Goal: Information Seeking & Learning: Learn about a topic

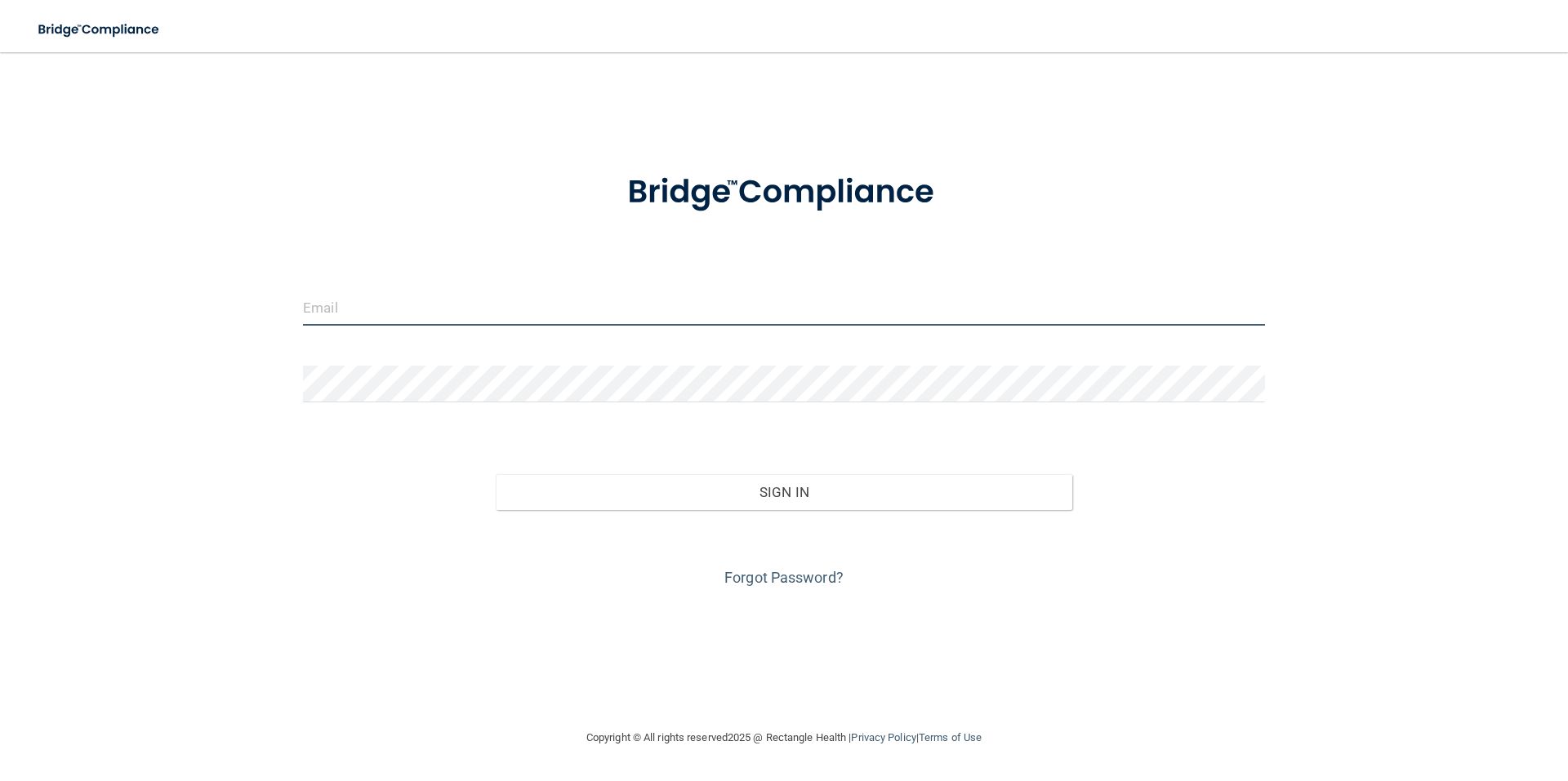
click at [385, 322] on input "email" at bounding box center [784, 307] width 962 height 37
type input "[EMAIL_ADDRESS][DOMAIN_NAME]"
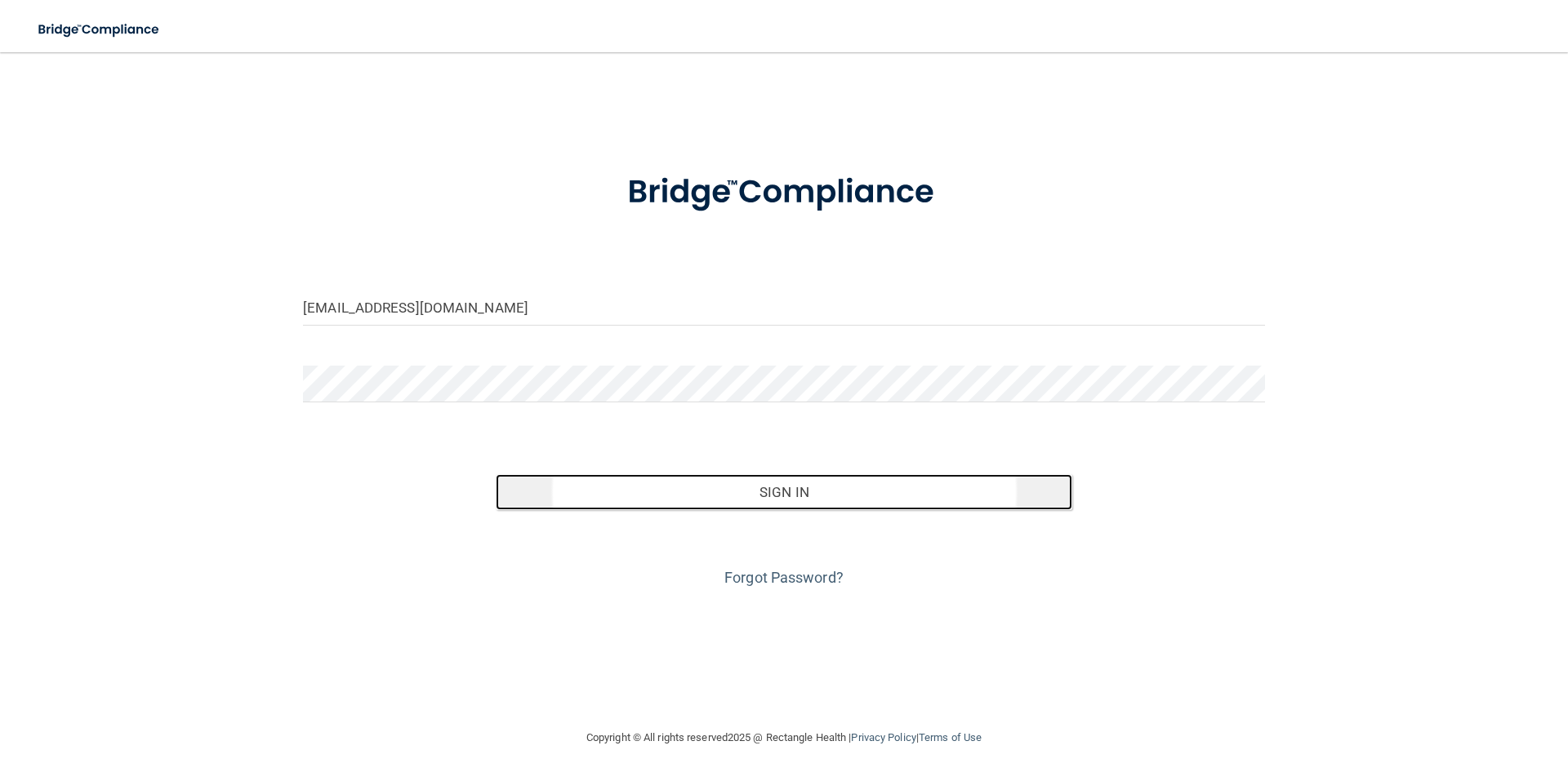
click at [790, 493] on button "Sign In" at bounding box center [784, 493] width 577 height 36
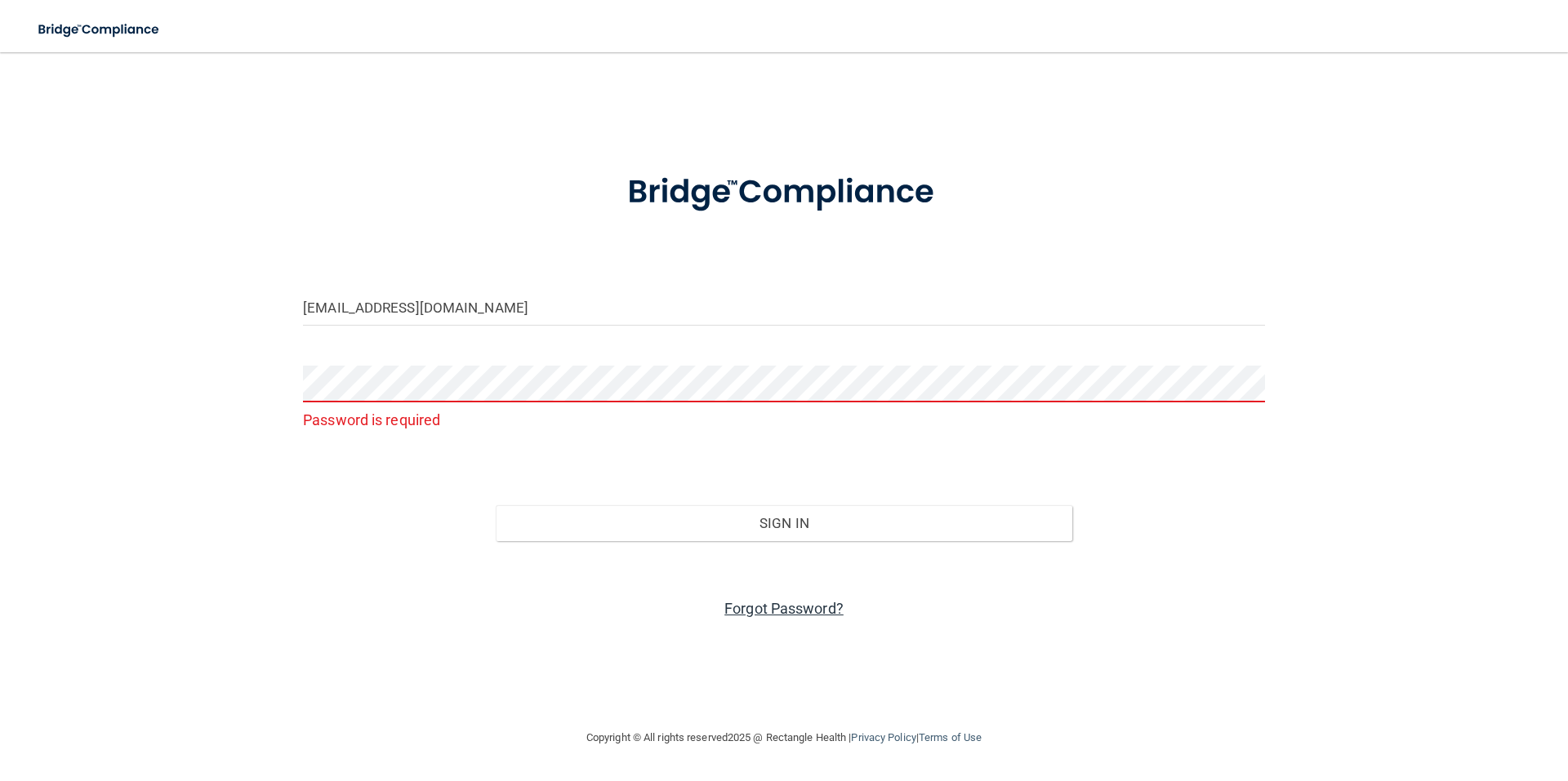
click at [790, 610] on link "Forgot Password?" at bounding box center [784, 609] width 119 height 17
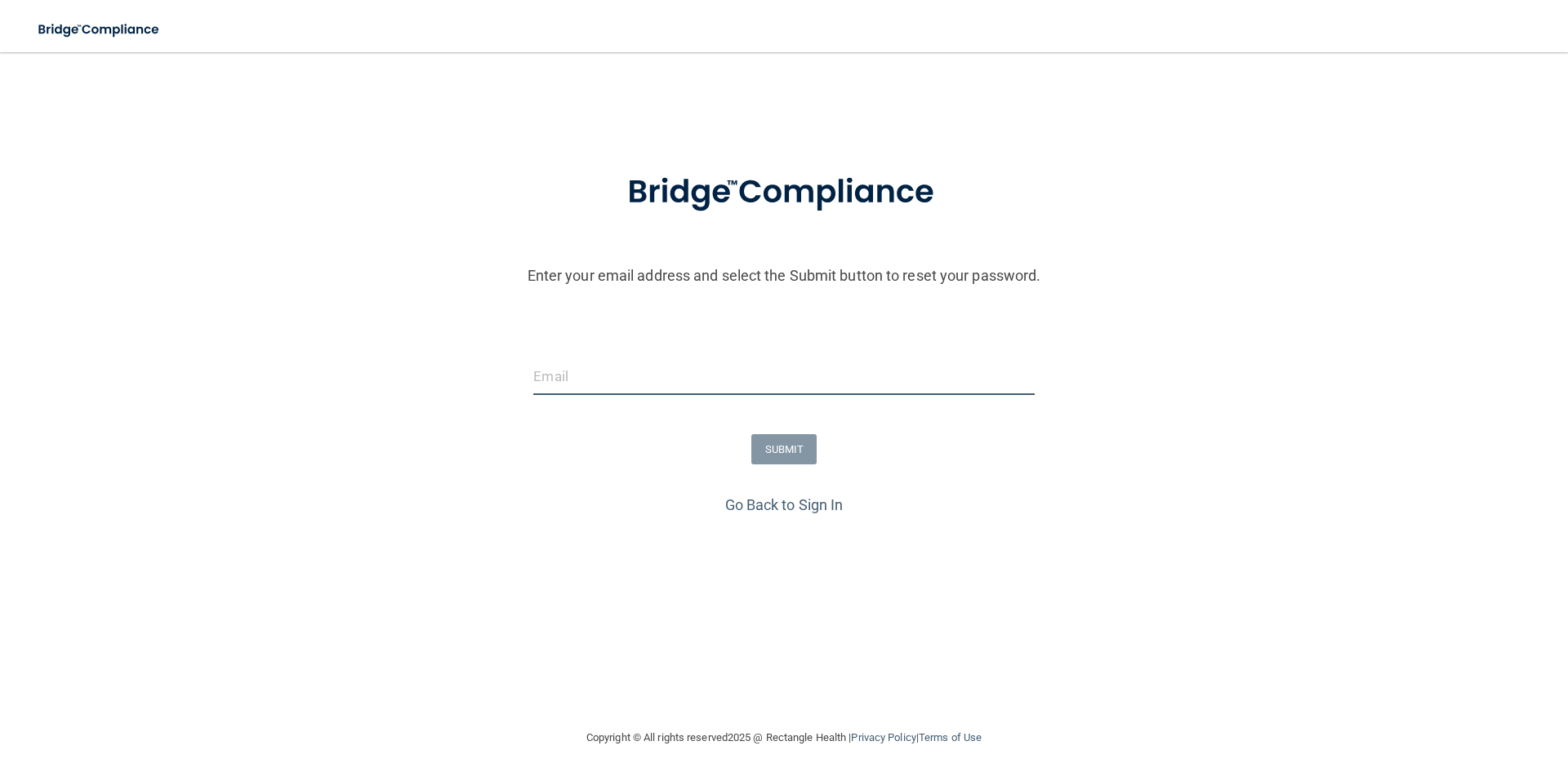
click at [601, 375] on input "email" at bounding box center [783, 376] width 501 height 37
type input "[EMAIL_ADDRESS][DOMAIN_NAME]"
click at [797, 449] on button "SUBMIT" at bounding box center [784, 449] width 66 height 30
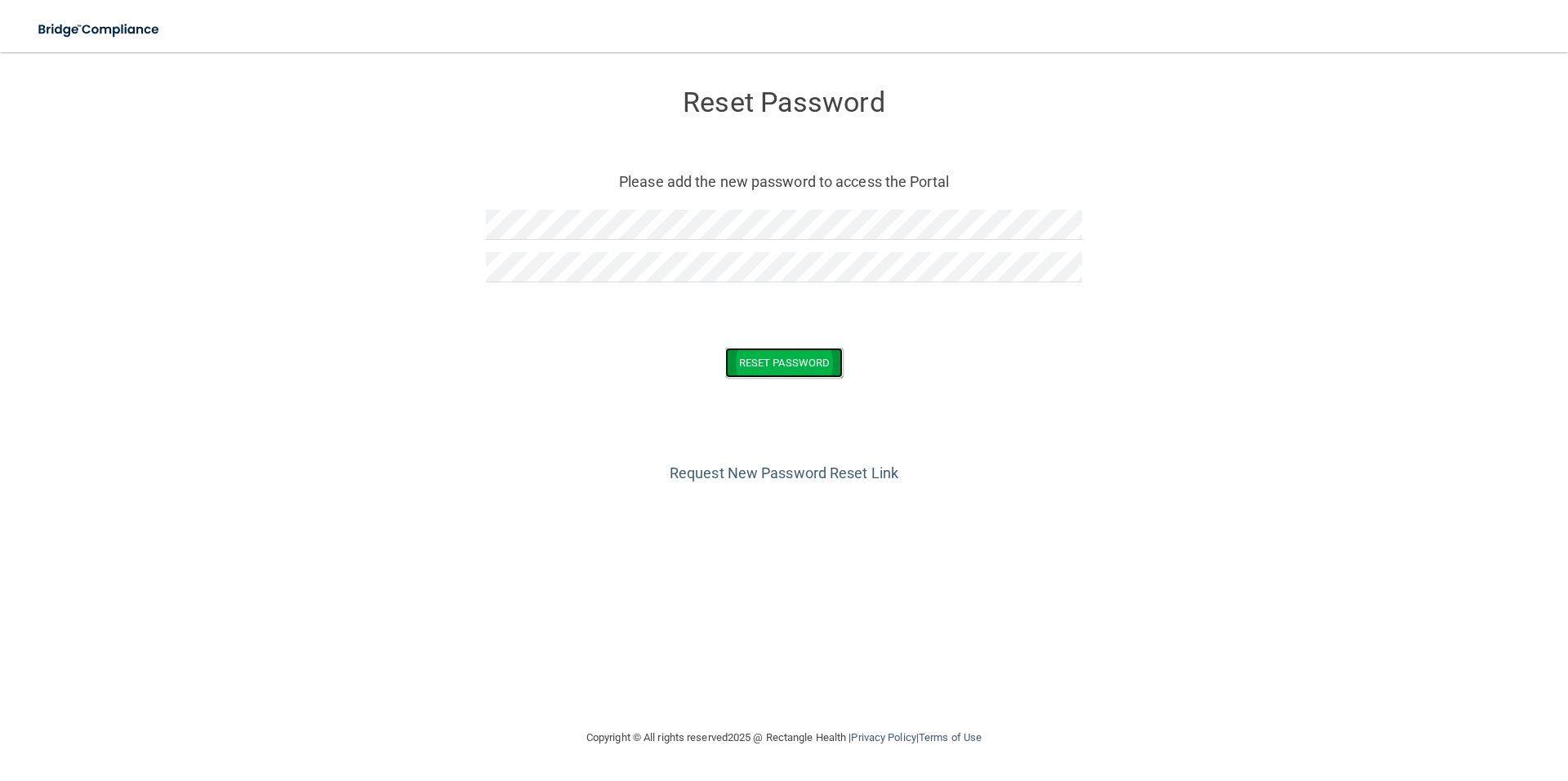
click at [781, 354] on button "Reset Password" at bounding box center [784, 363] width 117 height 30
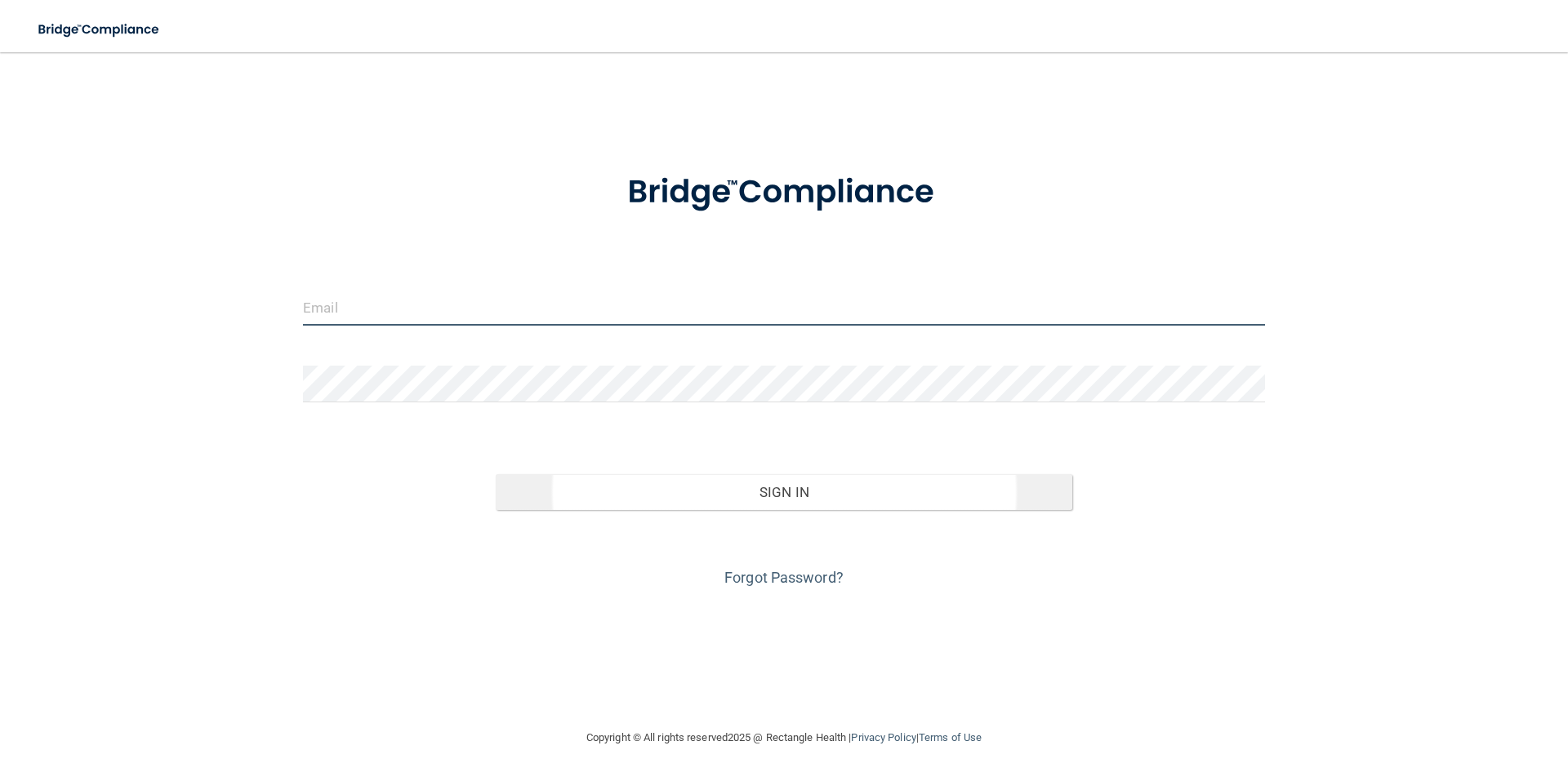
type input "[EMAIL_ADDRESS][DOMAIN_NAME]"
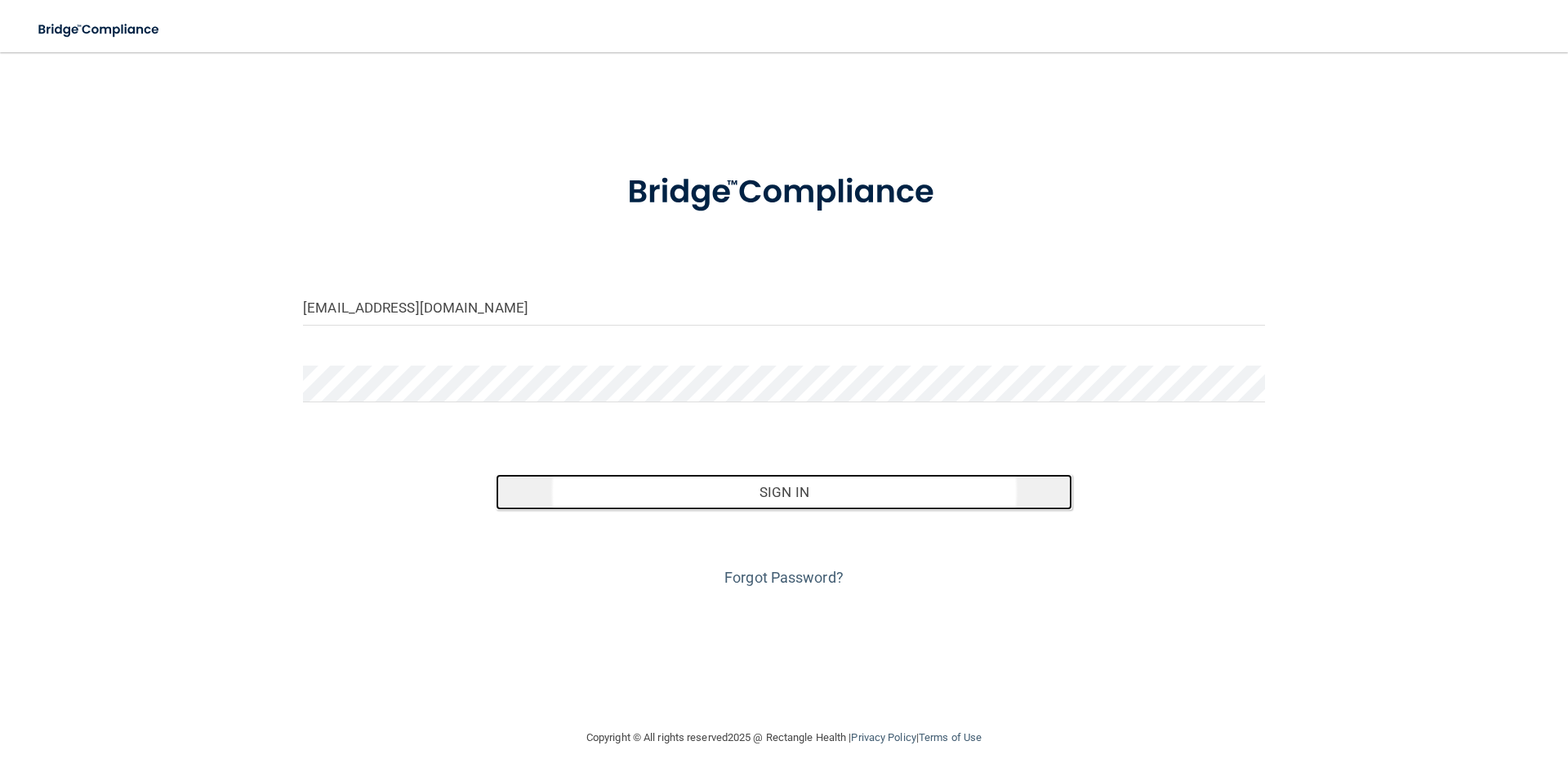
click at [779, 493] on button "Sign In" at bounding box center [784, 493] width 577 height 36
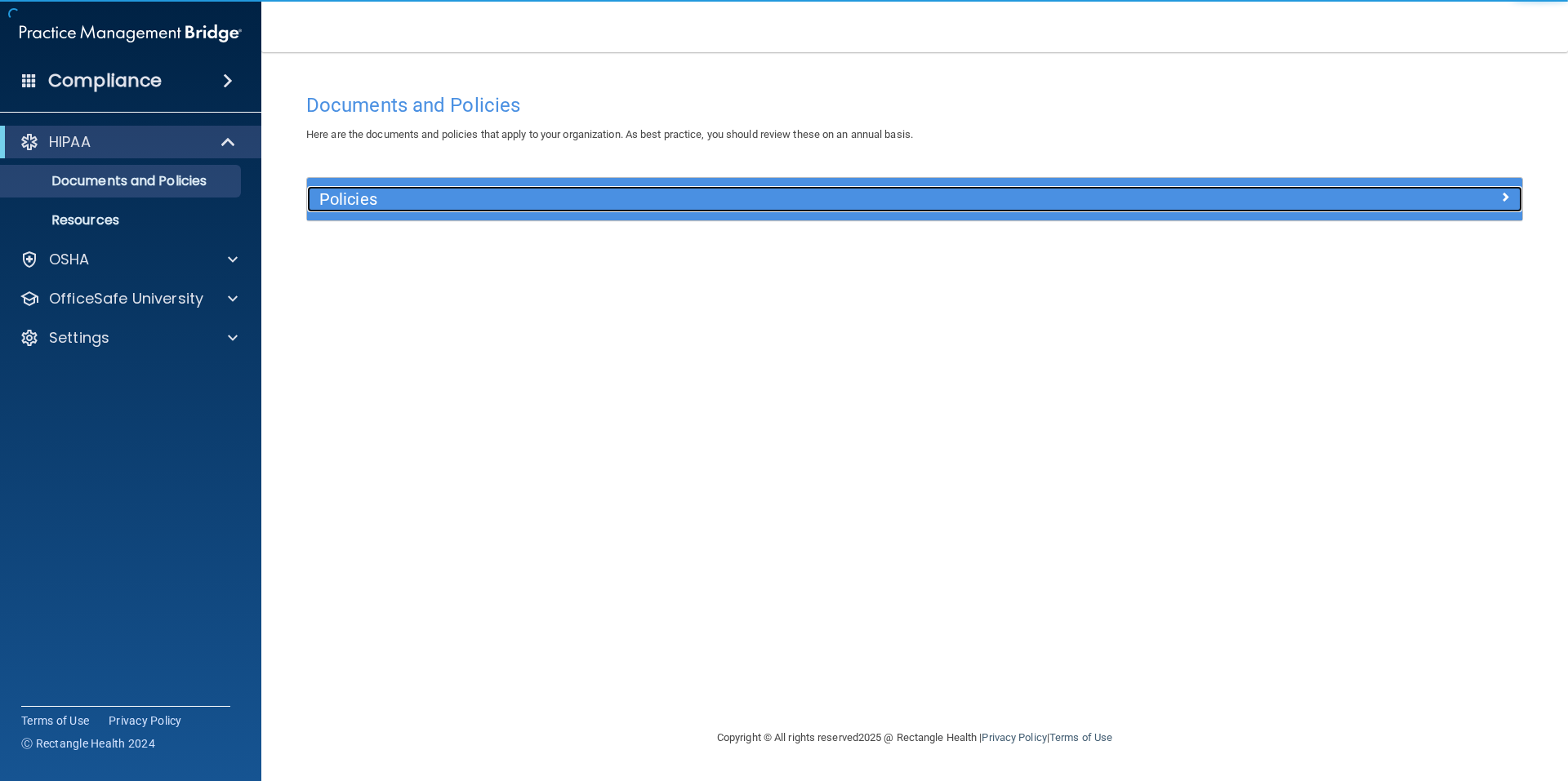
click at [729, 201] on h5 "Policies" at bounding box center [762, 199] width 887 height 18
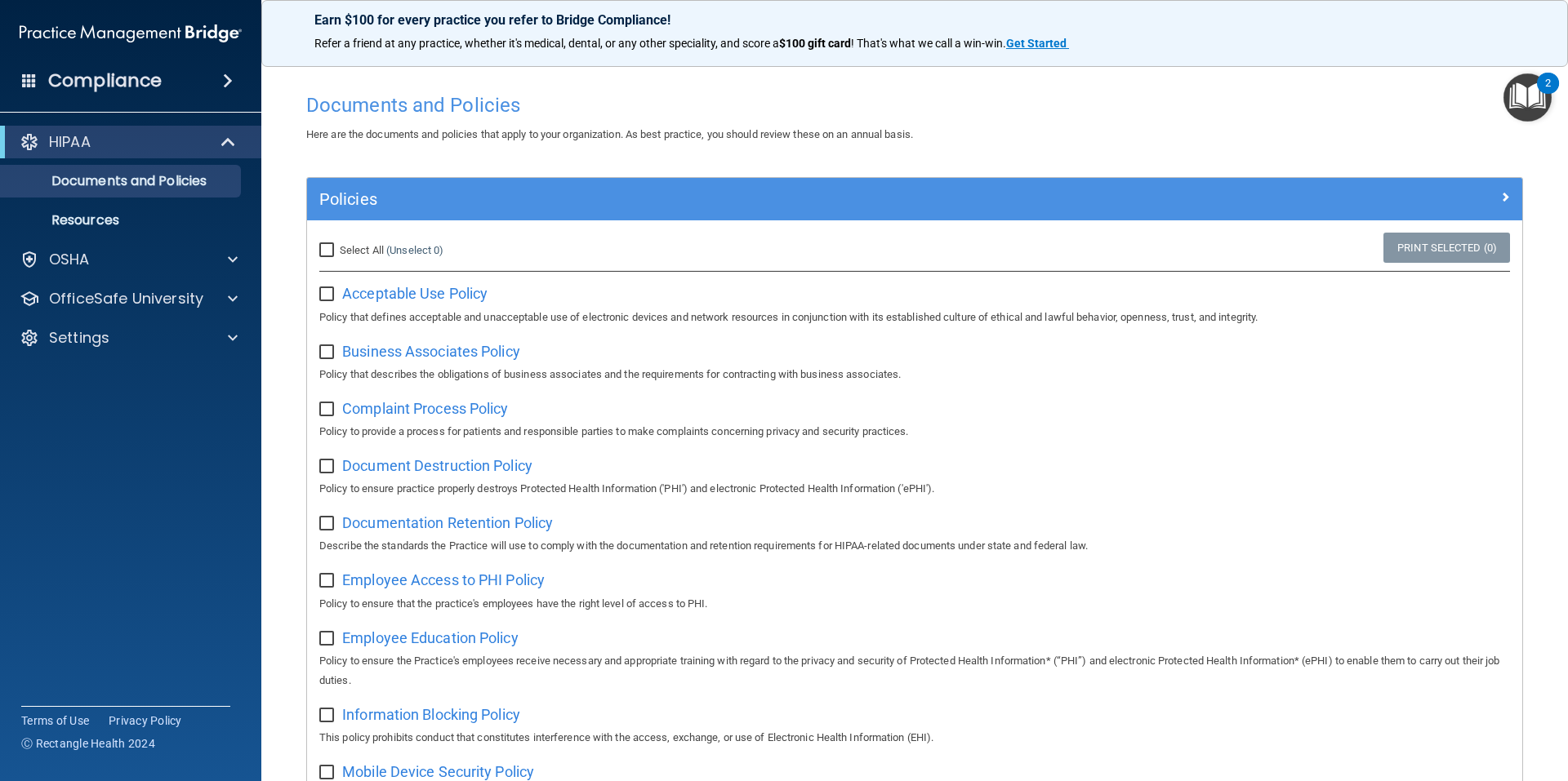
click at [325, 249] on input "Select All (Unselect 0) Unselect All" at bounding box center [329, 250] width 19 height 13
checkbox input "true"
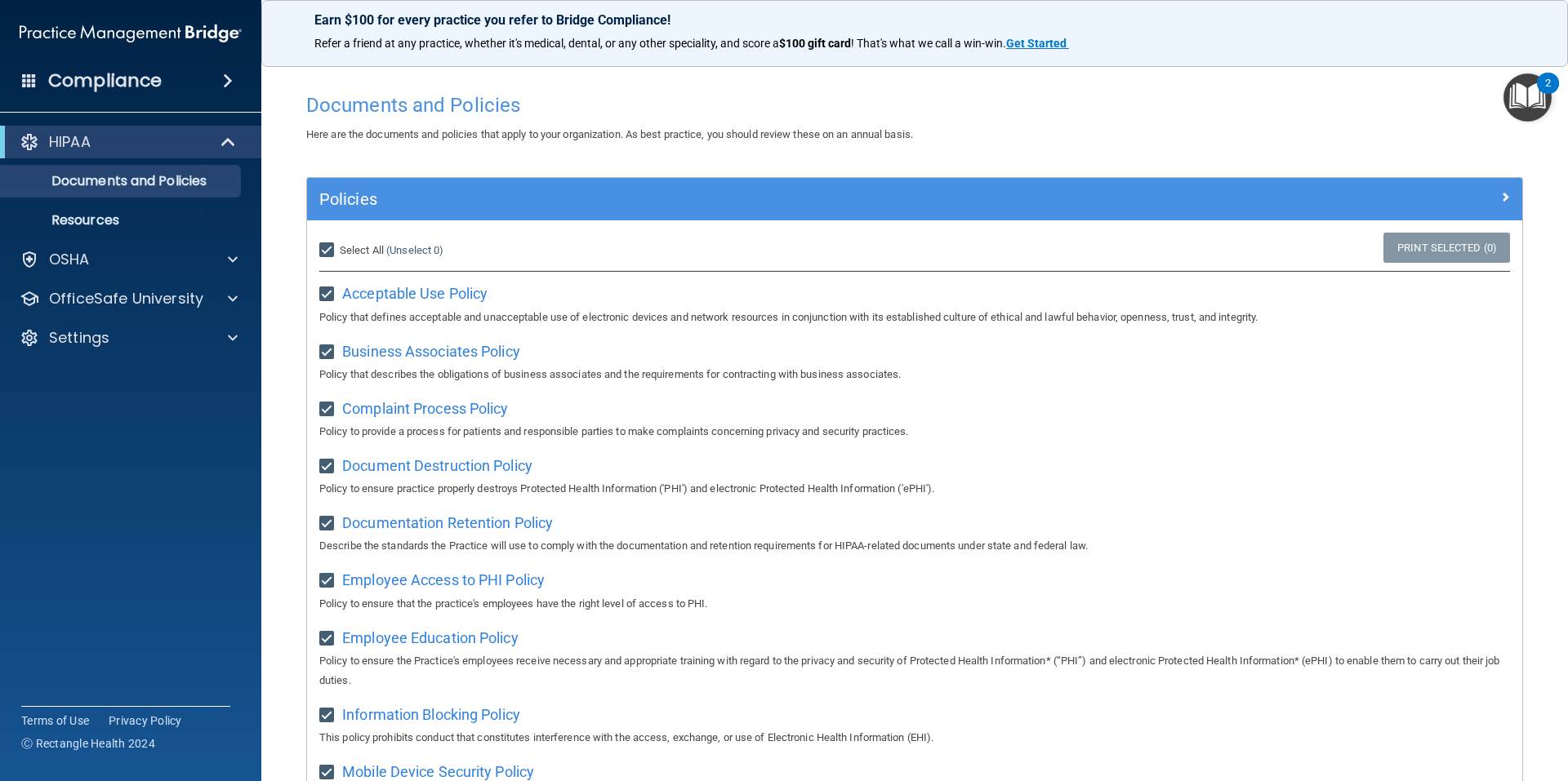
checkbox input "true"
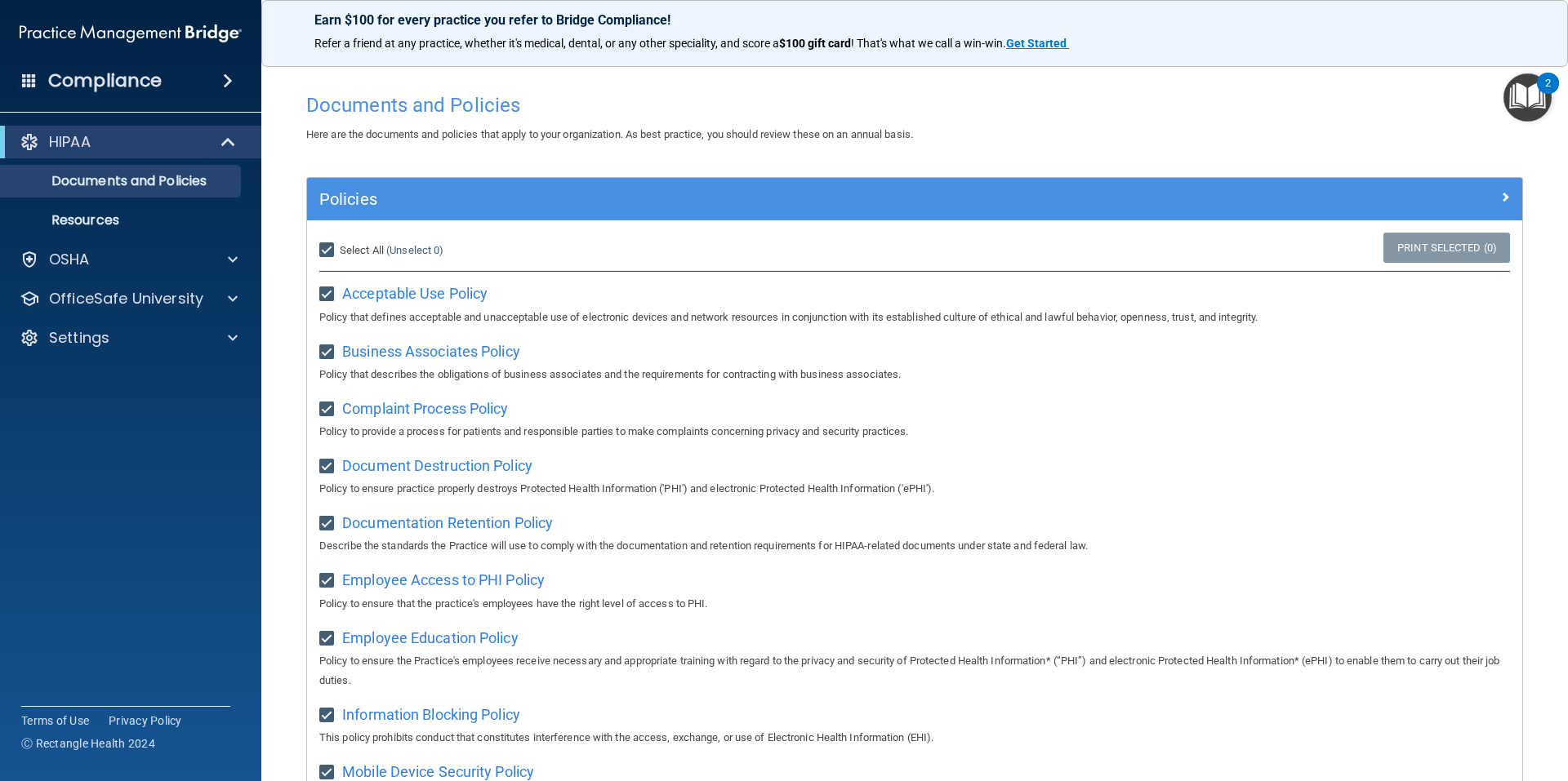
checkbox input "true"
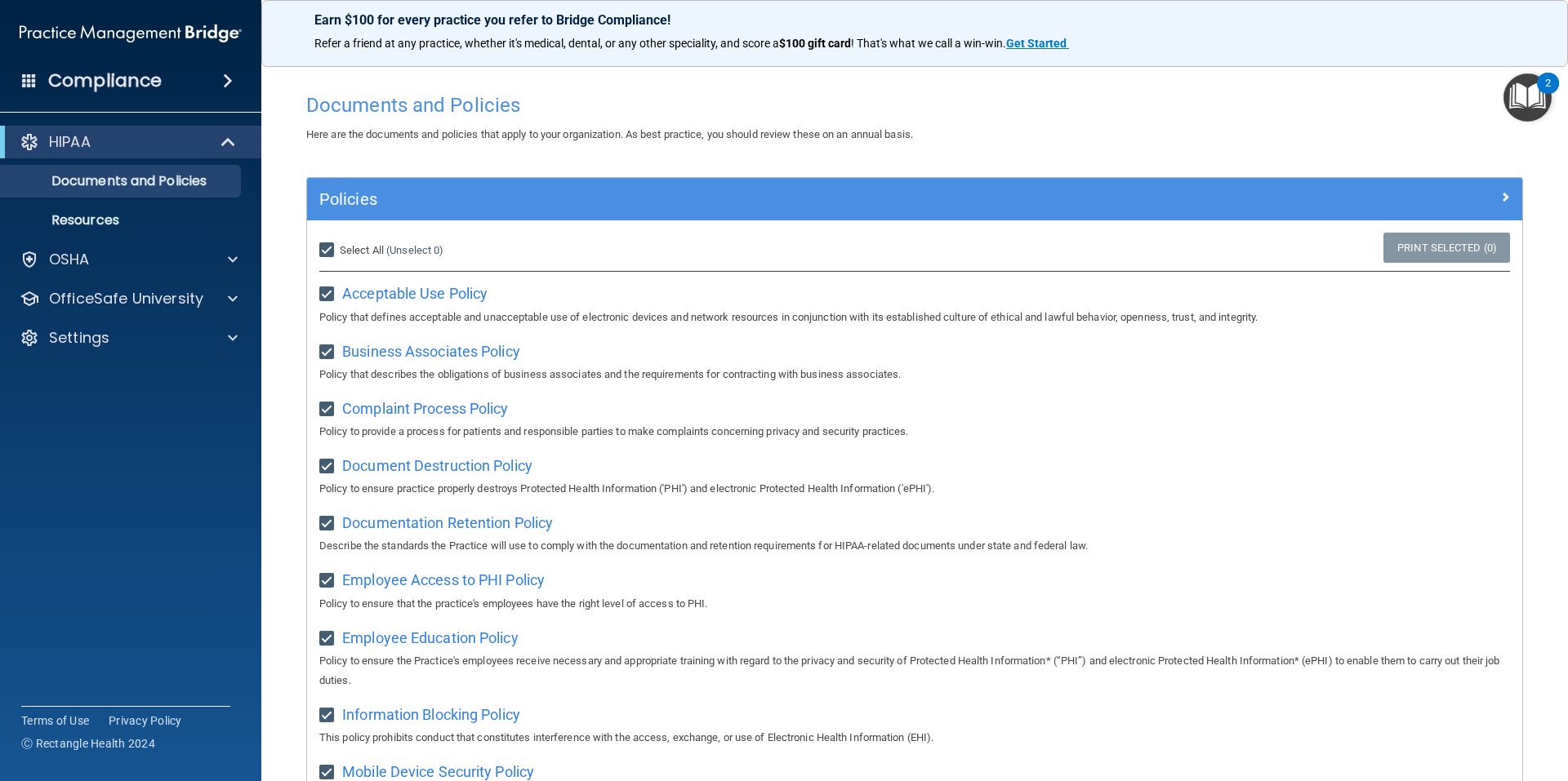
checkbox input "true"
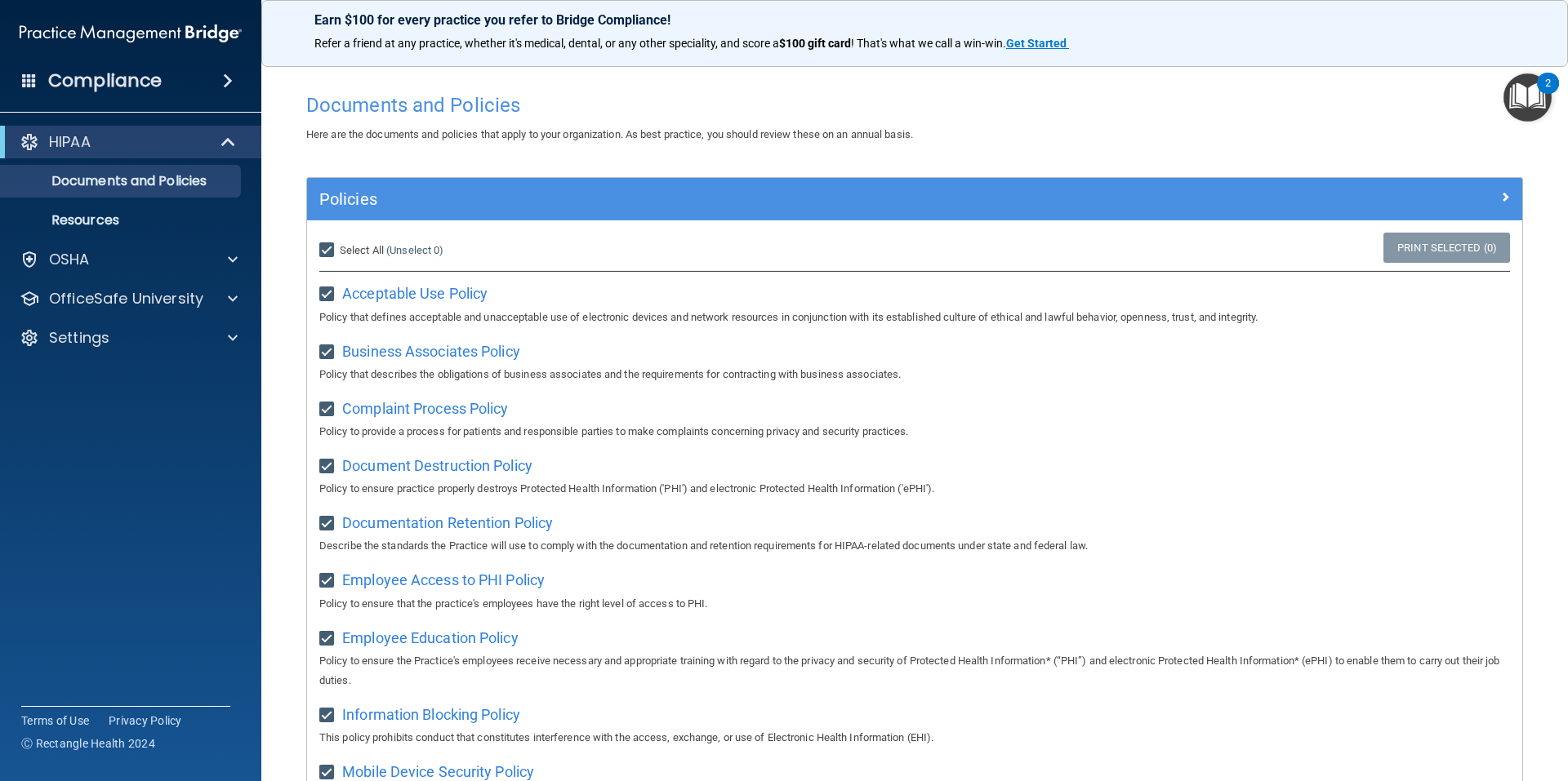
checkbox input "true"
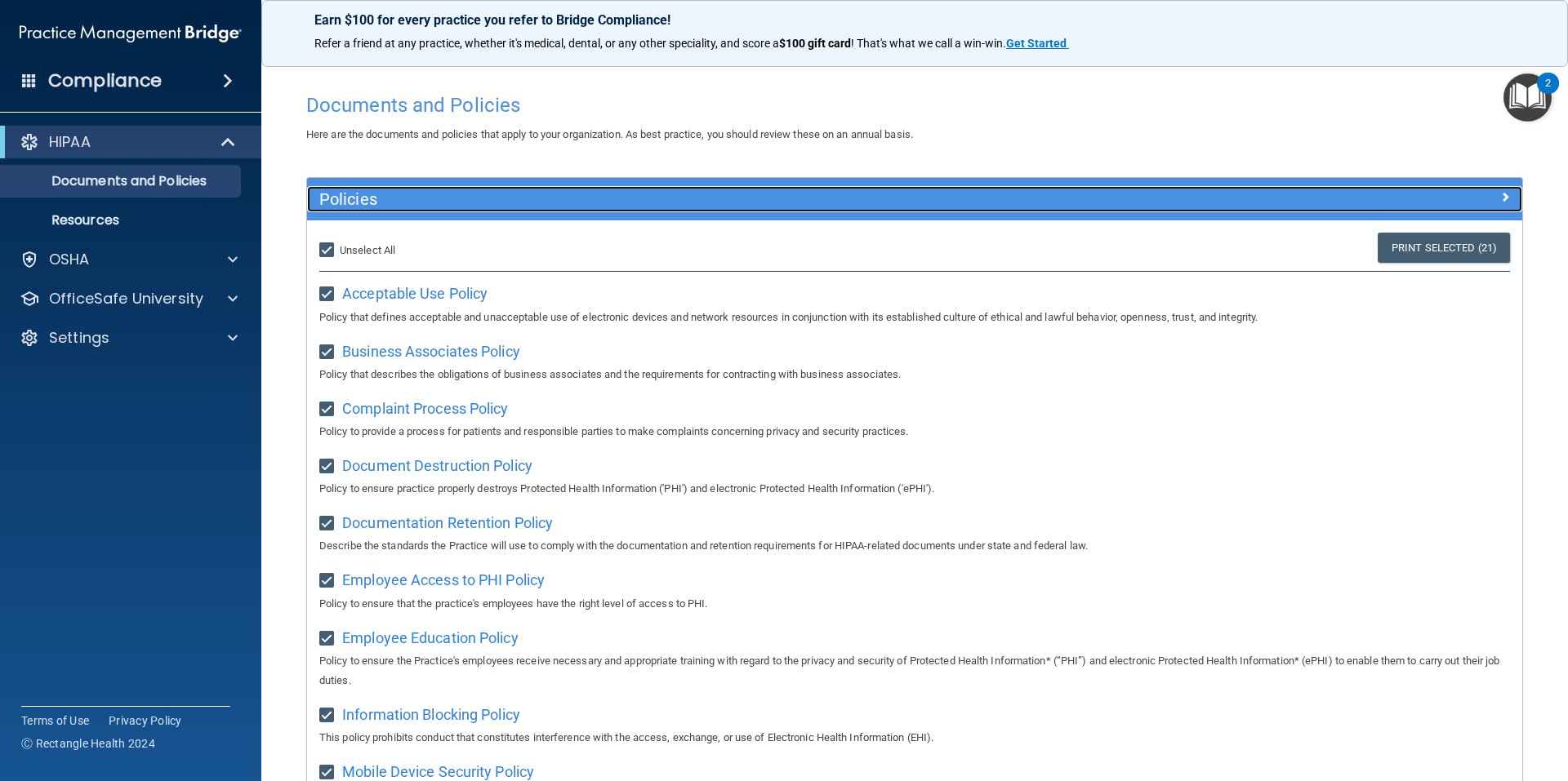
click at [1486, 195] on div at bounding box center [1370, 195] width 304 height 20
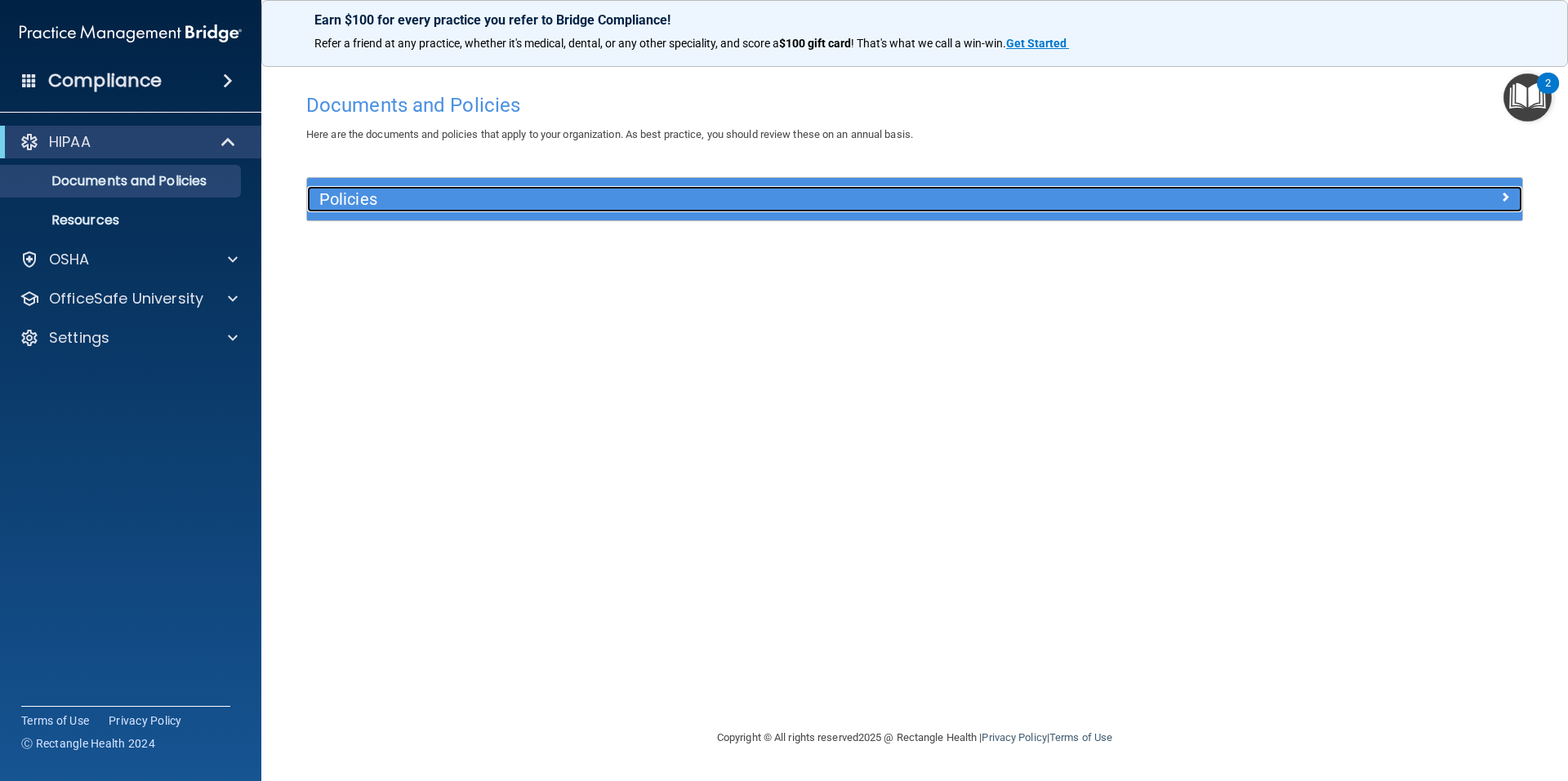
click at [1495, 196] on div at bounding box center [1370, 195] width 304 height 20
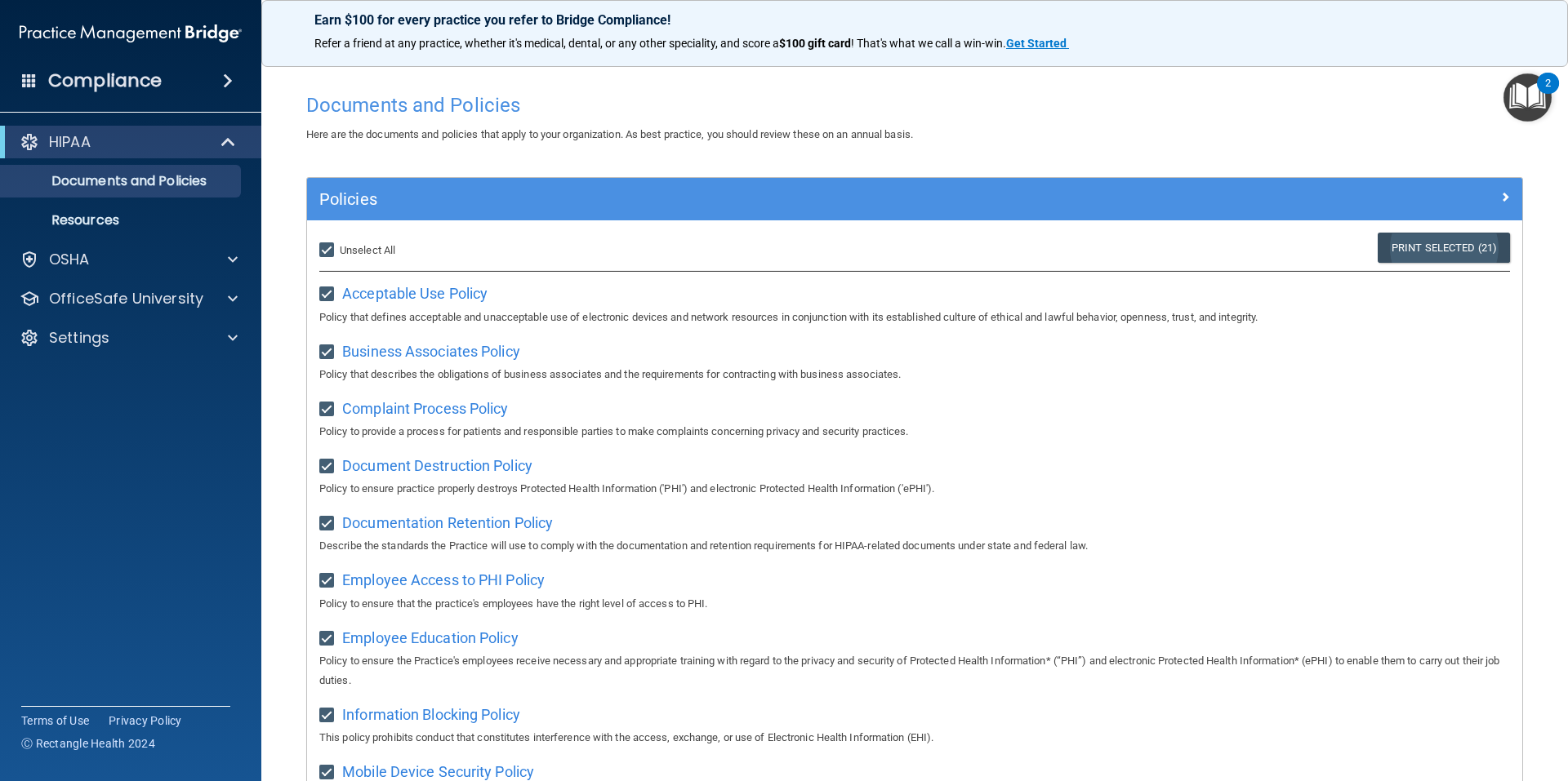
click at [1412, 250] on link "Print Selected (21)" at bounding box center [1444, 247] width 133 height 30
click at [328, 241] on label "Select All (Unselect 21) Unselect All" at bounding box center [358, 251] width 76 height 20
click at [328, 244] on input "Select All (Unselect 21) Unselect All" at bounding box center [329, 250] width 19 height 13
checkbox input "false"
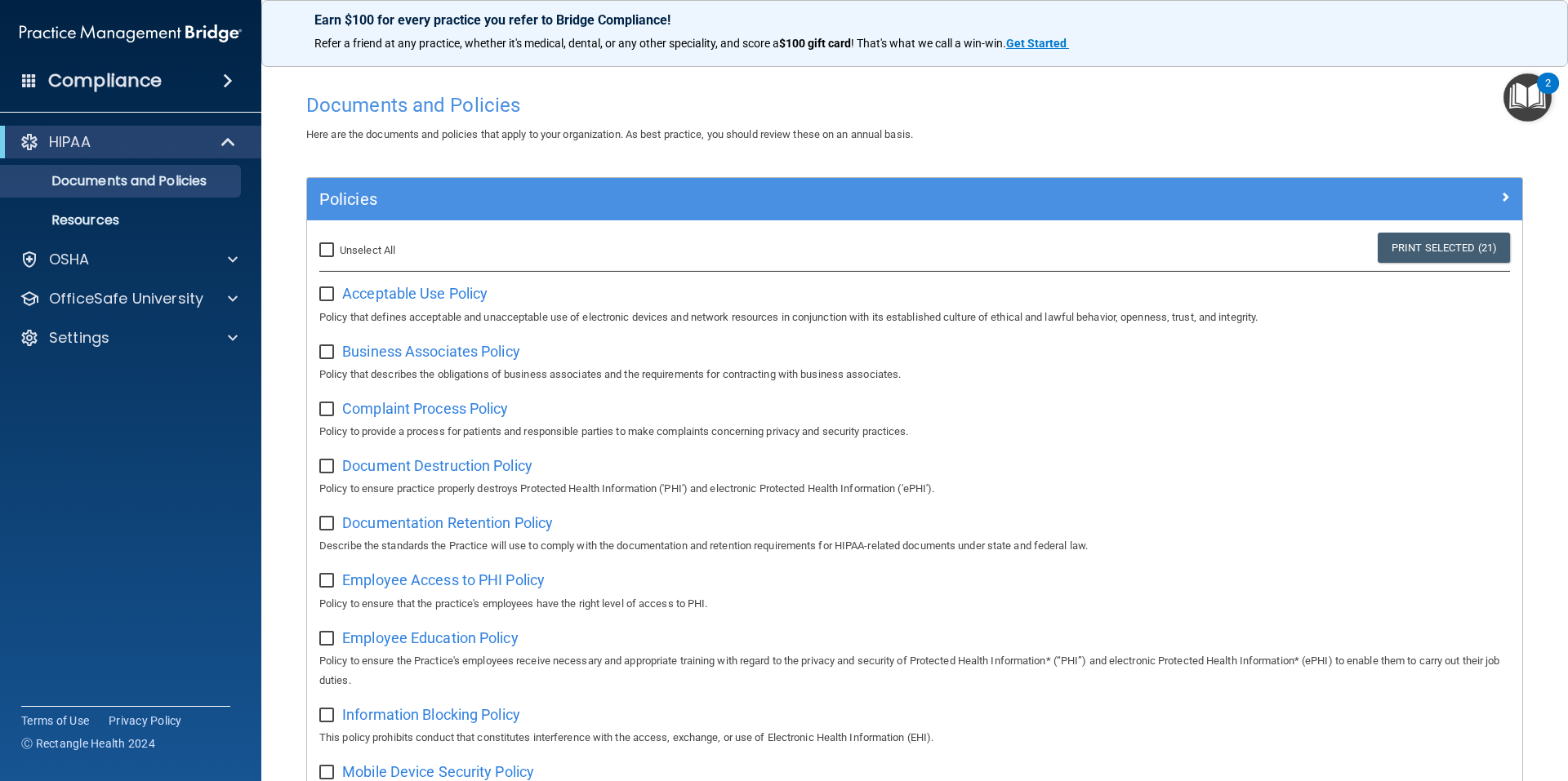
checkbox input "false"
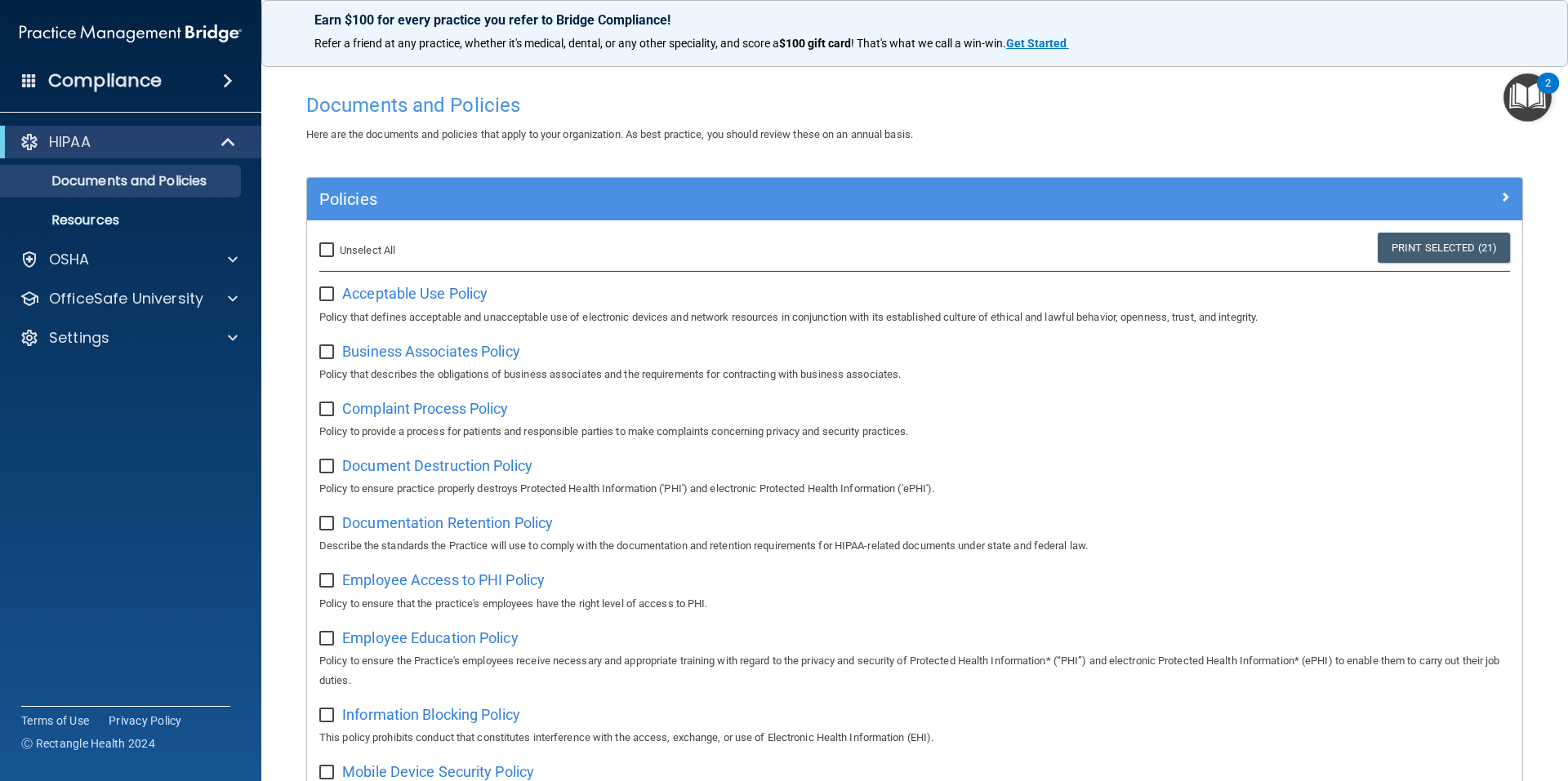
checkbox input "false"
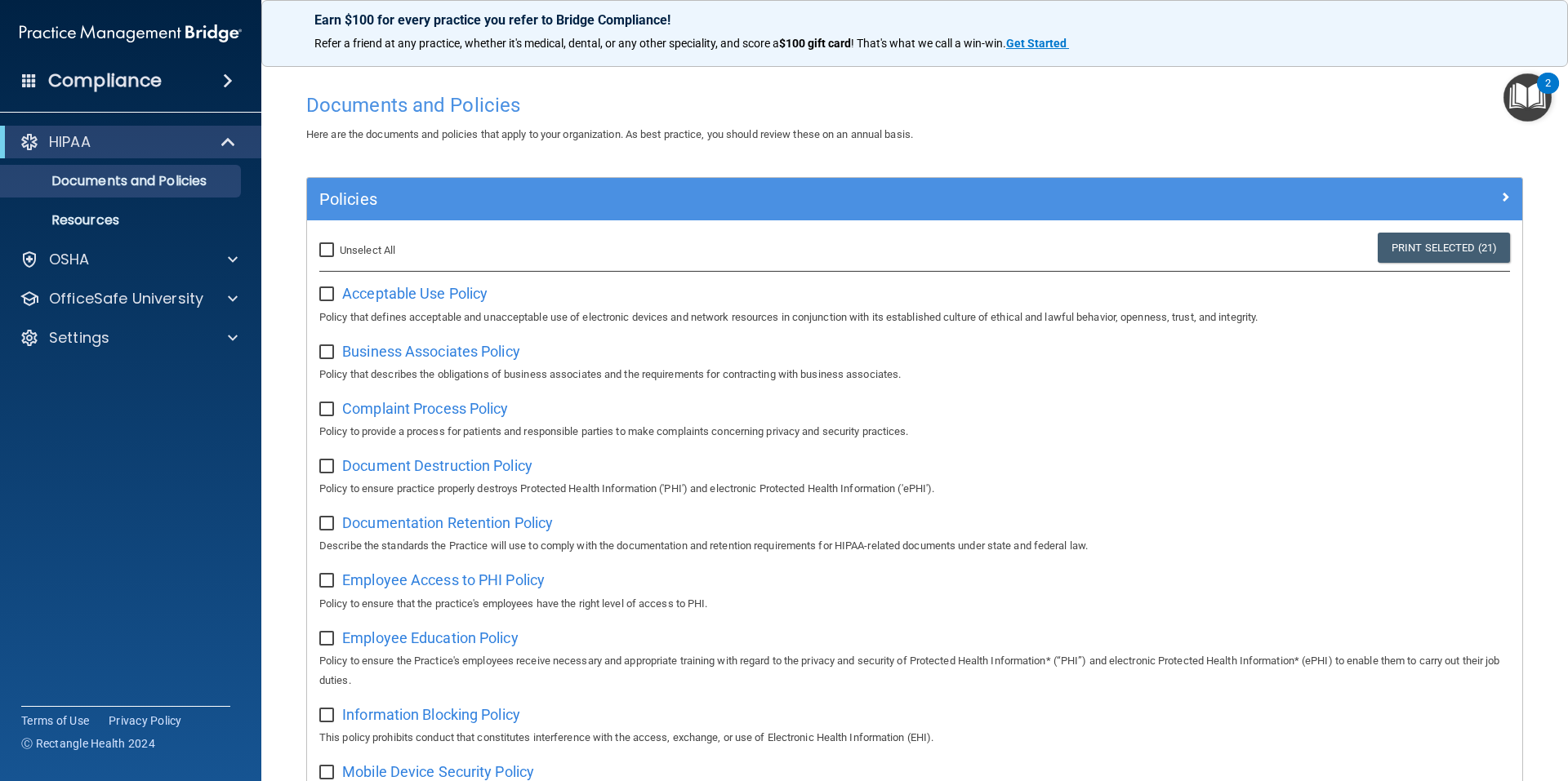
checkbox input "false"
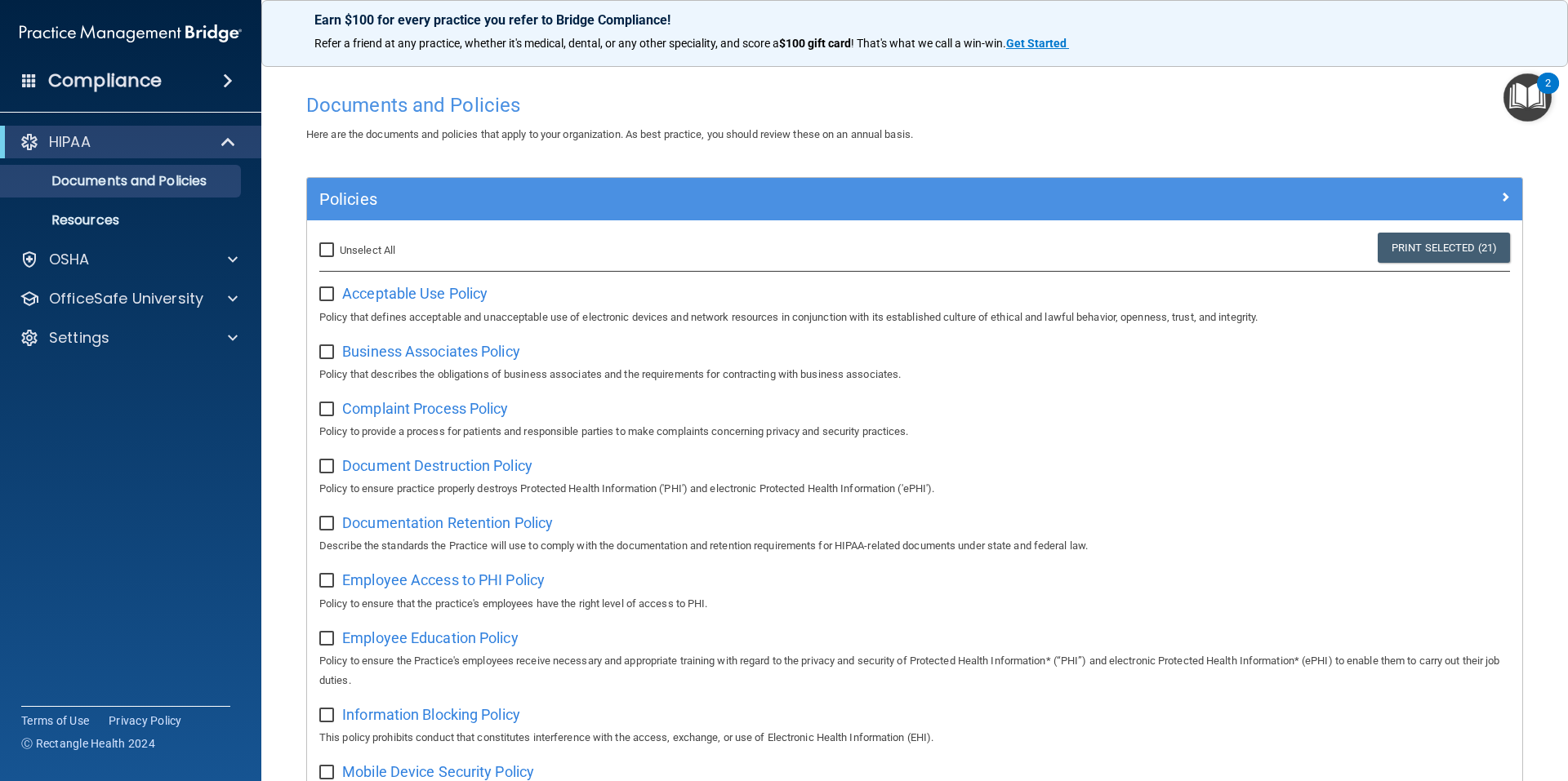
checkbox input "false"
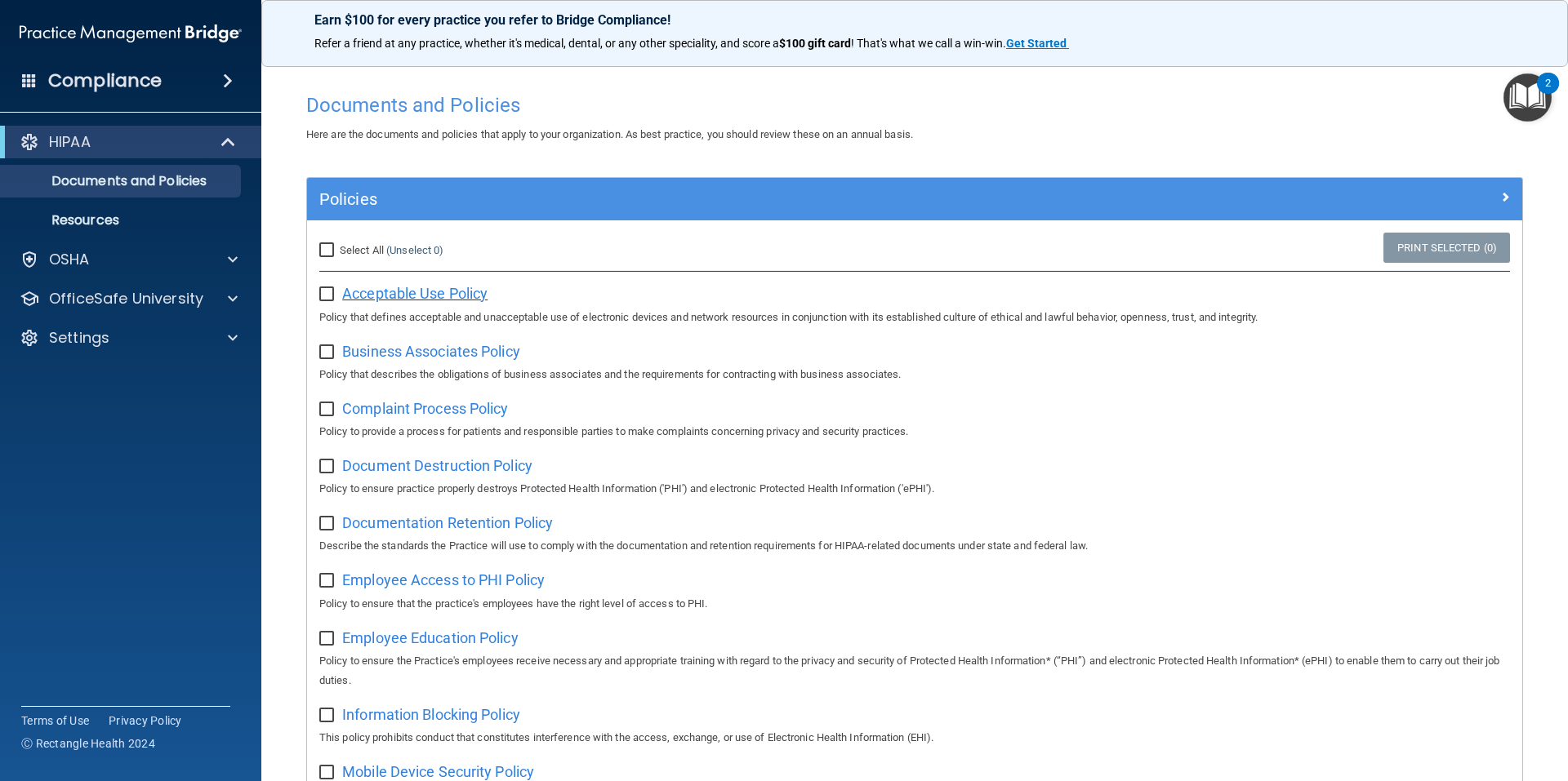
click at [453, 296] on span "Acceptable Use Policy" at bounding box center [414, 294] width 146 height 17
click at [122, 182] on p "Documents and Policies" at bounding box center [121, 181] width 223 height 16
click at [103, 220] on p "Resources" at bounding box center [121, 220] width 223 height 16
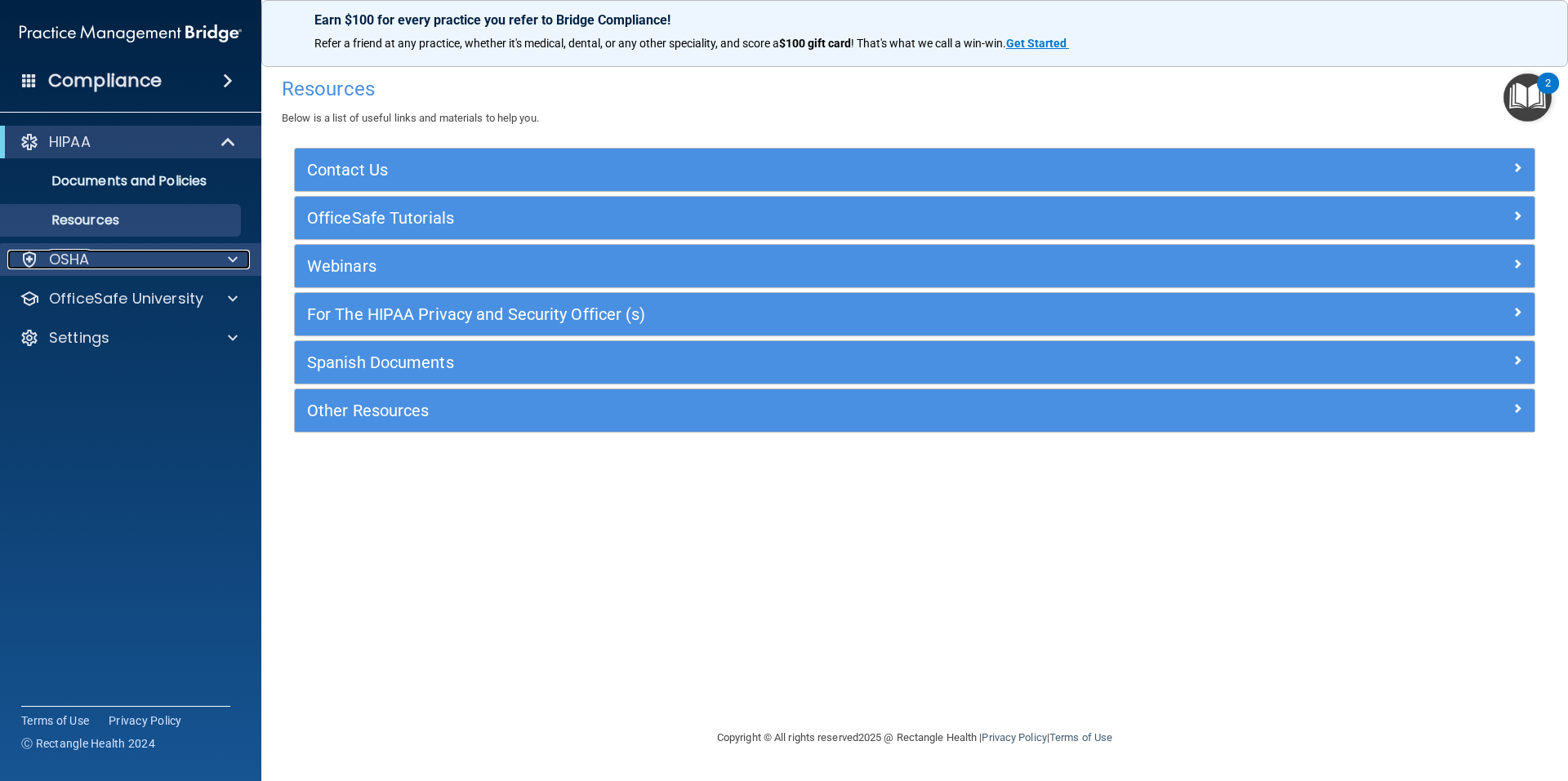
click at [105, 266] on div "OSHA" at bounding box center [109, 259] width 202 height 20
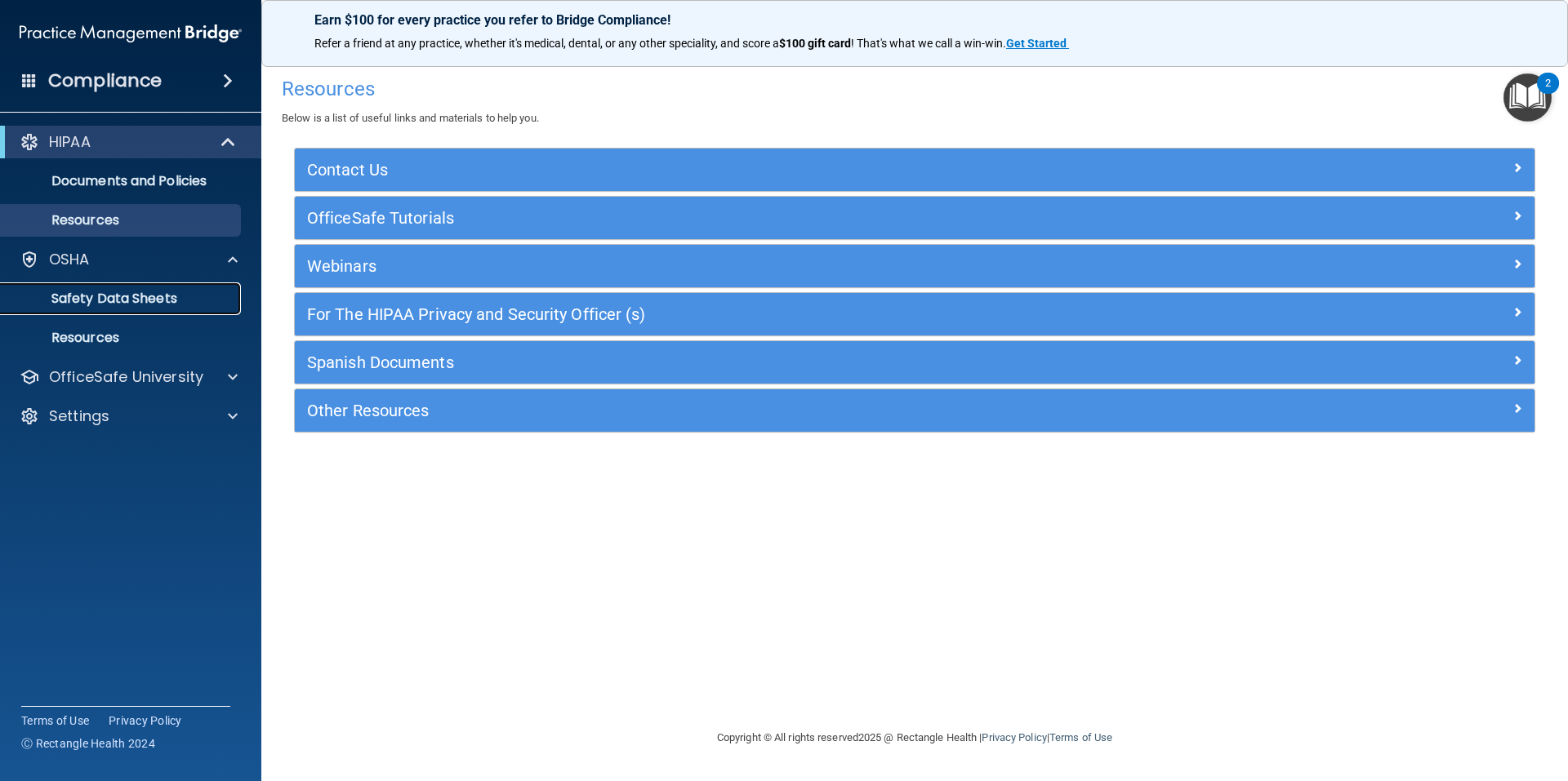
click at [103, 294] on p "Safety Data Sheets" at bounding box center [121, 298] width 223 height 16
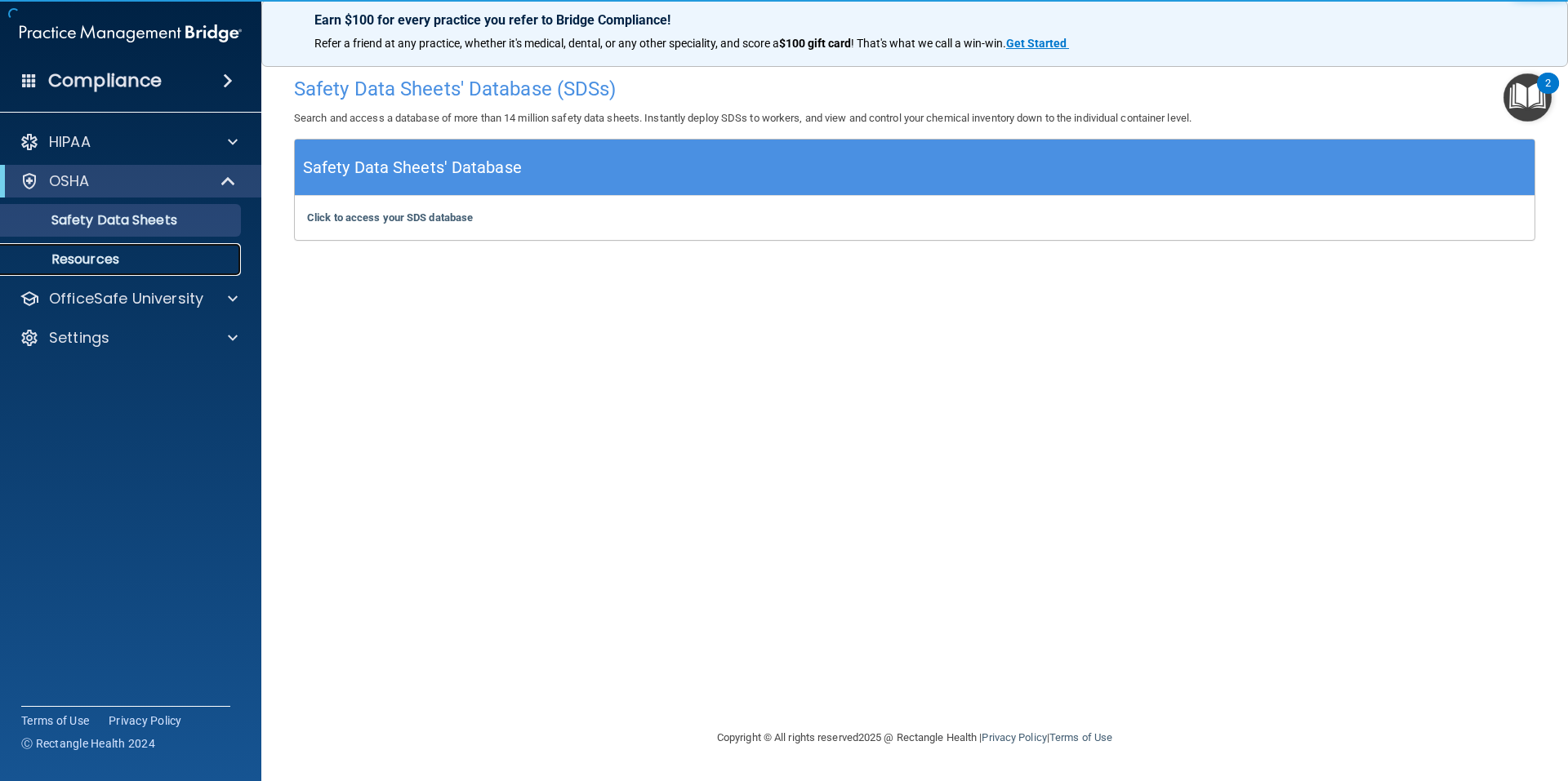
click at [96, 263] on p "Resources" at bounding box center [121, 259] width 223 height 16
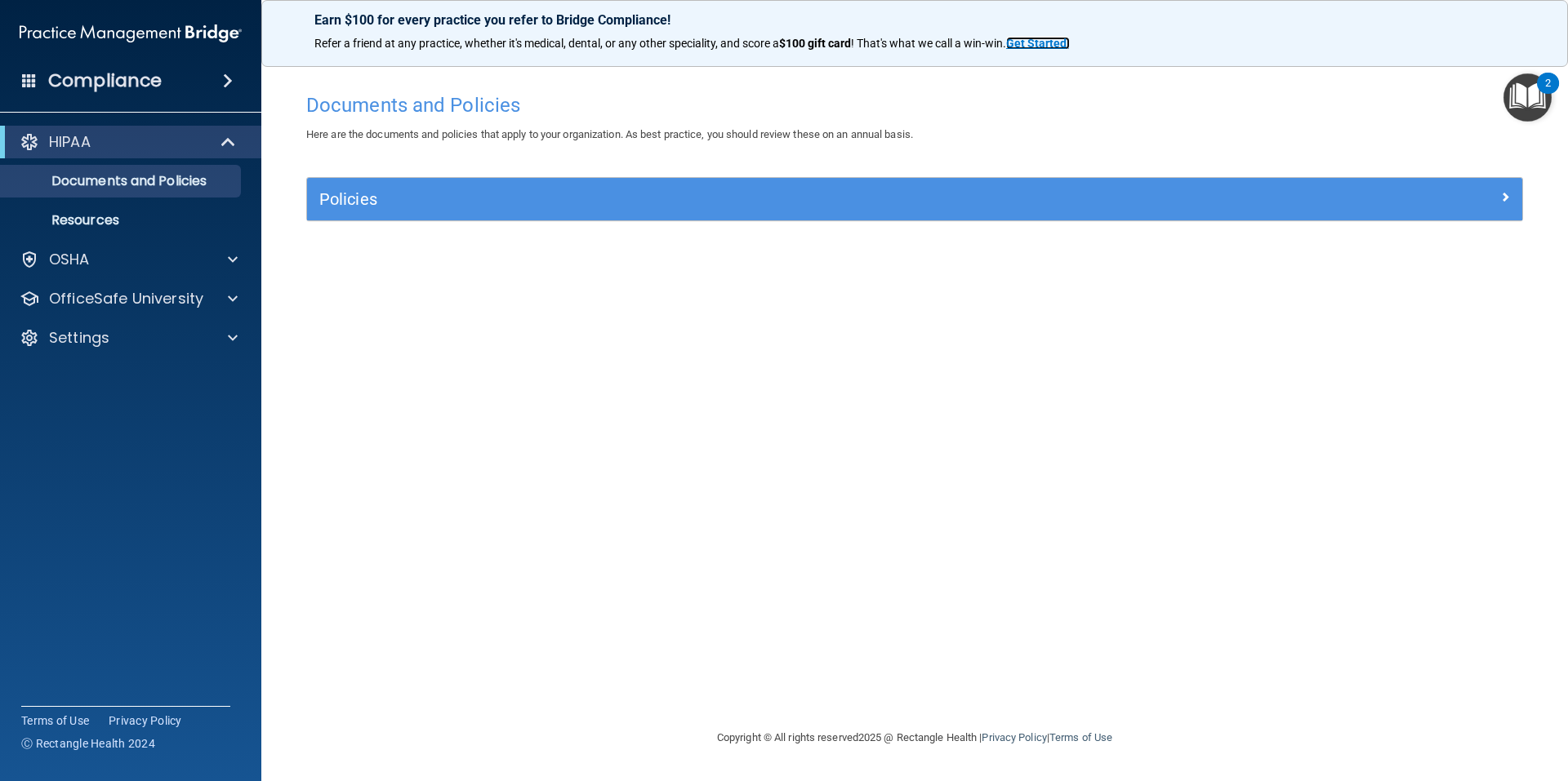
click at [1062, 43] on strong "Get Started" at bounding box center [1036, 43] width 60 height 13
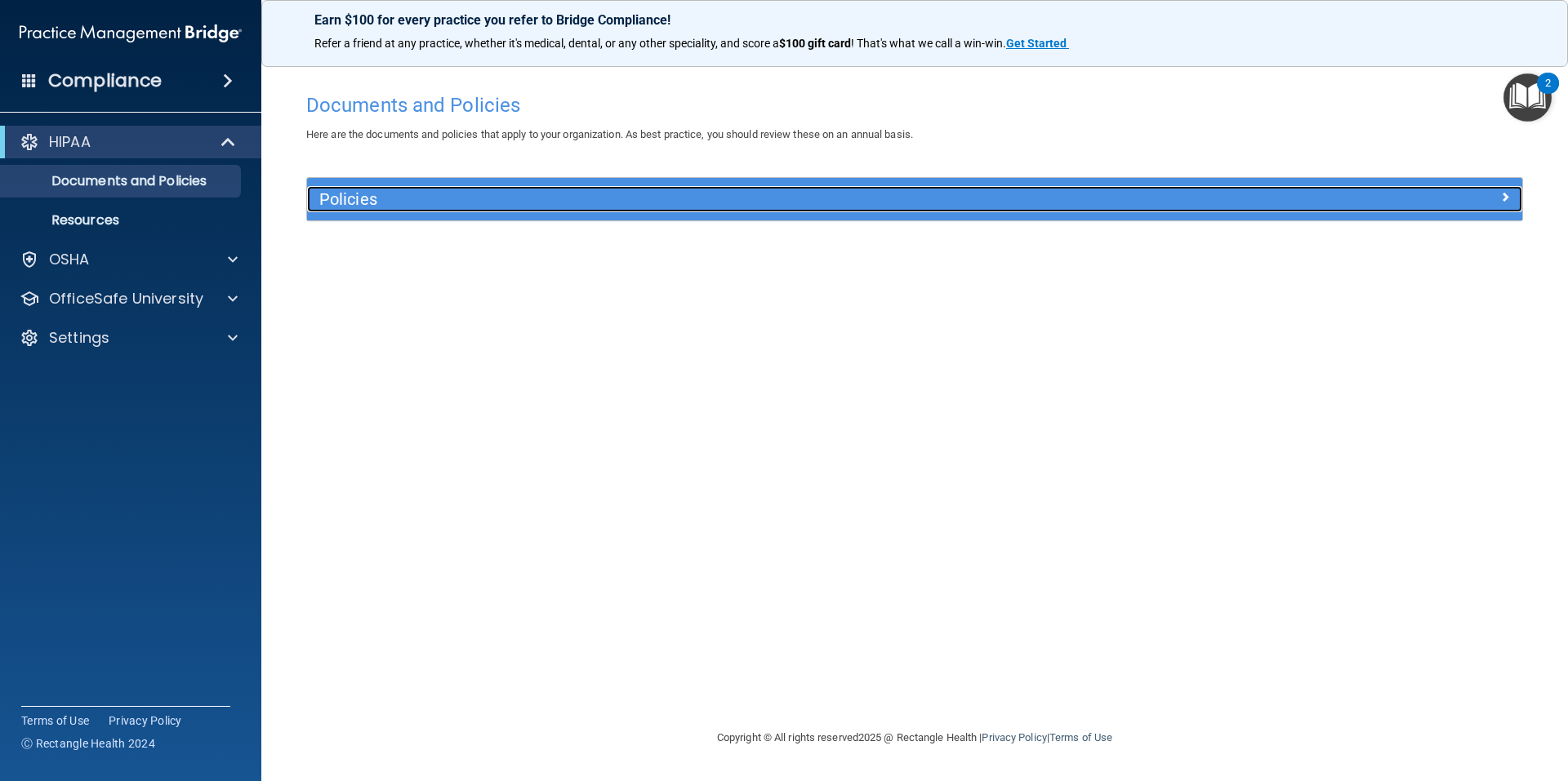
click at [810, 195] on h5 "Policies" at bounding box center [762, 199] width 887 height 18
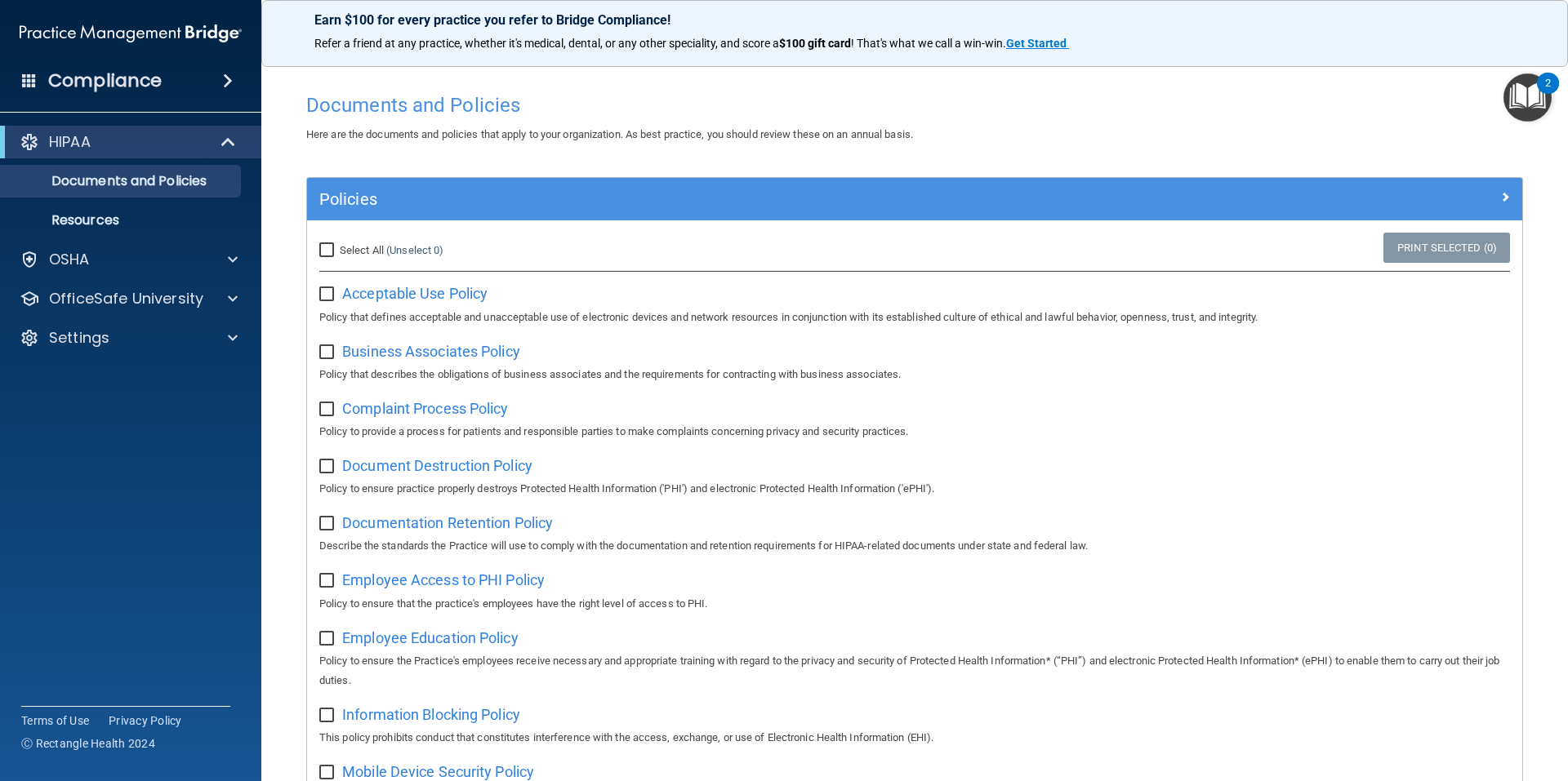
click at [327, 247] on input "Select All (Unselect 0) Unselect All" at bounding box center [329, 250] width 19 height 13
checkbox input "true"
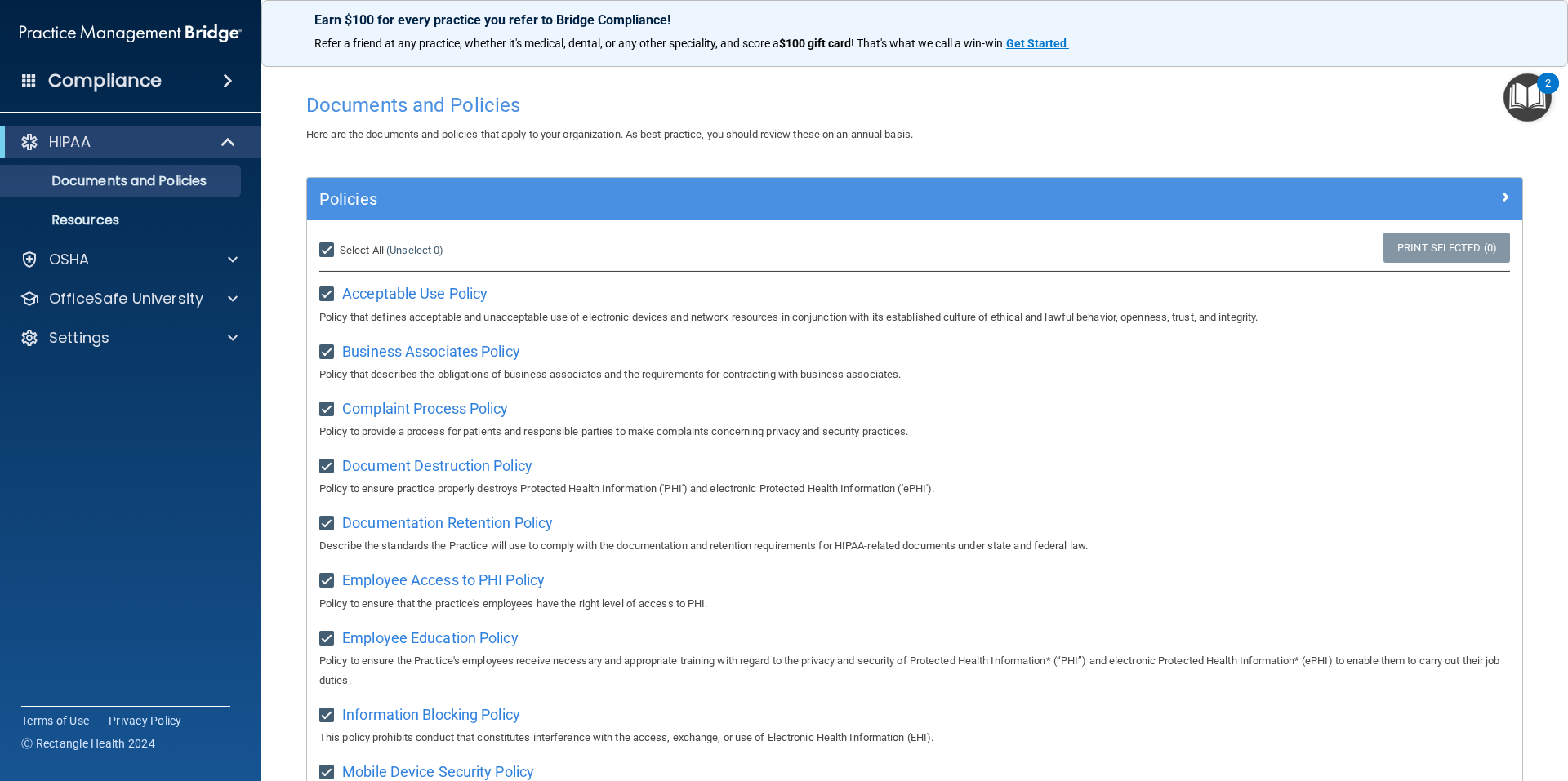
checkbox input "true"
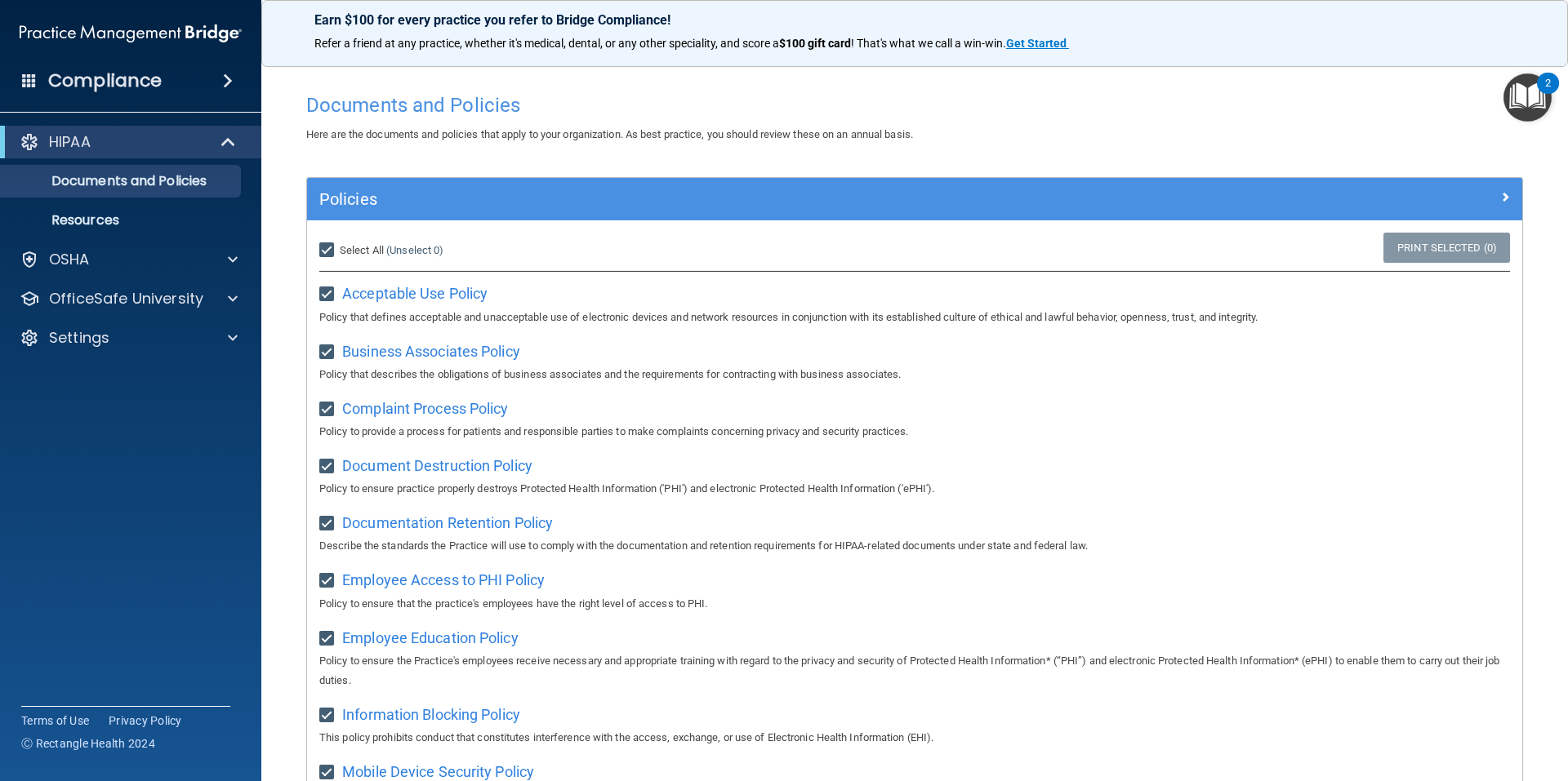
checkbox input "true"
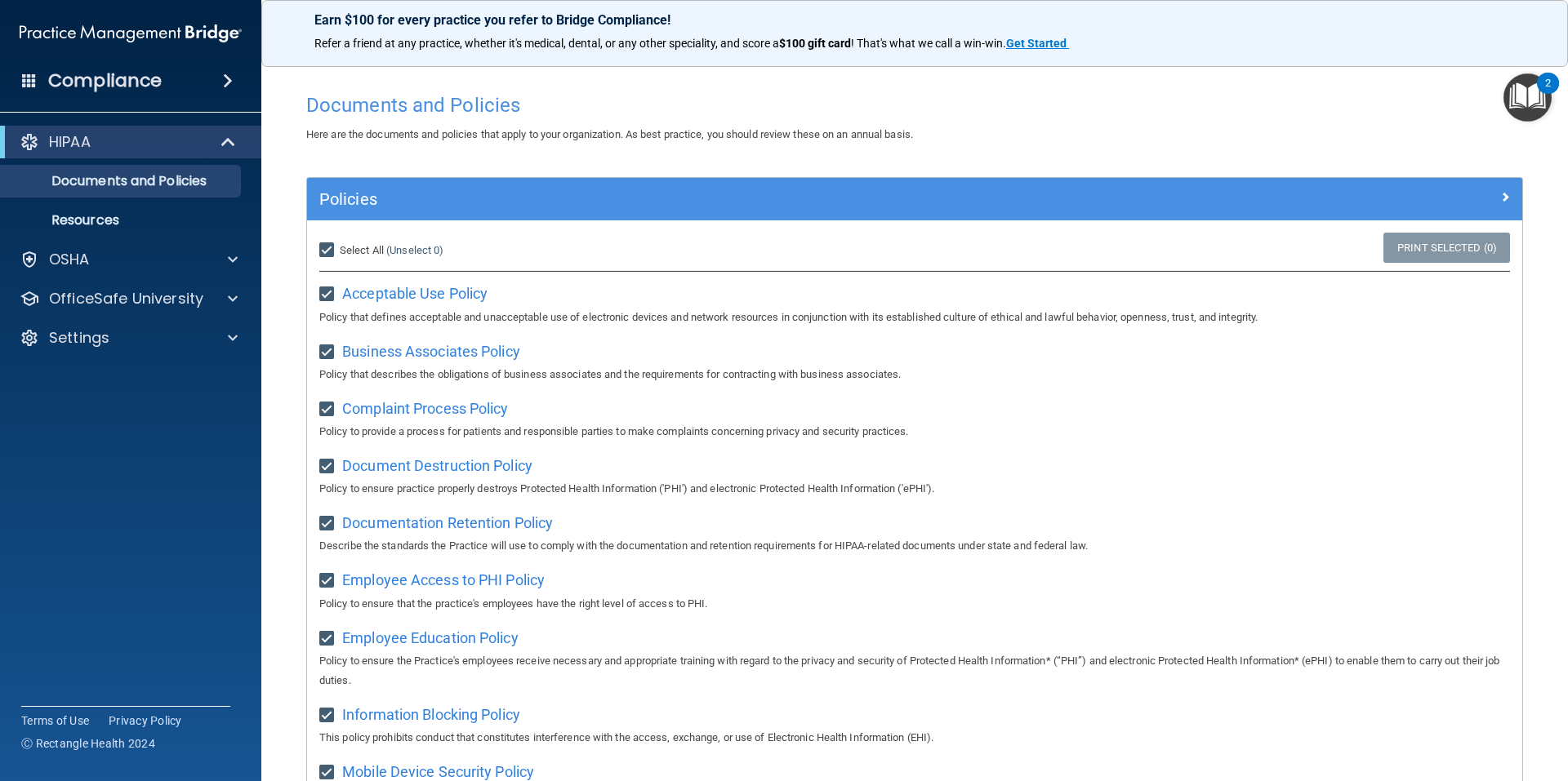
checkbox input "true"
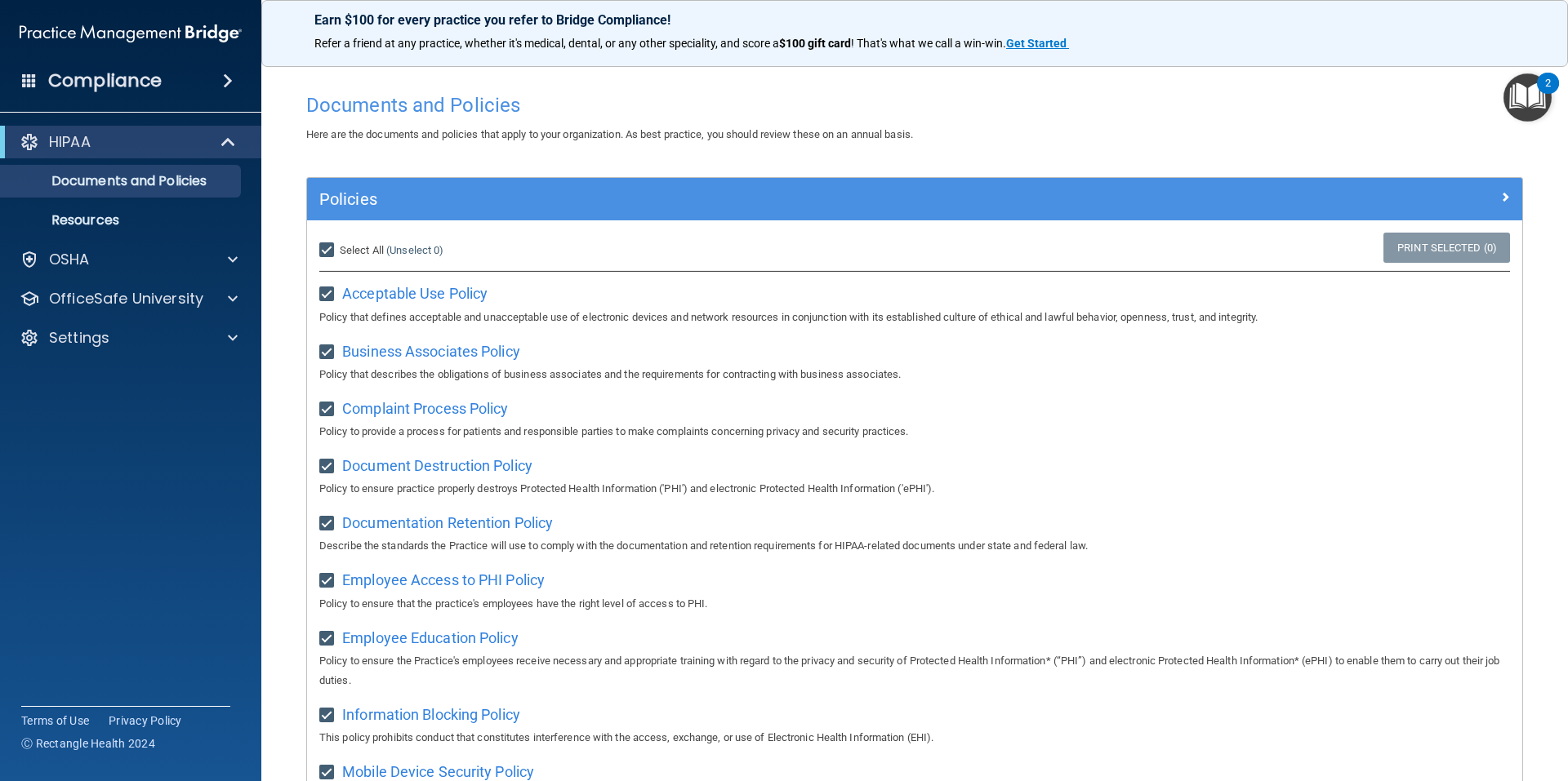
checkbox input "true"
click at [1414, 243] on link "Print Selected (21)" at bounding box center [1444, 247] width 133 height 30
click at [329, 251] on input "Select All (Unselect 21) Unselect All" at bounding box center [329, 250] width 19 height 13
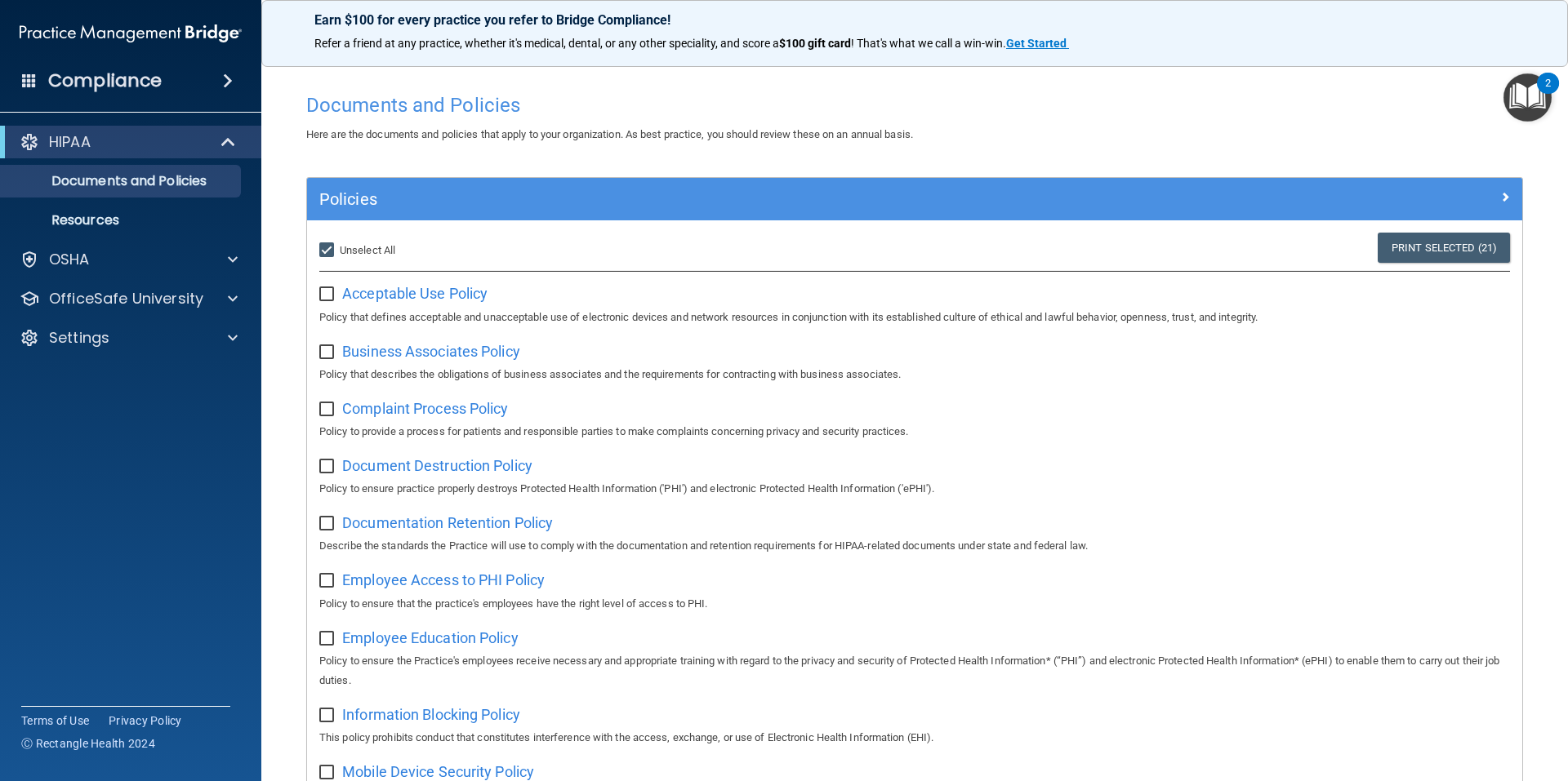
checkbox input "false"
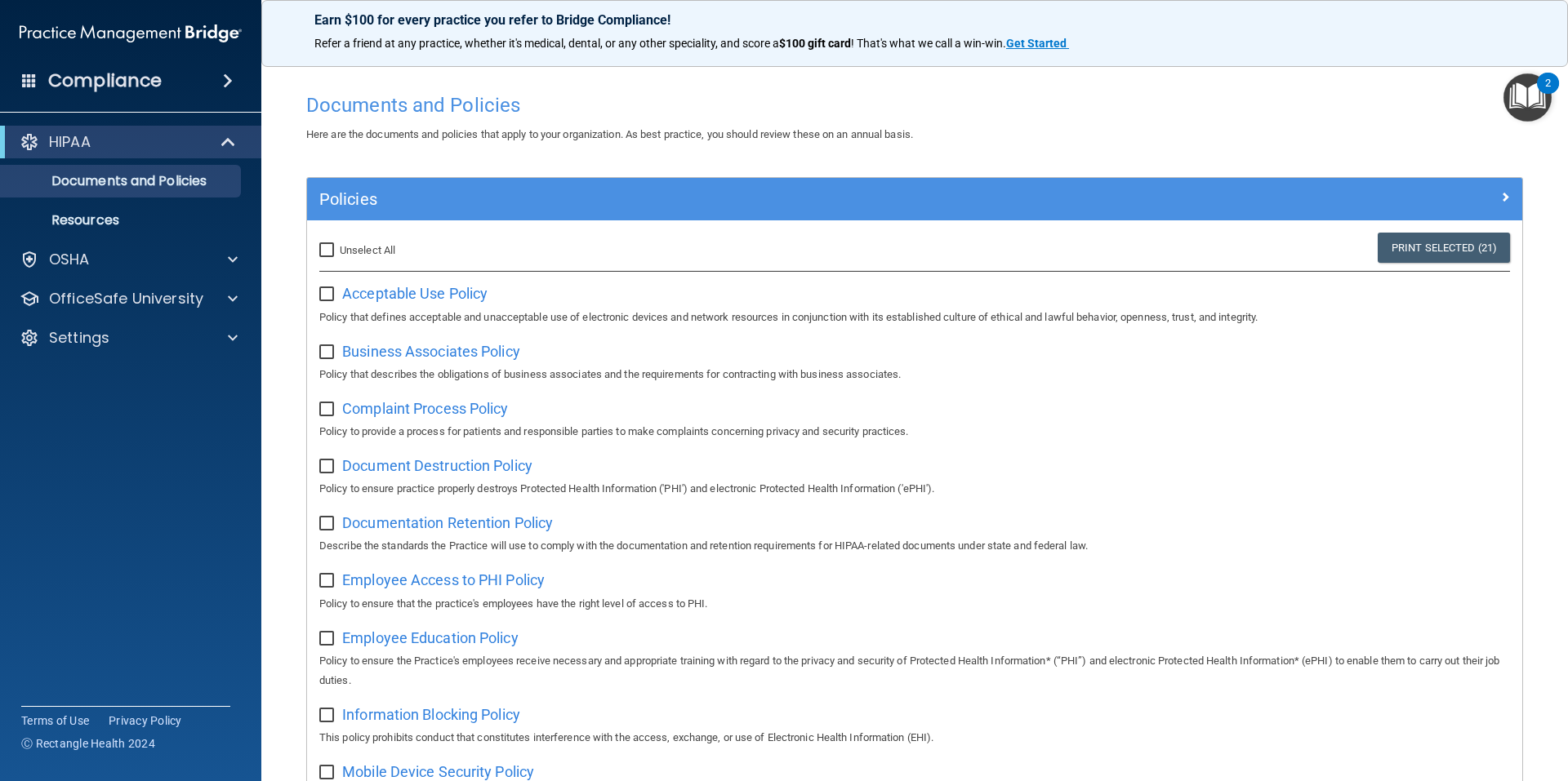
checkbox input "false"
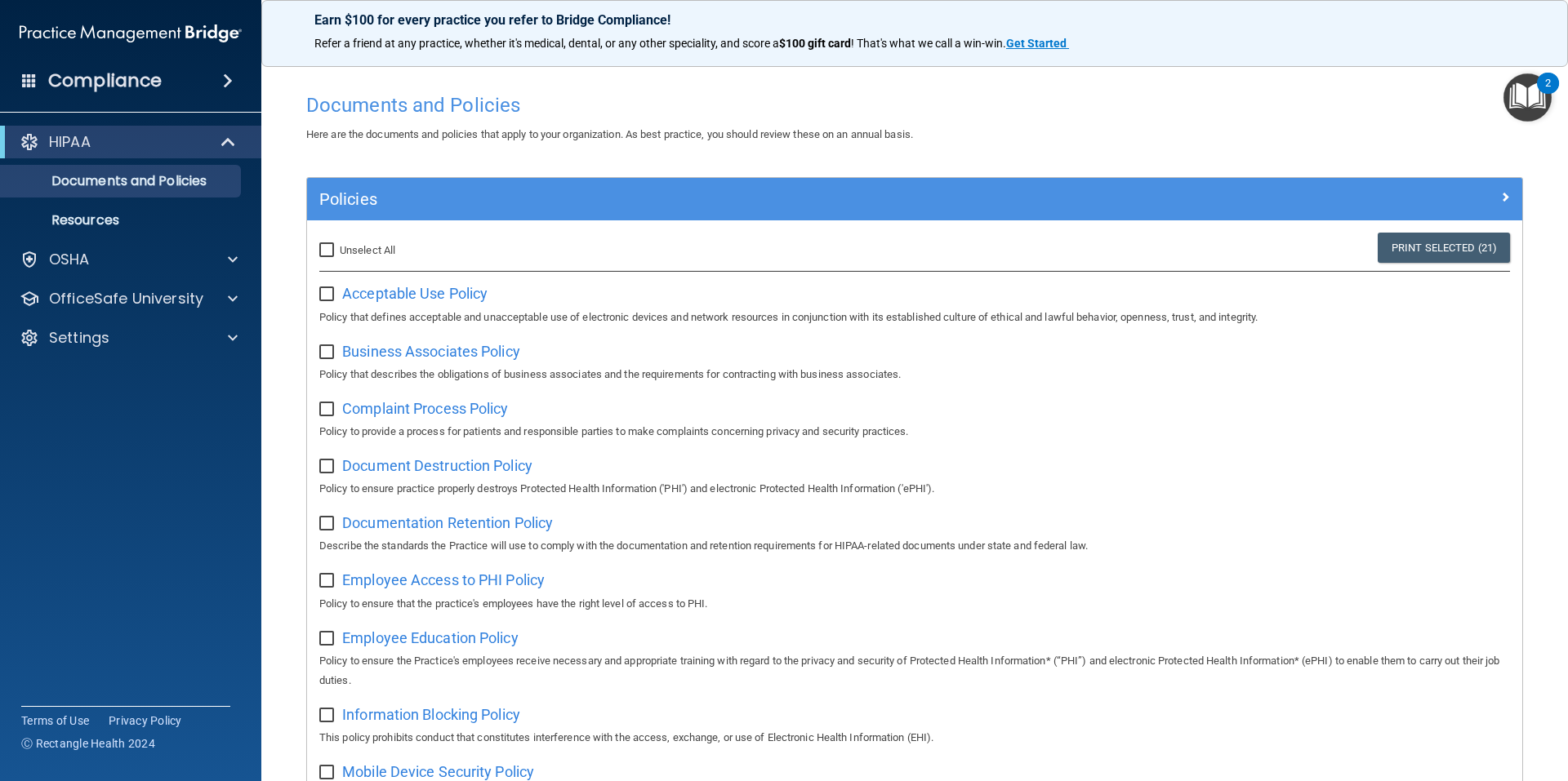
checkbox input "false"
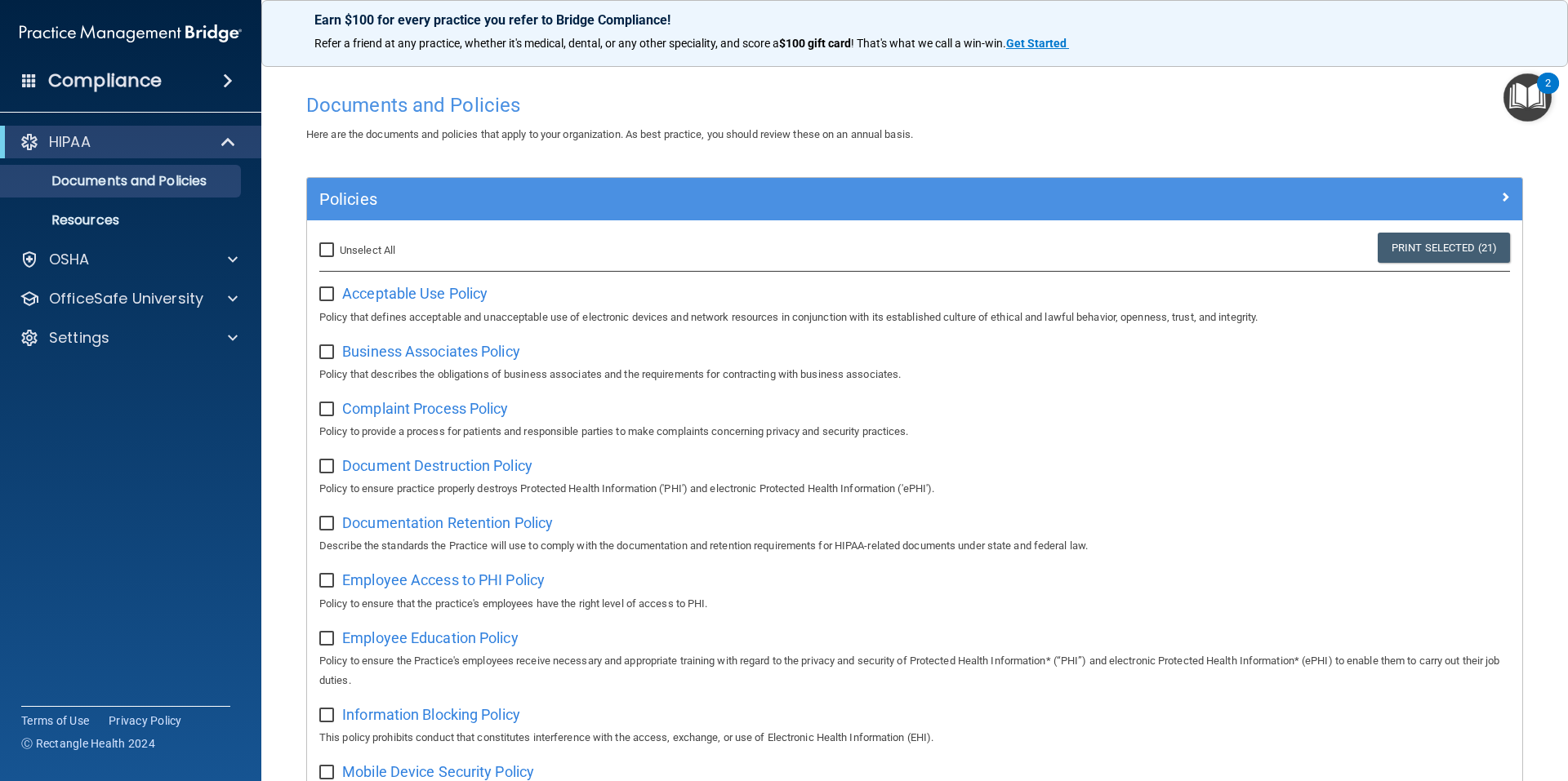
checkbox input "false"
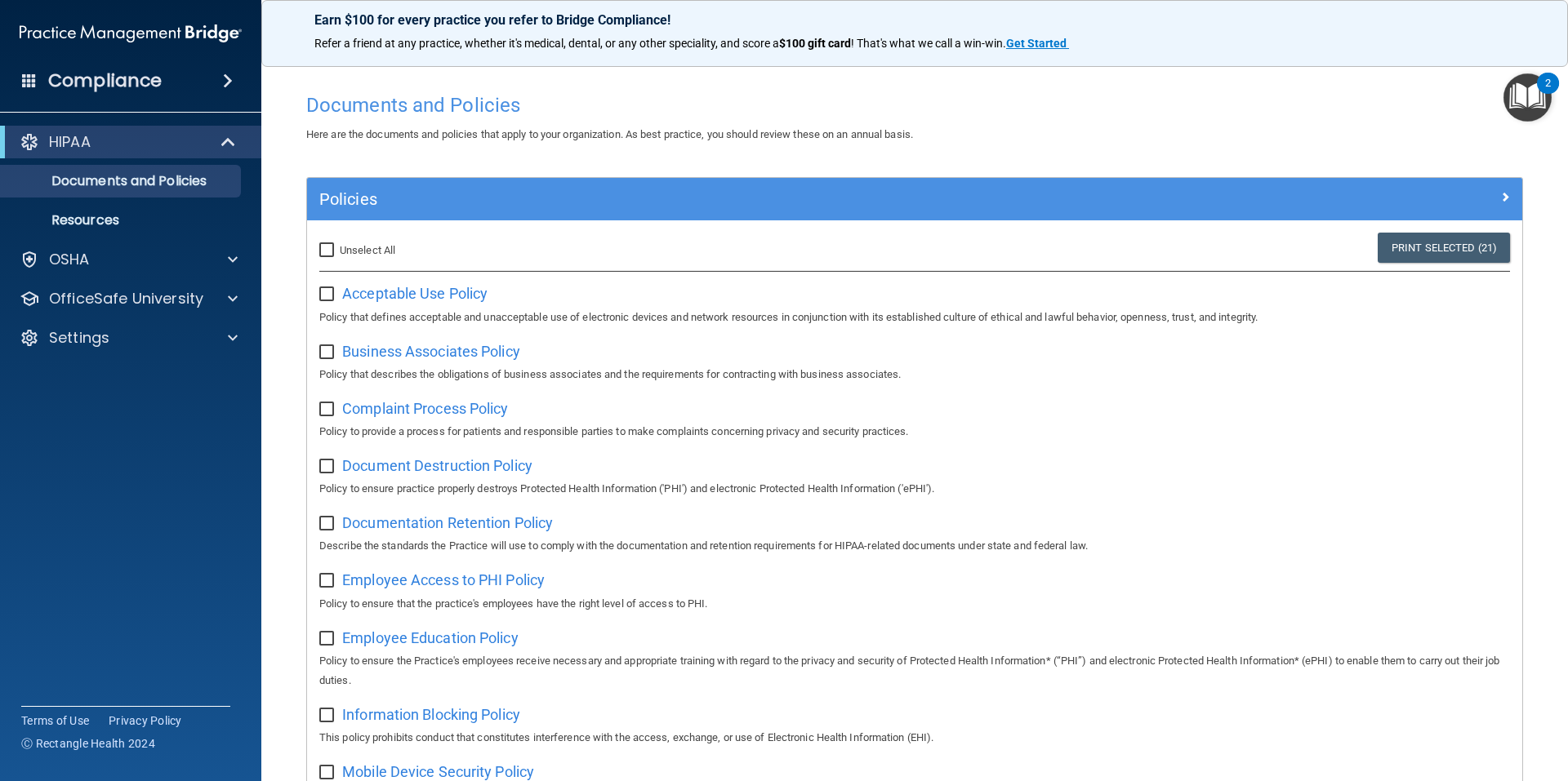
checkbox input "false"
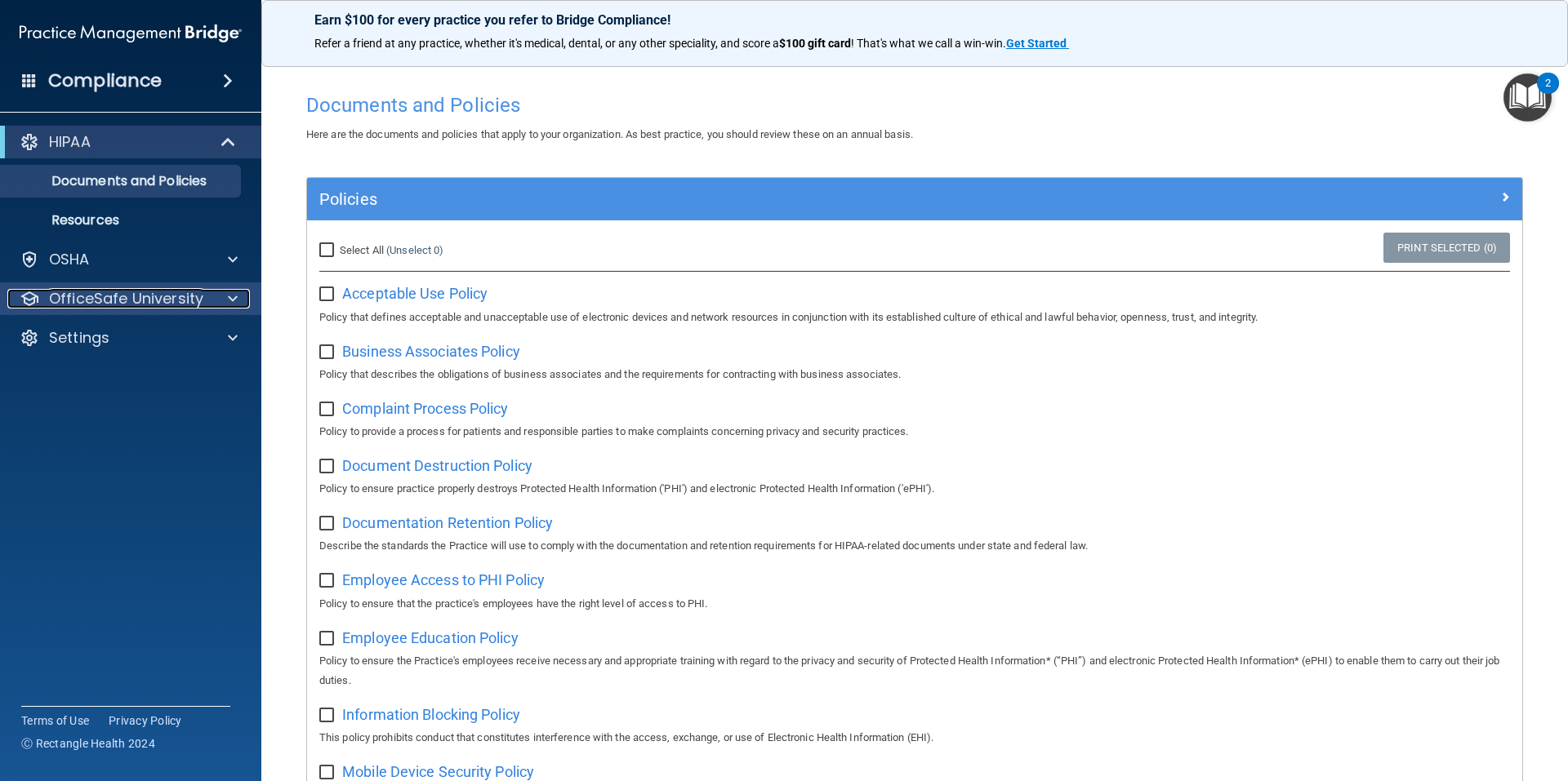
click at [145, 293] on p "OfficeSafe University" at bounding box center [126, 299] width 154 height 20
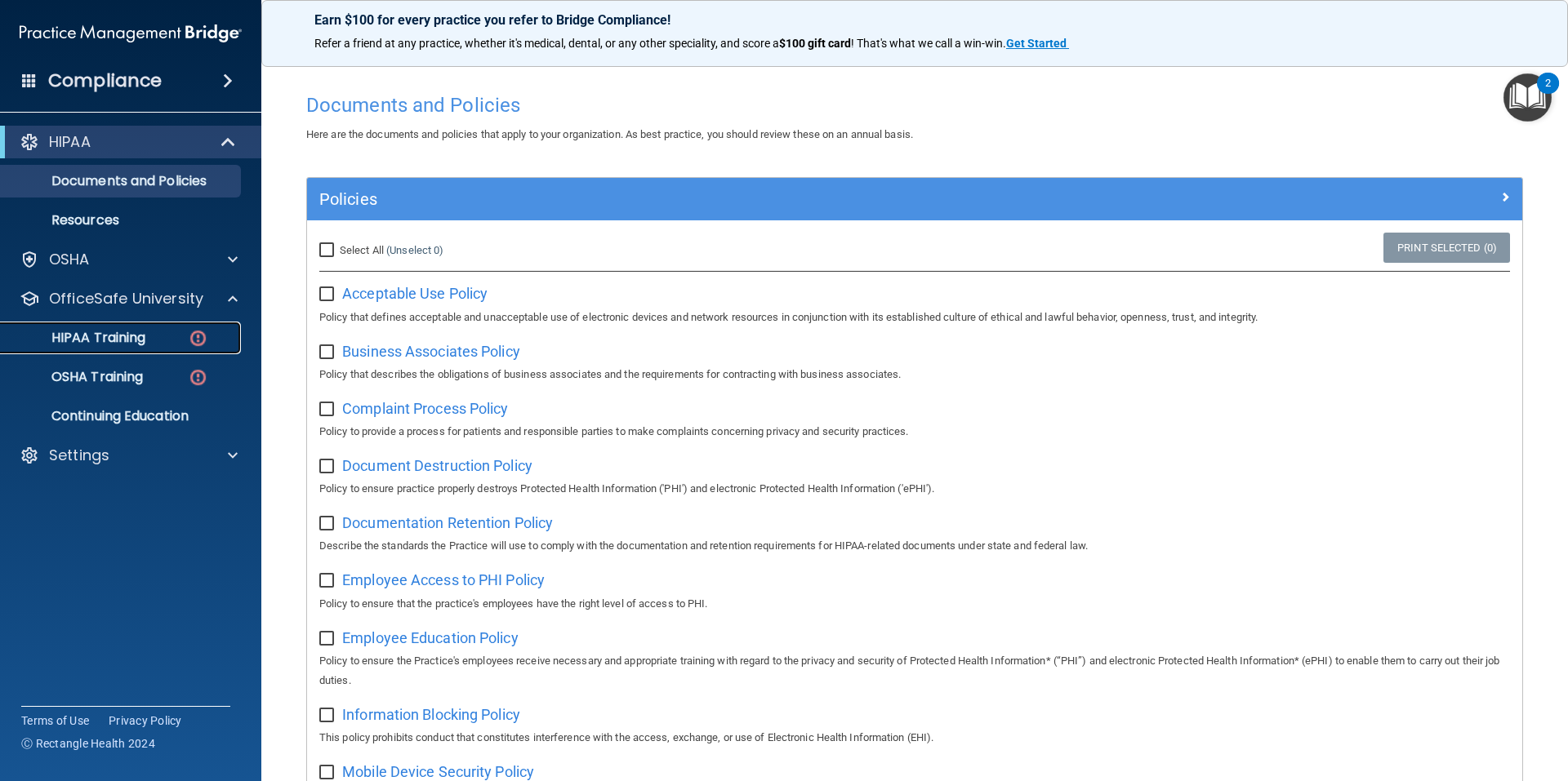
click at [125, 337] on p "HIPAA Training" at bounding box center [78, 338] width 134 height 16
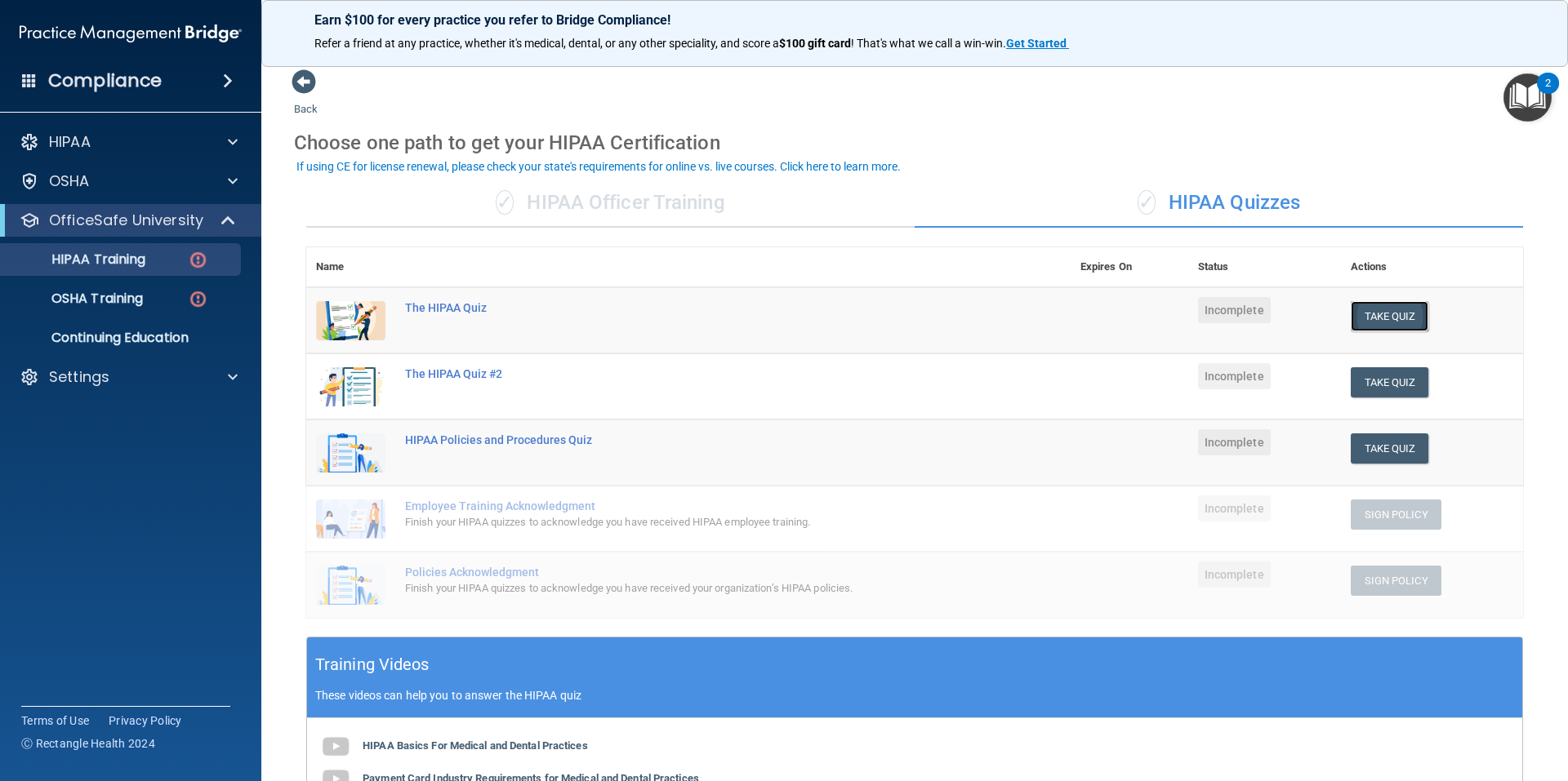
click at [1384, 318] on button "Take Quiz" at bounding box center [1390, 316] width 78 height 30
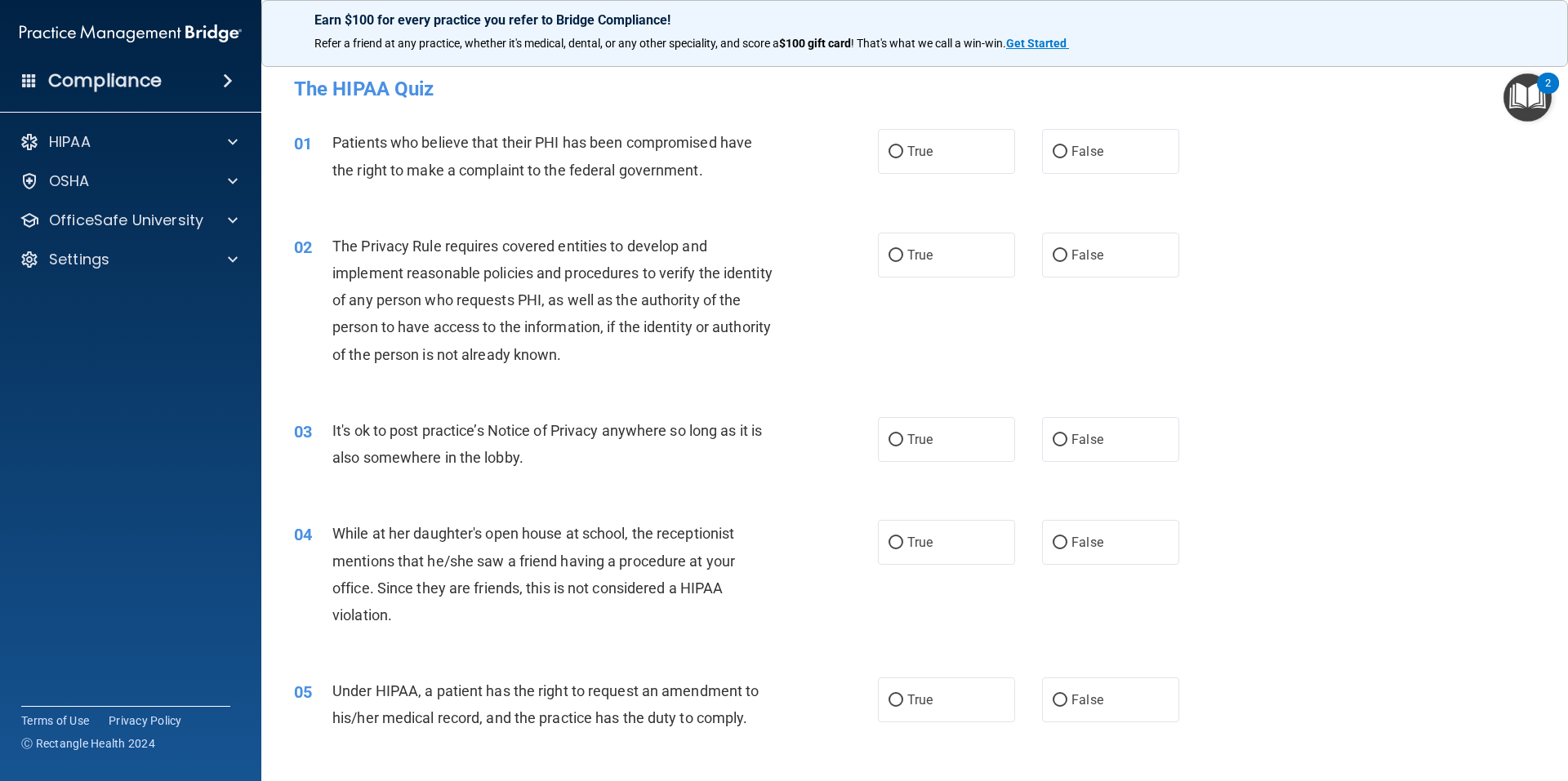
click at [649, 86] on h4 "The HIPAA Quiz" at bounding box center [914, 89] width 1241 height 22
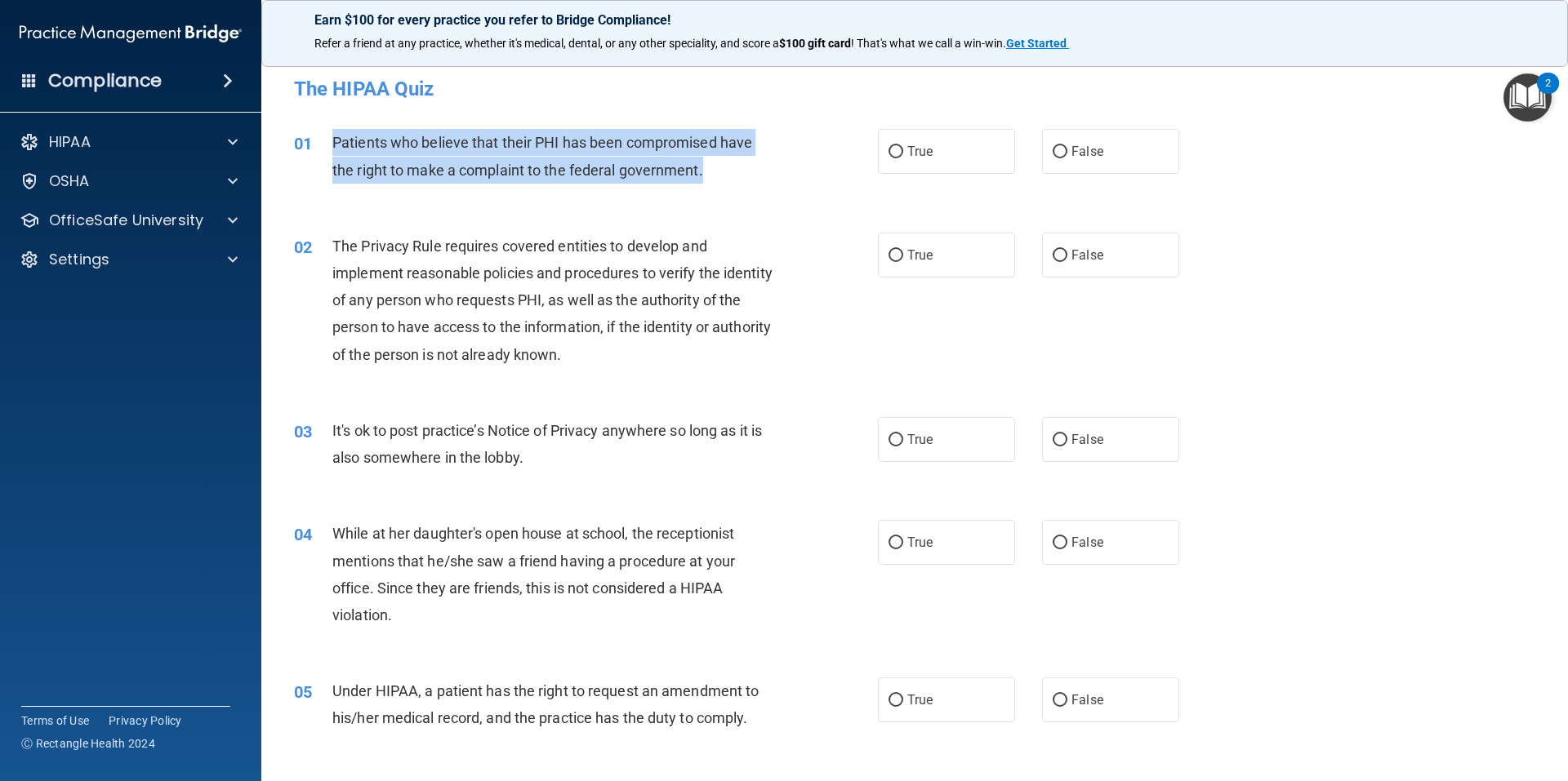
drag, startPoint x: 703, startPoint y: 170, endPoint x: 308, endPoint y: 152, distance: 395.4
click at [308, 152] on div "01 Patients who believe that their PHI has been compromised have the right to m…" at bounding box center [586, 160] width 633 height 62
copy div "Patients who believe that their PHI has been compromised have the right to make…"
click at [888, 150] on input "True" at bounding box center [895, 152] width 15 height 12
radio input "true"
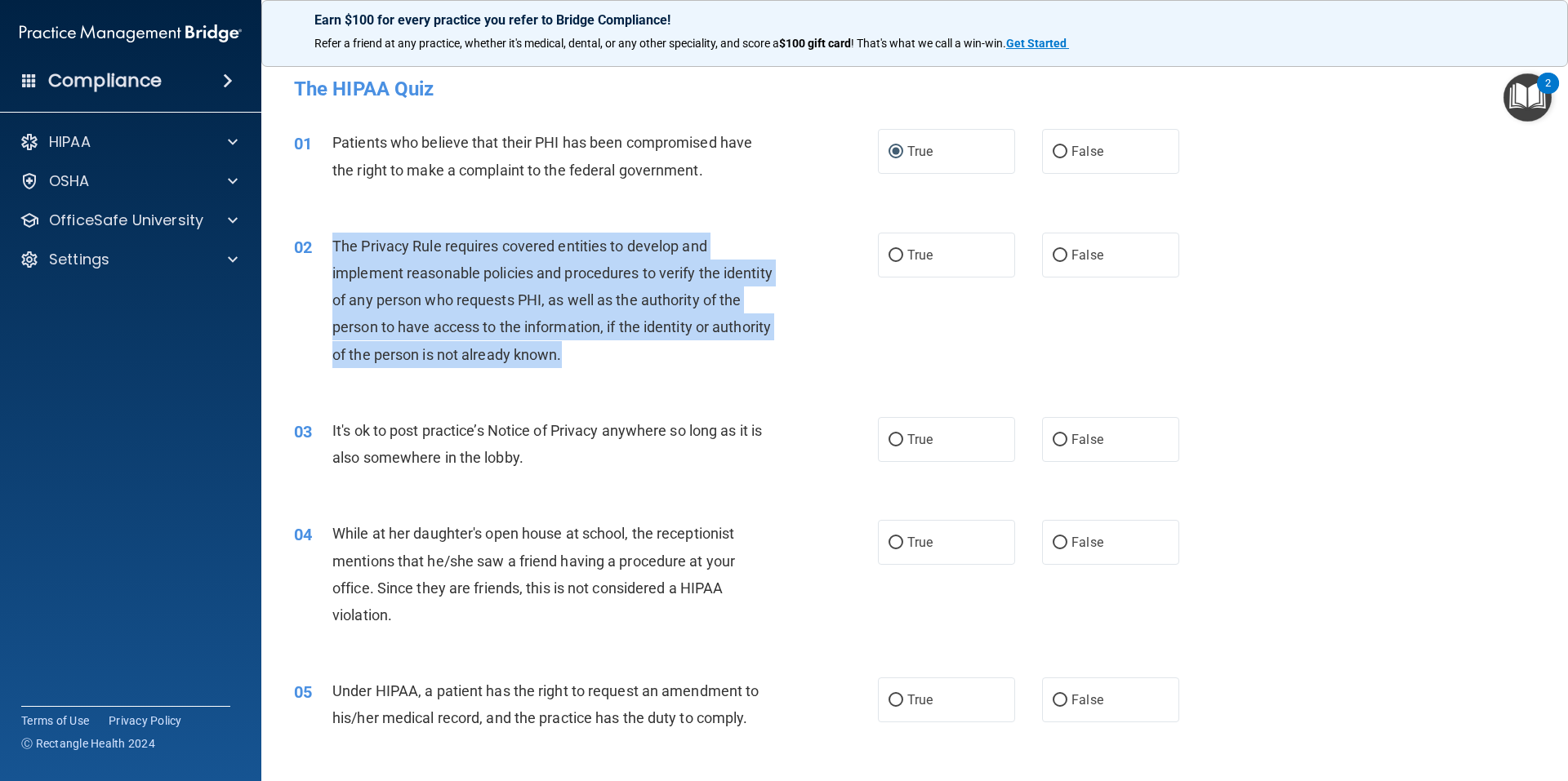
drag, startPoint x: 636, startPoint y: 356, endPoint x: 328, endPoint y: 251, distance: 325.4
click at [328, 251] on div "02 The Privacy Rule requires covered entities to develop and implement reasonab…" at bounding box center [586, 304] width 633 height 144
copy div "The Privacy Rule requires covered entities to develop and implement reasonable …"
click at [888, 256] on input "True" at bounding box center [895, 256] width 15 height 12
radio input "true"
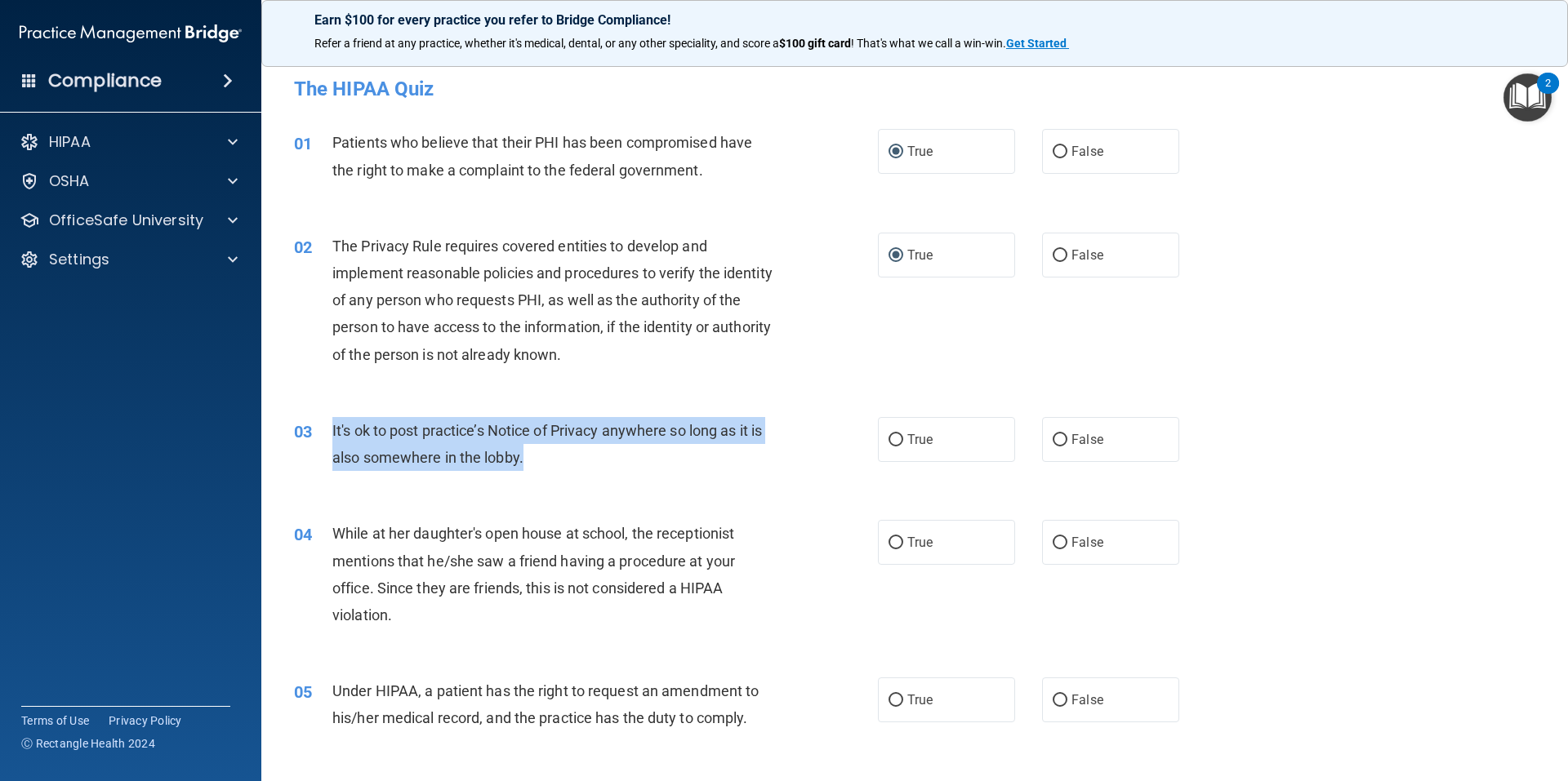
drag, startPoint x: 535, startPoint y: 462, endPoint x: 331, endPoint y: 428, distance: 206.8
click at [331, 428] on div "03 It's ok to post practice’s Notice of Privacy anywhere so long as it is also …" at bounding box center [586, 448] width 633 height 62
copy div "It's ok to post practice’s Notice of Privacy anywhere so long as it is also som…"
click at [1054, 441] on input "False" at bounding box center [1060, 440] width 15 height 12
radio input "true"
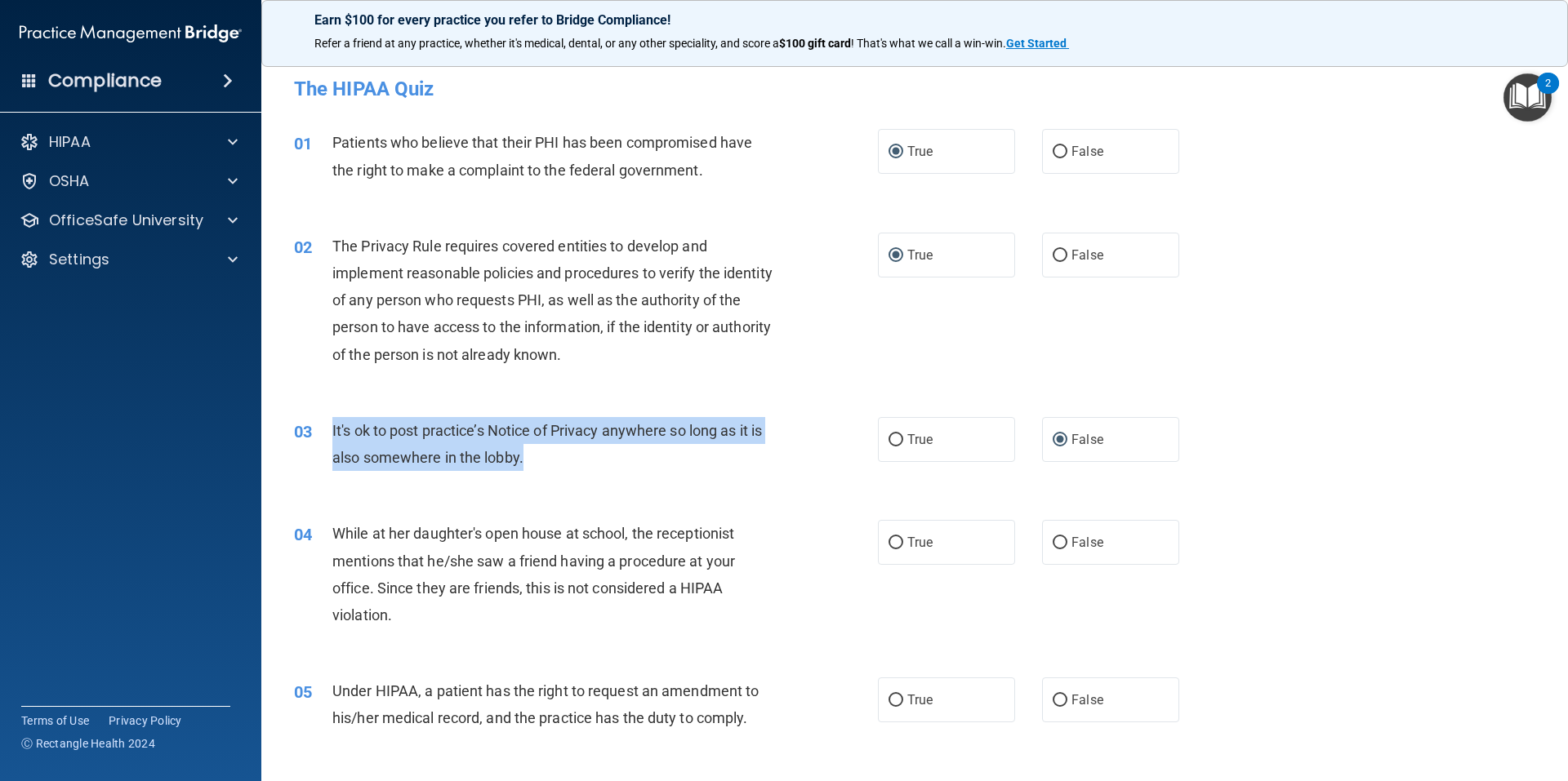
scroll to position [272, 0]
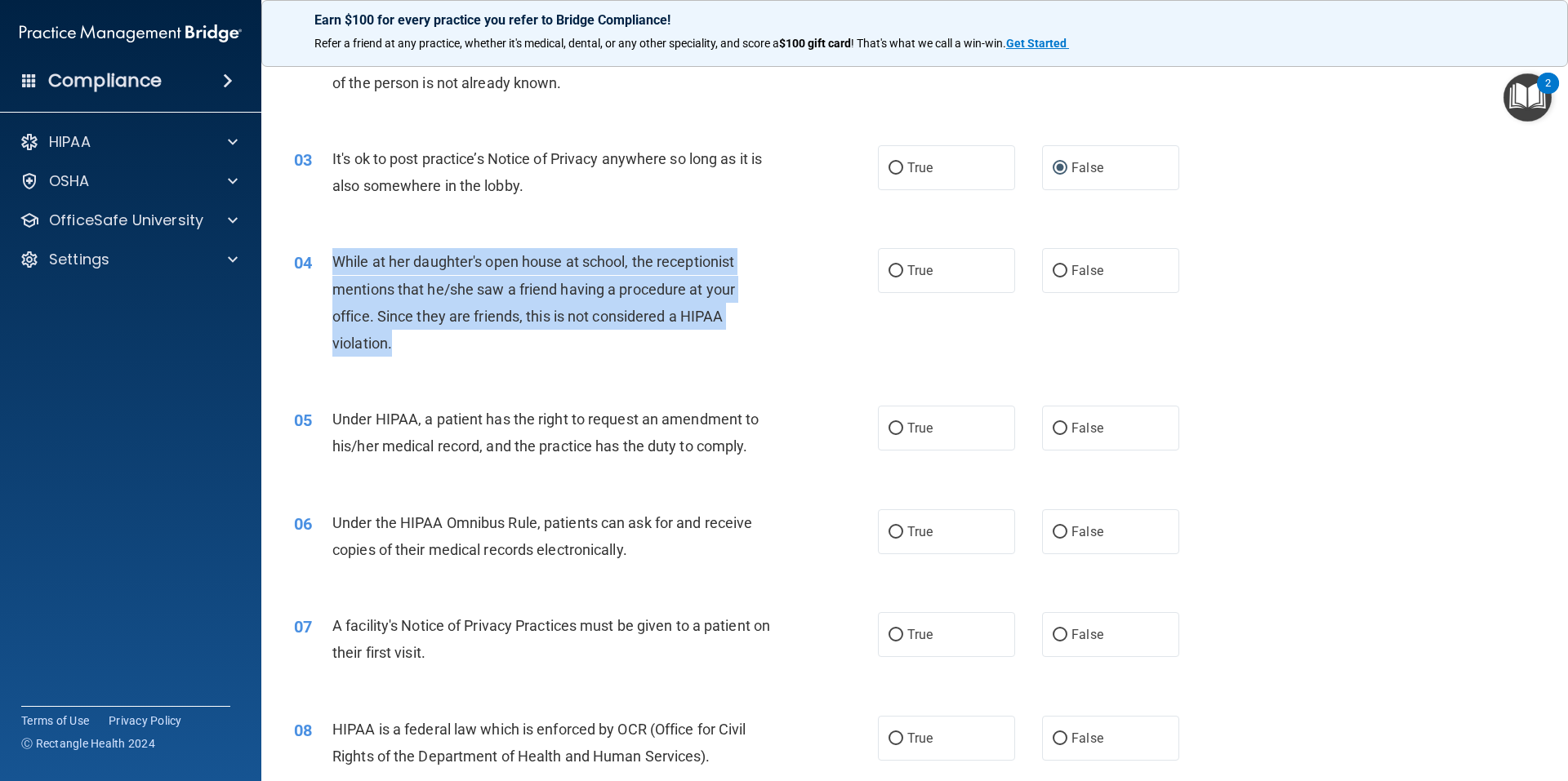
drag, startPoint x: 403, startPoint y: 337, endPoint x: 332, endPoint y: 263, distance: 102.6
click at [333, 263] on div "While at her daughter's open house at school, the receptionist mentions that he…" at bounding box center [561, 302] width 457 height 108
copy span "While at her daughter's open house at school, the receptionist mentions that he…"
click at [1053, 270] on input "False" at bounding box center [1060, 271] width 15 height 12
radio input "true"
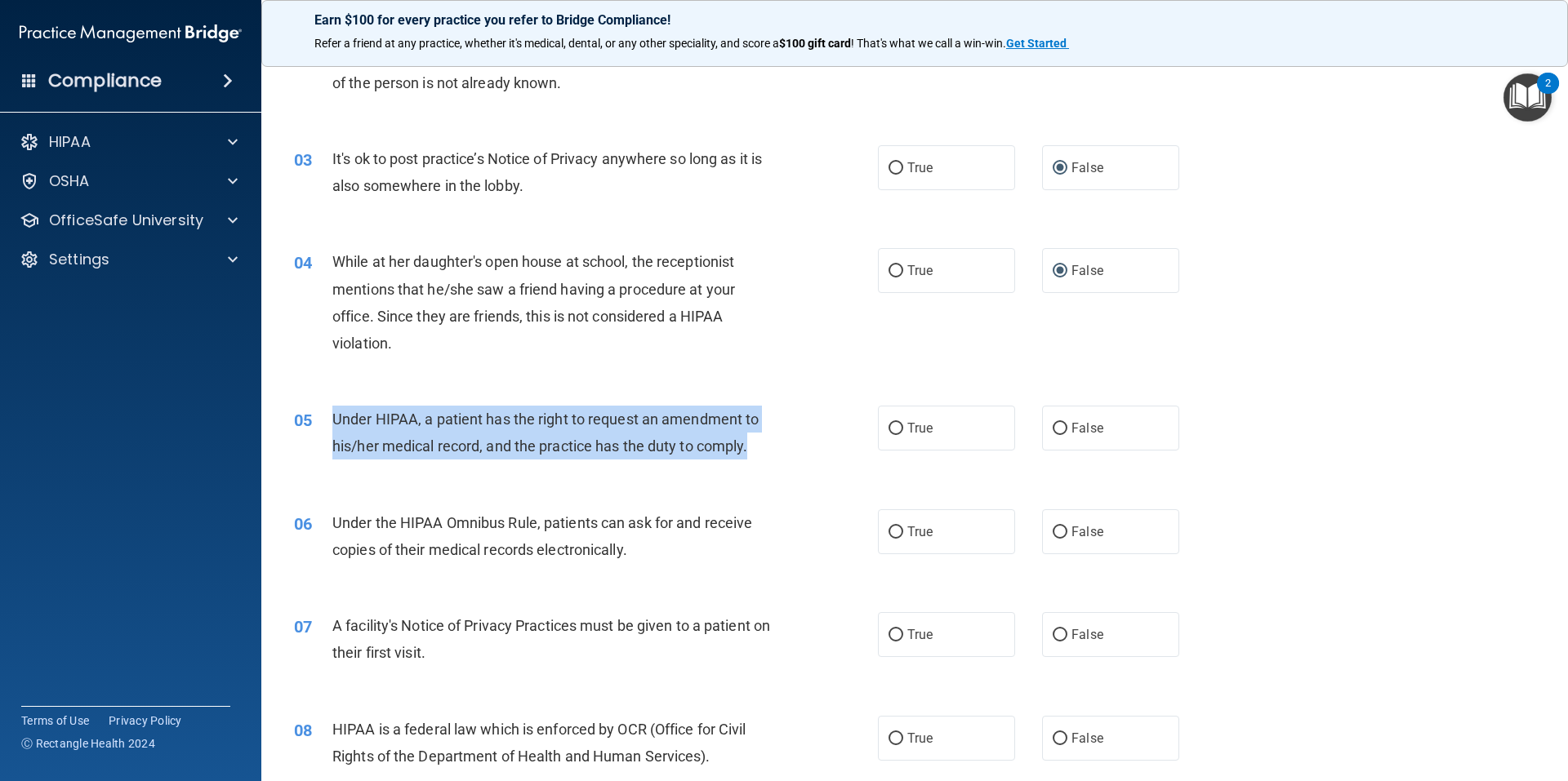
drag, startPoint x: 756, startPoint y: 451, endPoint x: 332, endPoint y: 419, distance: 425.2
click at [333, 419] on div "Under HIPAA, a patient has the right to request an amendment to his/her medical…" at bounding box center [561, 432] width 457 height 54
copy span "Under HIPAA, a patient has the right to request an amendment to his/her medical…"
click at [888, 427] on input "True" at bounding box center [895, 429] width 15 height 12
radio input "true"
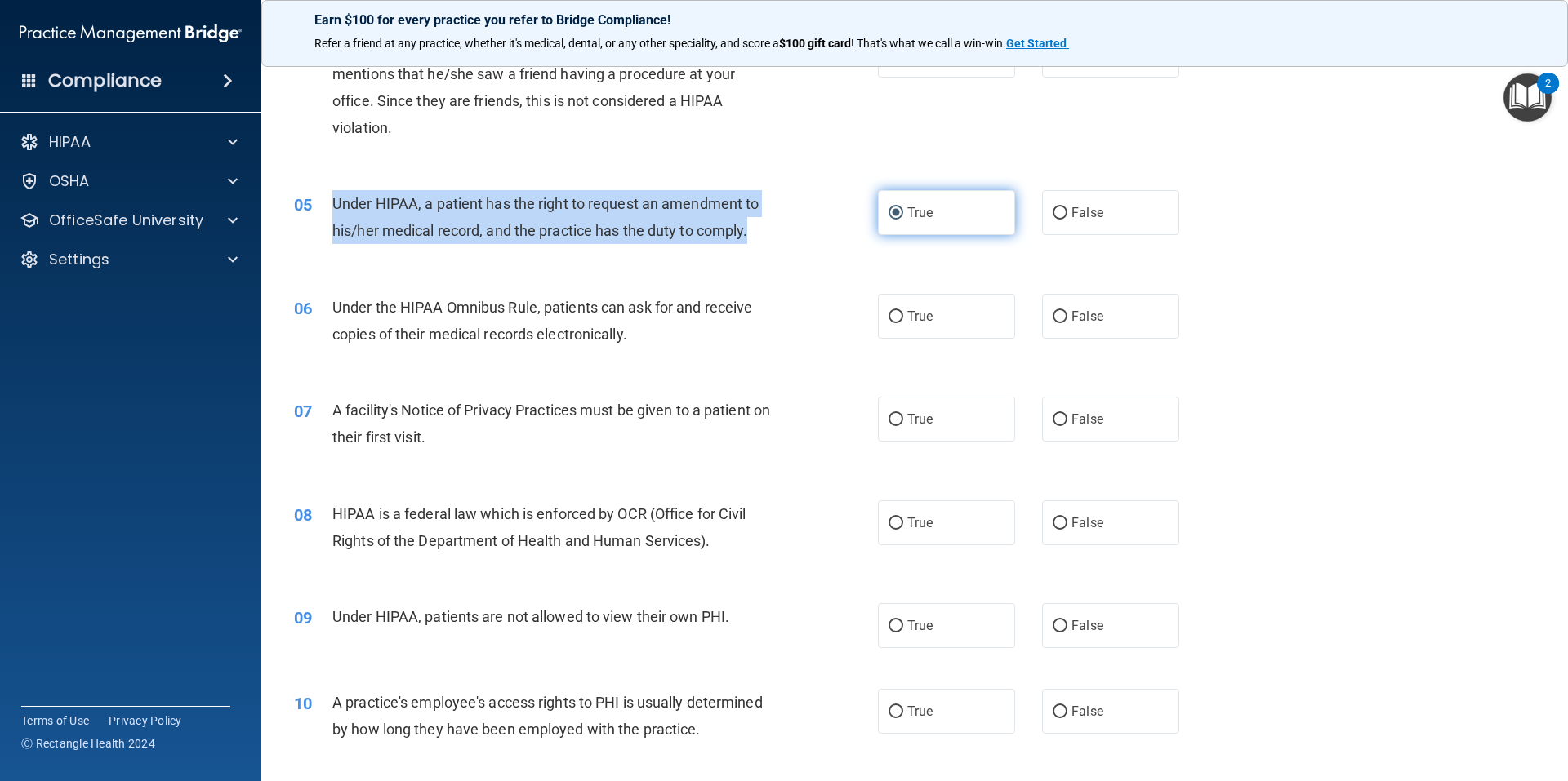
scroll to position [544, 0]
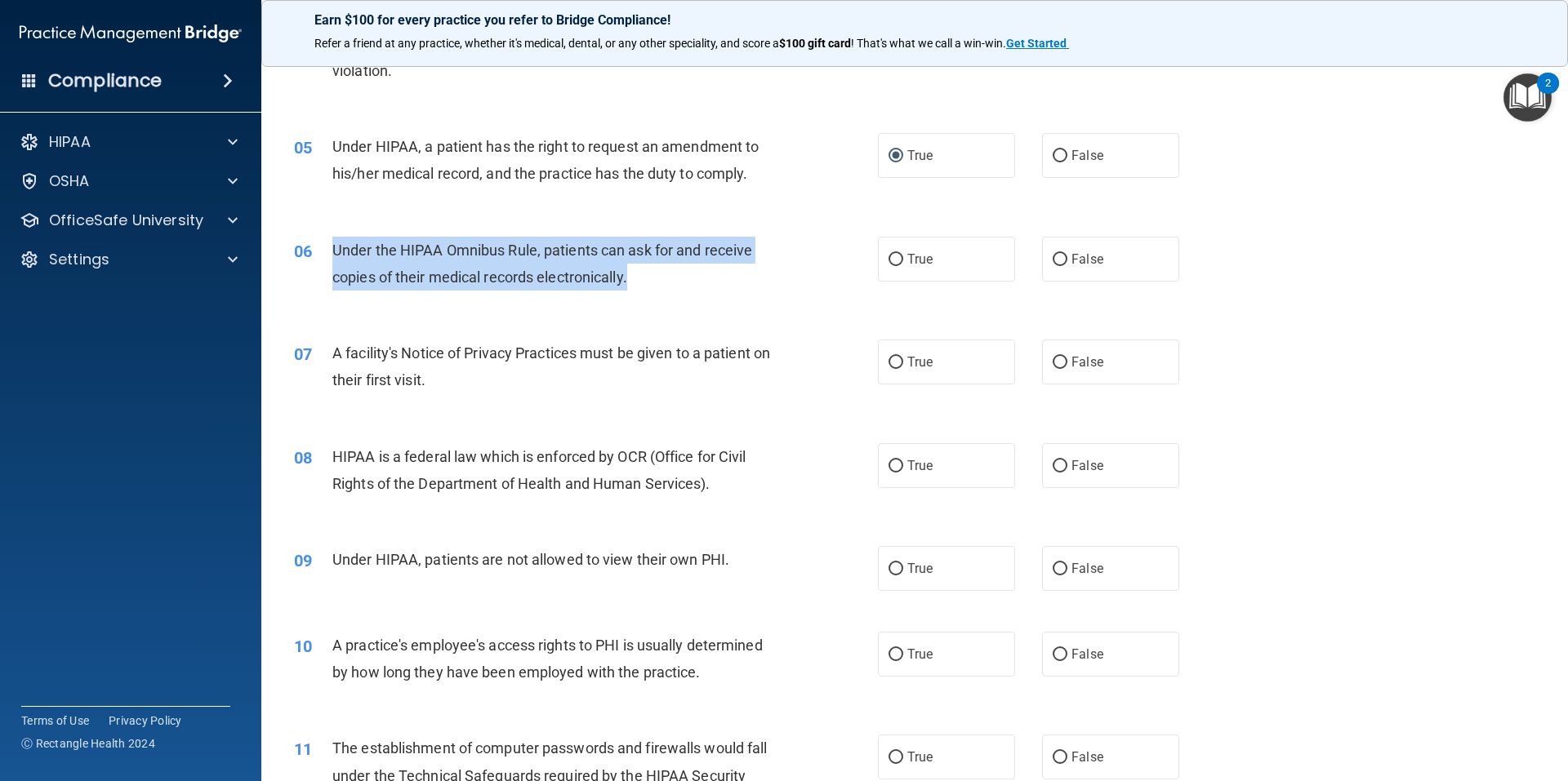
drag, startPoint x: 638, startPoint y: 279, endPoint x: 329, endPoint y: 250, distance: 310.4
click at [329, 250] on div "06 Under the HIPAA Omnibus Rule, patients can ask for and receive copies of the…" at bounding box center [586, 268] width 633 height 62
copy div "Under the HIPAA Omnibus Rule, patients can ask for and receive copies of their …"
click at [888, 256] on input "True" at bounding box center [895, 260] width 15 height 12
radio input "true"
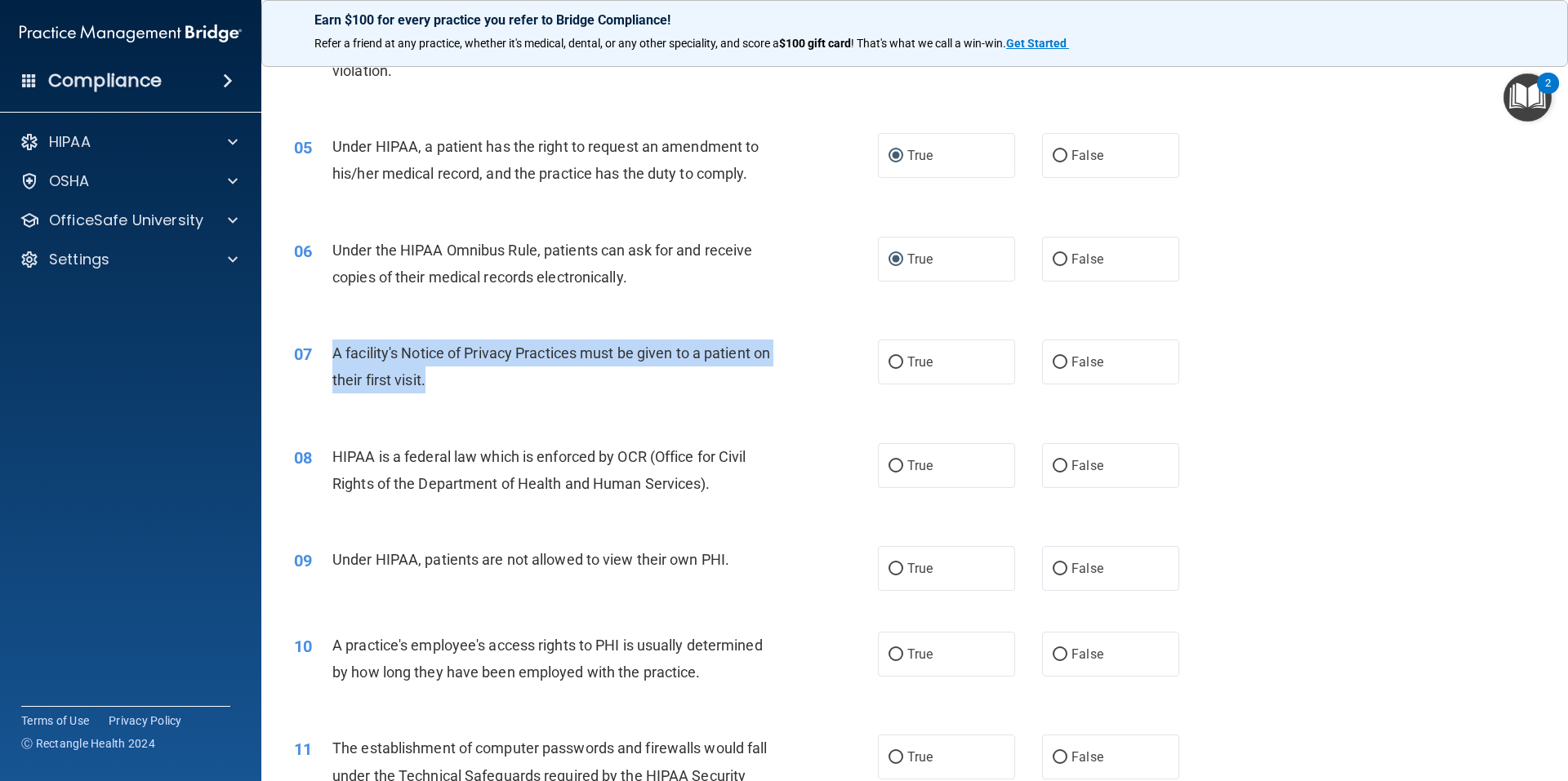
drag, startPoint x: 462, startPoint y: 381, endPoint x: 327, endPoint y: 359, distance: 136.8
click at [327, 359] on div "07 A facility's Notice of Privacy Practices must be given to a patient on their…" at bounding box center [586, 370] width 633 height 62
copy div "A facility's Notice of Privacy Practices must be given to a patient on their fi…"
click at [888, 358] on input "True" at bounding box center [895, 363] width 15 height 12
radio input "true"
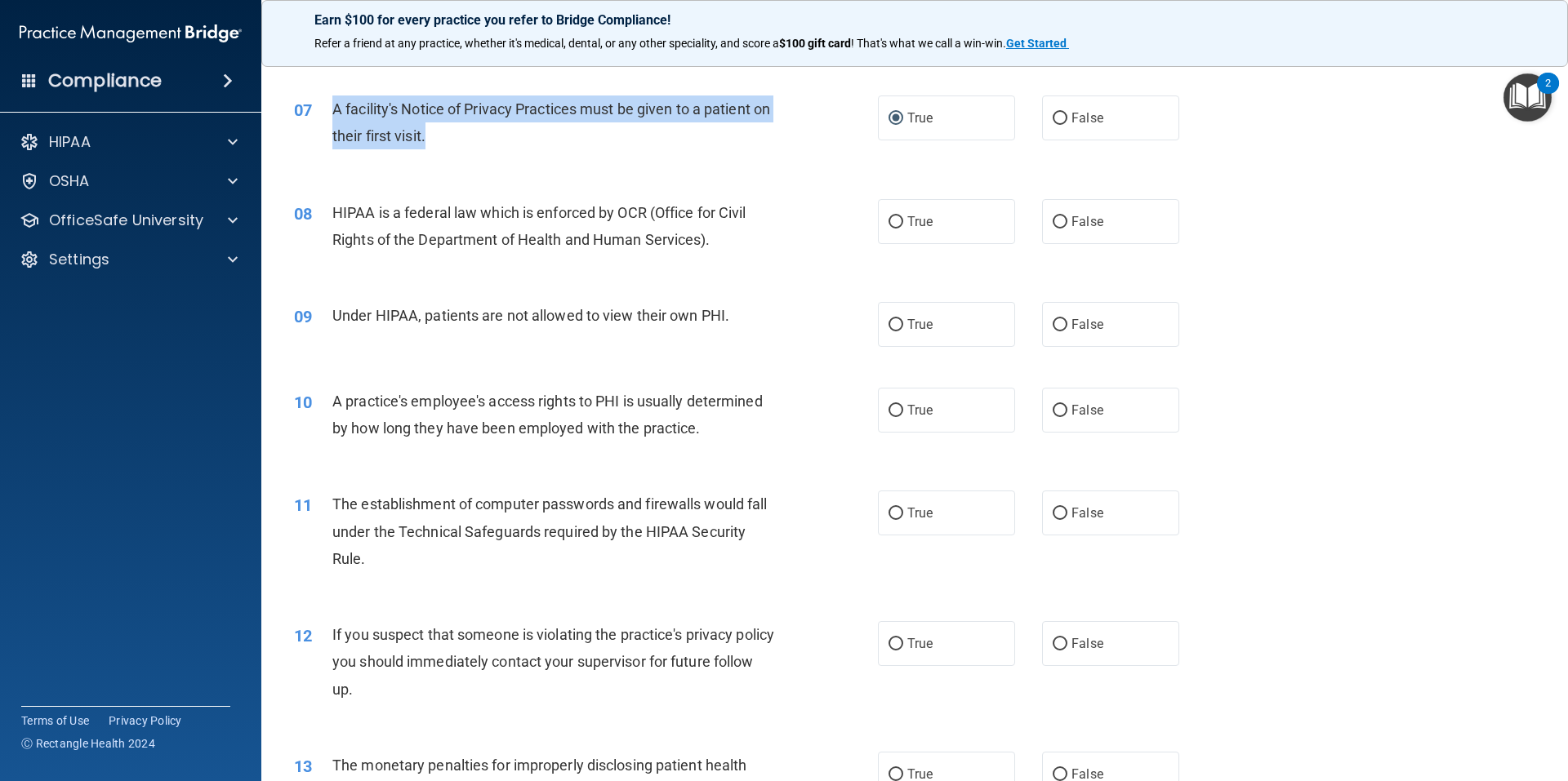
scroll to position [816, 0]
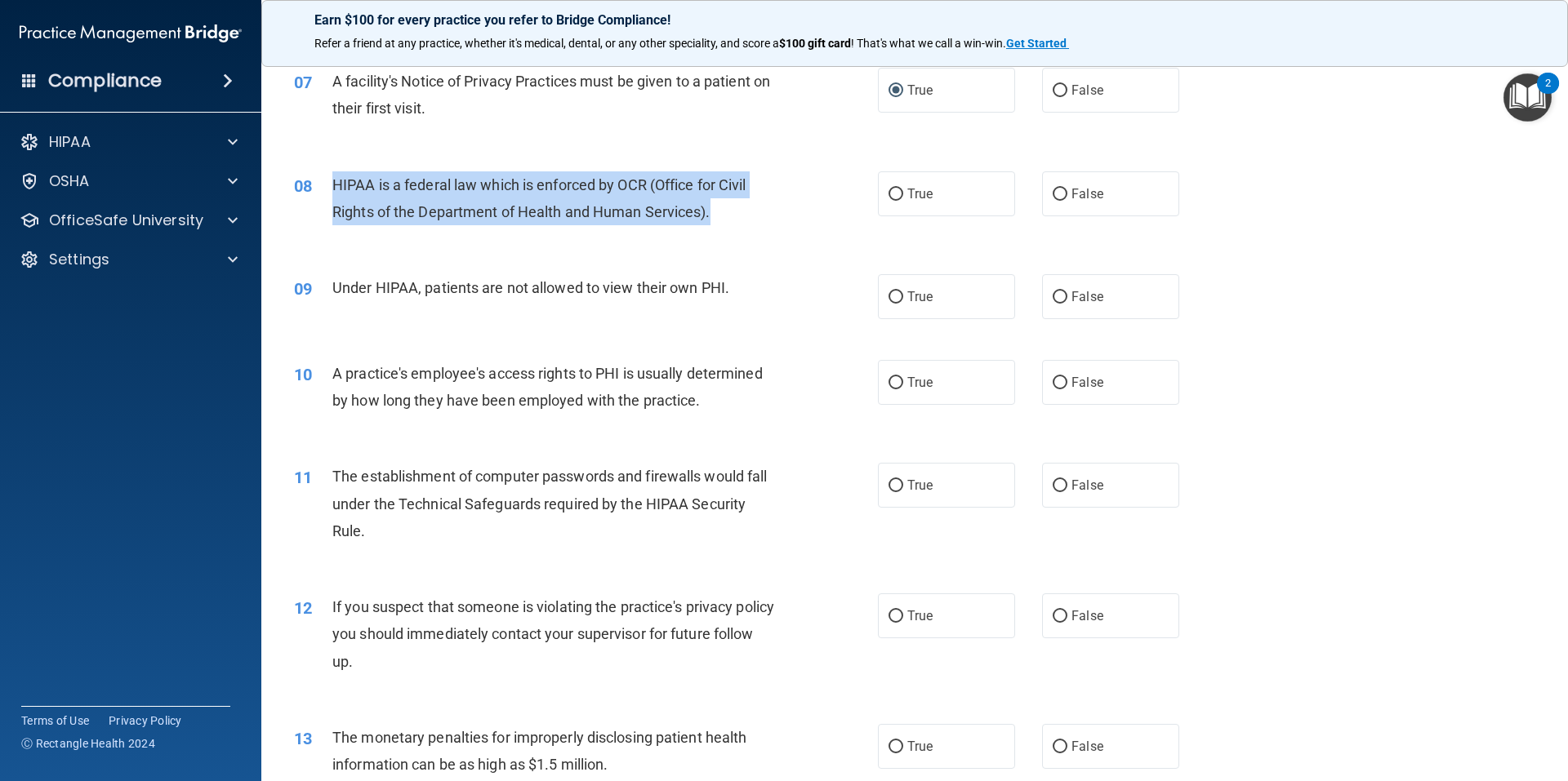
drag, startPoint x: 715, startPoint y: 214, endPoint x: 316, endPoint y: 195, distance: 399.5
click at [316, 195] on div "08 HIPAA is a federal law which is enforced by OCR (Office for Civil Rights of …" at bounding box center [586, 202] width 633 height 62
copy div "HIPAA is a federal law which is enforced by OCR (Office for Civil Rights of the…"
click at [891, 192] on input "True" at bounding box center [895, 195] width 15 height 12
radio input "true"
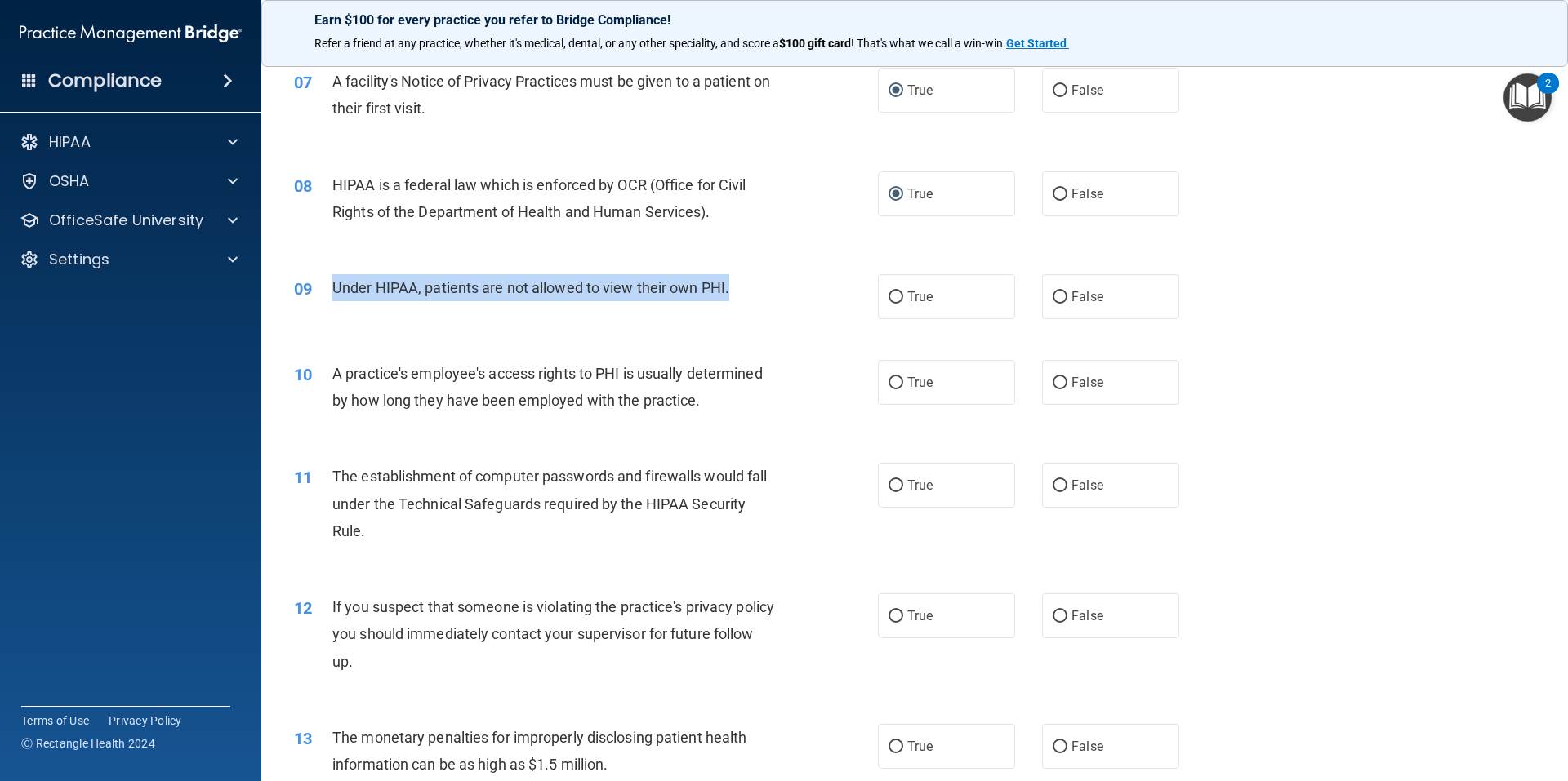
drag, startPoint x: 739, startPoint y: 287, endPoint x: 327, endPoint y: 297, distance: 412.1
click at [327, 297] on div "09 Under HIPAA, patients are not allowed to view their own PHI." at bounding box center [586, 291] width 633 height 35
copy div "Under HIPAA, patients are not allowed to view their own PHI."
click at [1053, 291] on input "False" at bounding box center [1060, 297] width 15 height 12
radio input "true"
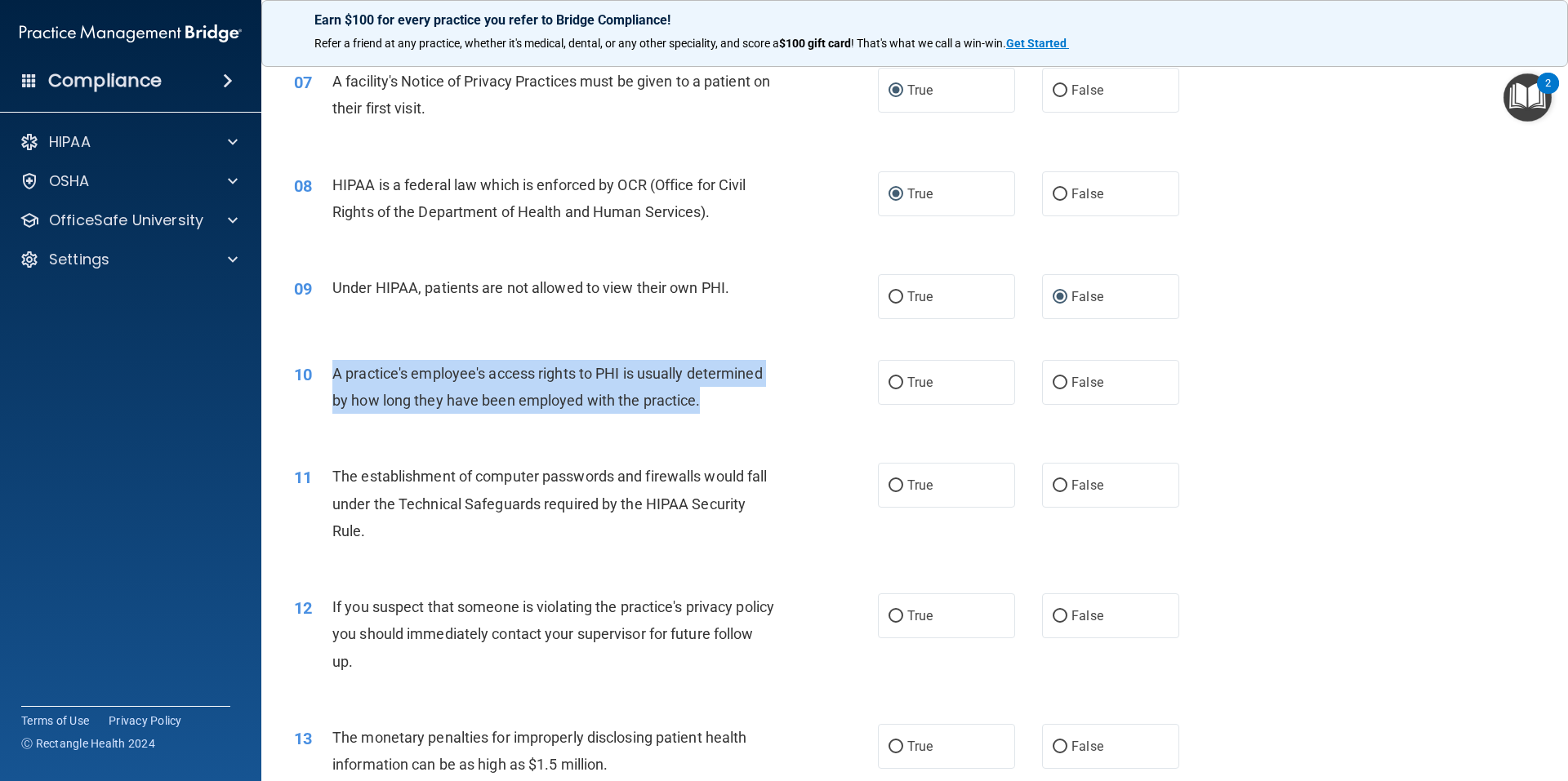
drag, startPoint x: 714, startPoint y: 407, endPoint x: 328, endPoint y: 370, distance: 387.8
click at [328, 370] on div "10 A practice's employee's access rights to PHI is usually determined by how lo…" at bounding box center [586, 391] width 633 height 62
copy div "A practice's employee's access rights to PHI is usually determined by how long …"
click at [1053, 377] on input "False" at bounding box center [1060, 383] width 15 height 12
radio input "true"
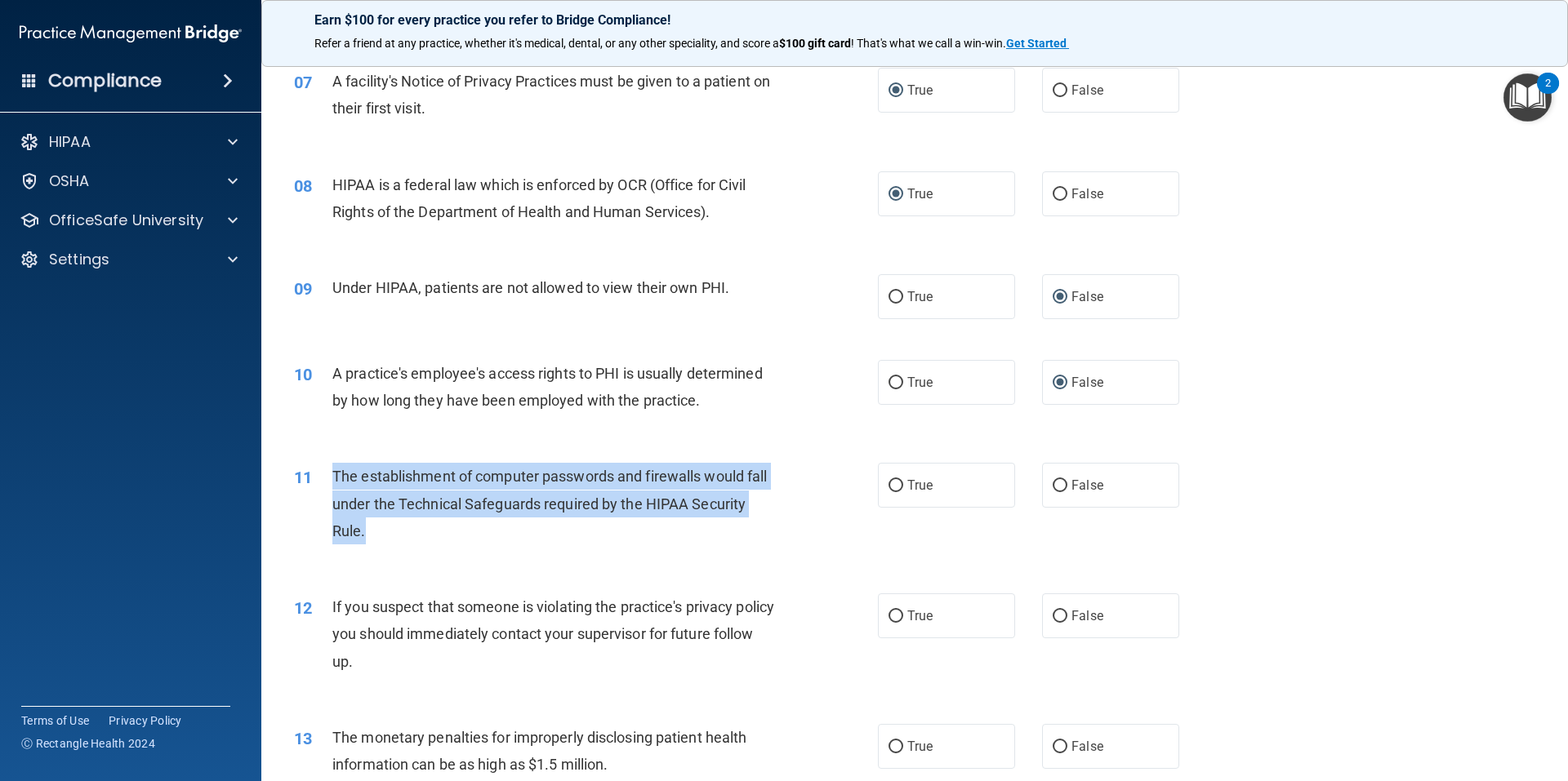
drag, startPoint x: 386, startPoint y: 537, endPoint x: 322, endPoint y: 481, distance: 85.0
click at [322, 481] on div "11 The establishment of computer passwords and firewalls would fall under the T…" at bounding box center [586, 507] width 633 height 90
click at [892, 484] on input "True" at bounding box center [895, 486] width 15 height 12
radio input "true"
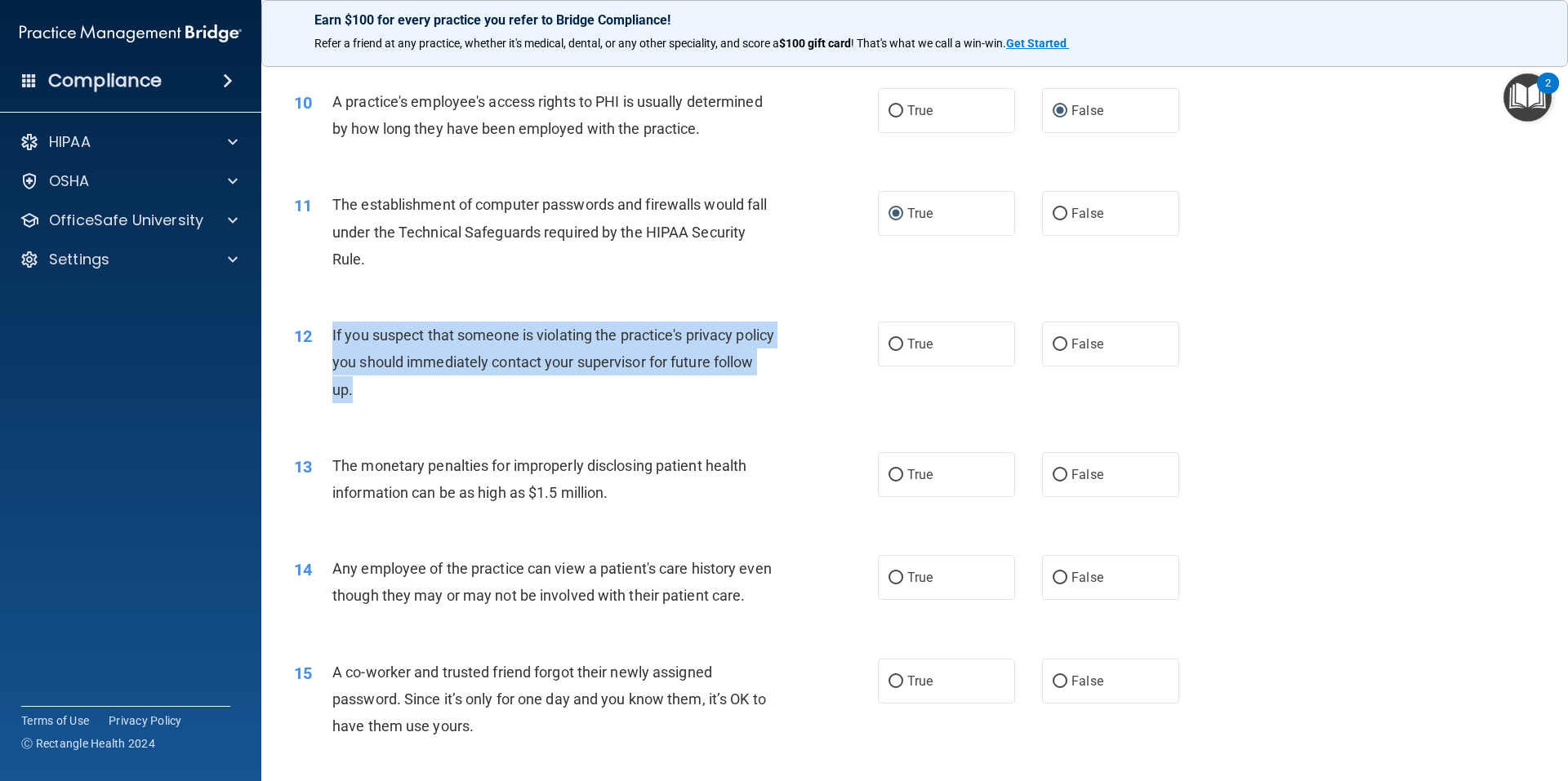
drag, startPoint x: 411, startPoint y: 388, endPoint x: 332, endPoint y: 337, distance: 94.0
click at [333, 337] on div "If you suspect that someone is violating the practice's privacy policy you shou…" at bounding box center [561, 362] width 457 height 82
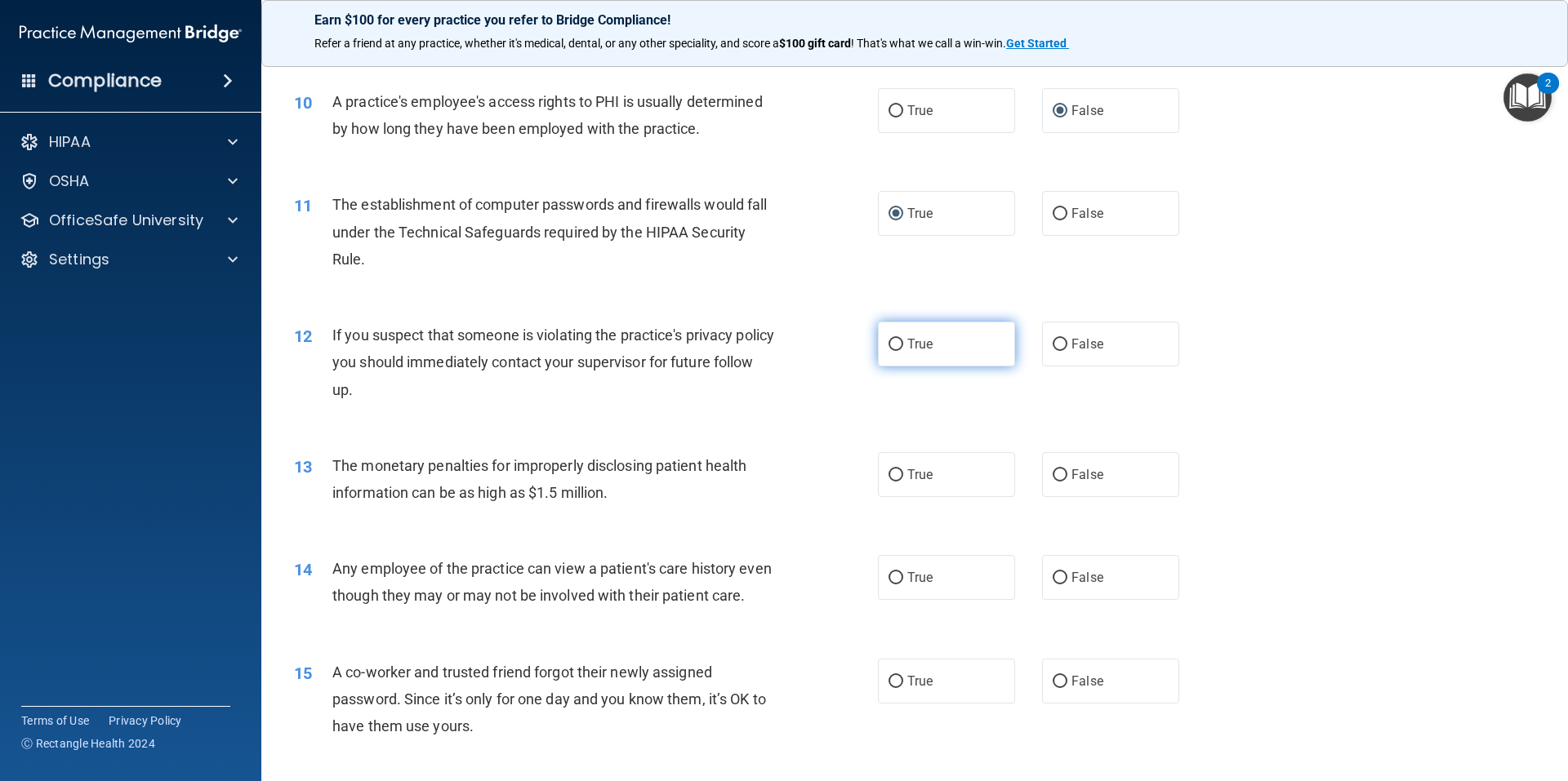
click at [894, 337] on label "True" at bounding box center [946, 344] width 137 height 45
click at [894, 338] on input "True" at bounding box center [895, 344] width 15 height 12
radio input "true"
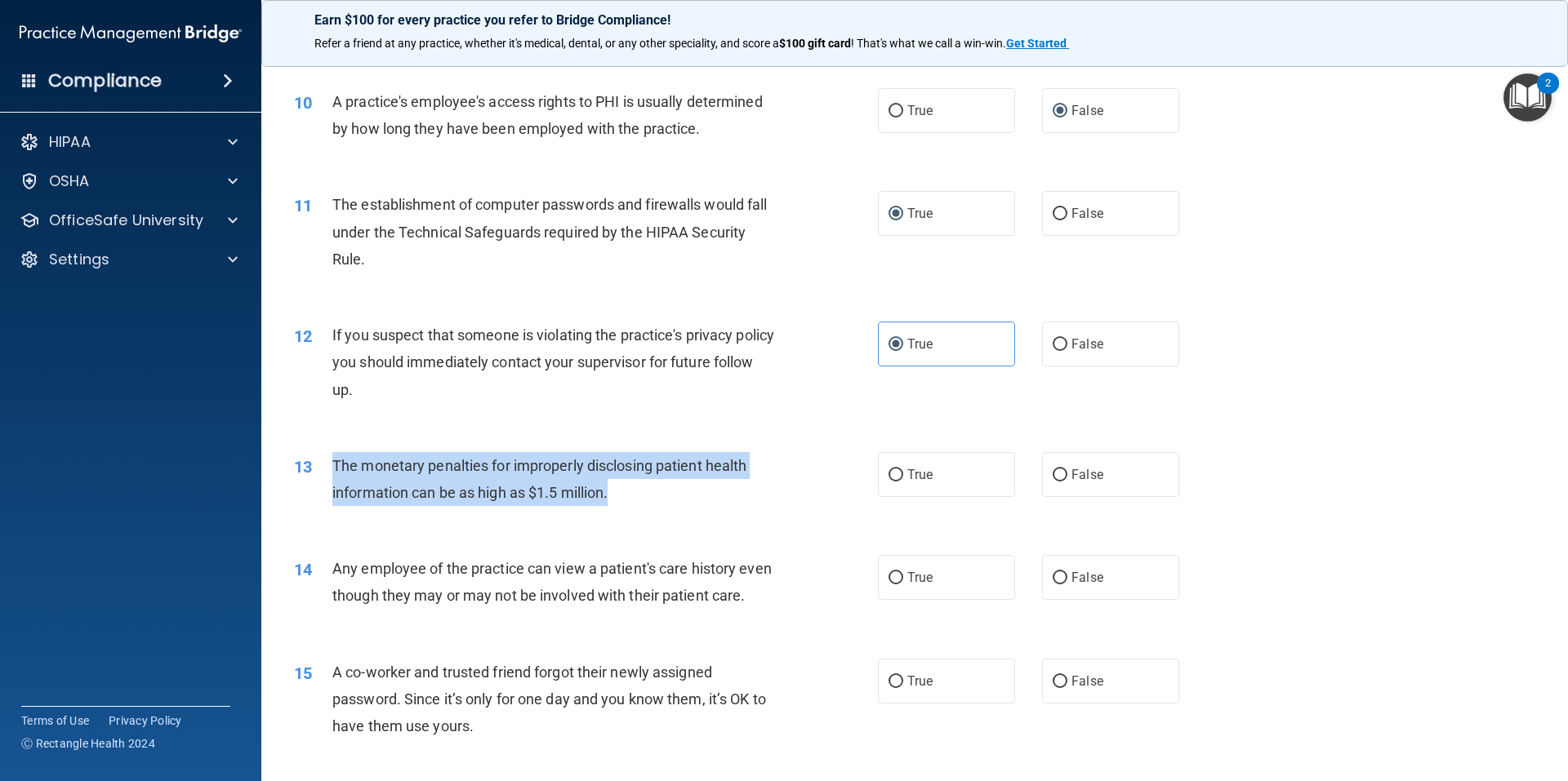
drag, startPoint x: 625, startPoint y: 492, endPoint x: 328, endPoint y: 466, distance: 298.1
click at [328, 466] on div "13 The monetary penalties for improperly disclosing patient health information …" at bounding box center [586, 483] width 633 height 62
click at [891, 476] on input "True" at bounding box center [895, 475] width 15 height 12
radio input "true"
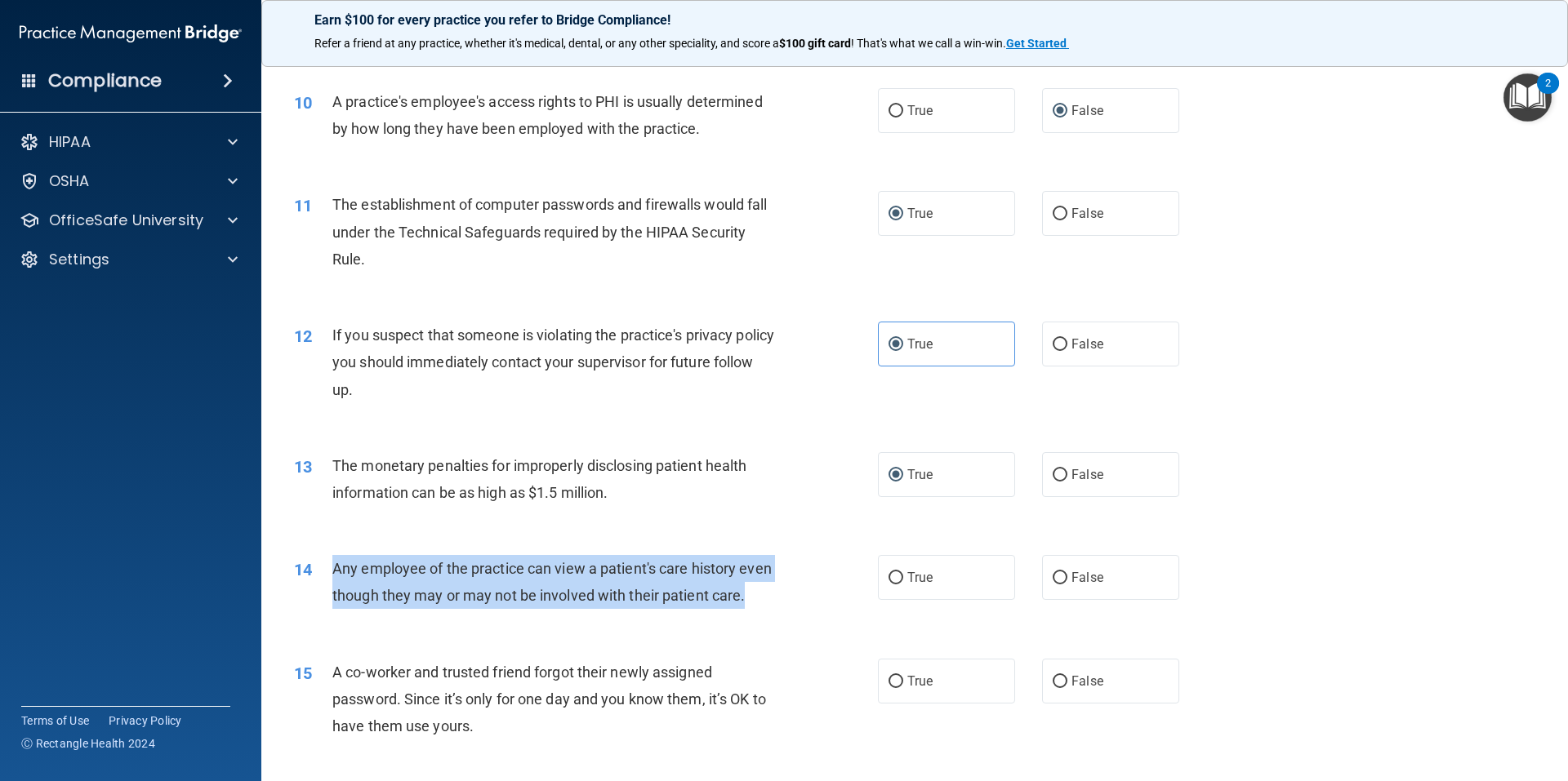
drag, startPoint x: 376, startPoint y: 620, endPoint x: 332, endPoint y: 571, distance: 65.9
click at [333, 571] on div "Any employee of the practice can view a patient's care history even though they…" at bounding box center [561, 582] width 457 height 54
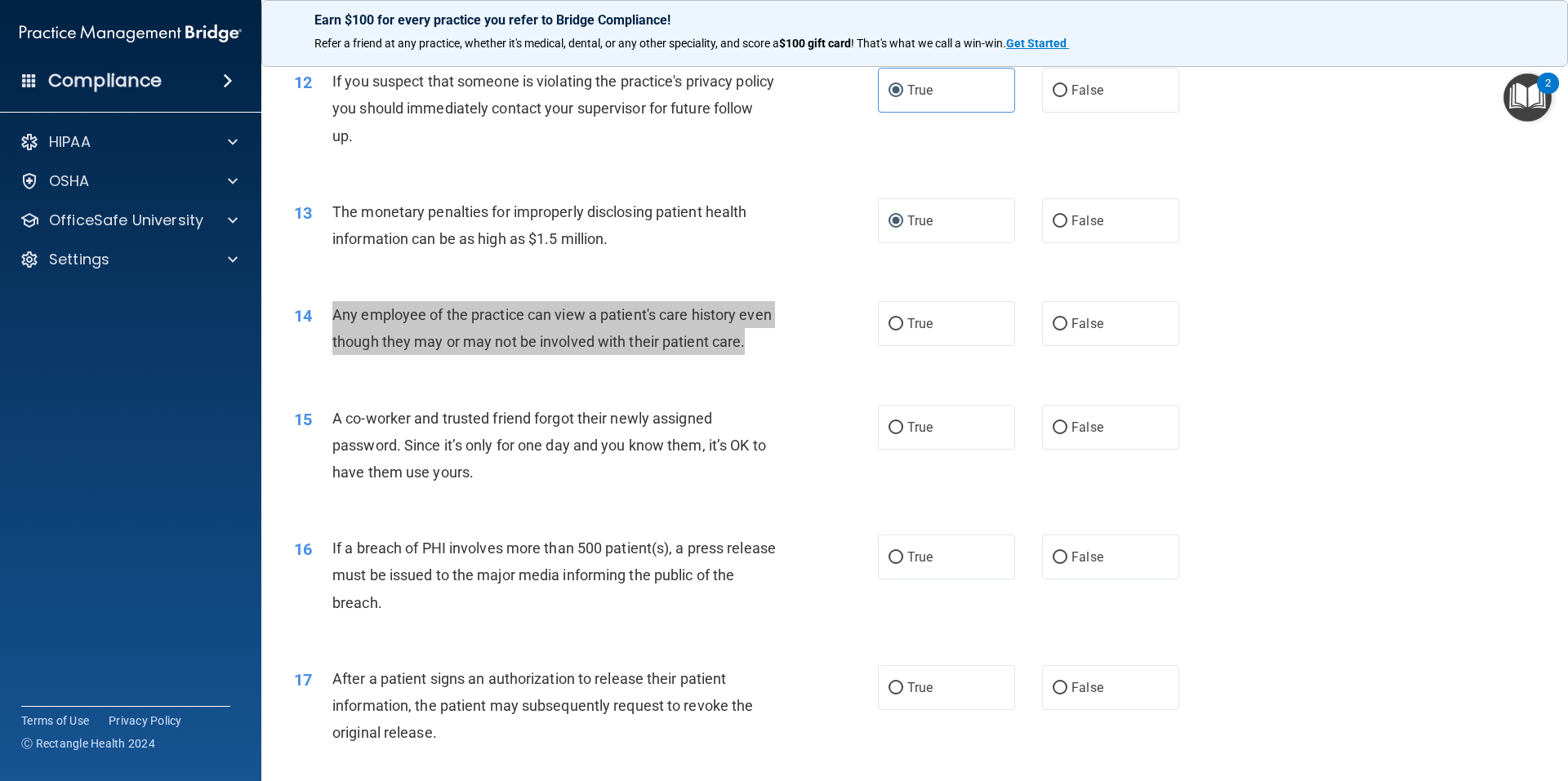
scroll to position [1361, 0]
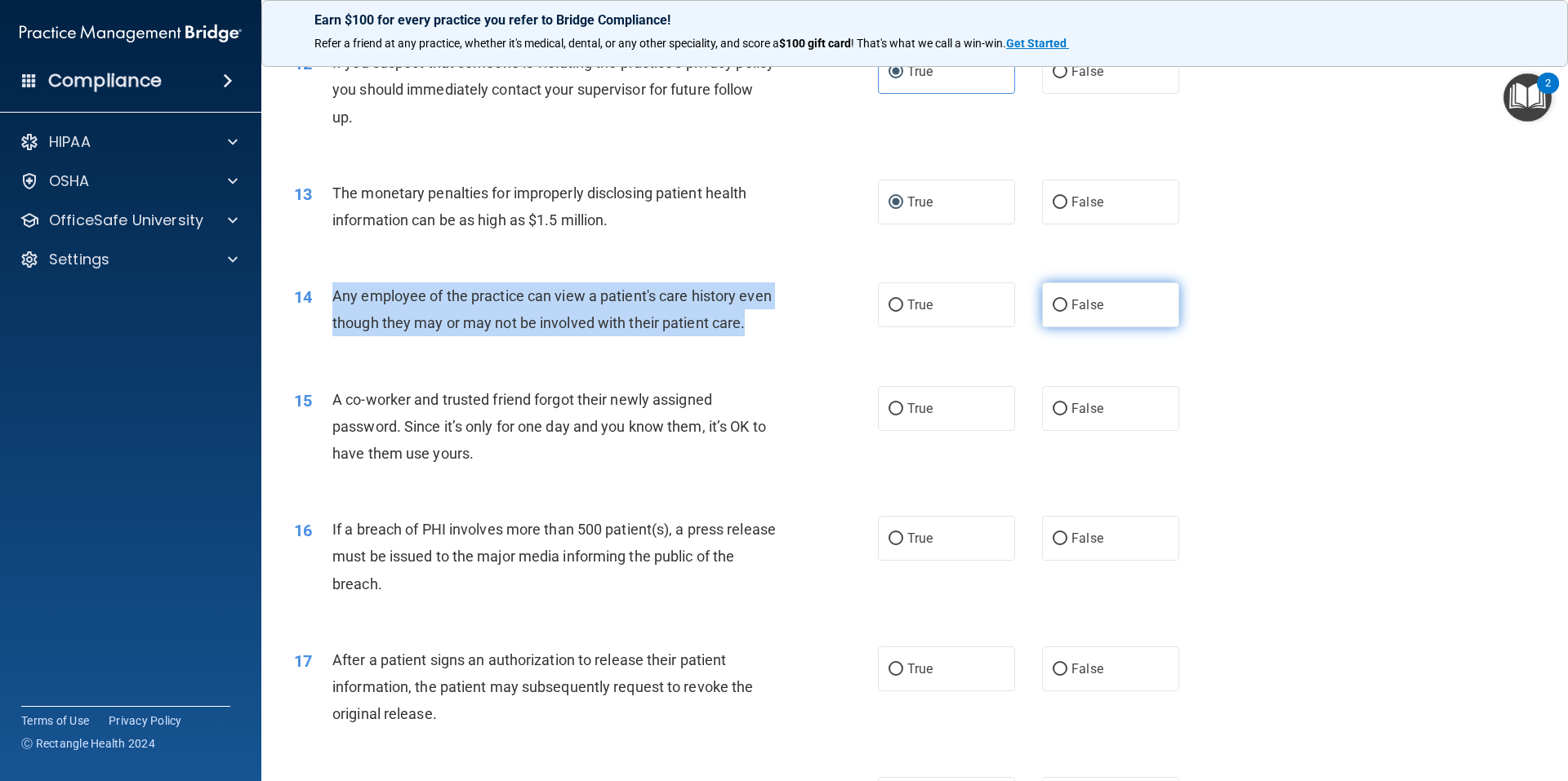
click at [1053, 304] on input "False" at bounding box center [1060, 306] width 15 height 12
radio input "true"
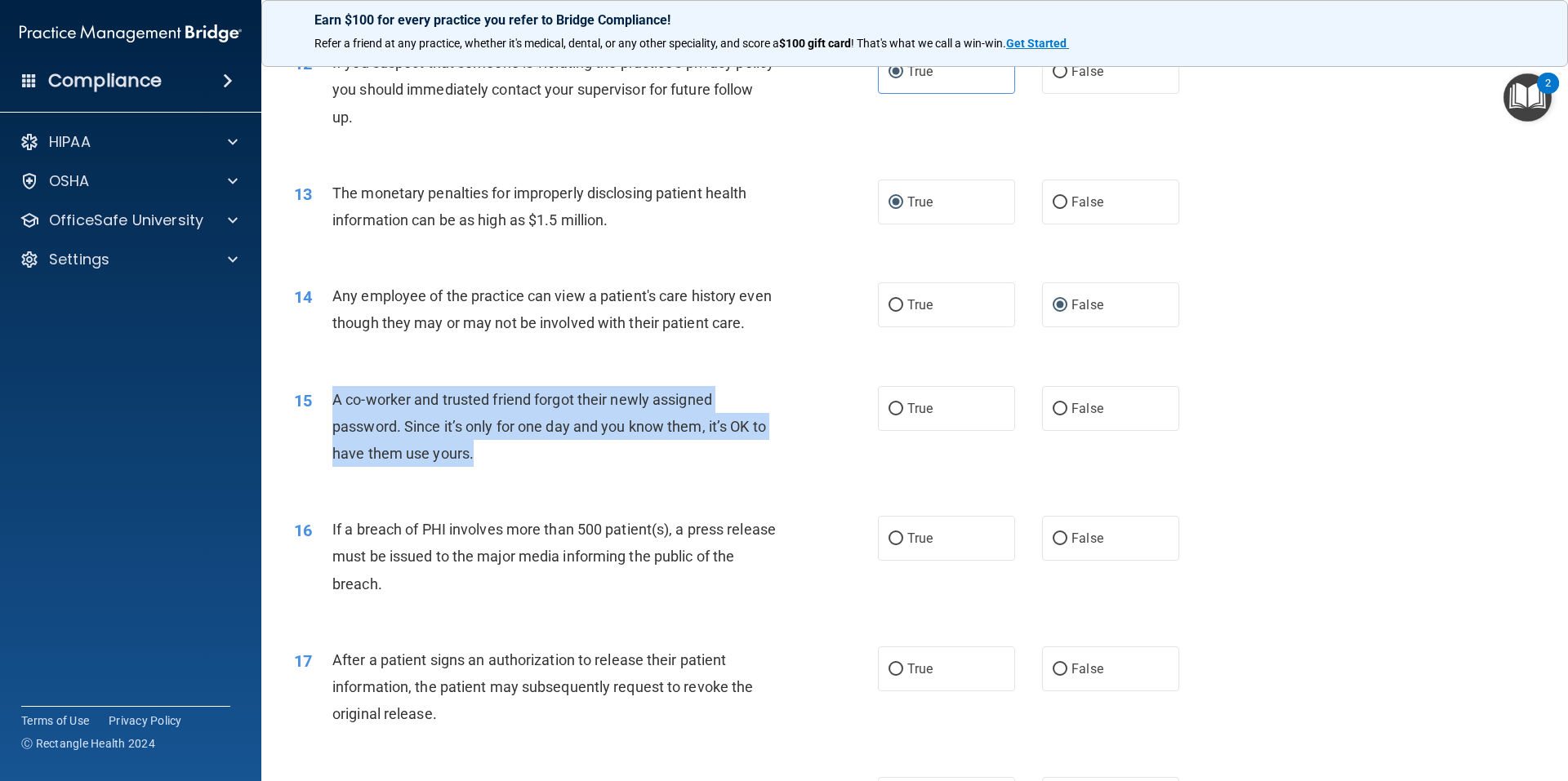
drag, startPoint x: 446, startPoint y: 482, endPoint x: 330, endPoint y: 431, distance: 126.7
click at [330, 431] on div "15 A co-worker and trusted friend forgot their newly assigned password. Since i…" at bounding box center [586, 431] width 633 height 90
click at [1053, 415] on input "False" at bounding box center [1060, 409] width 15 height 12
radio input "true"
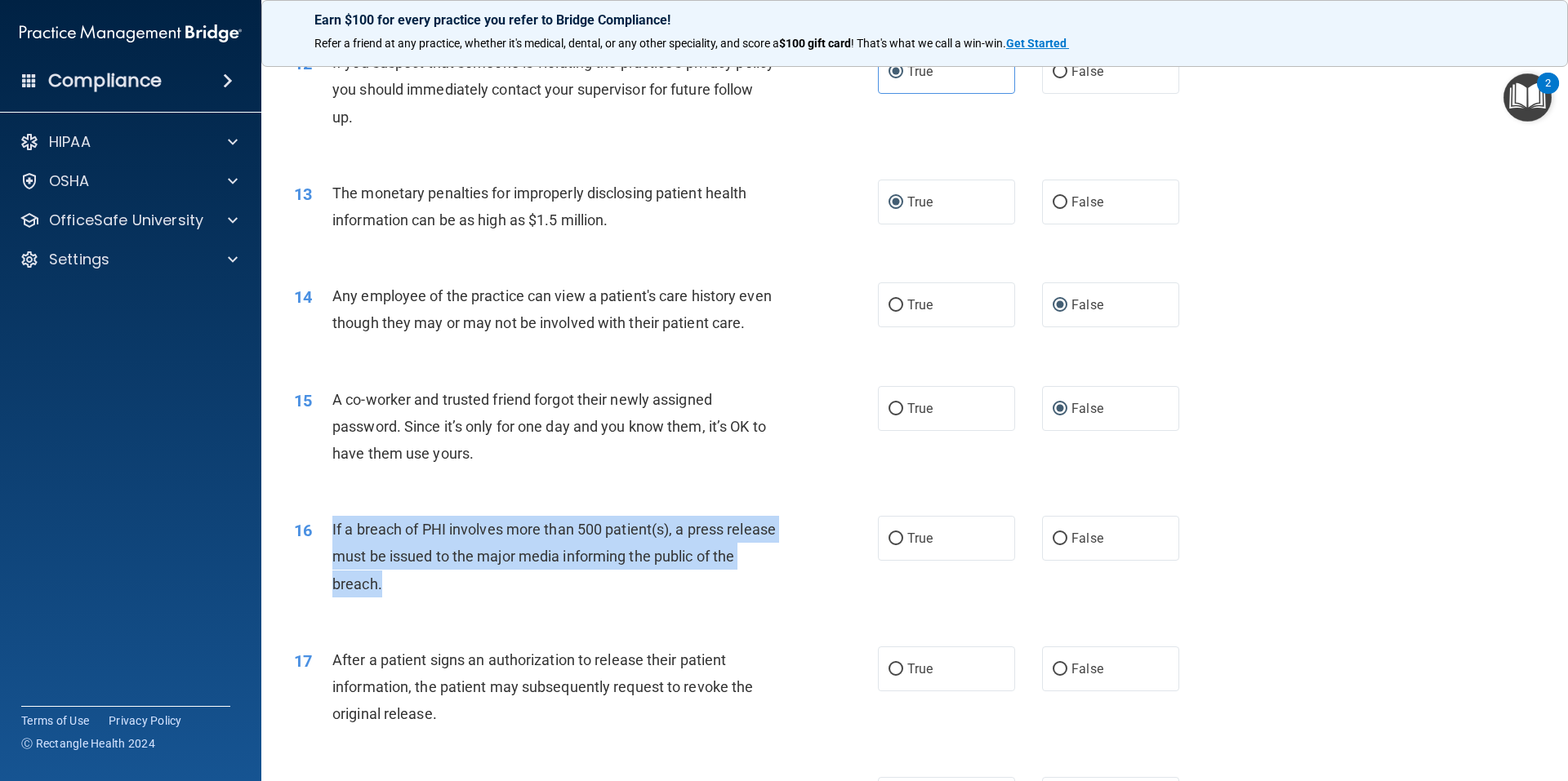
drag, startPoint x: 414, startPoint y: 616, endPoint x: 328, endPoint y: 557, distance: 104.3
click at [328, 557] on div "16 If a breach of PHI involves more than 500 patient(s), a press release must b…" at bounding box center [586, 561] width 633 height 90
click at [888, 545] on input "True" at bounding box center [895, 539] width 15 height 12
radio input "true"
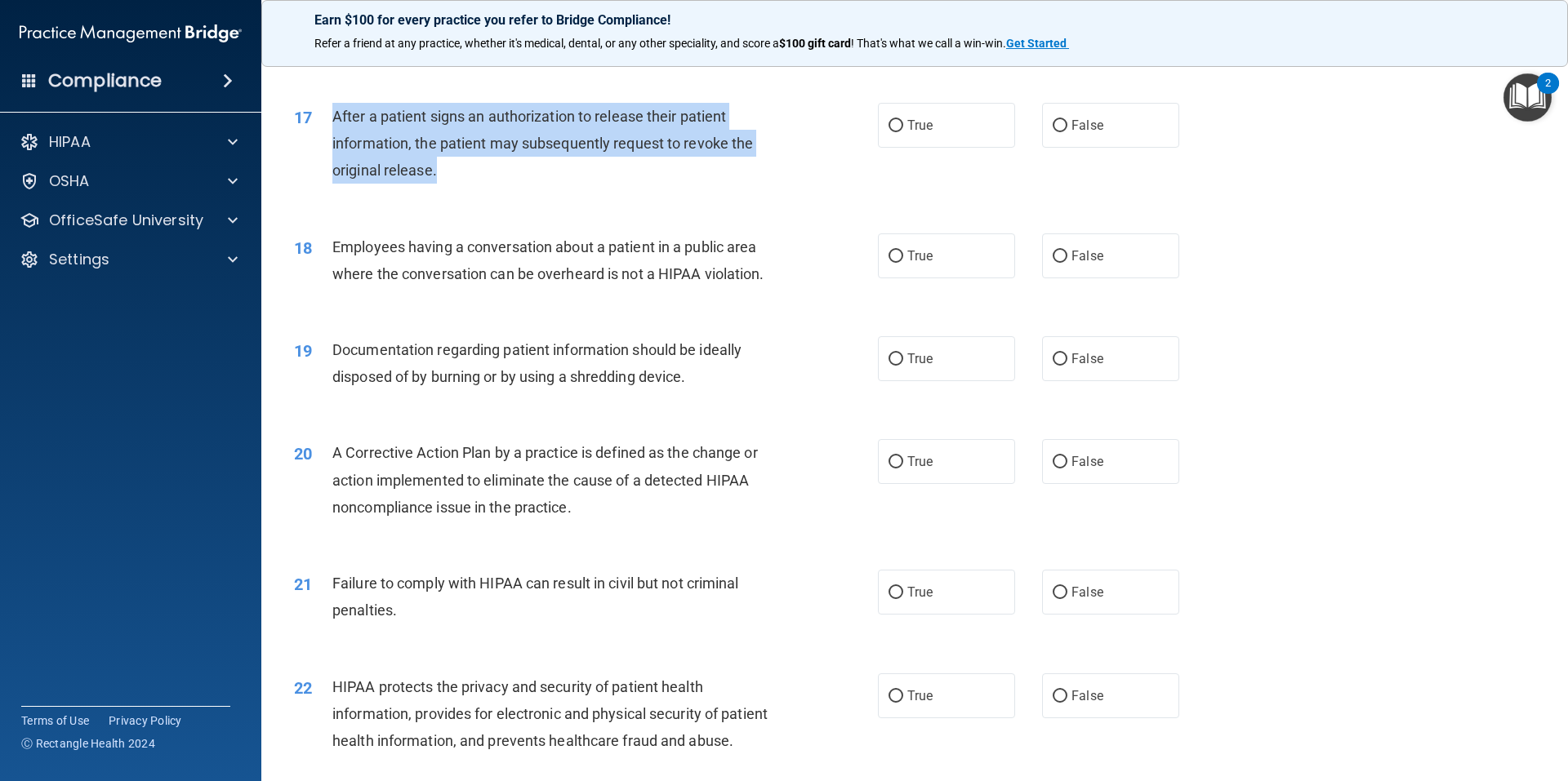
drag, startPoint x: 439, startPoint y: 195, endPoint x: 326, endPoint y: 146, distance: 123.2
click at [326, 146] on div "17 After a patient signs an authorization to release their patient information,…" at bounding box center [586, 147] width 633 height 90
drag, startPoint x: 891, startPoint y: 156, endPoint x: 865, endPoint y: 170, distance: 29.5
click at [891, 133] on input "True" at bounding box center [895, 126] width 15 height 12
radio input "true"
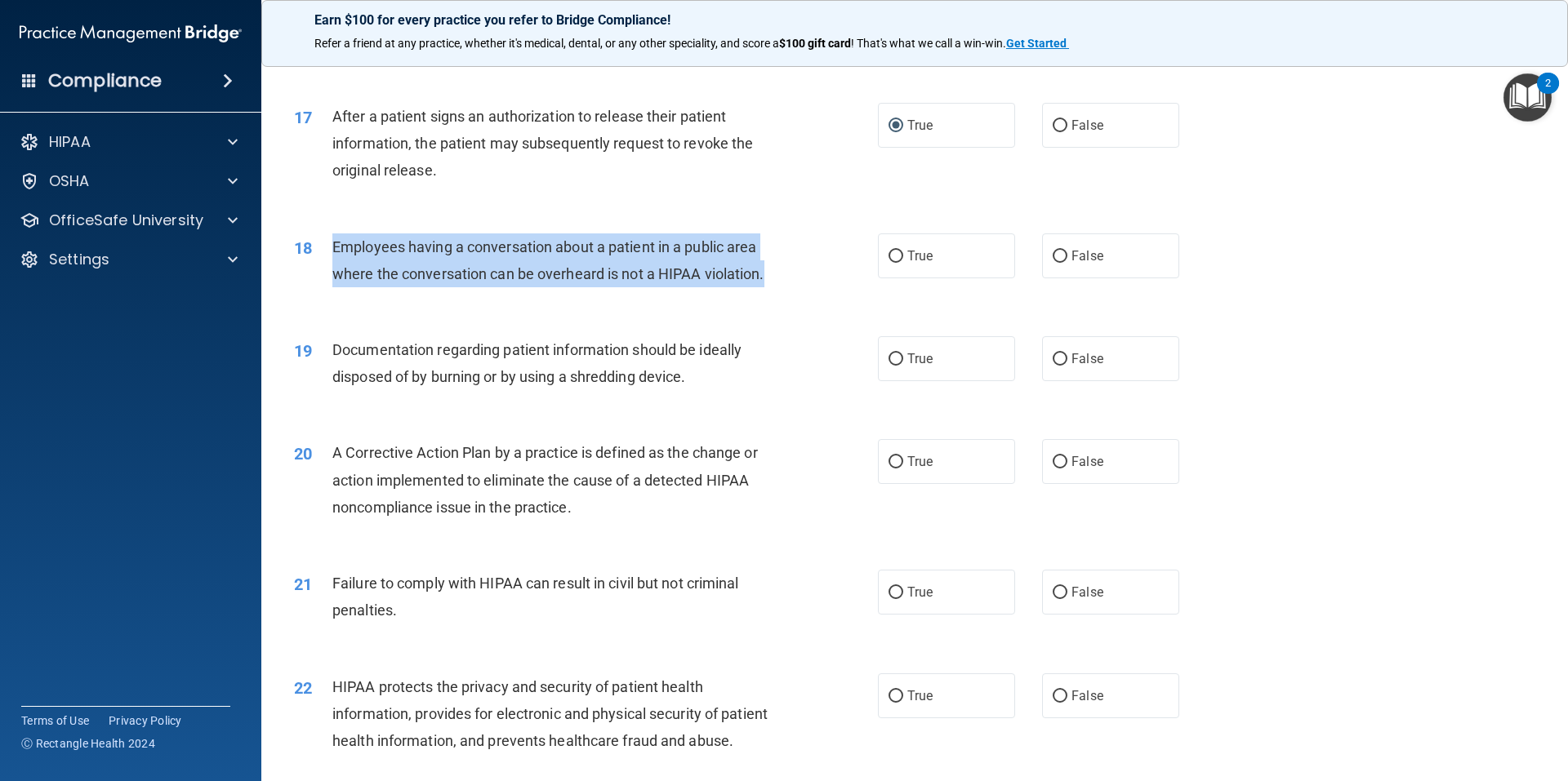
drag, startPoint x: 775, startPoint y: 308, endPoint x: 333, endPoint y: 277, distance: 443.1
click at [333, 277] on div "Employees having a conversation about a patient in a public area where the conv…" at bounding box center [561, 260] width 457 height 54
click at [1053, 263] on input "False" at bounding box center [1060, 257] width 15 height 12
radio input "true"
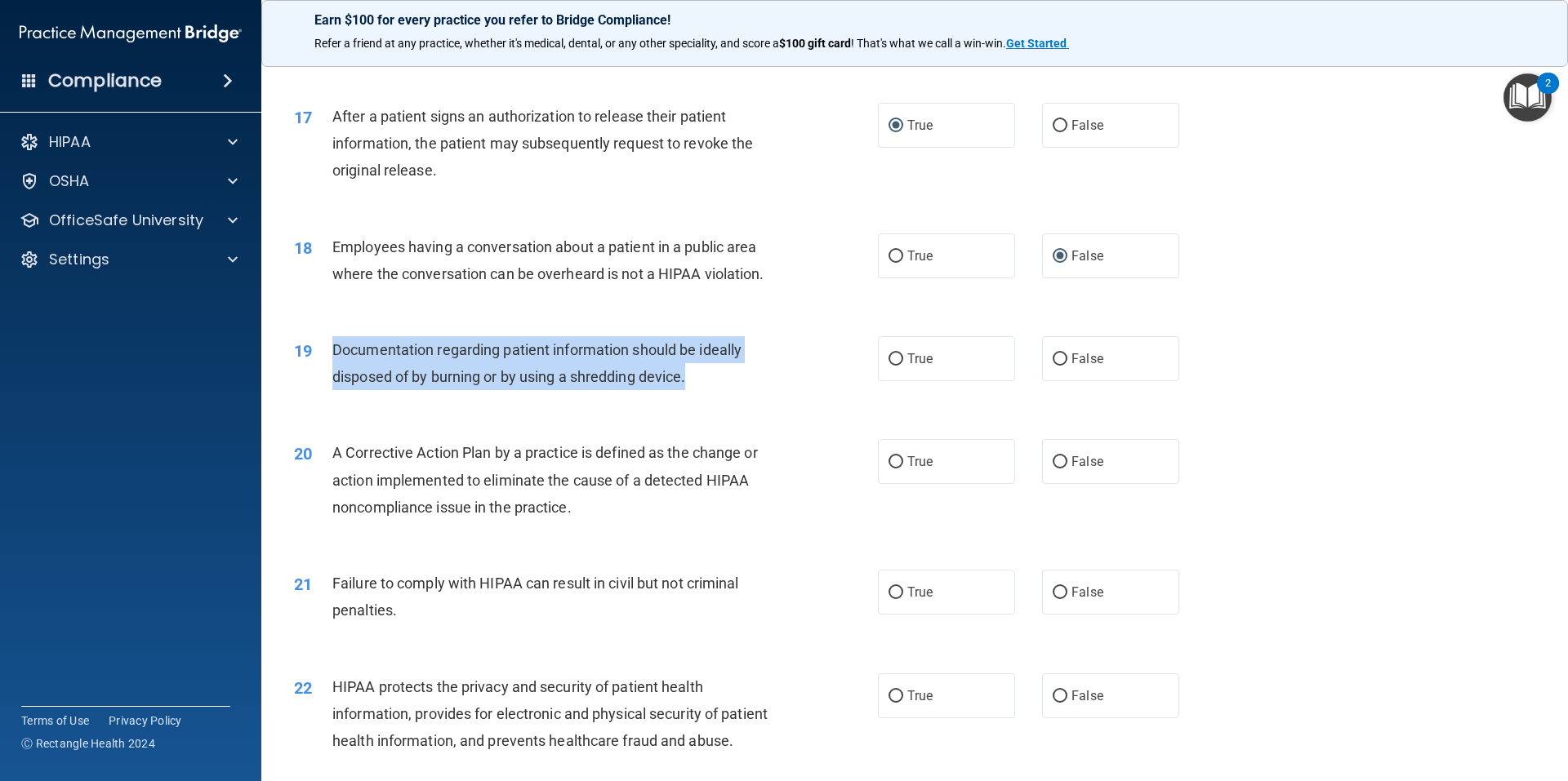
drag, startPoint x: 690, startPoint y: 410, endPoint x: 331, endPoint y: 379, distance: 360.3
click at [331, 379] on div "19 Documentation regarding patient information should be ideally disposed of by…" at bounding box center [586, 368] width 633 height 62
click at [890, 366] on input "True" at bounding box center [895, 359] width 15 height 12
radio input "true"
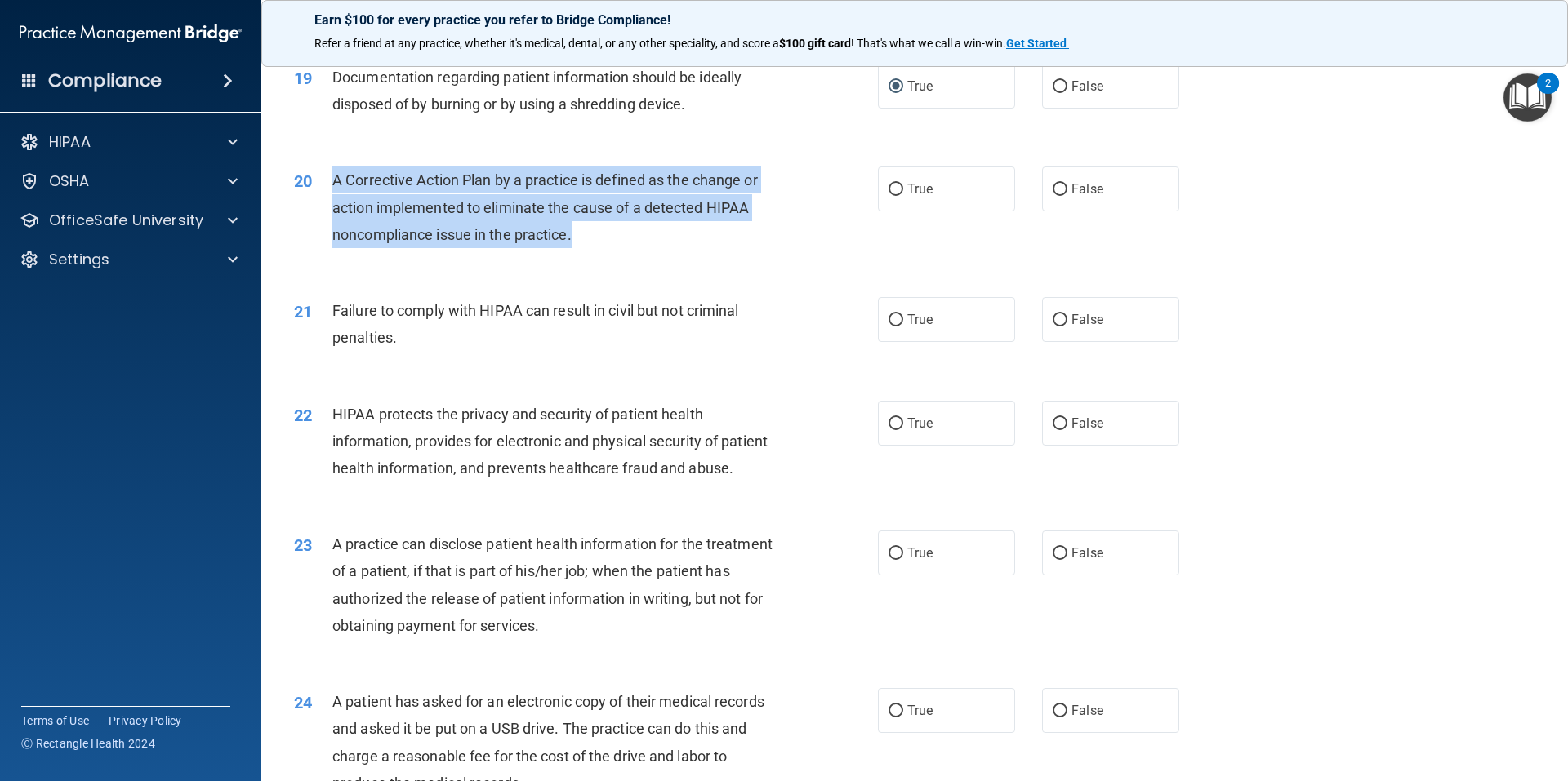
drag, startPoint x: 579, startPoint y: 266, endPoint x: 333, endPoint y: 218, distance: 250.6
click at [333, 218] on div "A Corrective Action Plan by a practice is defined as the change or action imple…" at bounding box center [561, 207] width 457 height 82
click at [888, 195] on input "True" at bounding box center [895, 189] width 15 height 12
radio input "true"
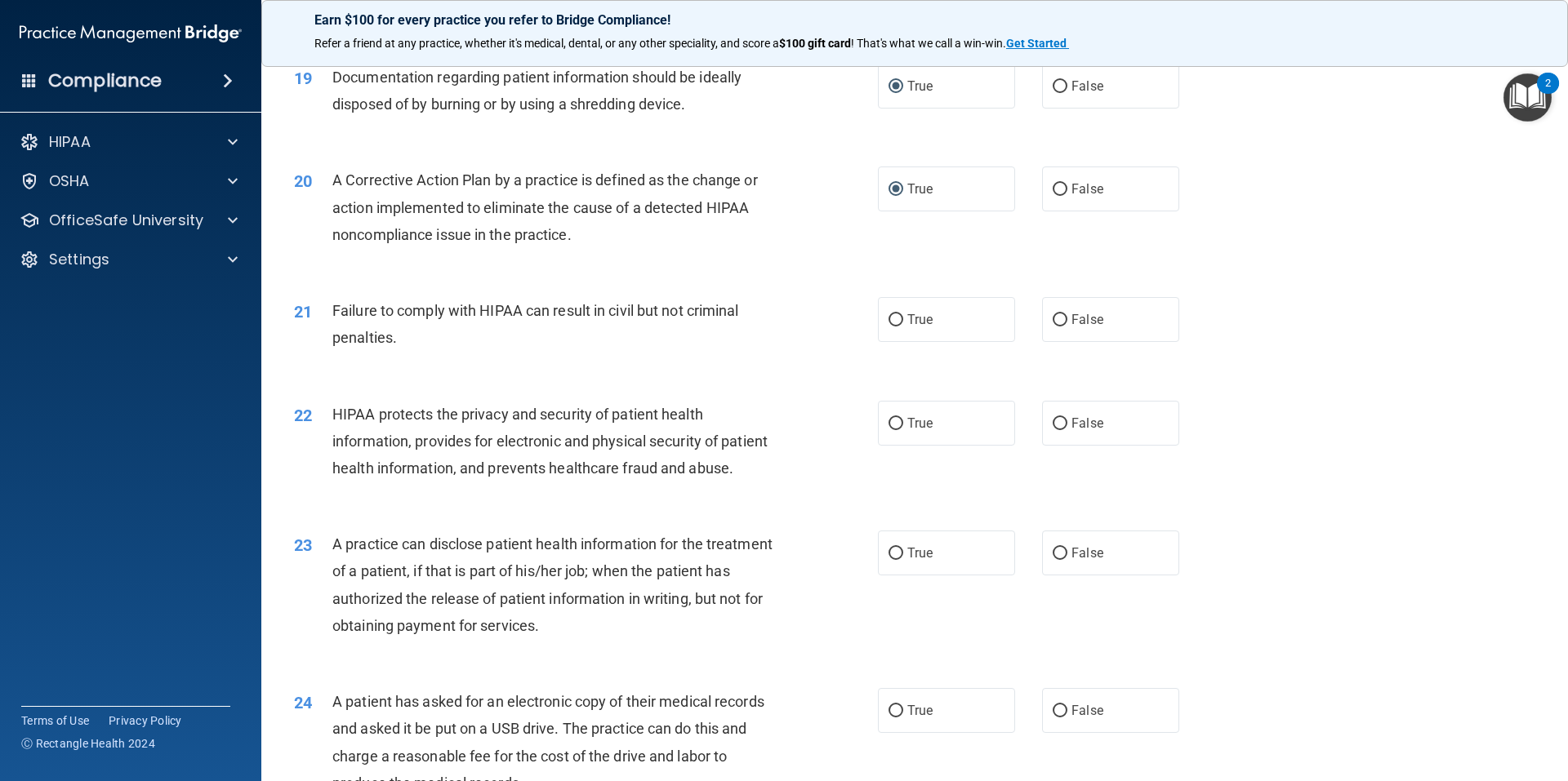
click at [659, 276] on div "20 A Corrective Action Plan by a practice is defined as the change or action im…" at bounding box center [914, 212] width 1266 height 131
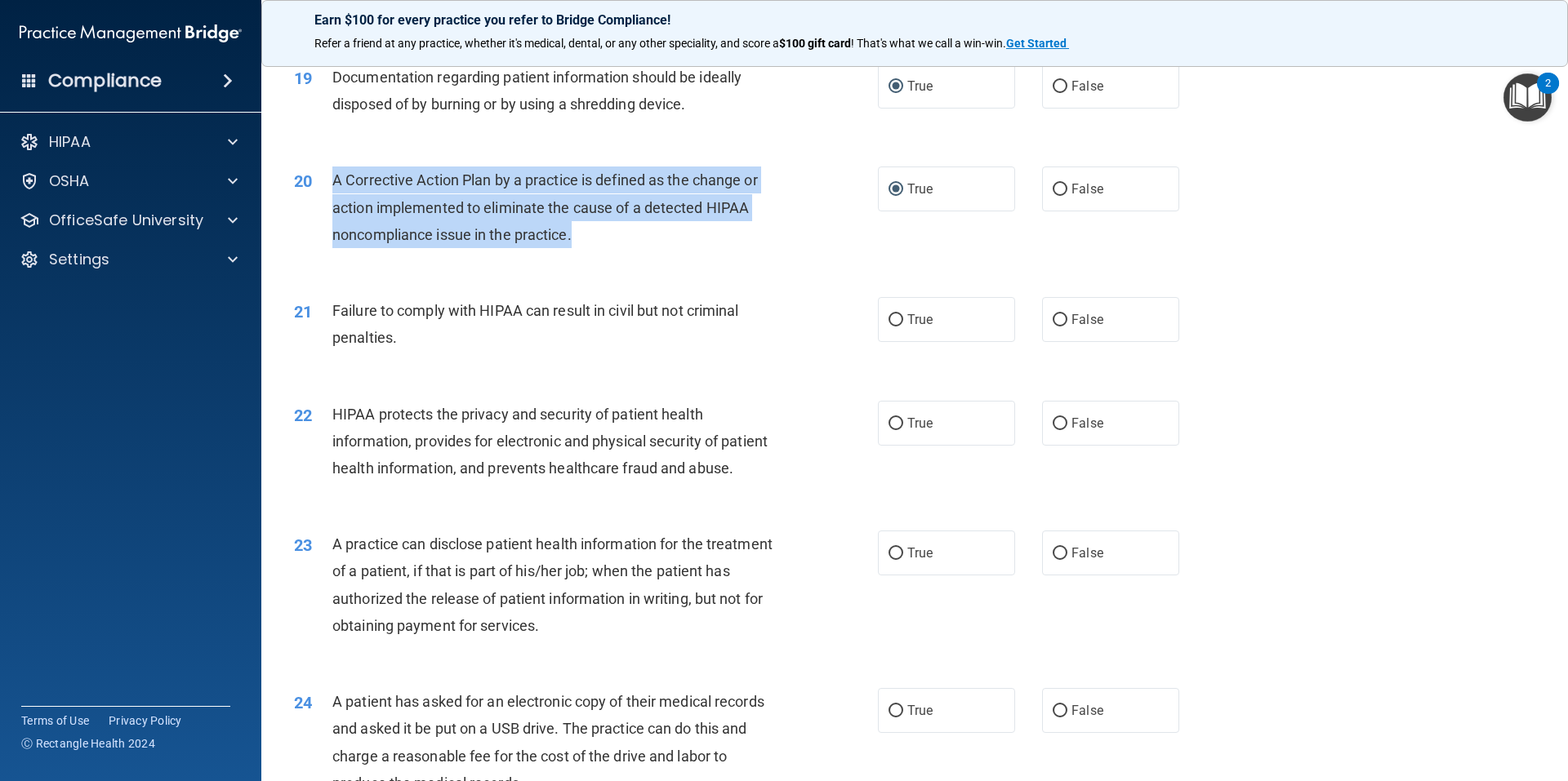
drag, startPoint x: 593, startPoint y: 268, endPoint x: 330, endPoint y: 208, distance: 269.8
click at [330, 208] on div "20 A Corrective Action Plan by a practice is defined as the change or action im…" at bounding box center [586, 211] width 633 height 90
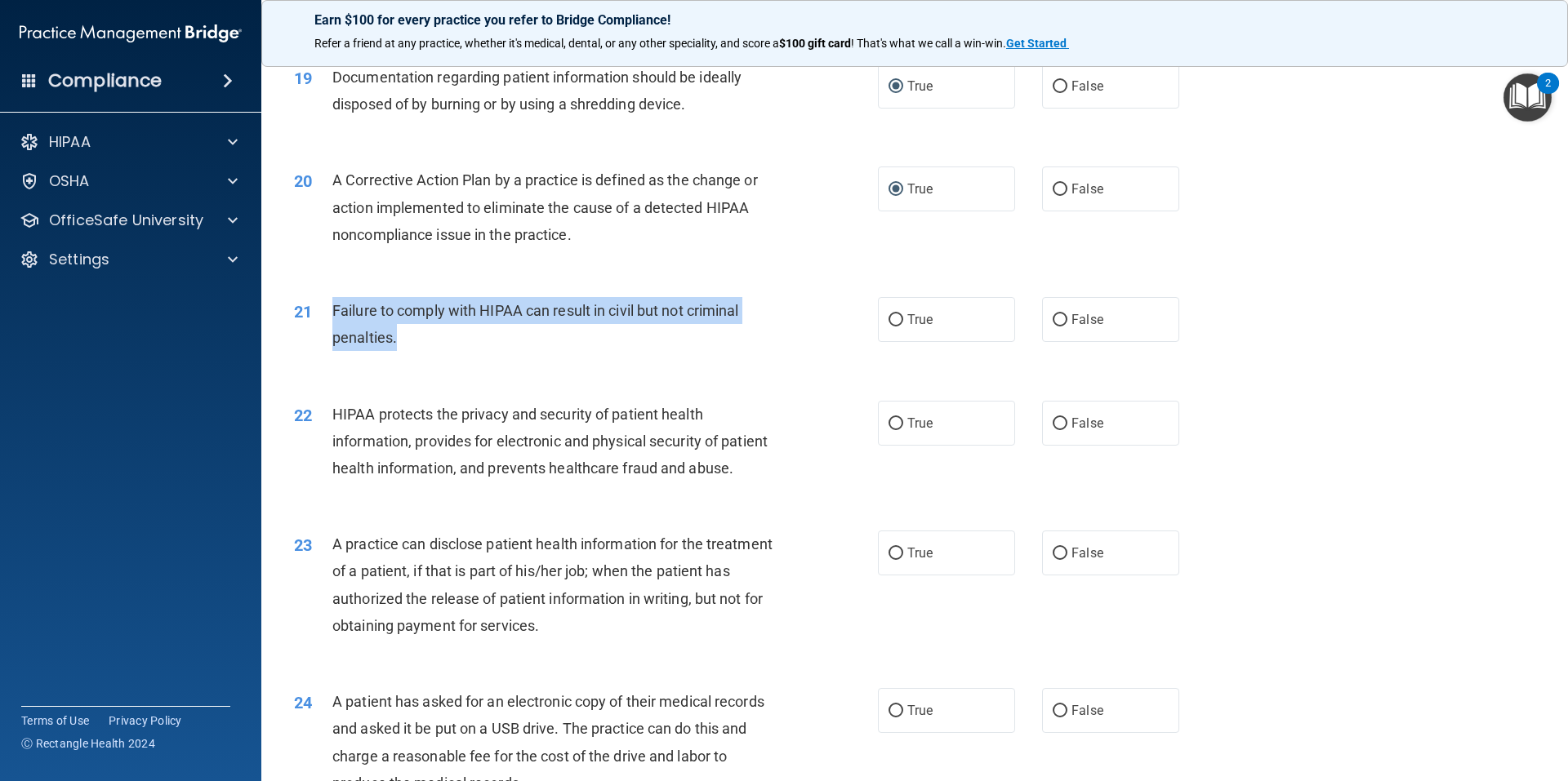
drag, startPoint x: 412, startPoint y: 376, endPoint x: 328, endPoint y: 340, distance: 91.4
click at [328, 340] on div "21 Failure to comply with HIPAA can result in civil but not criminal penalties." at bounding box center [586, 328] width 633 height 62
click at [1053, 326] on input "False" at bounding box center [1060, 320] width 15 height 12
radio input "true"
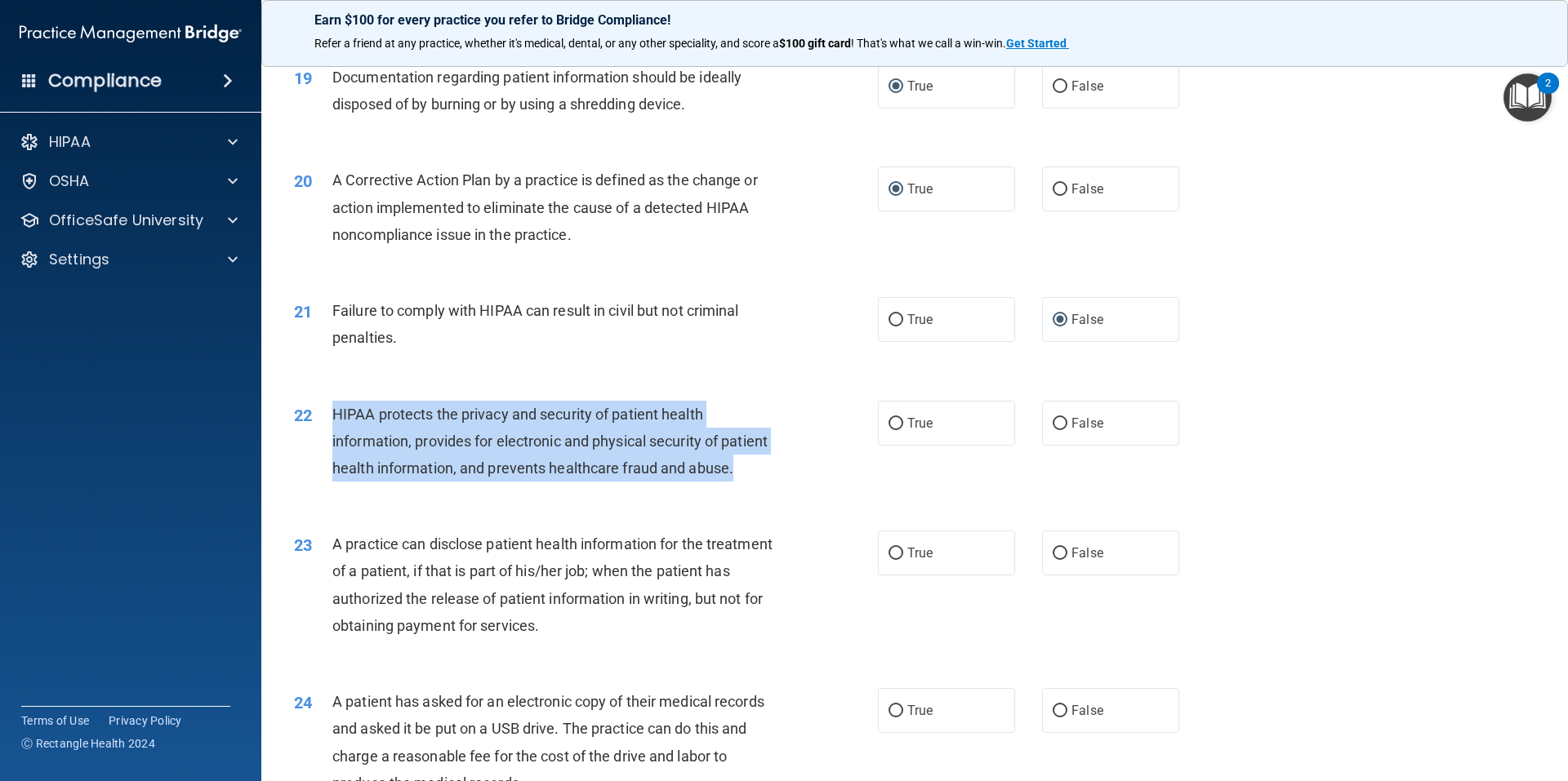
drag, startPoint x: 403, startPoint y: 524, endPoint x: 333, endPoint y: 446, distance: 104.8
click at [333, 446] on div "HIPAA protects the privacy and security of patient health information, provides…" at bounding box center [561, 441] width 457 height 82
click at [888, 431] on input "True" at bounding box center [895, 424] width 15 height 12
radio input "true"
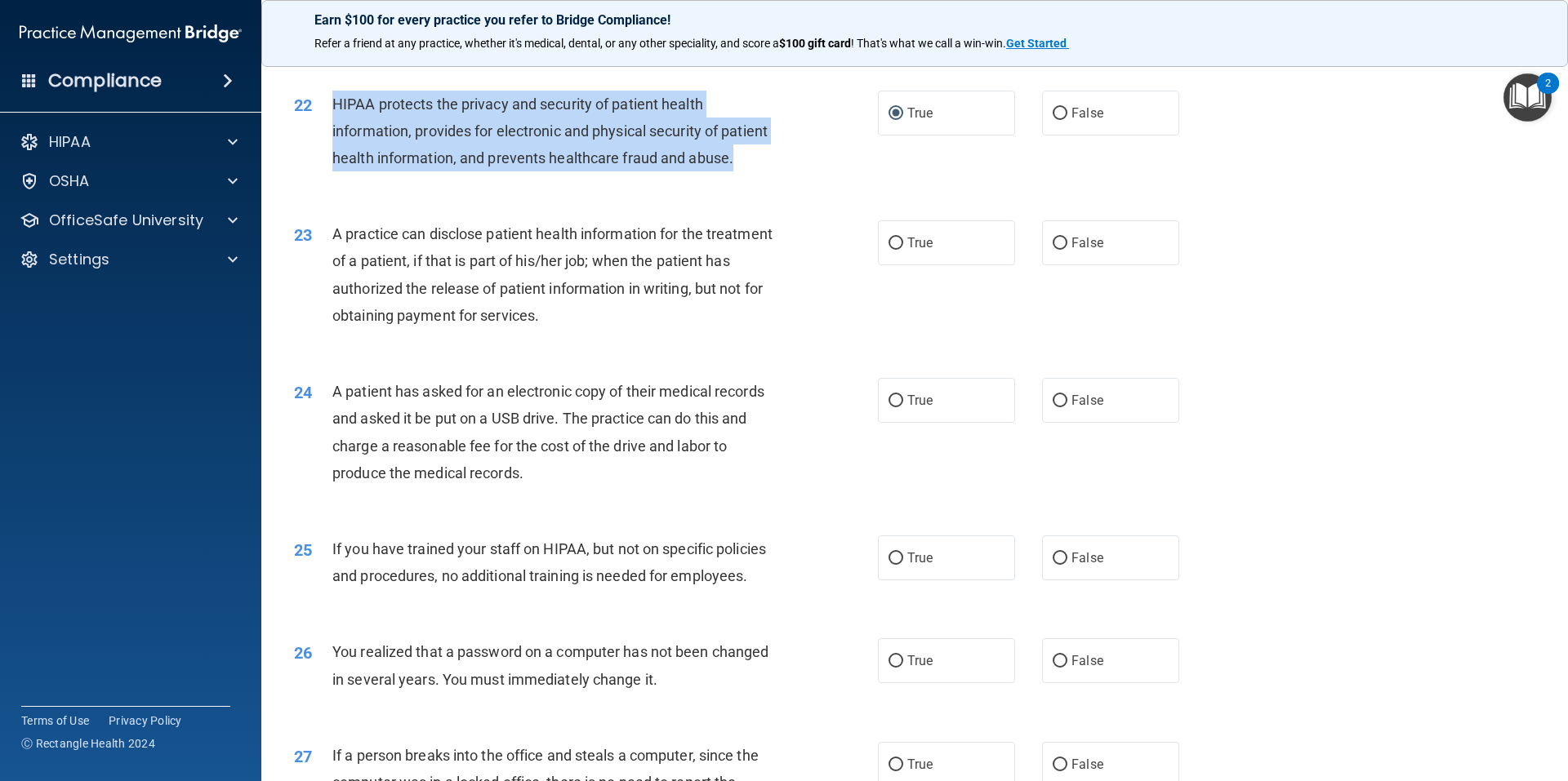
scroll to position [2448, 0]
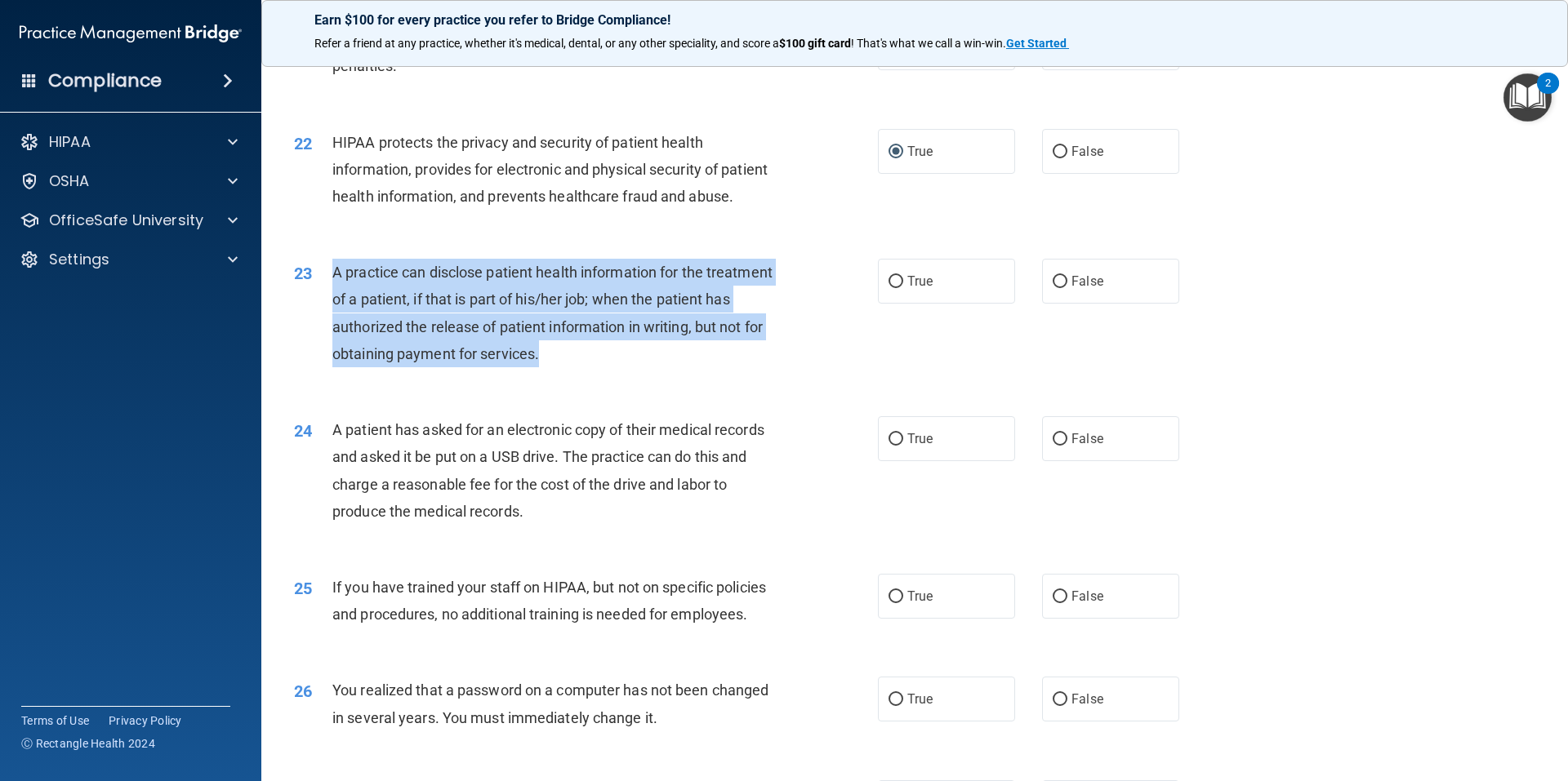
drag, startPoint x: 631, startPoint y: 416, endPoint x: 323, endPoint y: 338, distance: 317.7
click at [323, 338] on div "23 A practice can disclose patient health information for the treatment of a pa…" at bounding box center [586, 317] width 633 height 117
click at [895, 288] on input "True" at bounding box center [895, 282] width 15 height 12
radio input "true"
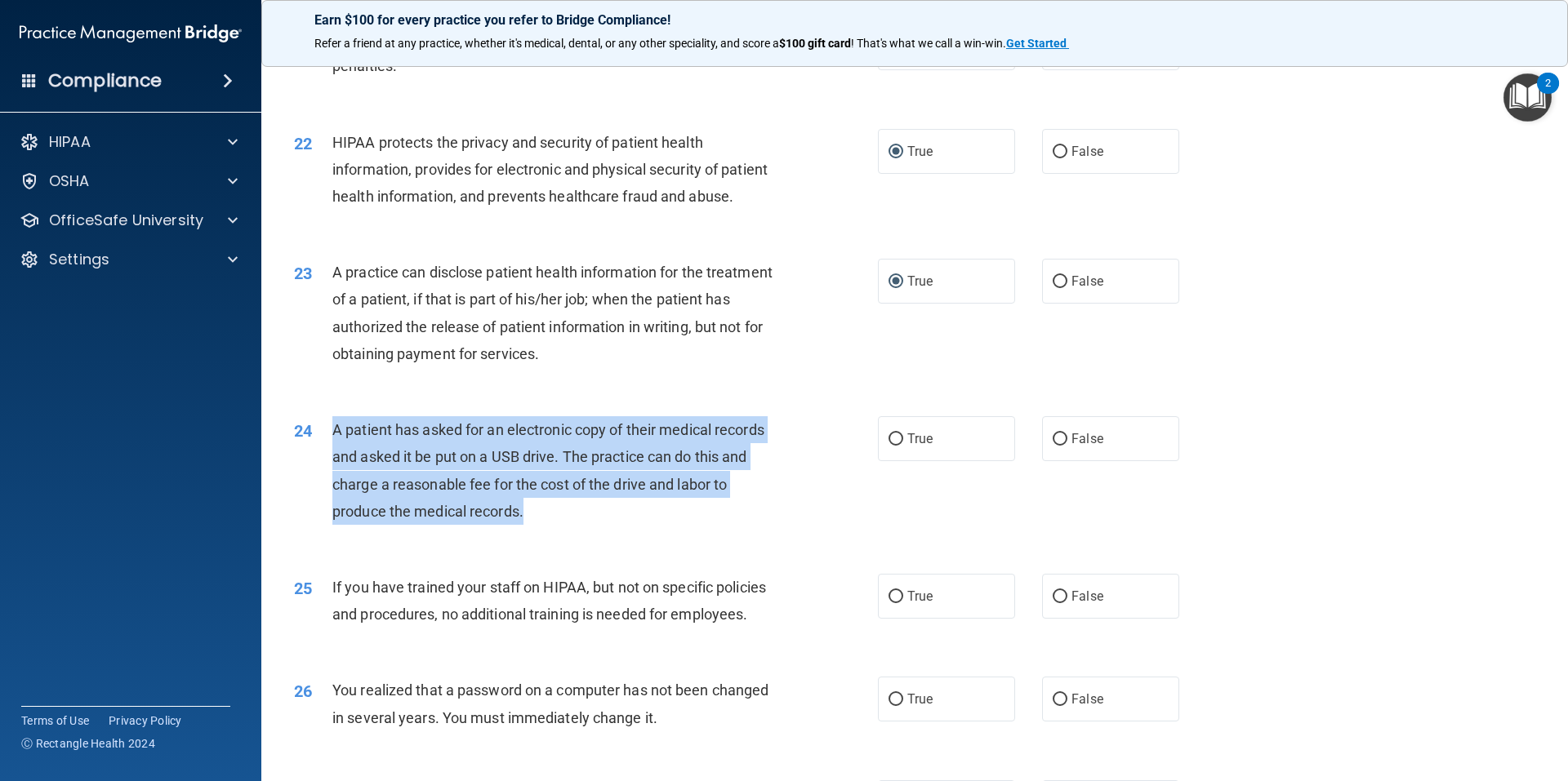
drag, startPoint x: 540, startPoint y: 569, endPoint x: 330, endPoint y: 486, distance: 225.8
click at [330, 486] on div "24 A patient has asked for an electronic copy of their medical records and aske…" at bounding box center [586, 474] width 633 height 117
click at [888, 446] on input "True" at bounding box center [895, 439] width 15 height 12
radio input "true"
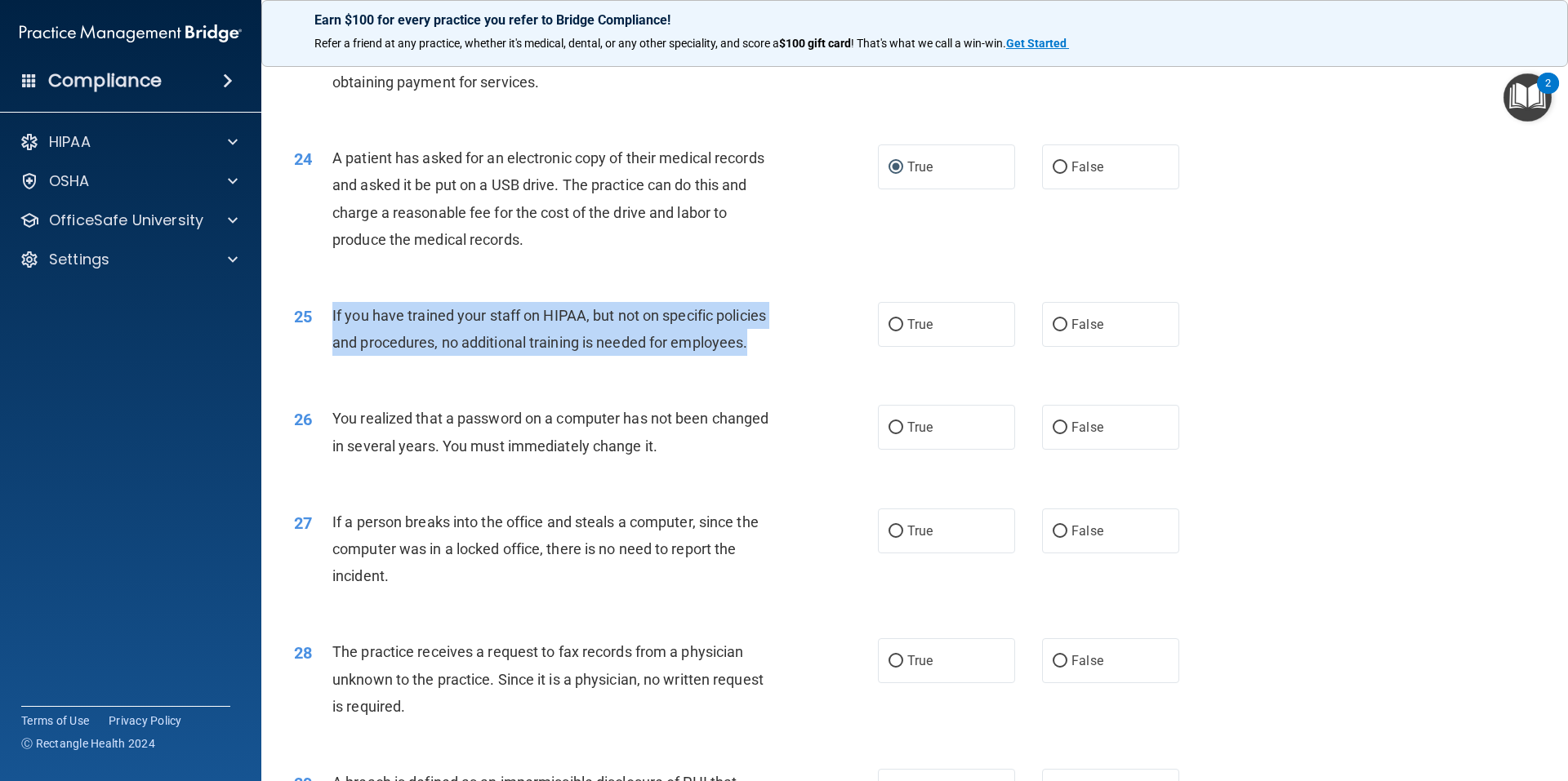
drag, startPoint x: 758, startPoint y: 402, endPoint x: 333, endPoint y: 366, distance: 426.5
click at [333, 356] on div "If you have trained your staff on HIPAA, but not on specific policies and proce…" at bounding box center [561, 329] width 457 height 54
click at [1053, 332] on input "False" at bounding box center [1060, 325] width 15 height 12
radio input "true"
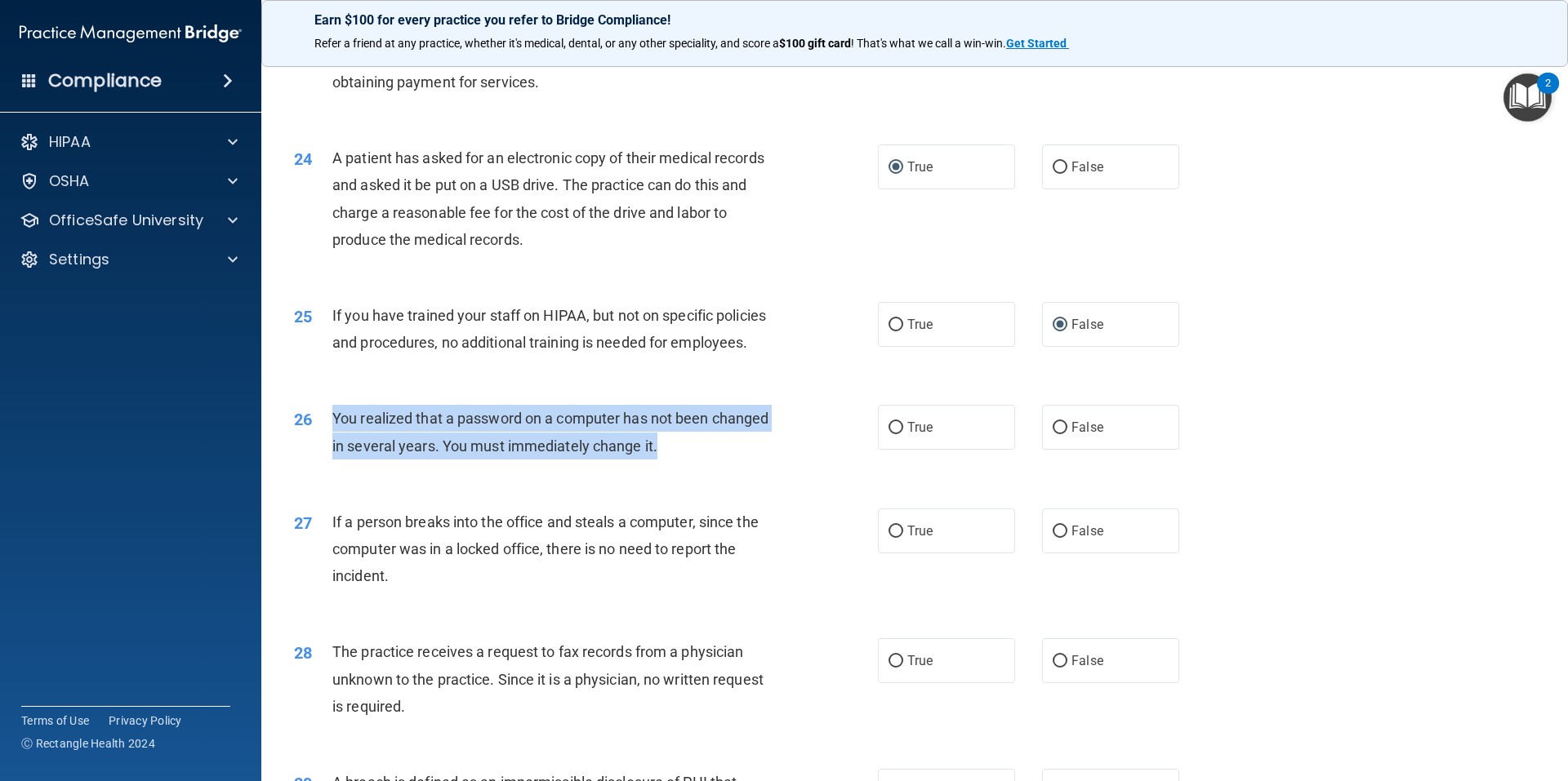
drag, startPoint x: 677, startPoint y: 505, endPoint x: 334, endPoint y: 476, distance: 344.2
click at [334, 459] on div "You realized that a password on a computer has not been changed in several year…" at bounding box center [561, 431] width 457 height 54
click at [888, 434] on input "True" at bounding box center [895, 428] width 15 height 12
radio input "true"
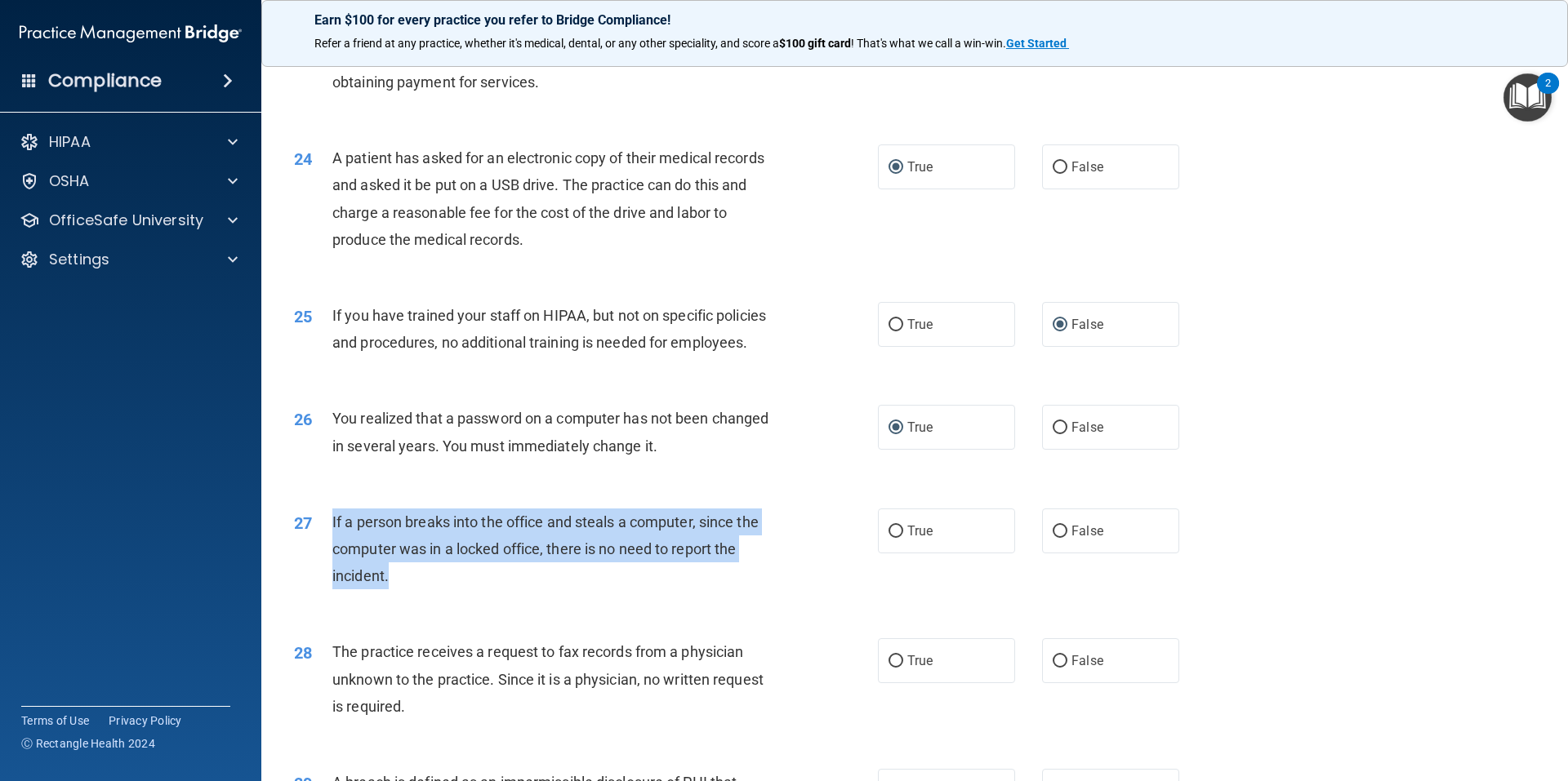
drag, startPoint x: 395, startPoint y: 627, endPoint x: 327, endPoint y: 585, distance: 79.9
click at [327, 585] on div "27 If a person breaks into the office and steals a computer, since the computer…" at bounding box center [586, 553] width 633 height 90
click at [1053, 538] on input "False" at bounding box center [1060, 531] width 15 height 12
radio input "true"
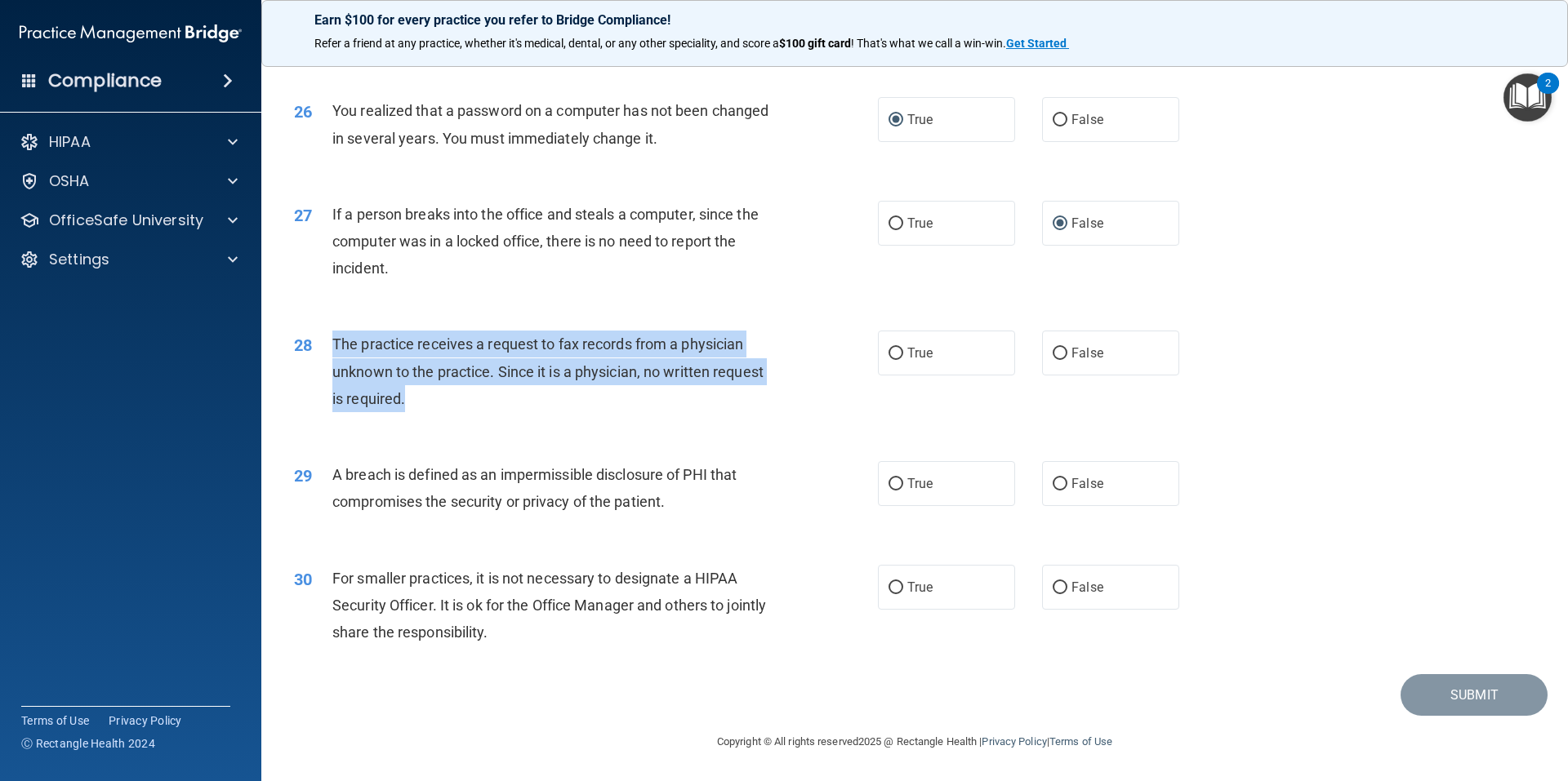
drag, startPoint x: 421, startPoint y: 403, endPoint x: 333, endPoint y: 350, distance: 102.7
click at [333, 350] on div "The practice receives a request to fax records from a physician unknown to the …" at bounding box center [561, 371] width 457 height 82
click at [1053, 352] on input "False" at bounding box center [1060, 354] width 15 height 12
radio input "true"
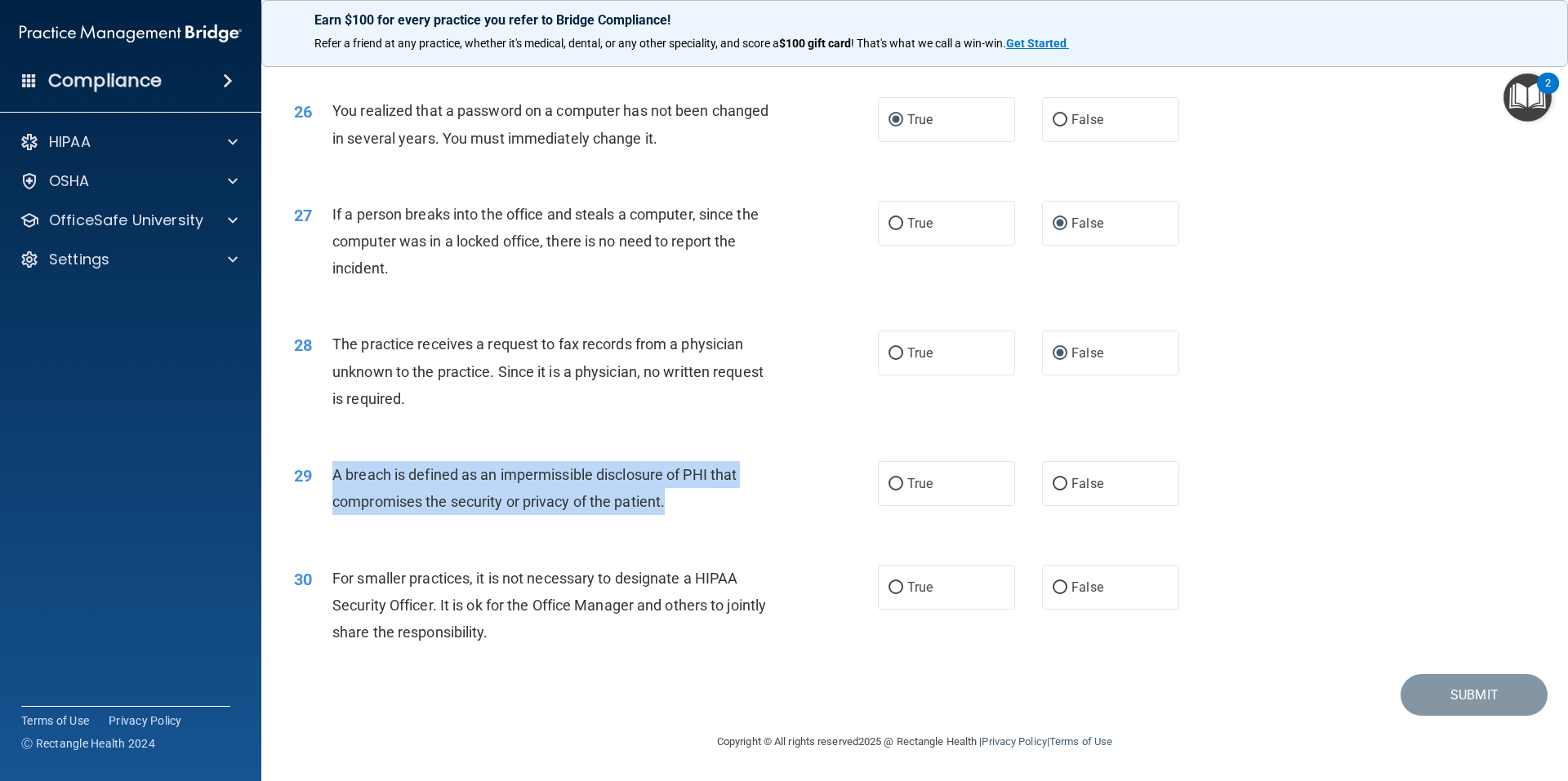
drag, startPoint x: 683, startPoint y: 508, endPoint x: 333, endPoint y: 485, distance: 350.8
click at [333, 485] on div "A breach is defined as an impermissible disclosure of PHI that compromises the …" at bounding box center [561, 488] width 457 height 54
click at [895, 480] on input "True" at bounding box center [895, 484] width 15 height 12
radio input "true"
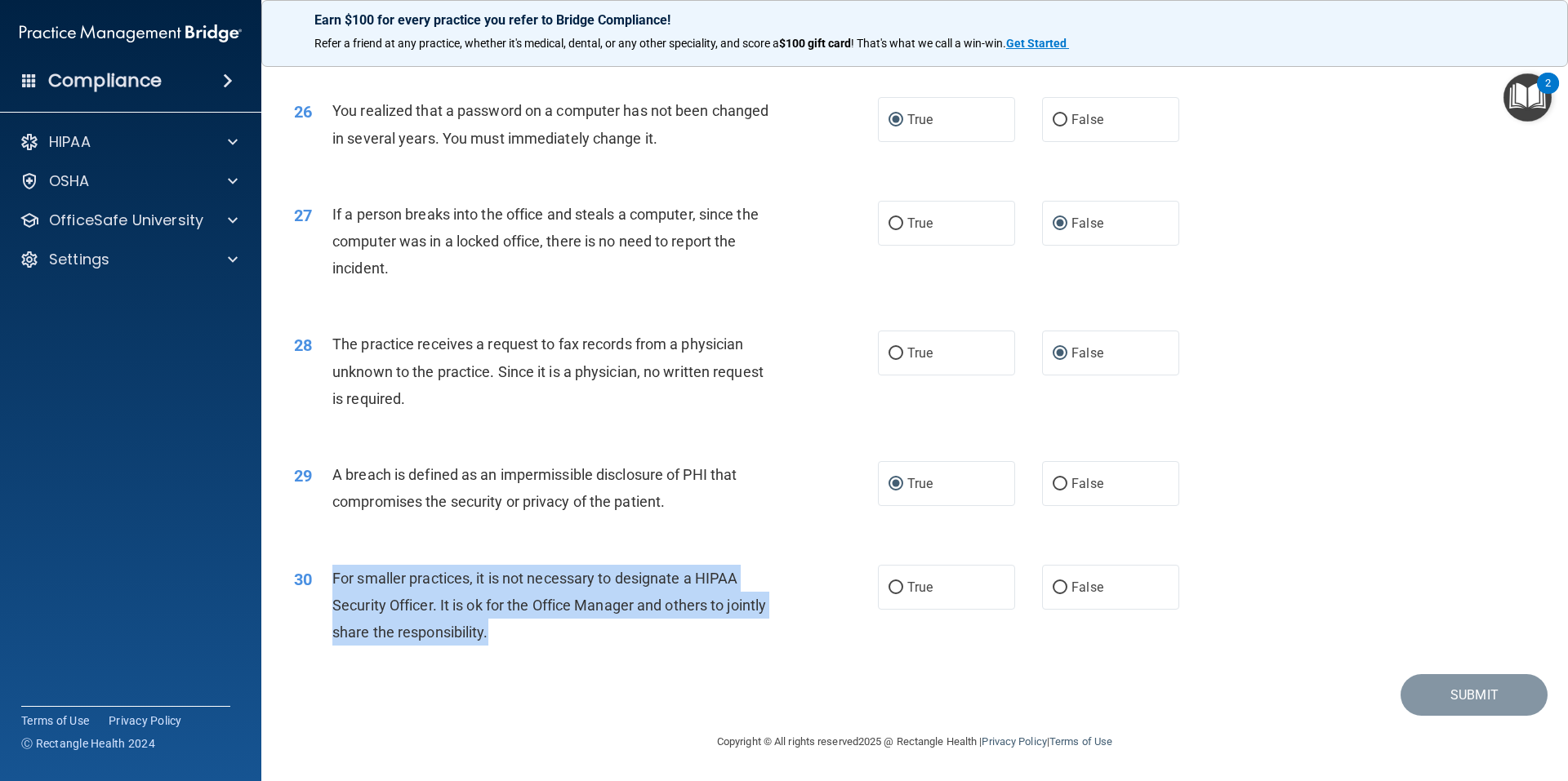
drag, startPoint x: 471, startPoint y: 641, endPoint x: 326, endPoint y: 587, distance: 154.7
click at [326, 587] on div "30 For smaller practices, it is not necessary to designate a HIPAA Security Off…" at bounding box center [586, 610] width 633 height 90
click at [1055, 589] on input "False" at bounding box center [1060, 588] width 15 height 12
radio input "true"
click at [1419, 700] on button "Submit" at bounding box center [1474, 695] width 147 height 41
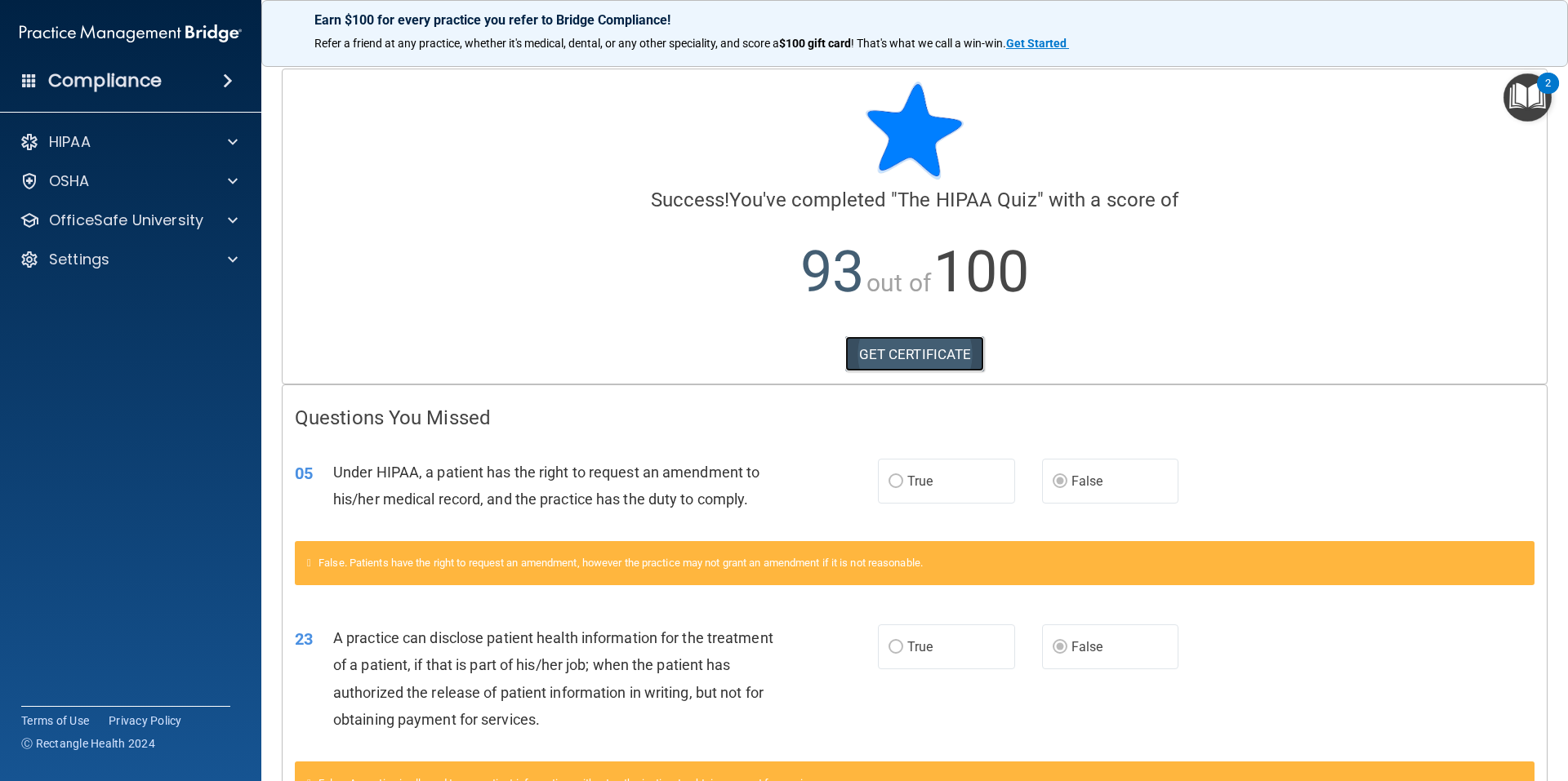
click at [906, 354] on link "GET CERTIFICATE" at bounding box center [915, 355] width 140 height 36
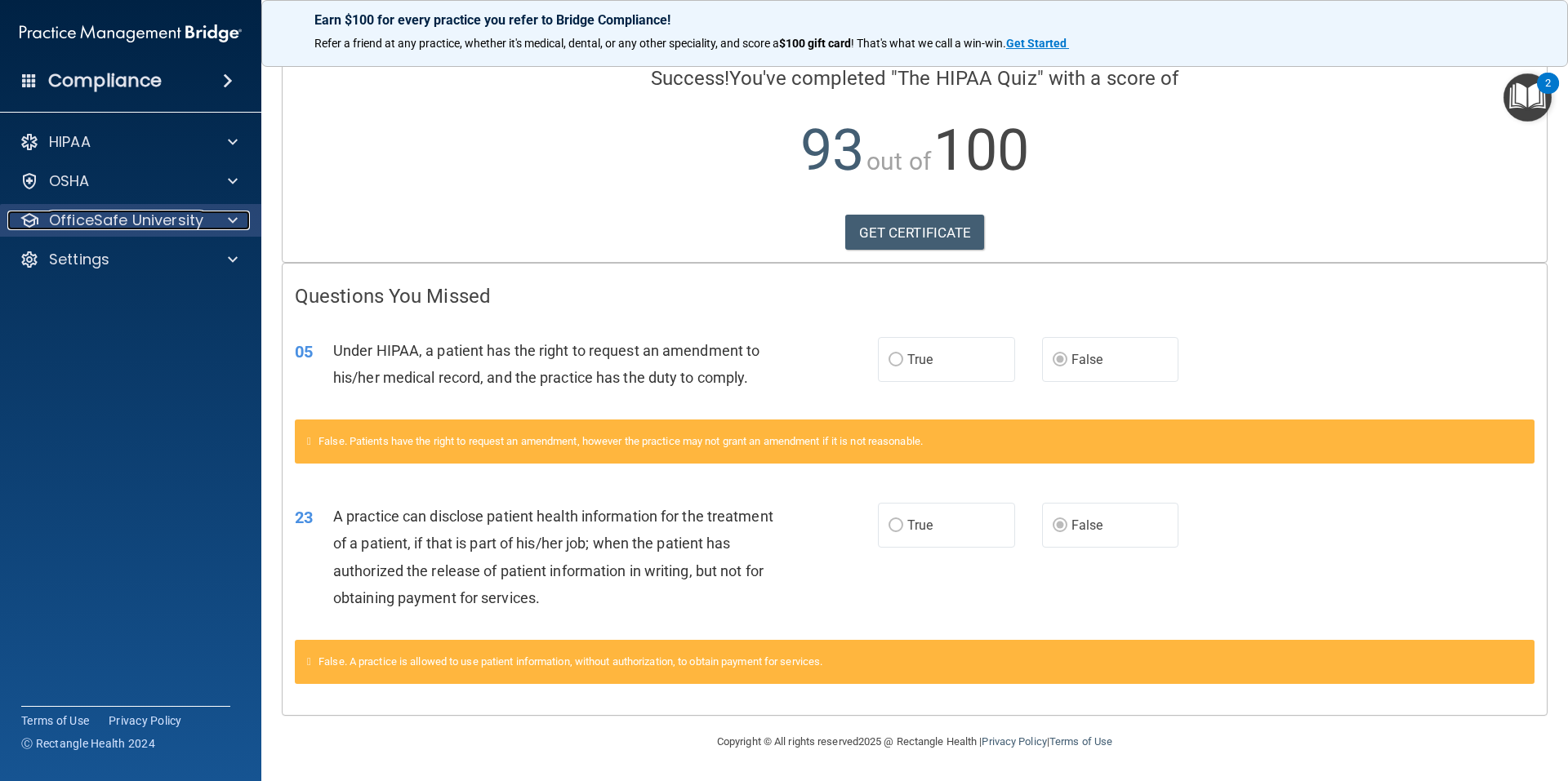
click at [234, 215] on span at bounding box center [232, 220] width 9 height 20
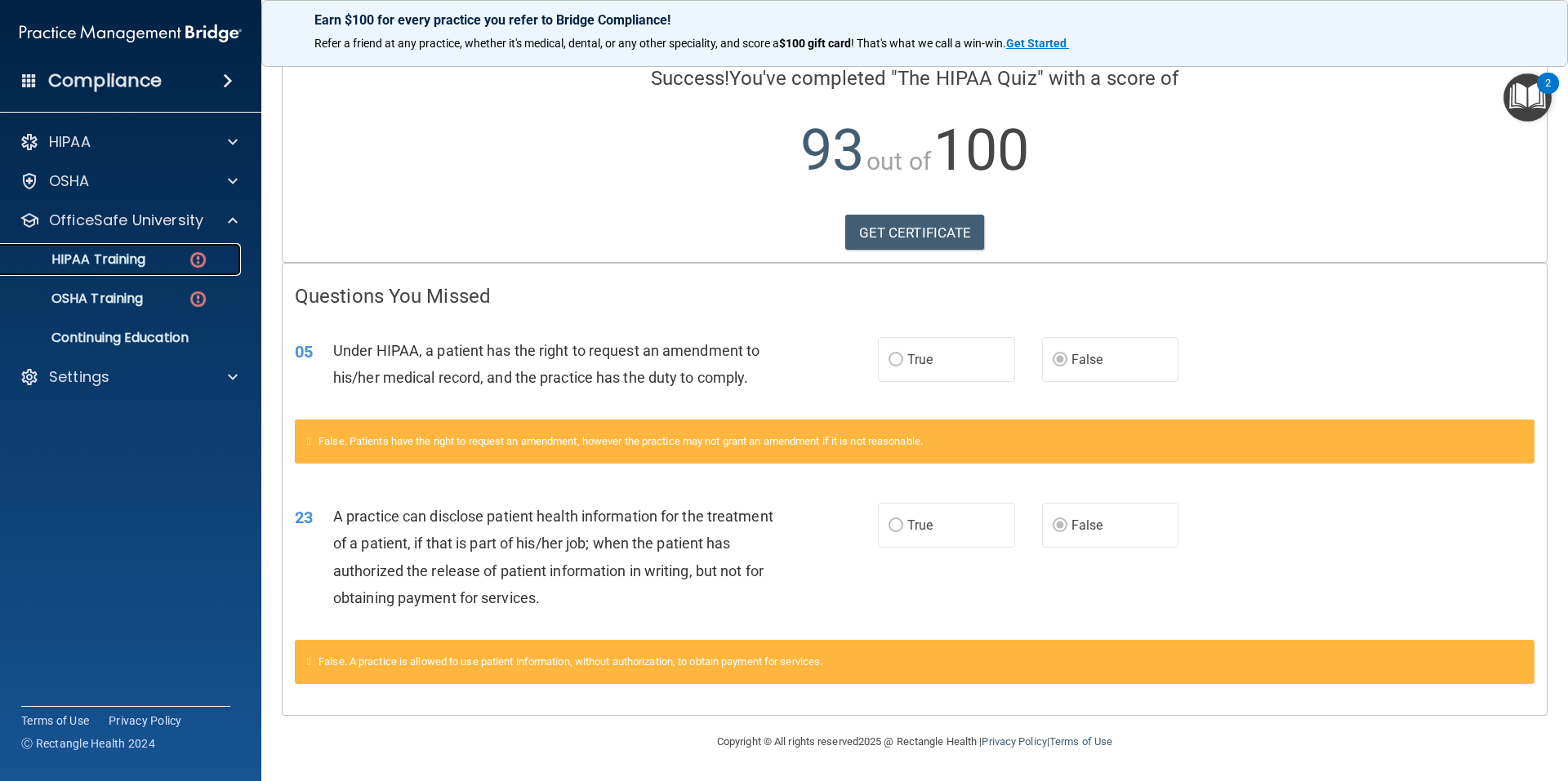
click at [129, 252] on p "HIPAA Training" at bounding box center [78, 259] width 134 height 16
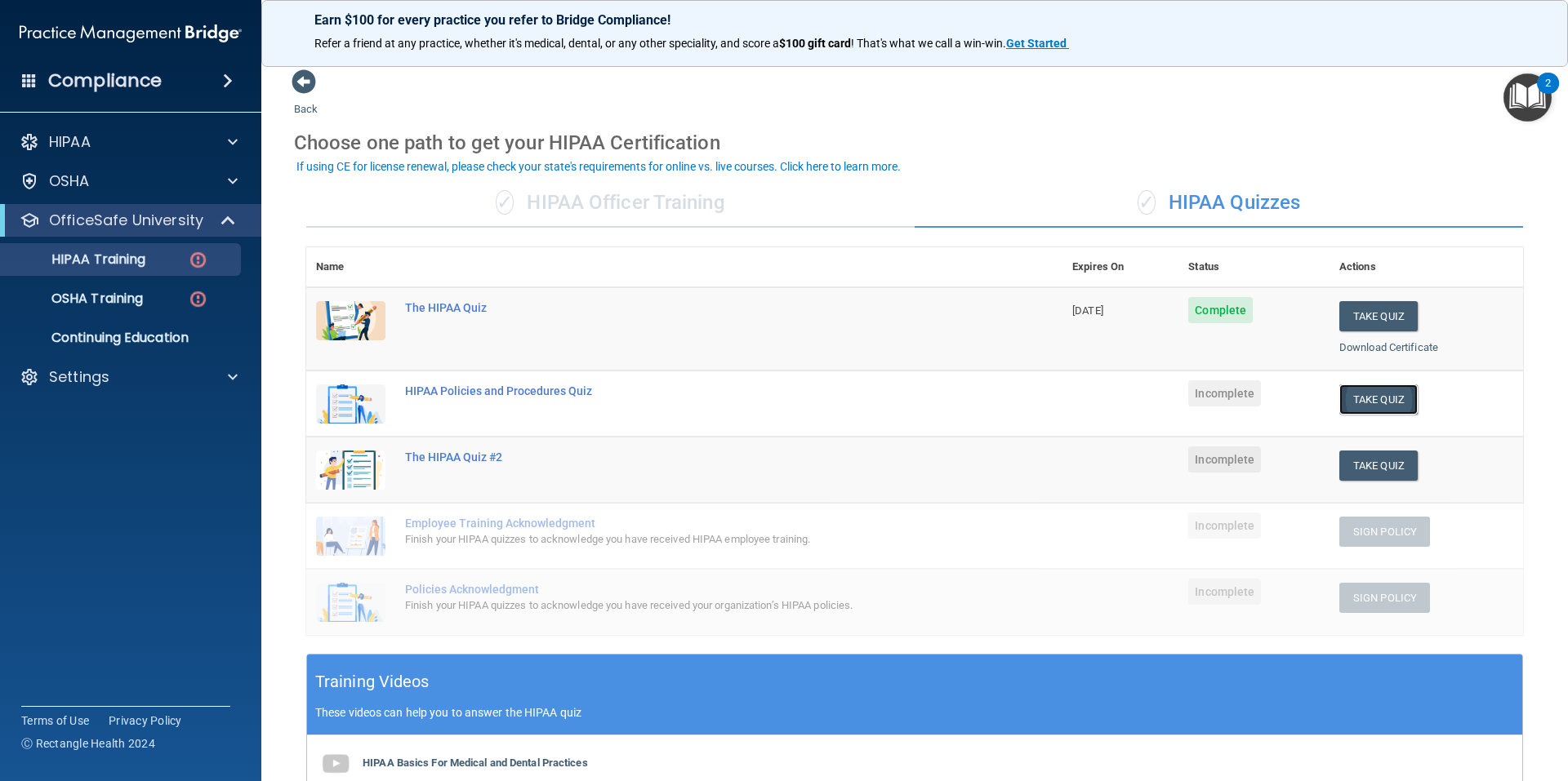
click at [1372, 395] on button "Take Quiz" at bounding box center [1378, 399] width 78 height 30
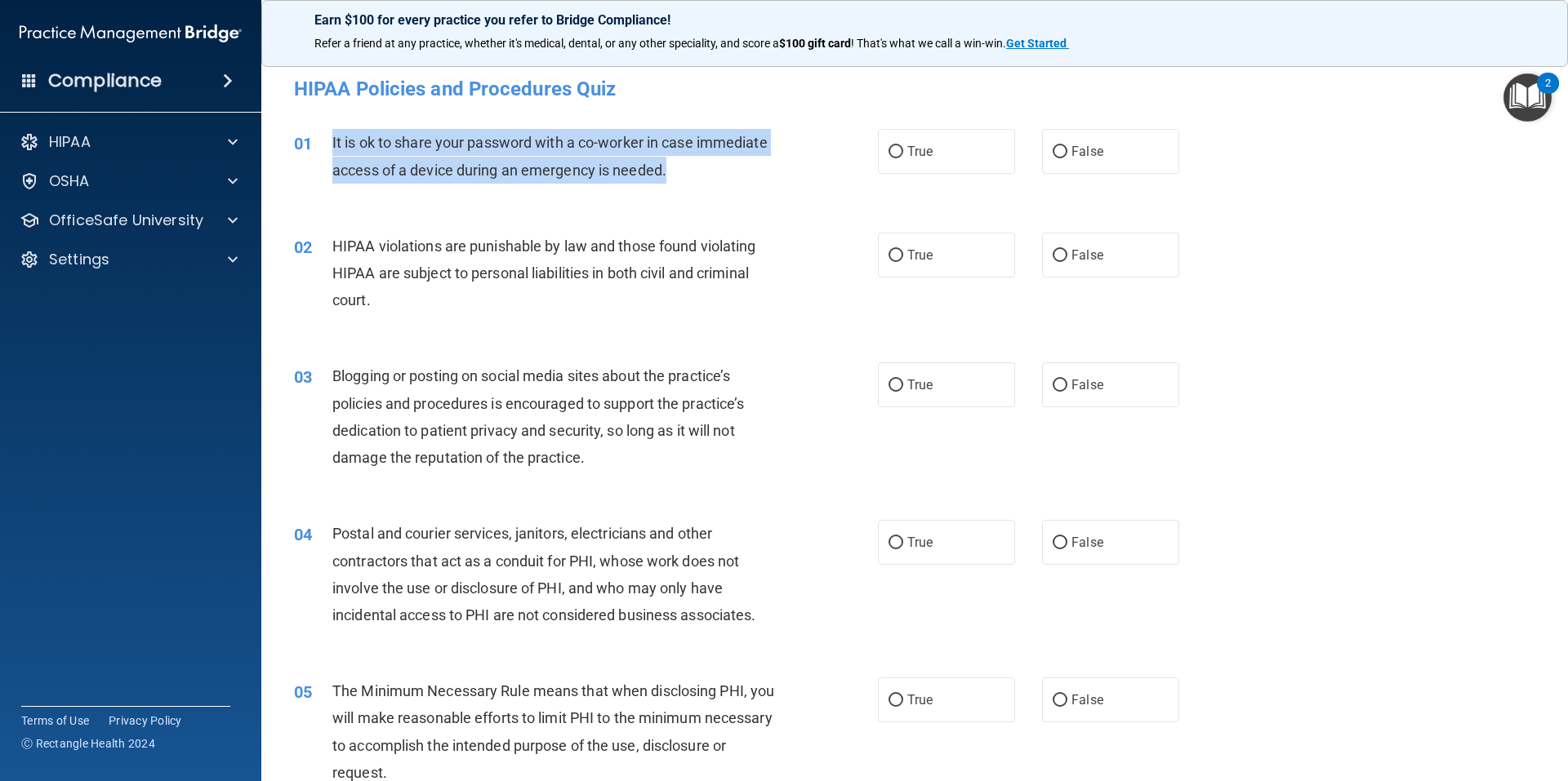
drag, startPoint x: 689, startPoint y: 170, endPoint x: 333, endPoint y: 137, distance: 357.5
click at [333, 137] on div "It is ok to share your password with a co-worker in case immediate access of a …" at bounding box center [561, 156] width 457 height 54
click at [1053, 148] on input "False" at bounding box center [1060, 152] width 15 height 12
radio input "true"
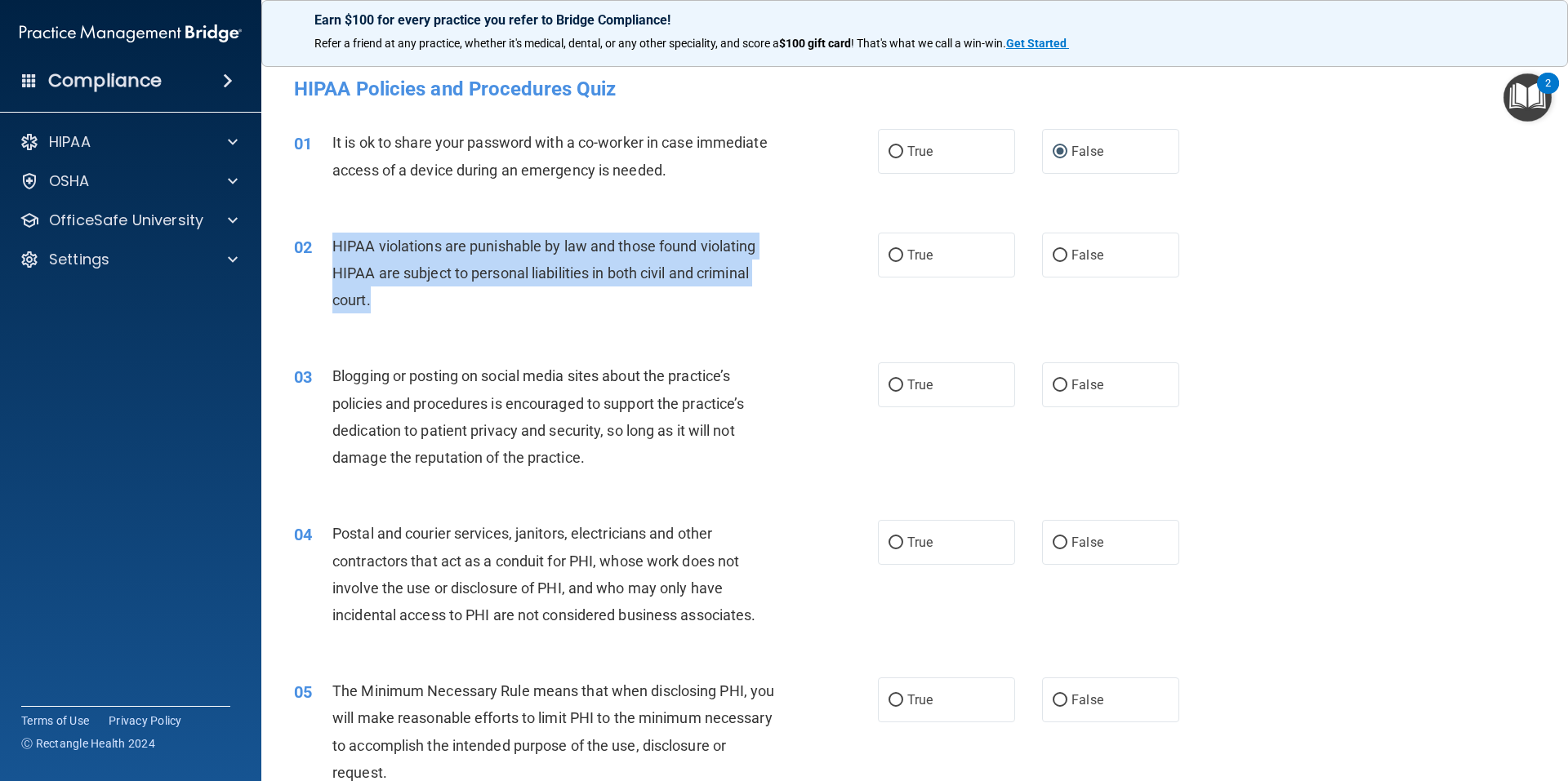
drag, startPoint x: 376, startPoint y: 299, endPoint x: 366, endPoint y: 249, distance: 51.0
click at [331, 248] on div "02 HIPAA violations are punishable by law and those found violating HIPAA are s…" at bounding box center [586, 277] width 633 height 90
click at [893, 258] on input "True" at bounding box center [895, 256] width 15 height 12
radio input "true"
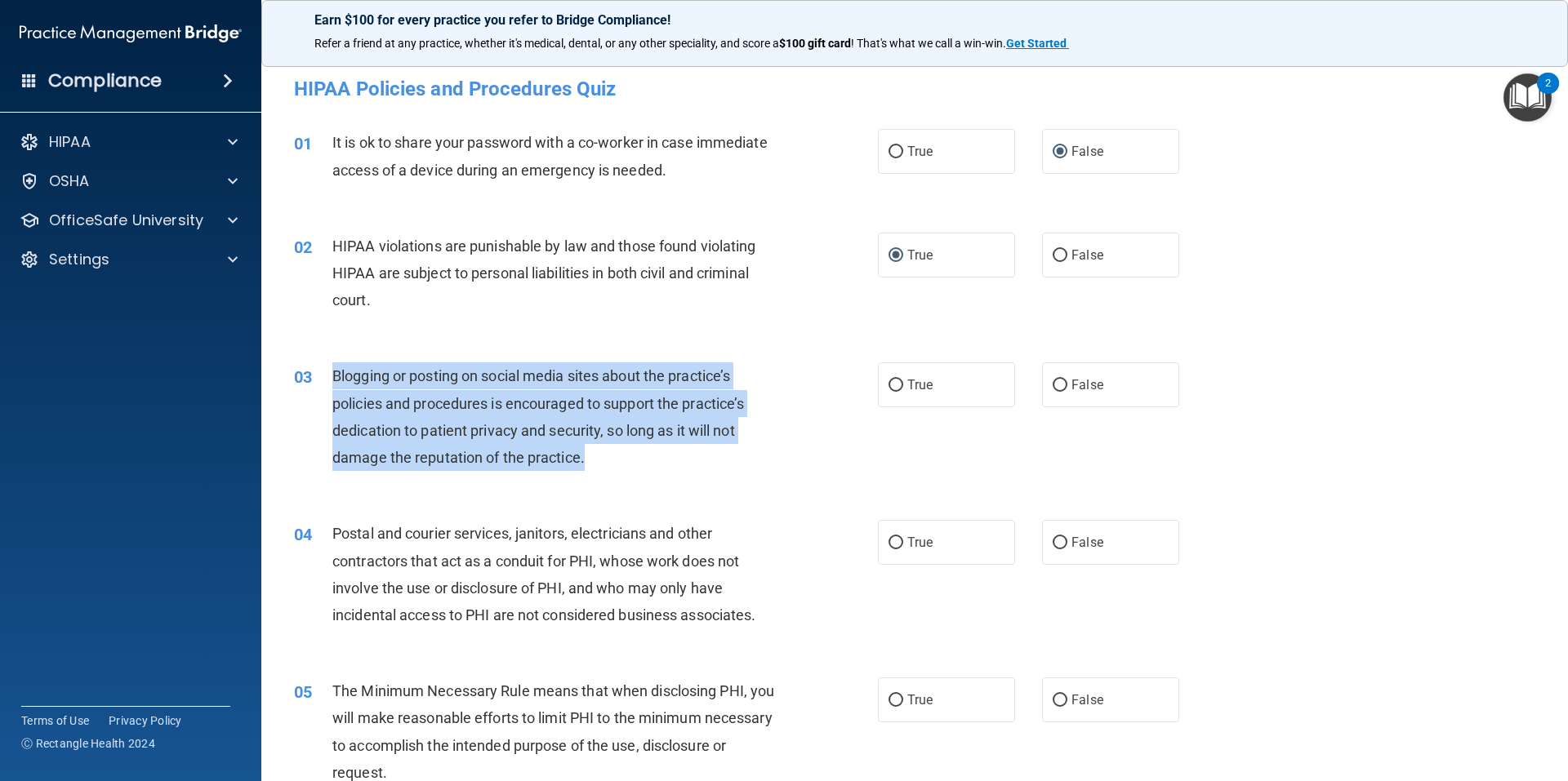
drag, startPoint x: 598, startPoint y: 459, endPoint x: 333, endPoint y: 374, distance: 278.3
click at [333, 374] on div "Blogging or posting on social media sites about the practice’s policies and pro…" at bounding box center [561, 417] width 457 height 108
click at [888, 383] on input "True" at bounding box center [895, 386] width 15 height 12
radio input "true"
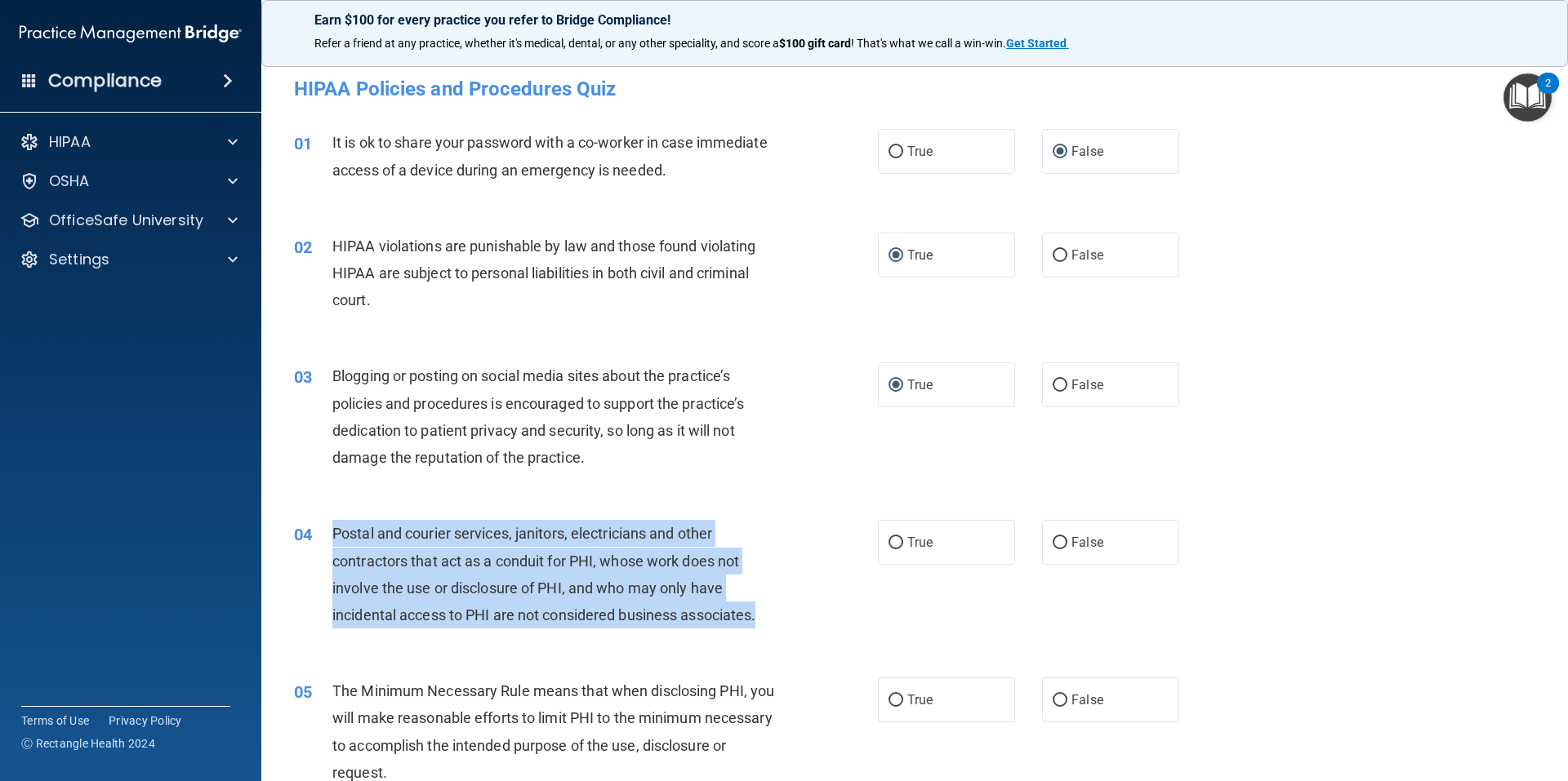
drag, startPoint x: 768, startPoint y: 615, endPoint x: 331, endPoint y: 534, distance: 444.4
click at [331, 534] on div "04 Postal and courier services, janitors, electricians and other contractors th…" at bounding box center [586, 579] width 633 height 117
click at [892, 537] on input "True" at bounding box center [895, 543] width 15 height 12
radio input "true"
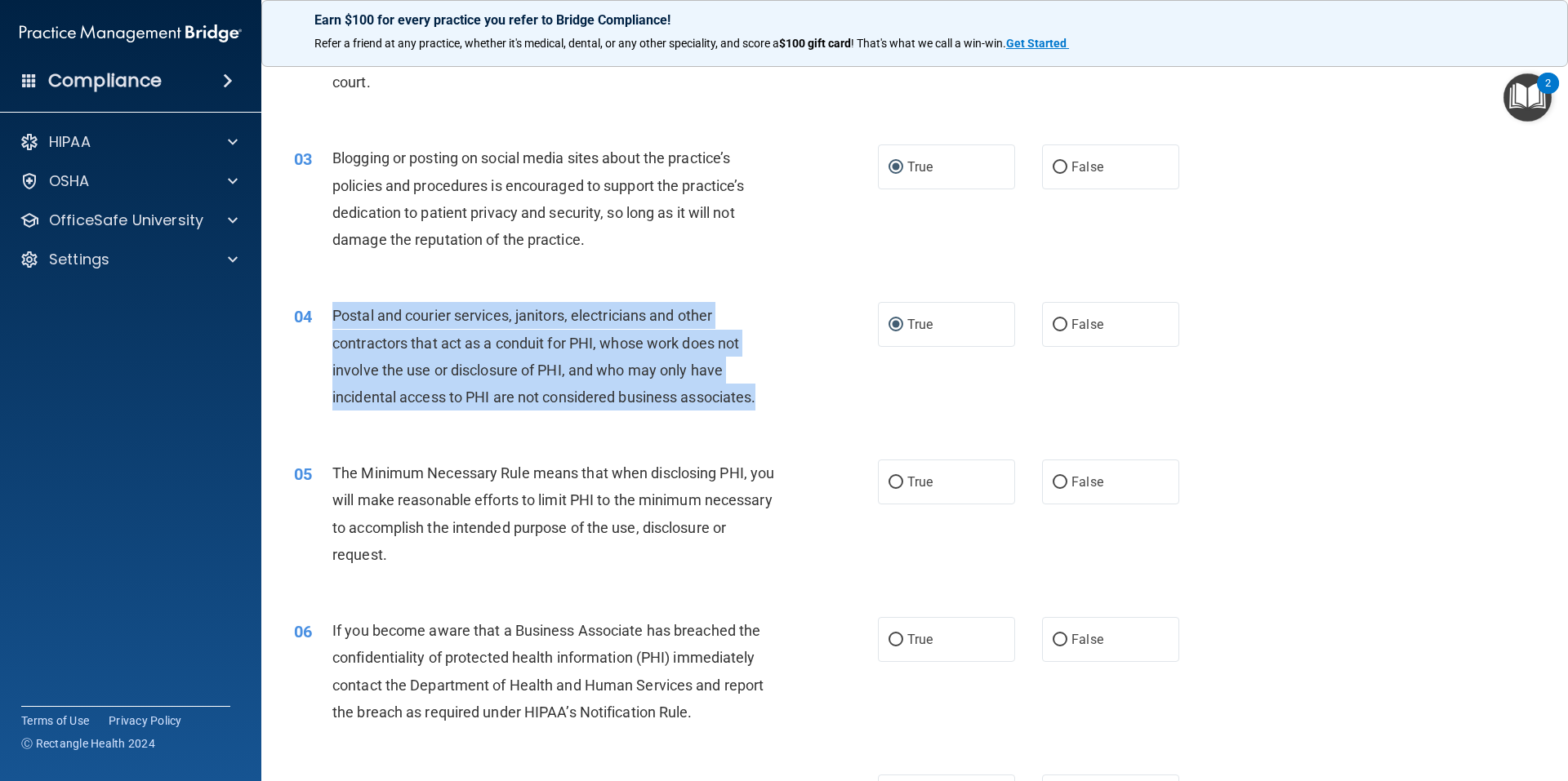
scroll to position [272, 0]
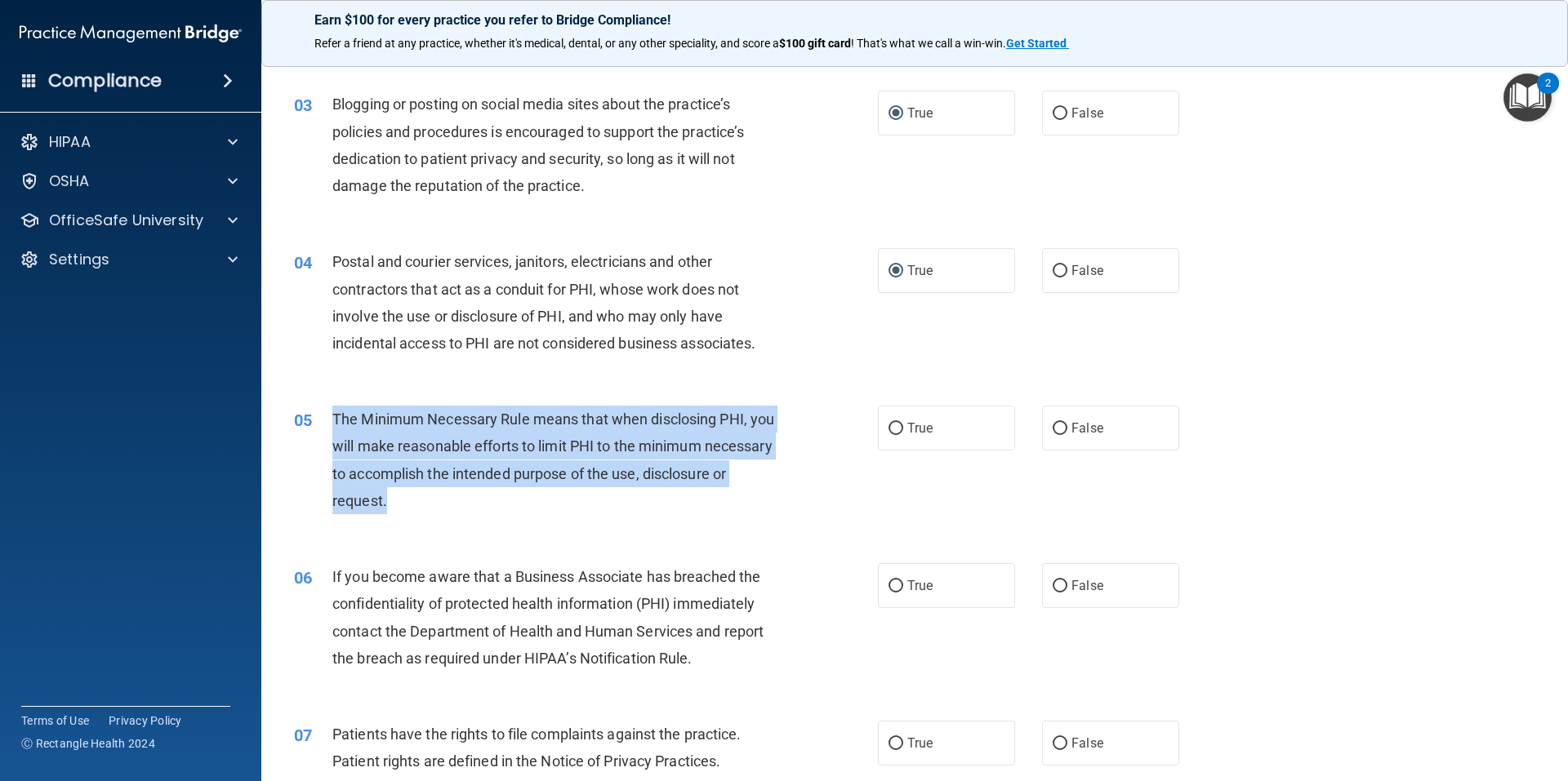
drag, startPoint x: 477, startPoint y: 502, endPoint x: 334, endPoint y: 424, distance: 162.9
click at [334, 424] on div "The Minimum Necessary Rule means that when disclosing PHI, you will make reason…" at bounding box center [561, 460] width 457 height 108
click at [890, 431] on input "True" at bounding box center [895, 429] width 15 height 12
radio input "true"
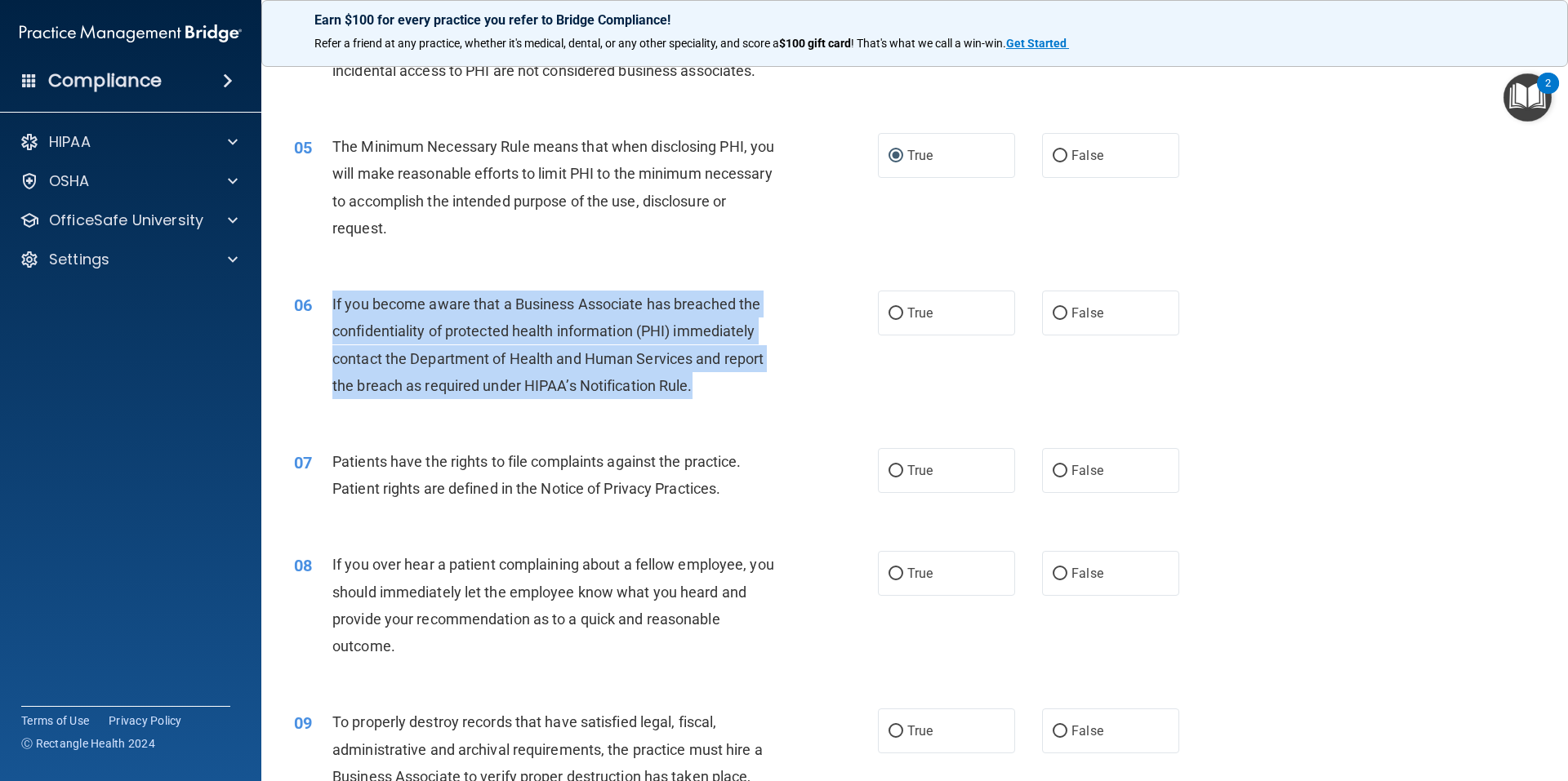
drag, startPoint x: 650, startPoint y: 387, endPoint x: 330, endPoint y: 310, distance: 329.1
click at [330, 310] on div "06 If you become aware that a Business Associate has breached the confidentiali…" at bounding box center [586, 349] width 633 height 117
click at [888, 318] on input "True" at bounding box center [895, 313] width 15 height 12
radio input "true"
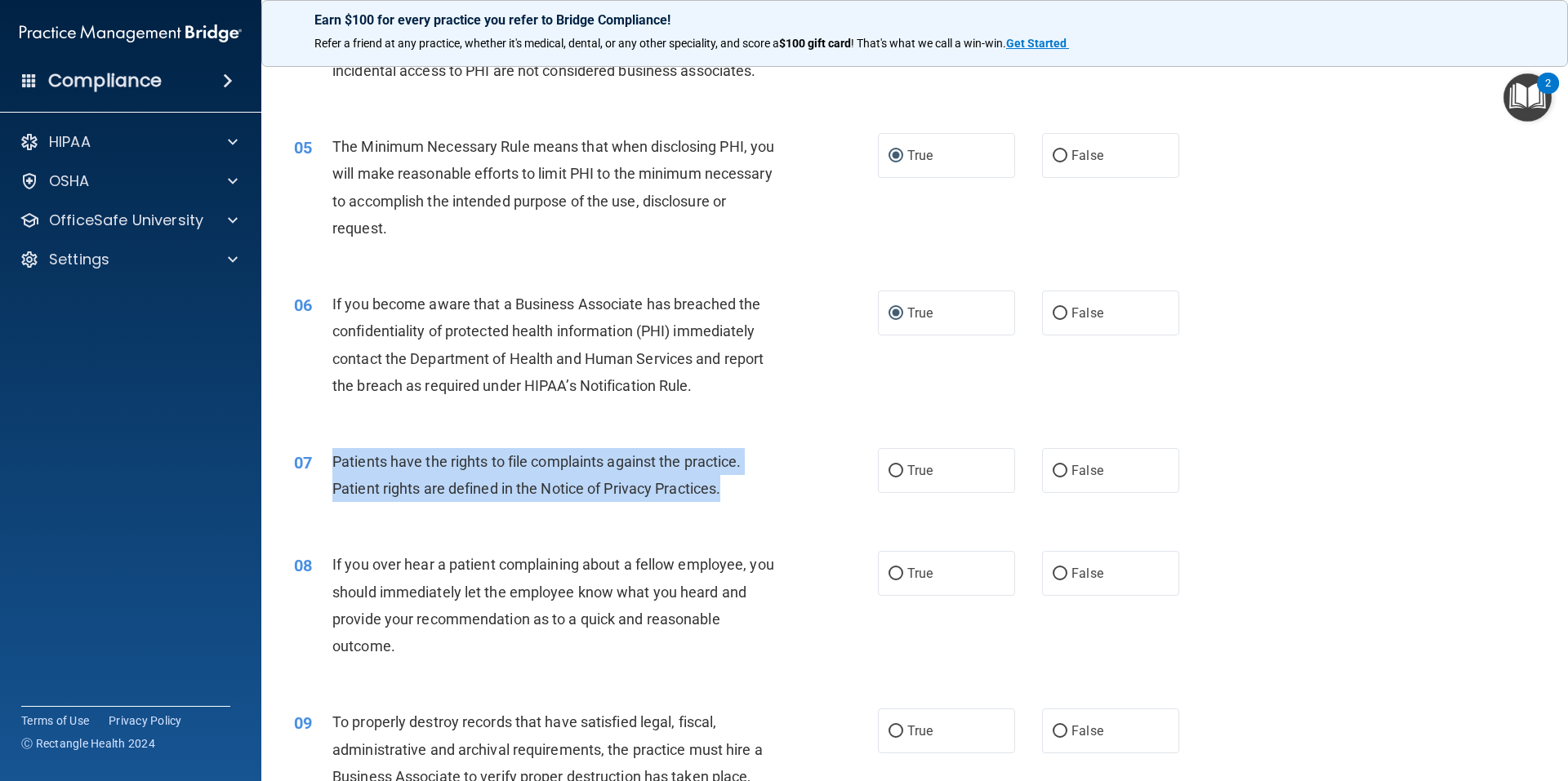
drag, startPoint x: 730, startPoint y: 486, endPoint x: 328, endPoint y: 465, distance: 402.5
click at [328, 465] on div "07 Patients have the rights to file complaints against the practice. Patient ri…" at bounding box center [586, 479] width 633 height 62
click at [888, 472] on input "True" at bounding box center [895, 471] width 15 height 12
radio input "true"
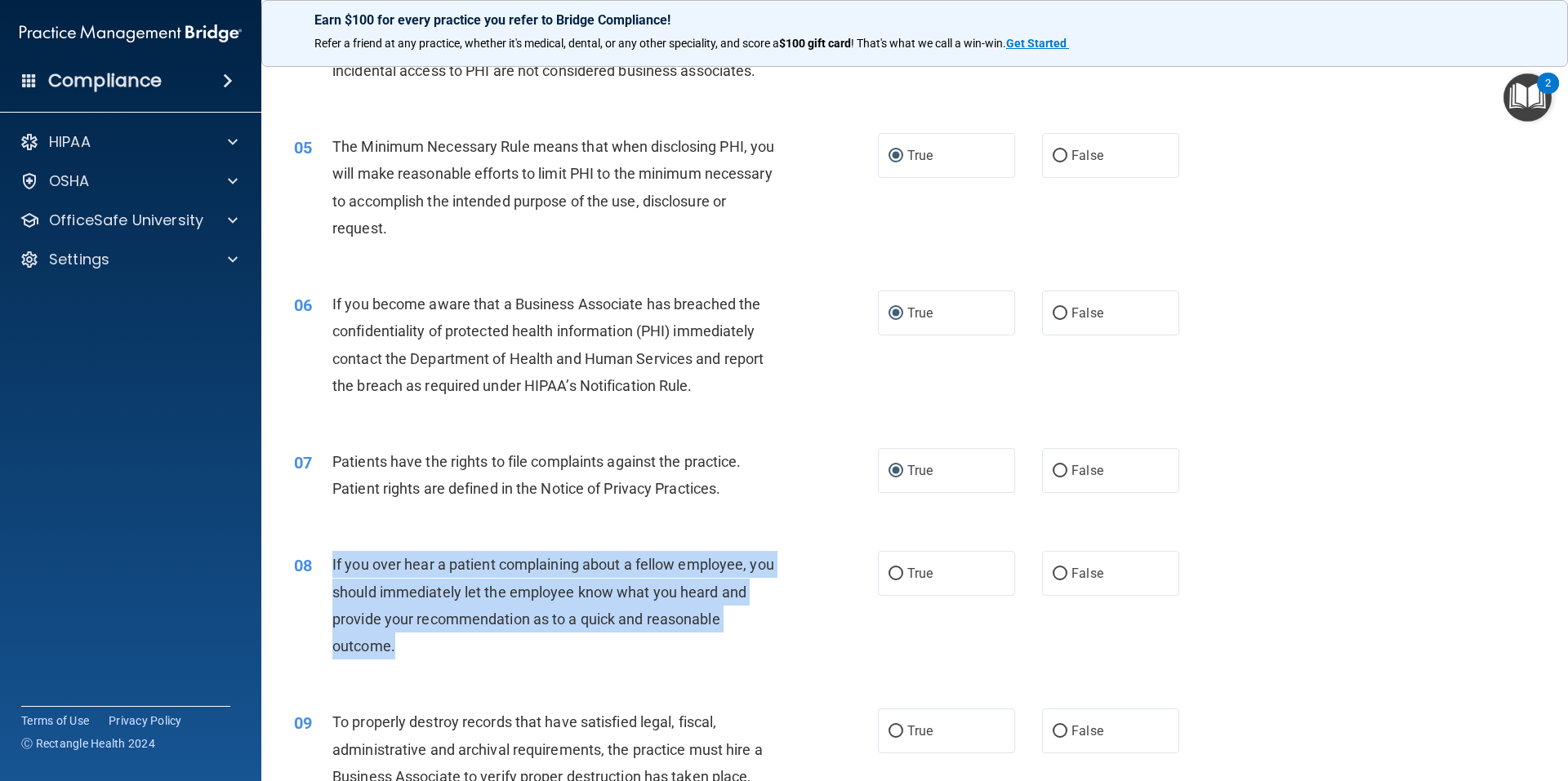
drag, startPoint x: 399, startPoint y: 635, endPoint x: 333, endPoint y: 562, distance: 98.4
click at [333, 562] on div "If you over hear a patient complaining about a fellow employee, you should imme…" at bounding box center [561, 605] width 457 height 108
click at [1053, 576] on input "False" at bounding box center [1060, 574] width 15 height 12
radio input "true"
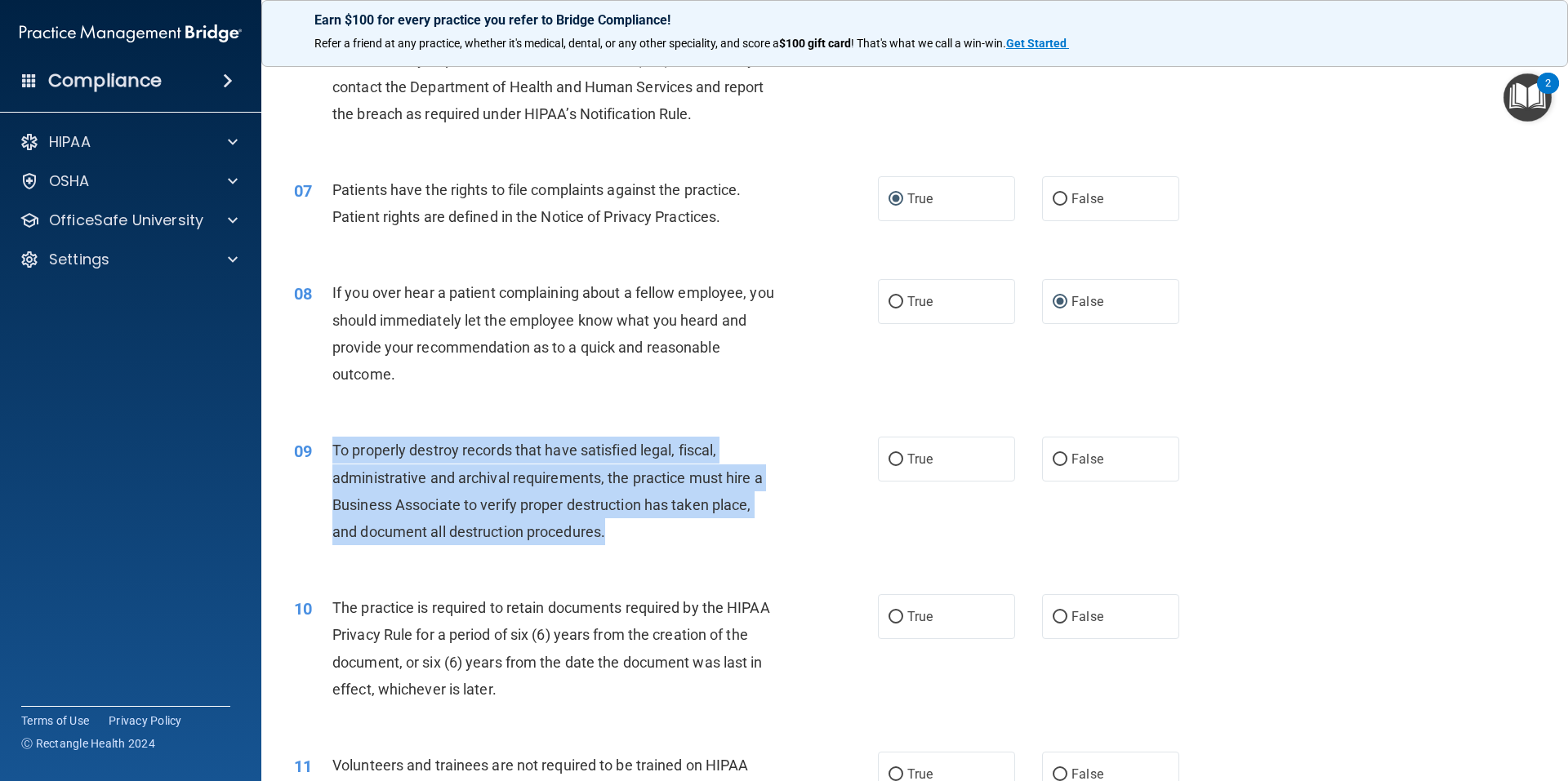
drag, startPoint x: 613, startPoint y: 541, endPoint x: 328, endPoint y: 455, distance: 297.7
click at [328, 455] on div "09 To properly destroy records that have satisfied legal, fiscal, administrativ…" at bounding box center [586, 495] width 633 height 117
click at [1053, 460] on input "False" at bounding box center [1060, 460] width 15 height 12
radio input "true"
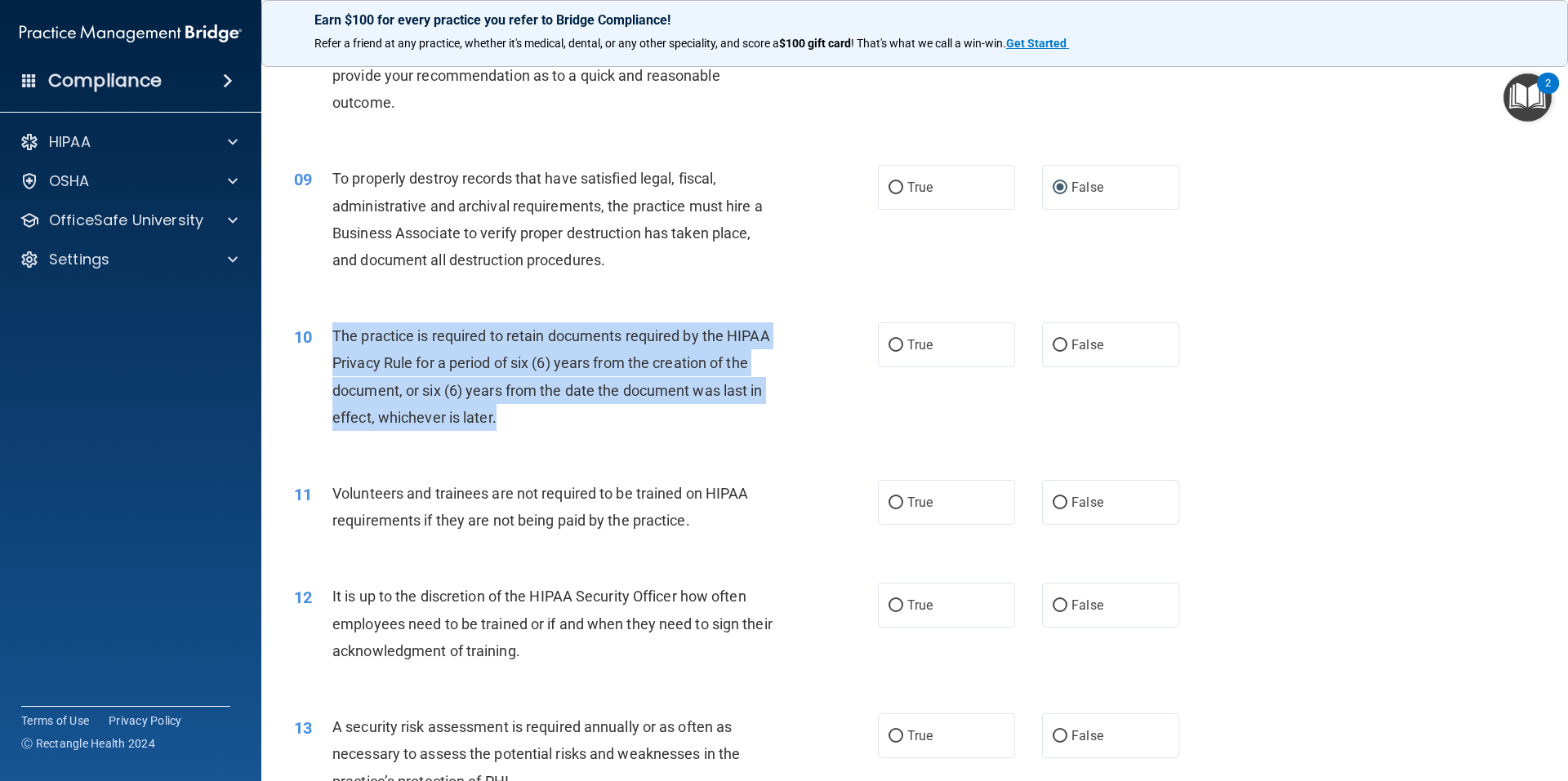
drag, startPoint x: 512, startPoint y: 429, endPoint x: 333, endPoint y: 340, distance: 199.9
click at [333, 340] on div "The practice is required to retain documents required by the HIPAA Privacy Rule…" at bounding box center [561, 376] width 457 height 108
click at [890, 348] on input "True" at bounding box center [895, 345] width 15 height 12
radio input "true"
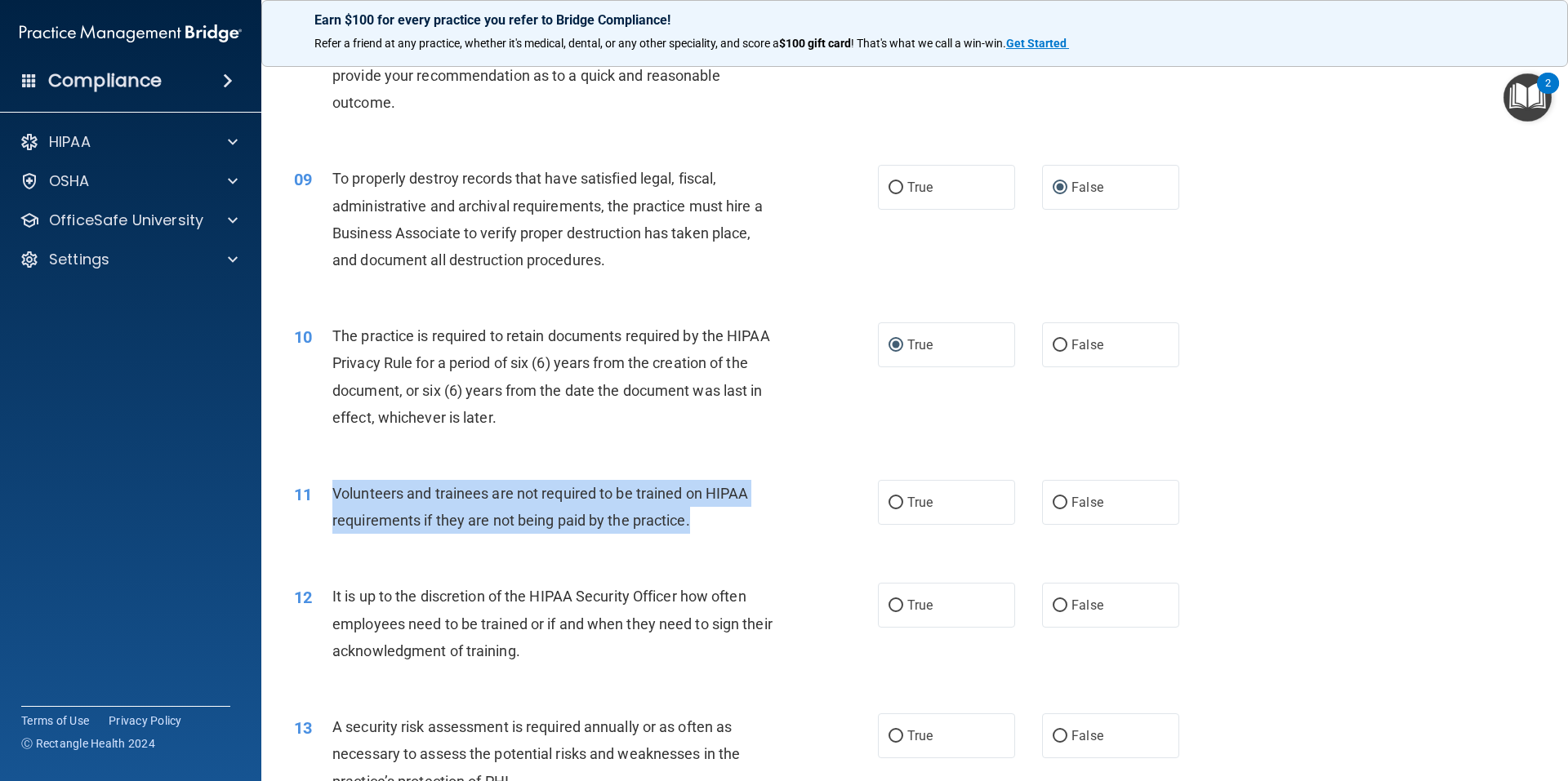
drag, startPoint x: 694, startPoint y: 517, endPoint x: 331, endPoint y: 502, distance: 363.3
click at [331, 502] on div "11 Volunteers and trainees are not required to be trained on HIPAA requirements…" at bounding box center [586, 511] width 633 height 62
click at [1053, 499] on input "False" at bounding box center [1060, 503] width 15 height 12
radio input "true"
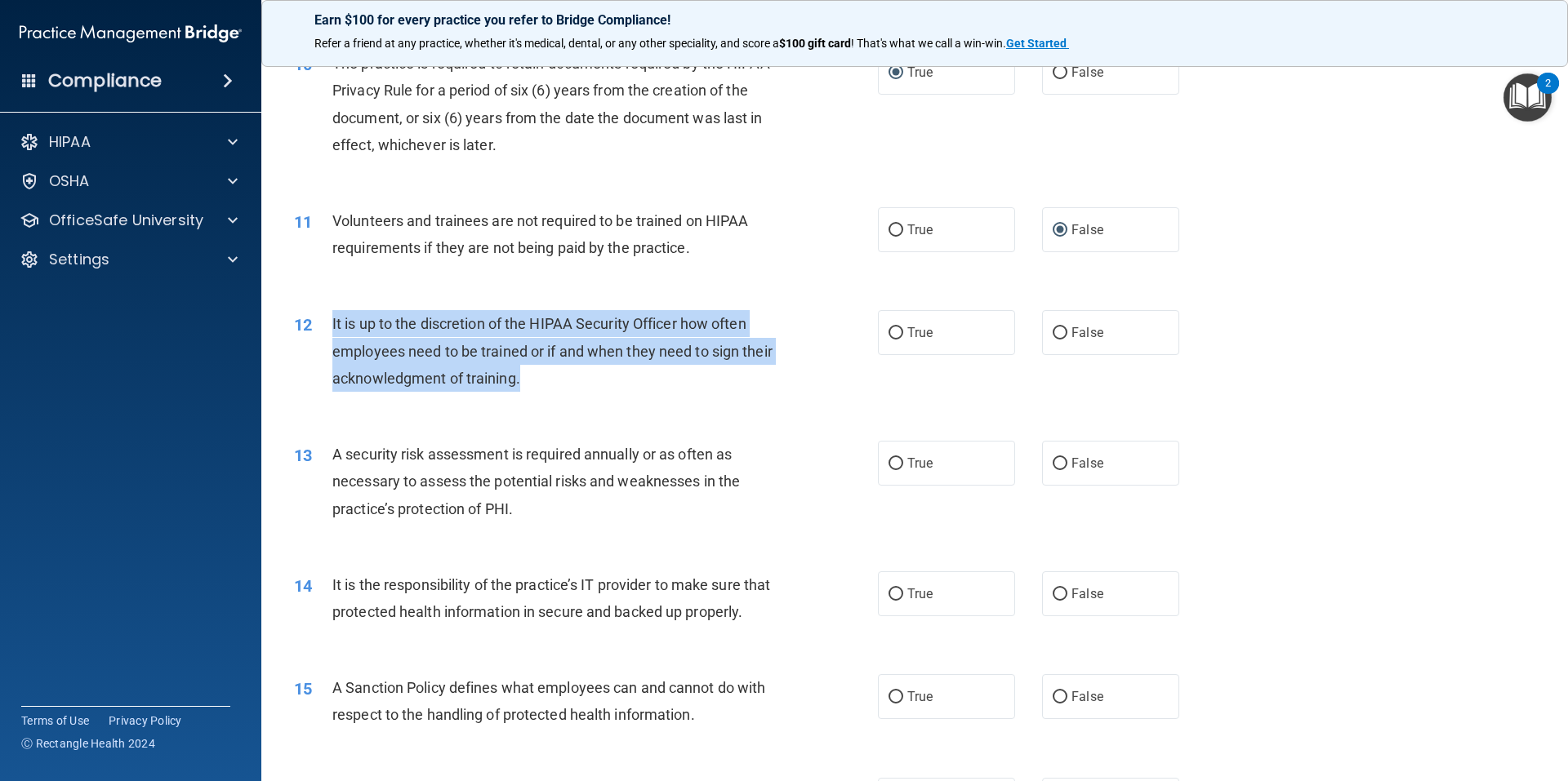
drag, startPoint x: 538, startPoint y: 379, endPoint x: 329, endPoint y: 327, distance: 215.4
click at [329, 327] on div "12 It is up to the discretion of the HIPAA Security Officer how often employees…" at bounding box center [586, 355] width 633 height 90
click at [888, 332] on input "True" at bounding box center [895, 333] width 15 height 12
radio input "true"
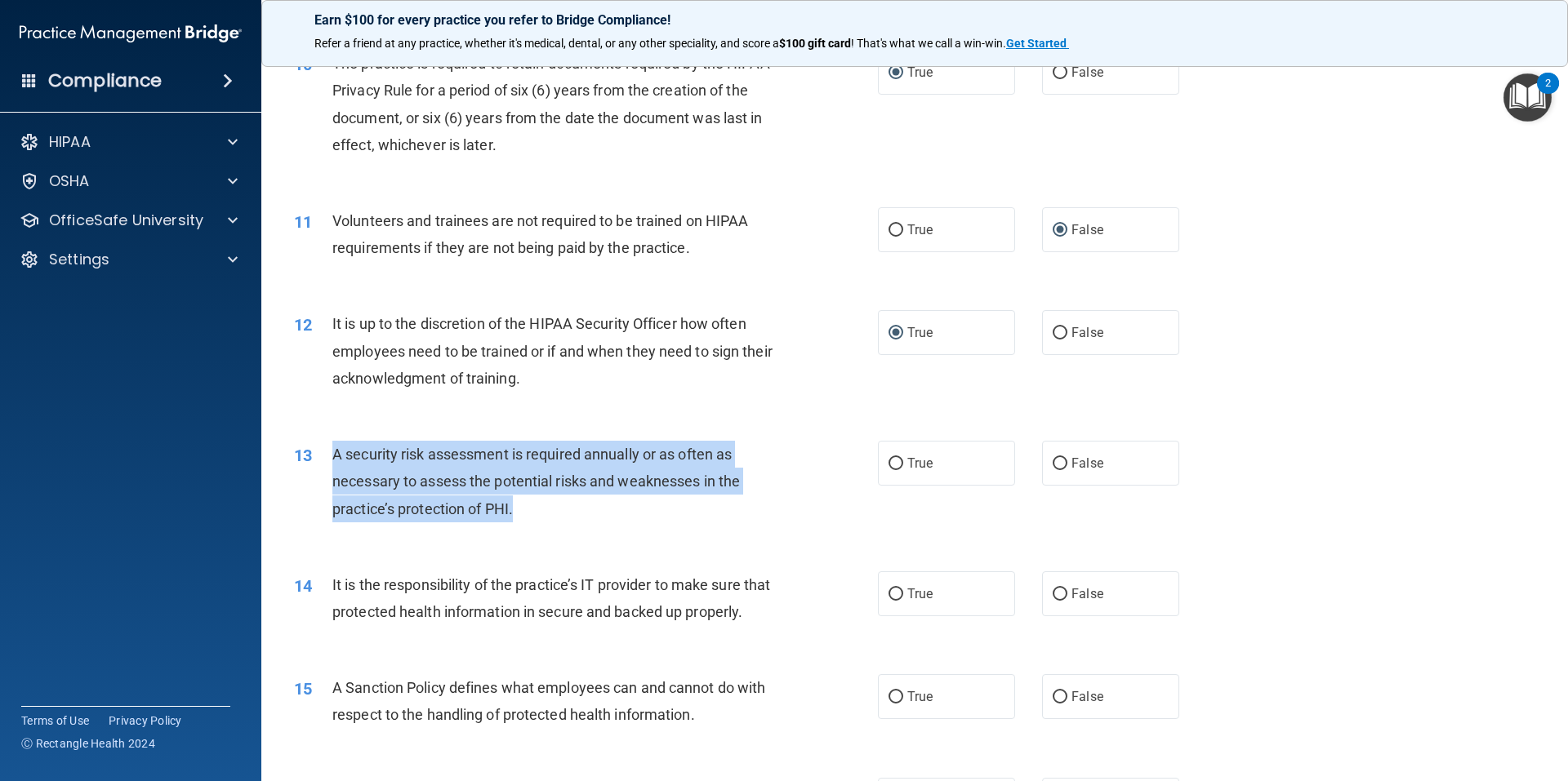
drag, startPoint x: 534, startPoint y: 508, endPoint x: 332, endPoint y: 462, distance: 207.2
click at [333, 462] on div "A security risk assessment is required annually or as often as necessary to ass…" at bounding box center [561, 481] width 457 height 82
click at [888, 462] on input "True" at bounding box center [895, 464] width 15 height 12
radio input "true"
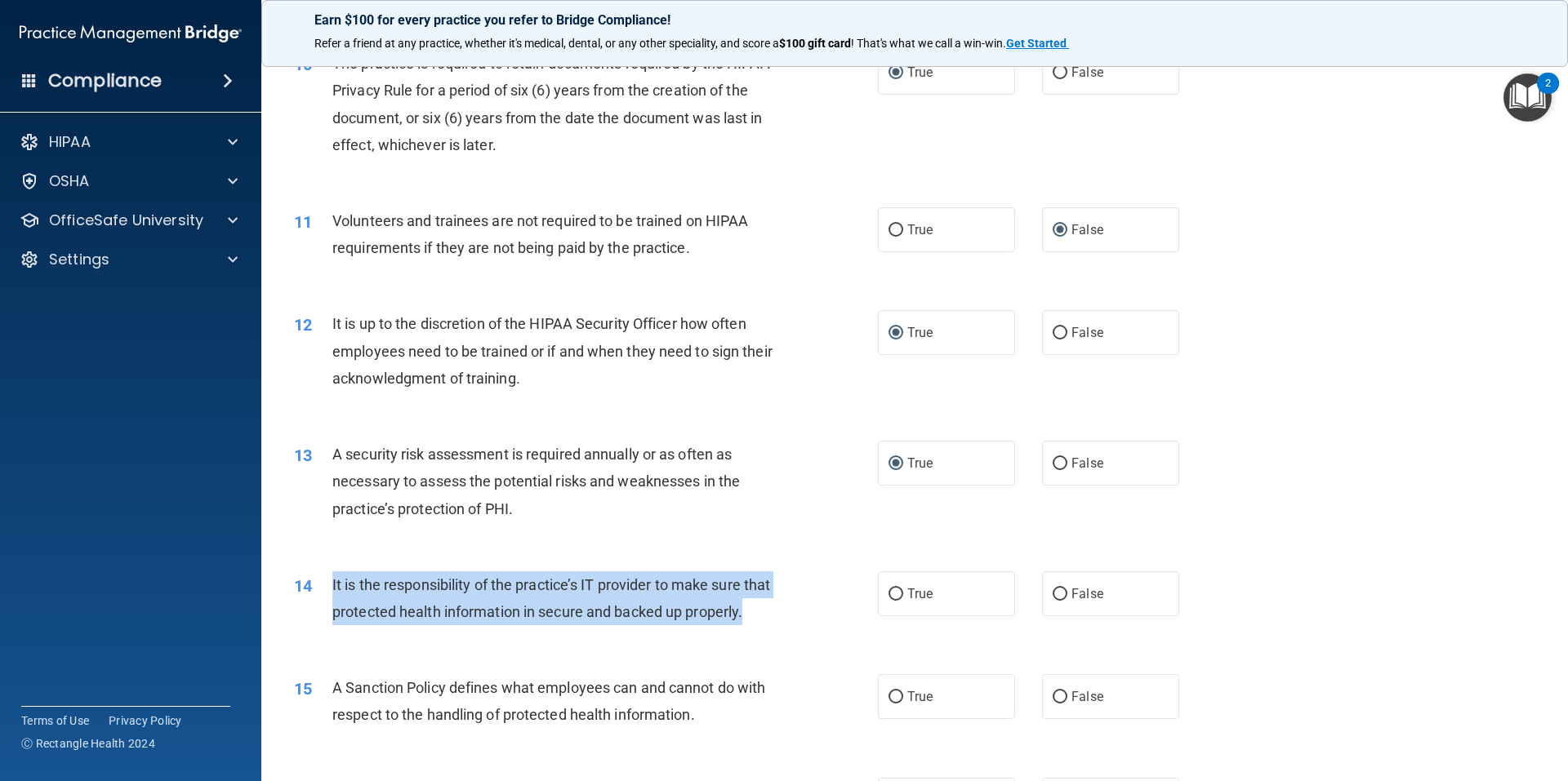
drag, startPoint x: 398, startPoint y: 641, endPoint x: 326, endPoint y: 586, distance: 90.6
click at [326, 586] on div "14 It is the responsibility of the practice’s IT provider to make sure that pro…" at bounding box center [586, 602] width 633 height 62
click at [891, 594] on input "True" at bounding box center [895, 594] width 15 height 12
radio input "true"
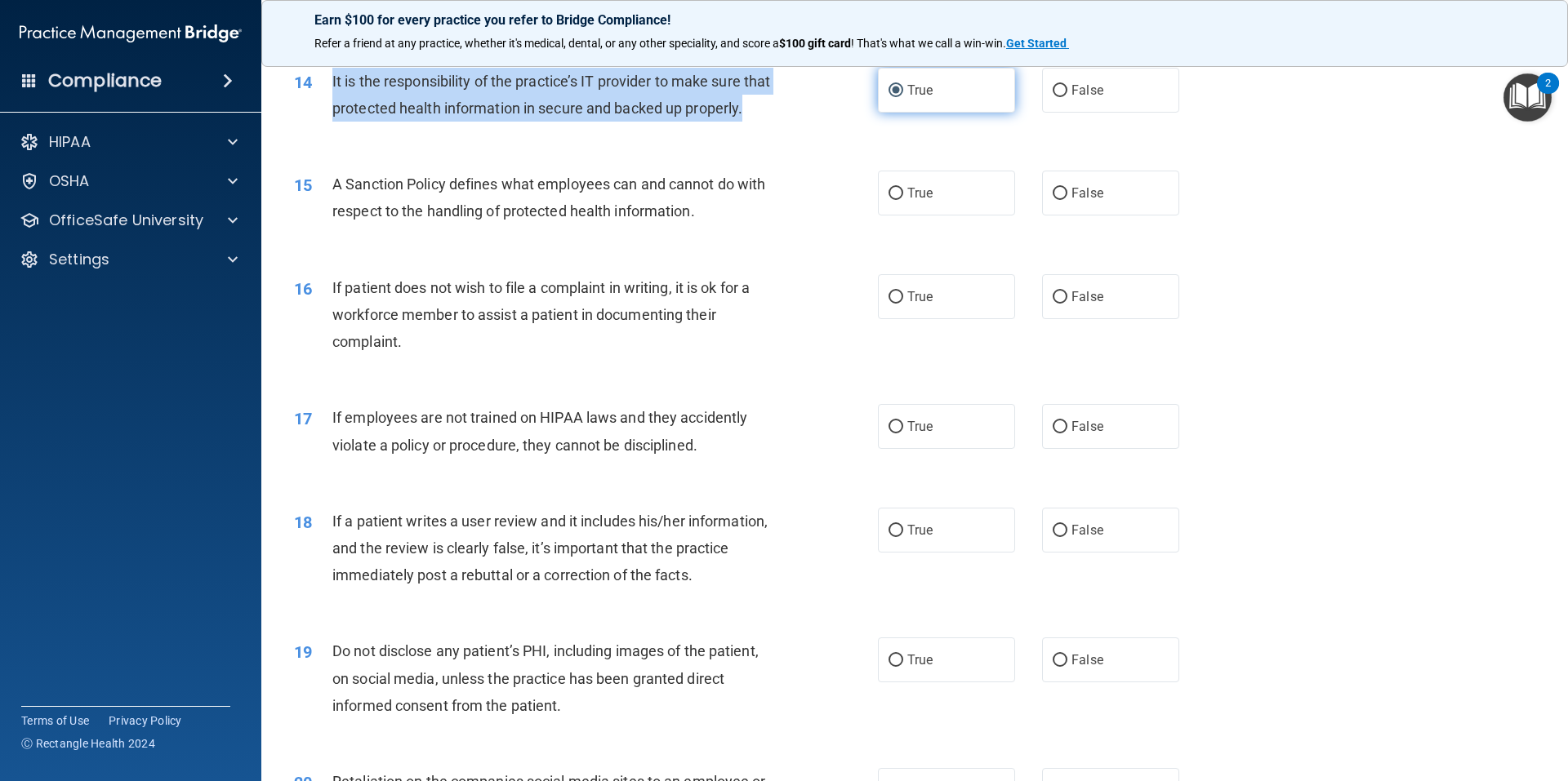
scroll to position [1904, 0]
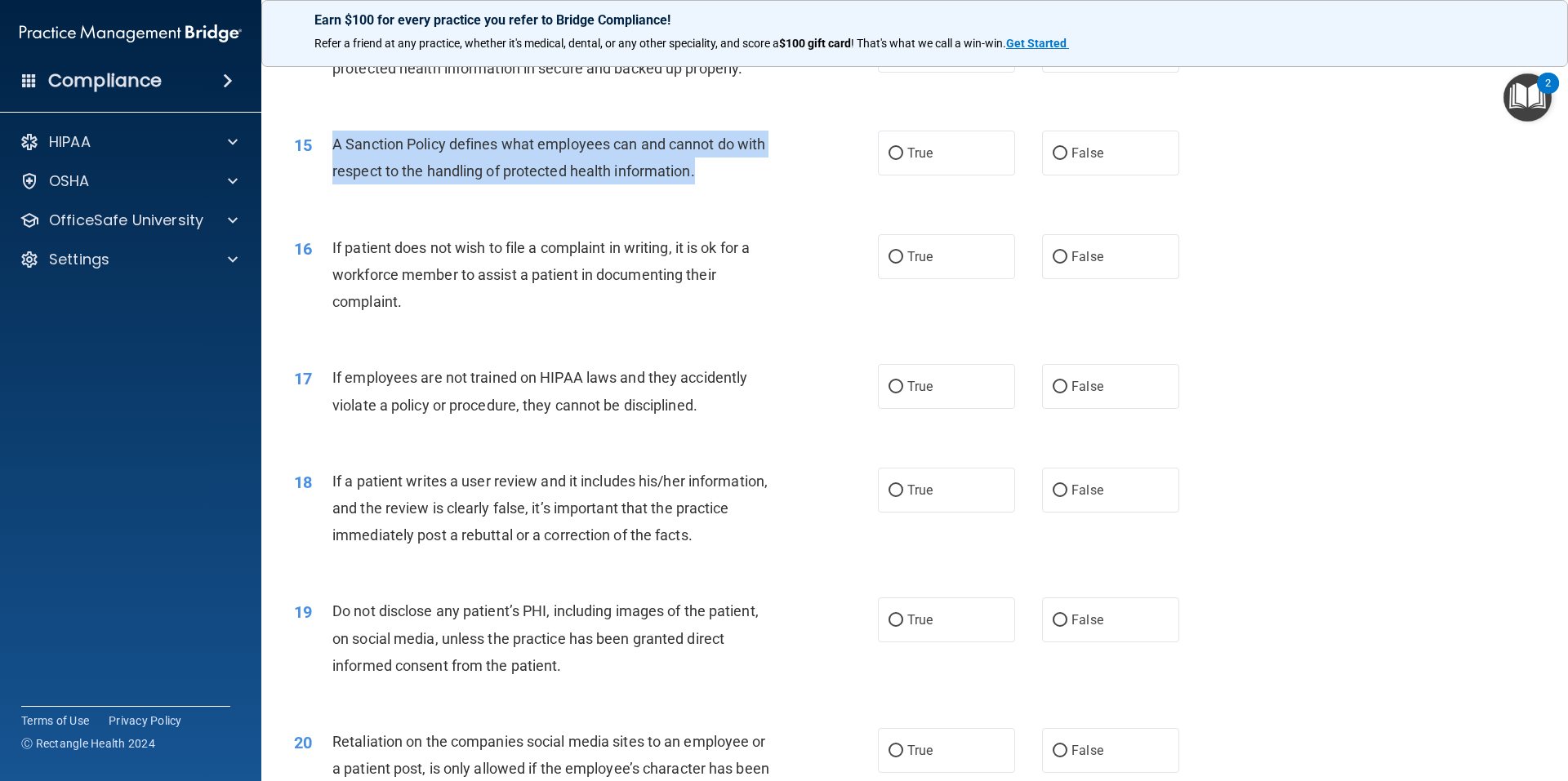
drag, startPoint x: 704, startPoint y: 199, endPoint x: 320, endPoint y: 180, distance: 384.5
click at [320, 180] on div "15 A Sanction Policy defines what employees can and cannot do with respect to t…" at bounding box center [586, 162] width 633 height 62
click at [888, 160] on input "True" at bounding box center [895, 154] width 15 height 12
radio input "true"
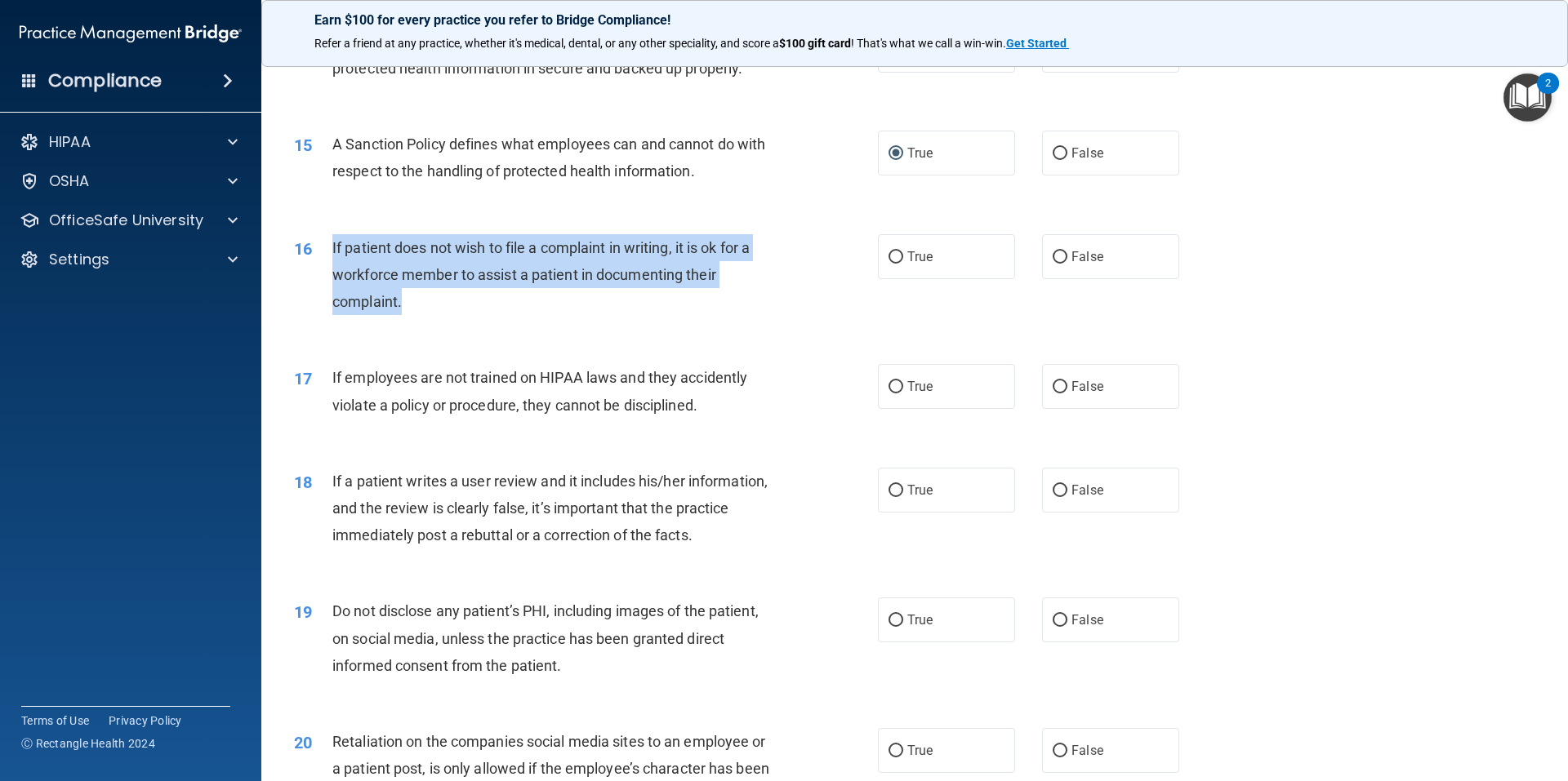
drag, startPoint x: 417, startPoint y: 331, endPoint x: 352, endPoint y: 292, distance: 75.8
click at [323, 285] on div "16 If patient does not wish to file a complaint in writing, it is ok for a work…" at bounding box center [586, 279] width 633 height 90
click at [888, 263] on input "True" at bounding box center [895, 257] width 15 height 12
radio input "true"
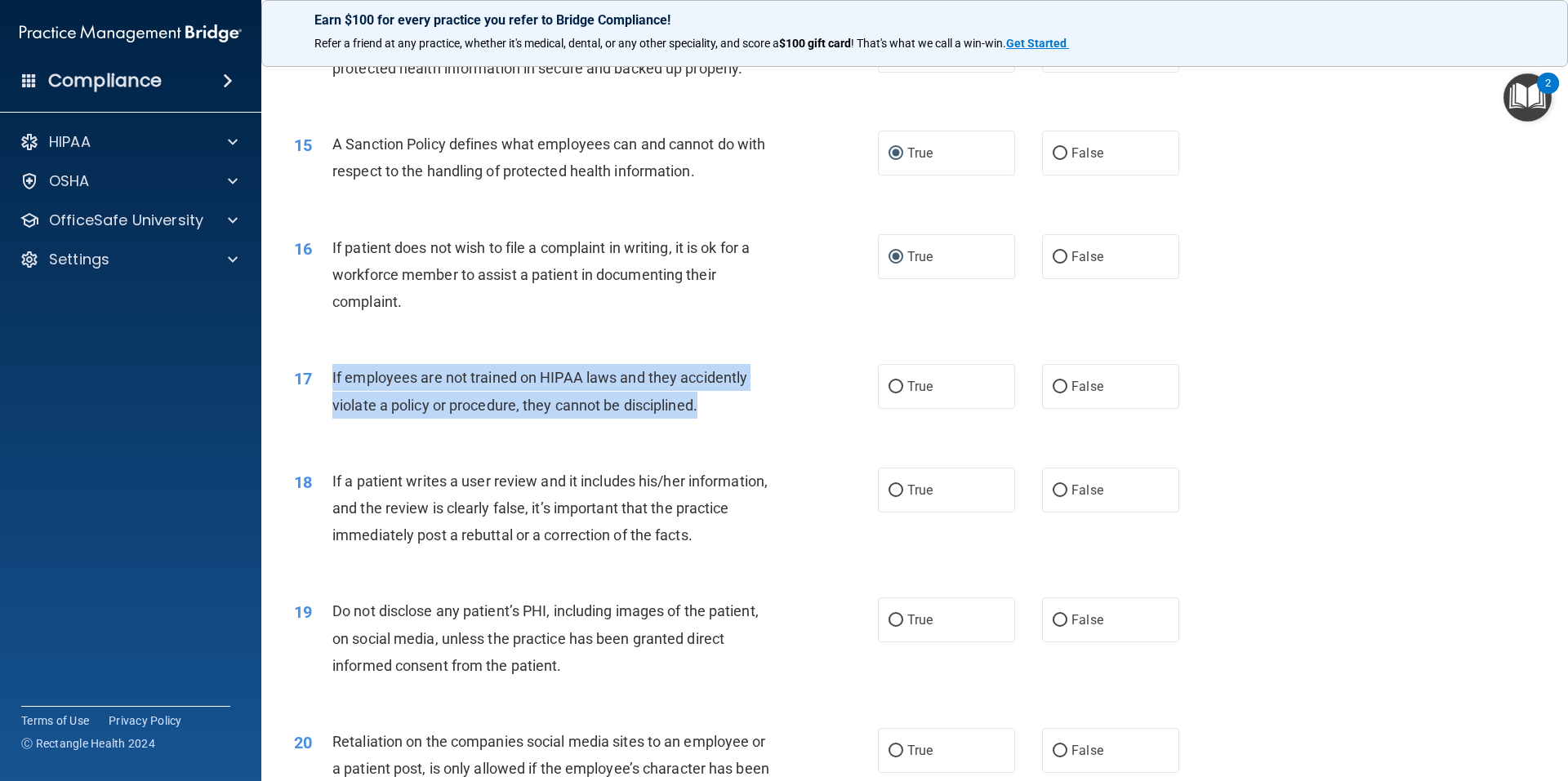
drag, startPoint x: 721, startPoint y: 431, endPoint x: 333, endPoint y: 399, distance: 389.3
click at [333, 399] on div "If employees are not trained on HIPAA laws and they accidently violate a policy…" at bounding box center [561, 391] width 457 height 54
click at [1053, 394] on input "False" at bounding box center [1060, 387] width 15 height 12
radio input "true"
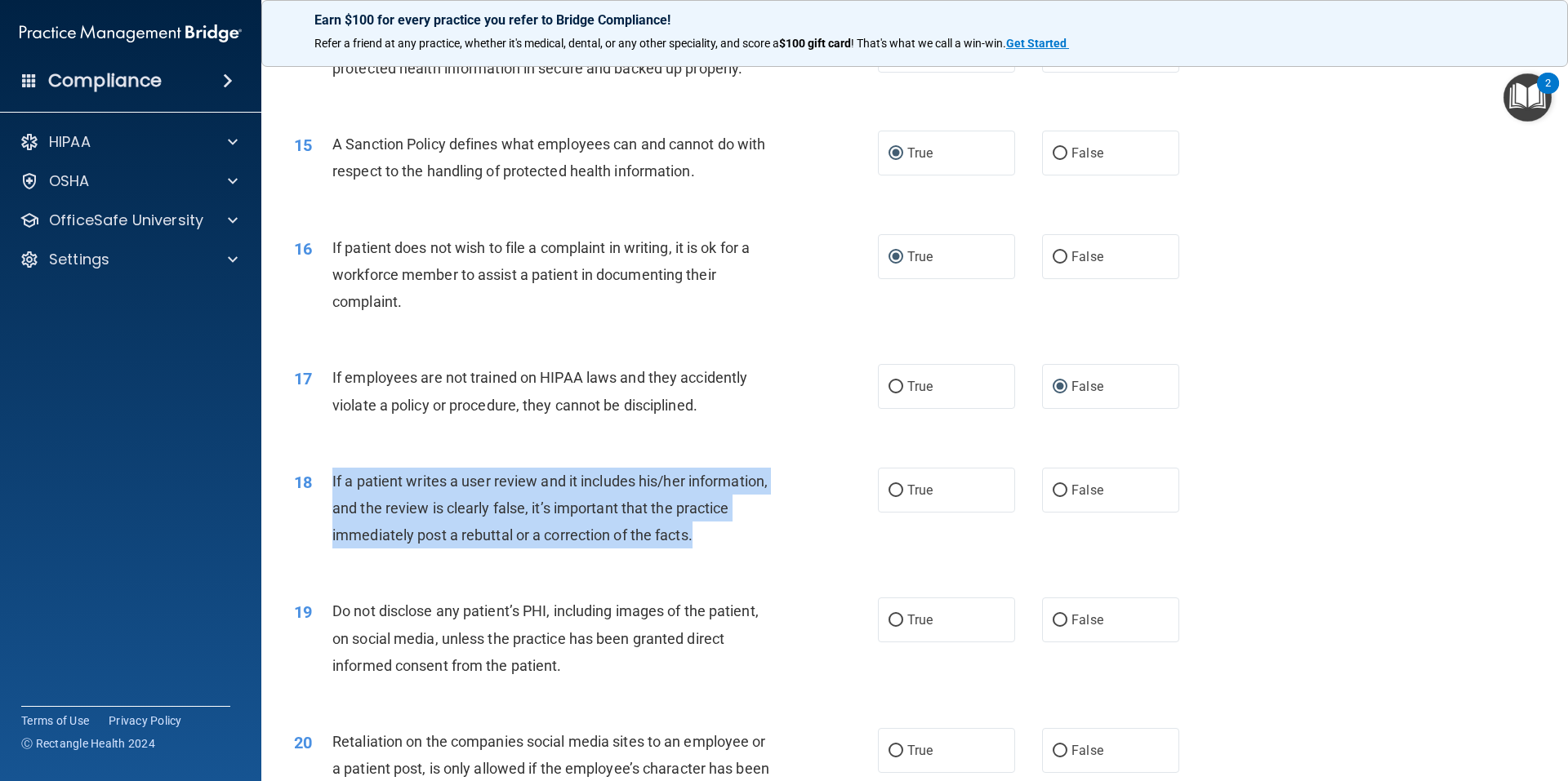
drag, startPoint x: 678, startPoint y: 555, endPoint x: 325, endPoint y: 508, distance: 356.1
click at [325, 508] on div "18 If a patient writes a user review and it includes his/her information, and t…" at bounding box center [586, 512] width 633 height 90
click at [1053, 497] on input "False" at bounding box center [1060, 491] width 15 height 12
radio input "true"
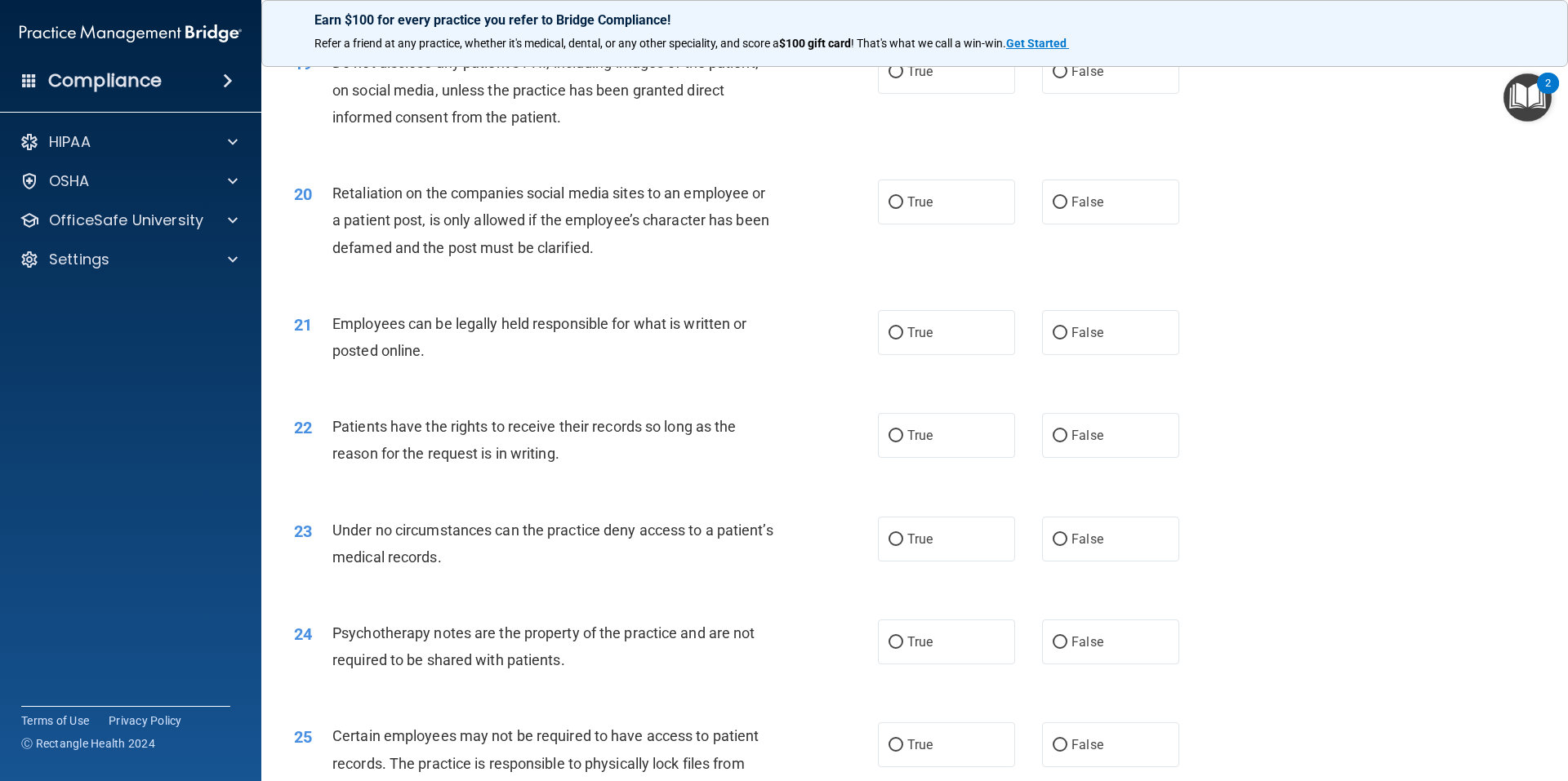
scroll to position [2177, 0]
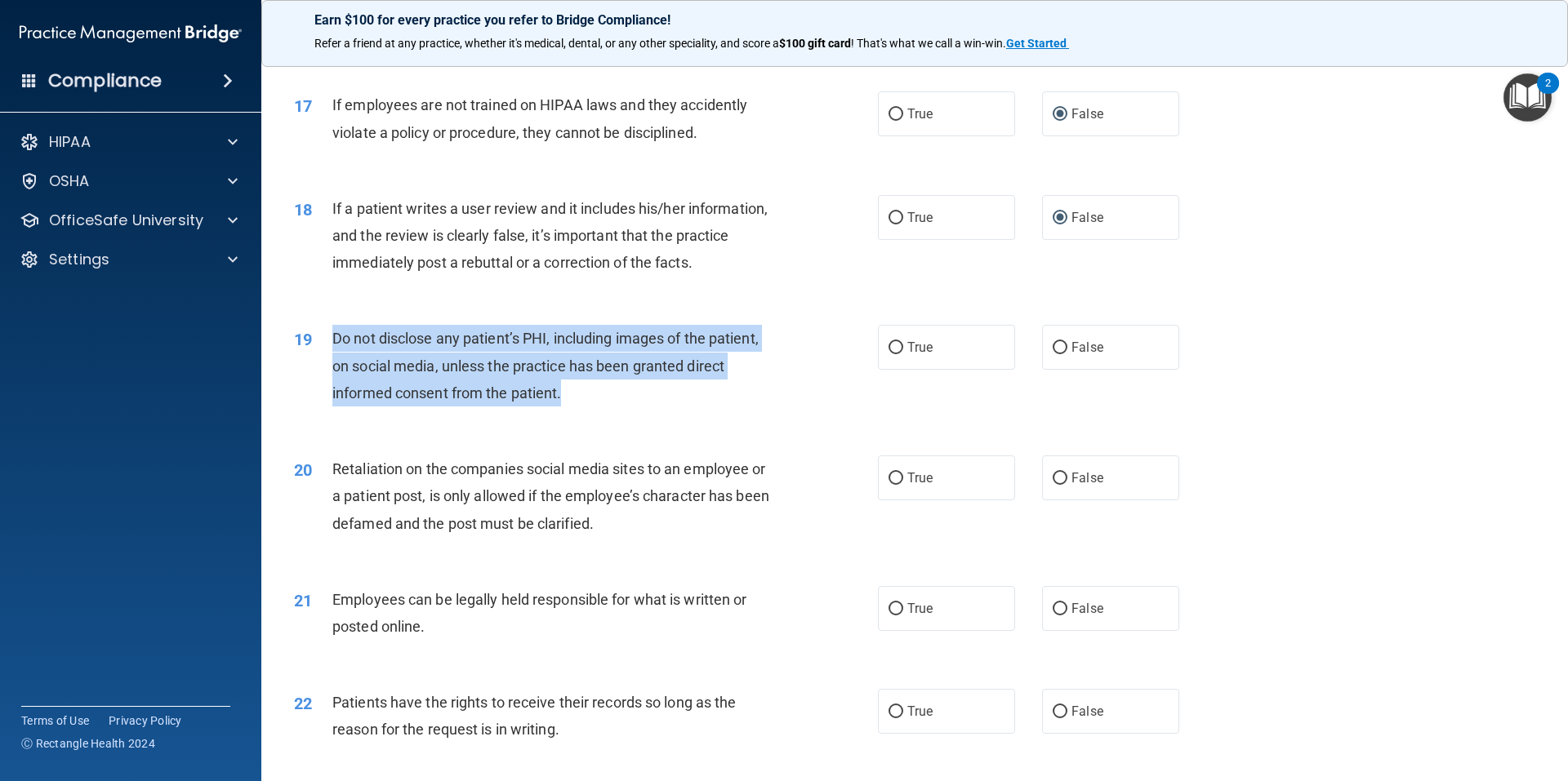
drag, startPoint x: 556, startPoint y: 429, endPoint x: 334, endPoint y: 369, distance: 230.0
click at [334, 369] on div "Do not disclose any patient’s PHI, including images of the patient, on social m…" at bounding box center [561, 365] width 457 height 82
click at [1055, 354] on input "False" at bounding box center [1060, 348] width 15 height 12
radio input "true"
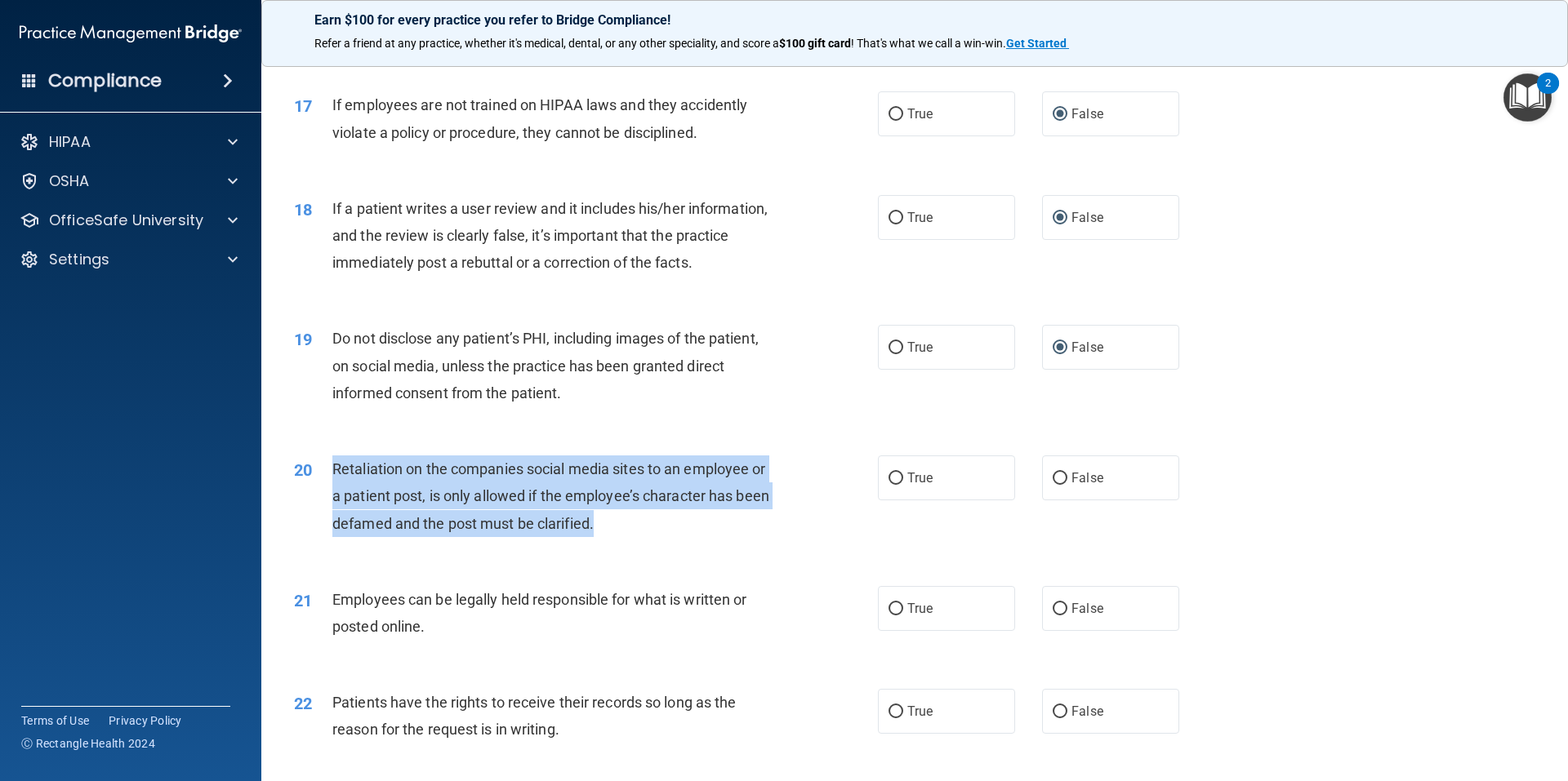
drag, startPoint x: 607, startPoint y: 561, endPoint x: 333, endPoint y: 503, distance: 280.1
click at [333, 503] on div "Retaliation on the companies social media sites to an employee or a patient pos…" at bounding box center [561, 496] width 457 height 82
click at [1053, 485] on input "False" at bounding box center [1060, 479] width 15 height 12
radio input "true"
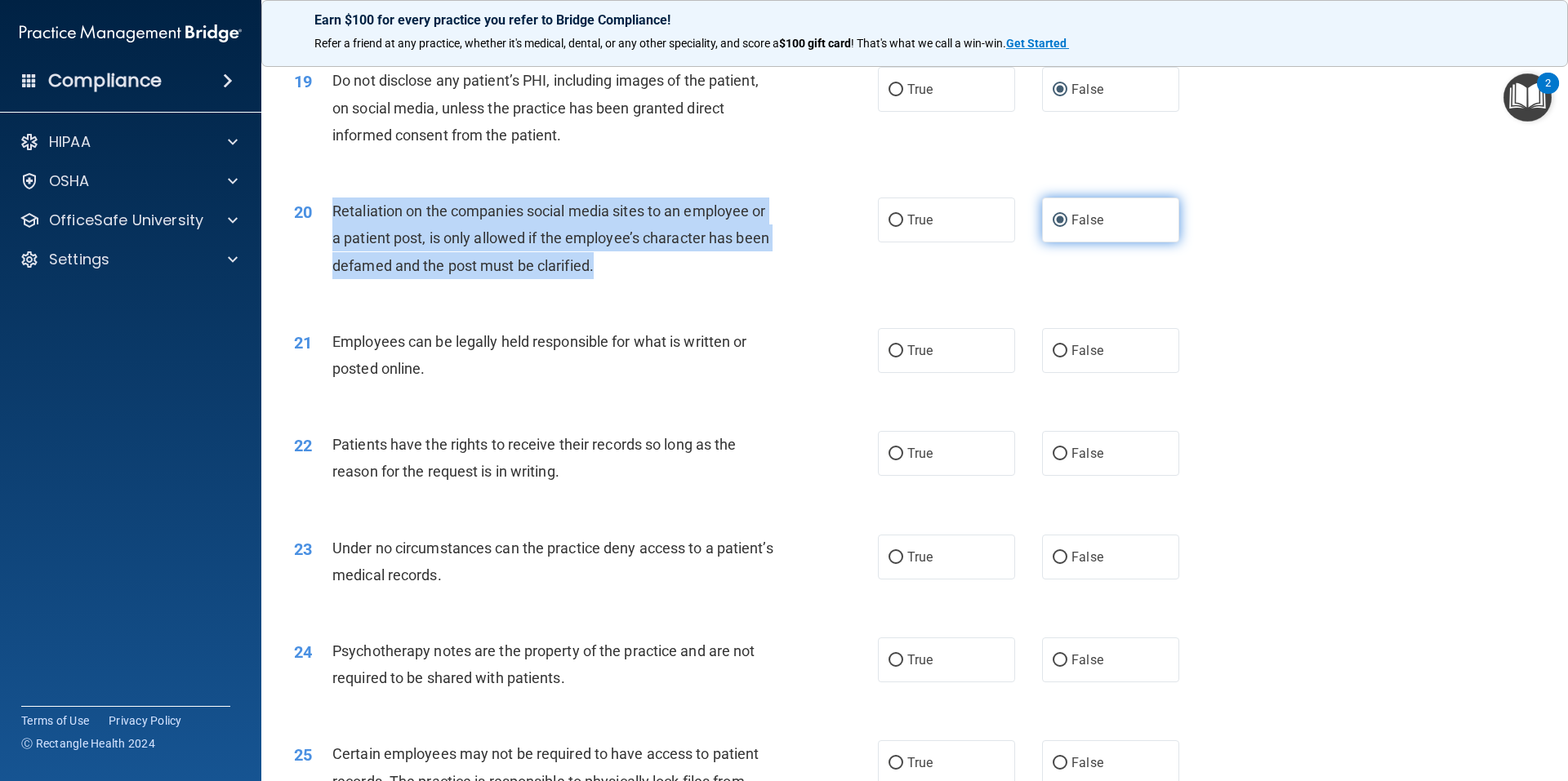
scroll to position [2448, 0]
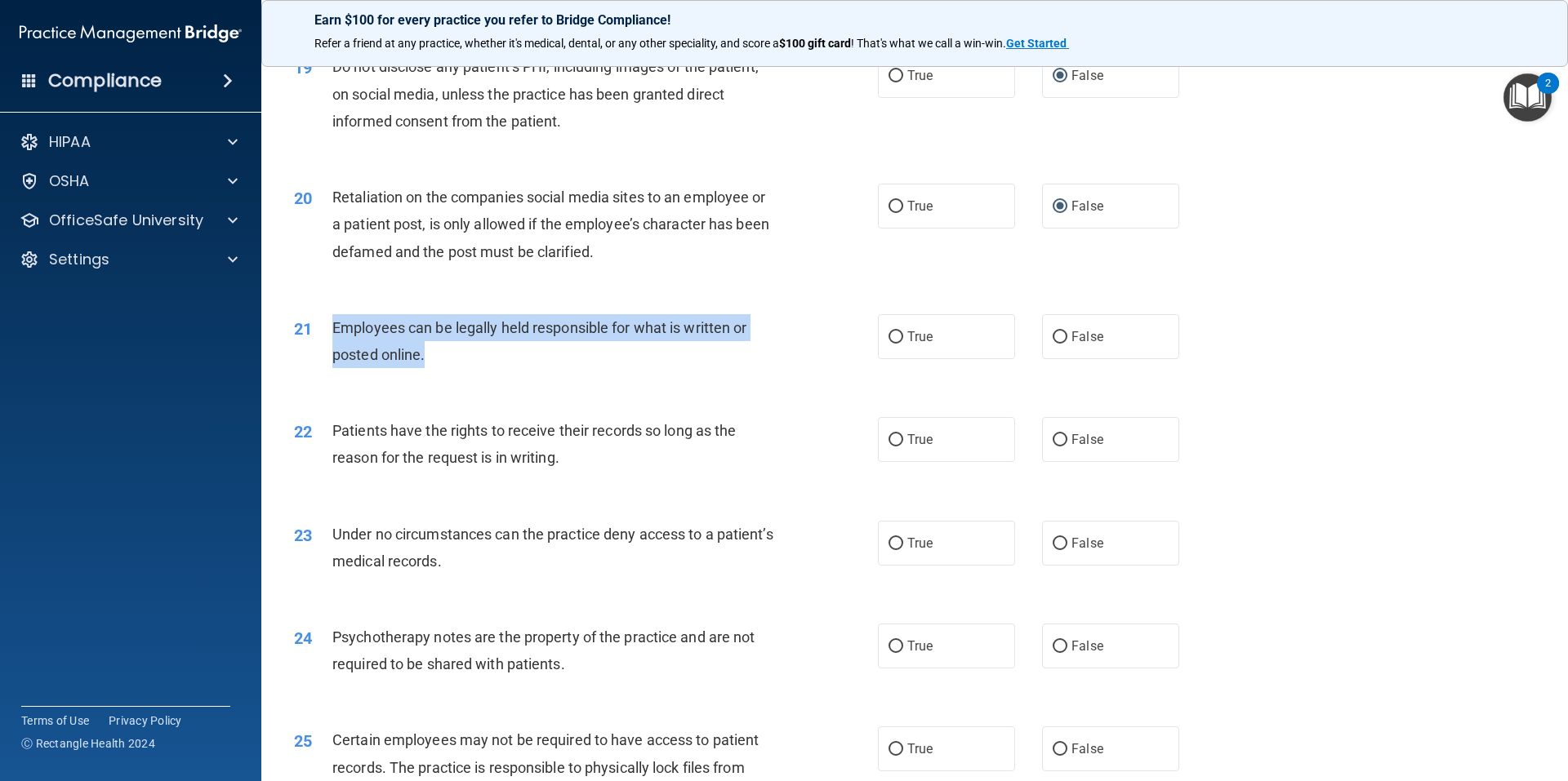
drag, startPoint x: 426, startPoint y: 388, endPoint x: 333, endPoint y: 352, distance: 99.7
click at [333, 352] on div "Employees can be legally held responsible for what is written or posted online." at bounding box center [561, 341] width 457 height 54
click at [888, 344] on input "True" at bounding box center [895, 338] width 15 height 12
radio input "true"
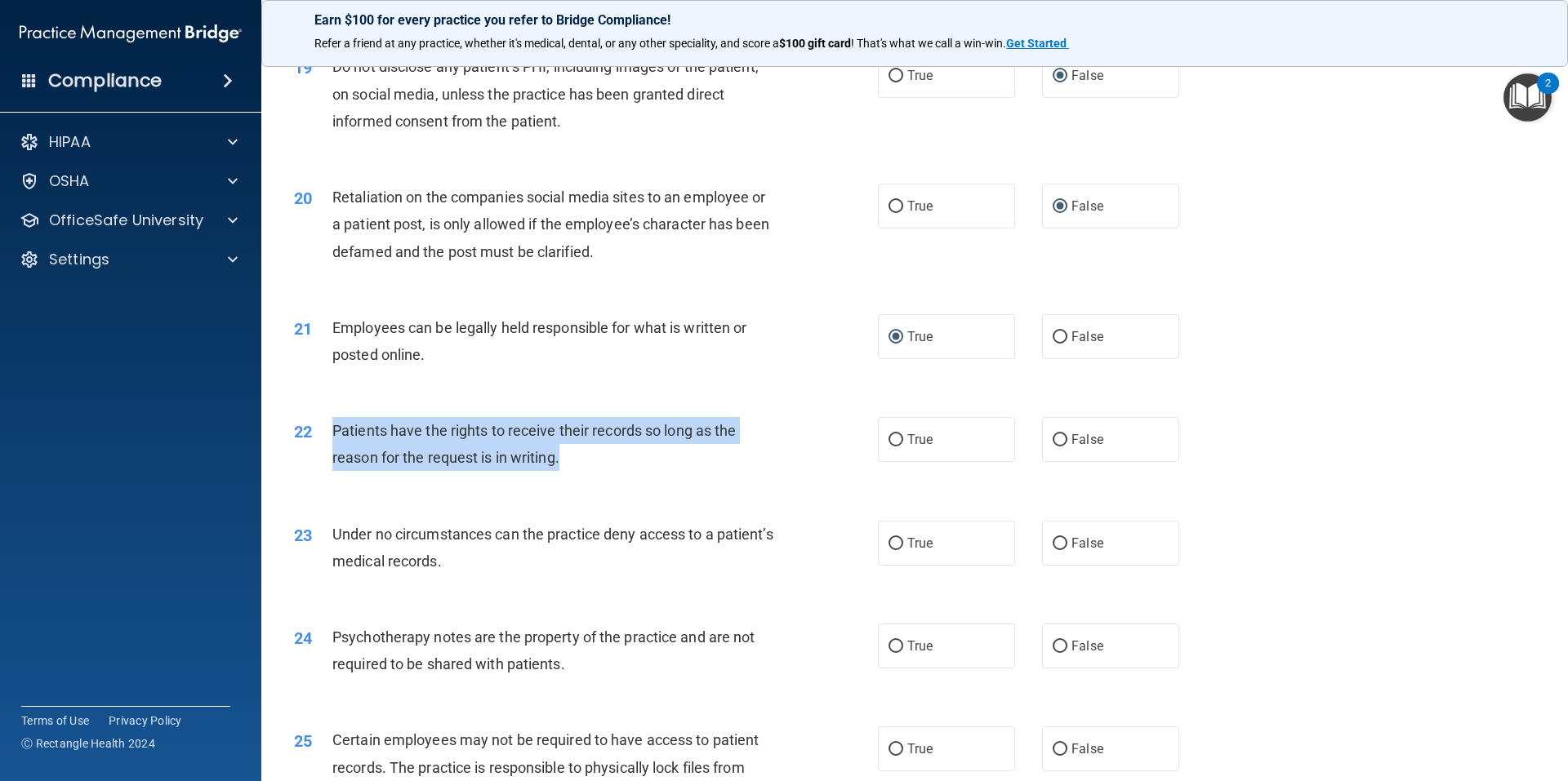
drag, startPoint x: 583, startPoint y: 481, endPoint x: 331, endPoint y: 449, distance: 254.0
click at [331, 449] on div "22 Patients have the rights to receive their records so long as the reason for …" at bounding box center [586, 448] width 633 height 62
click at [888, 446] on input "True" at bounding box center [895, 440] width 15 height 12
radio input "true"
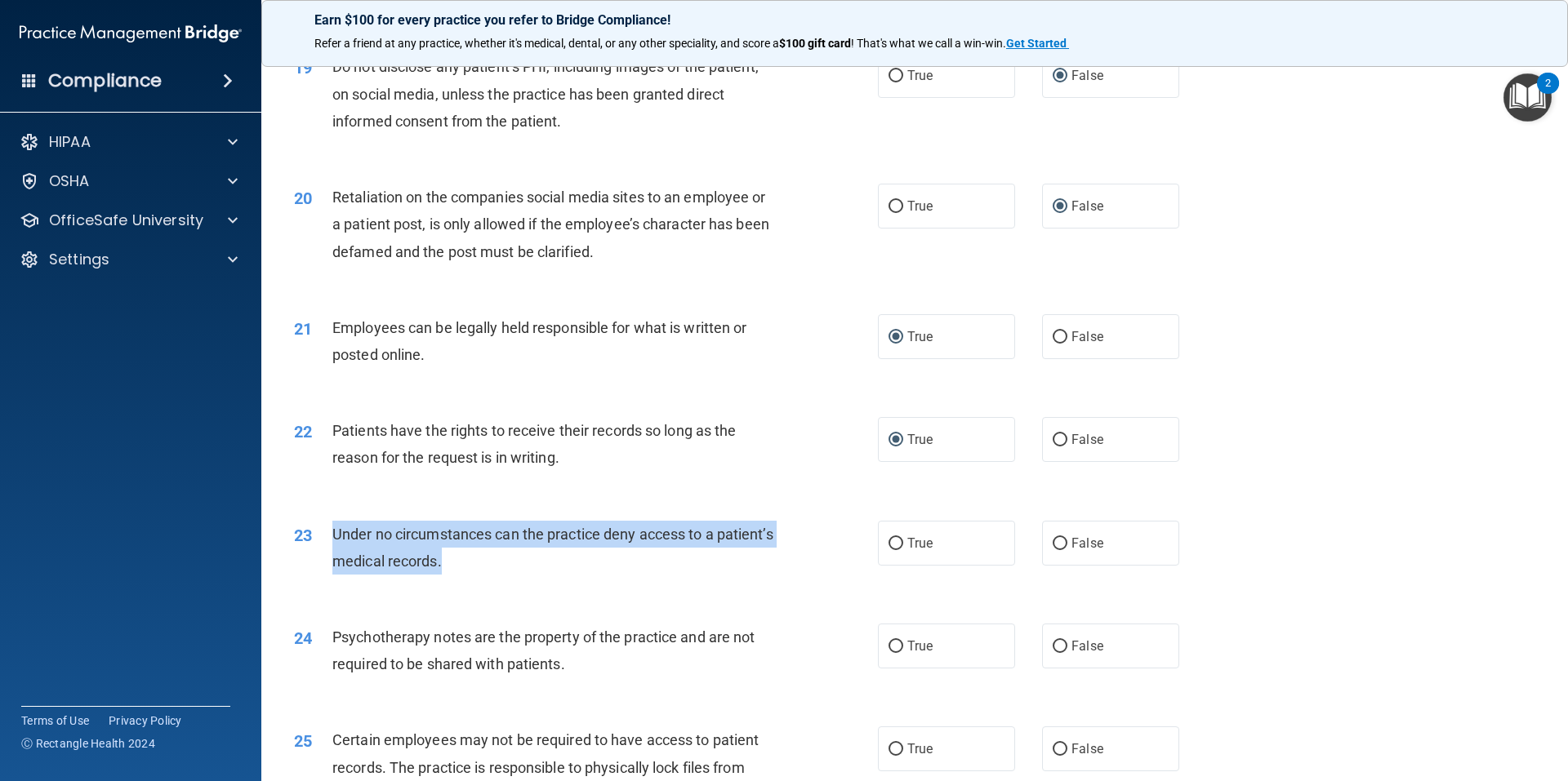
drag, startPoint x: 519, startPoint y: 593, endPoint x: 332, endPoint y: 565, distance: 189.1
click at [333, 565] on div "Under no circumstances can the practice deny access to a patient’s medical reco…" at bounding box center [561, 548] width 457 height 54
click at [1053, 550] on input "False" at bounding box center [1060, 544] width 15 height 12
radio input "true"
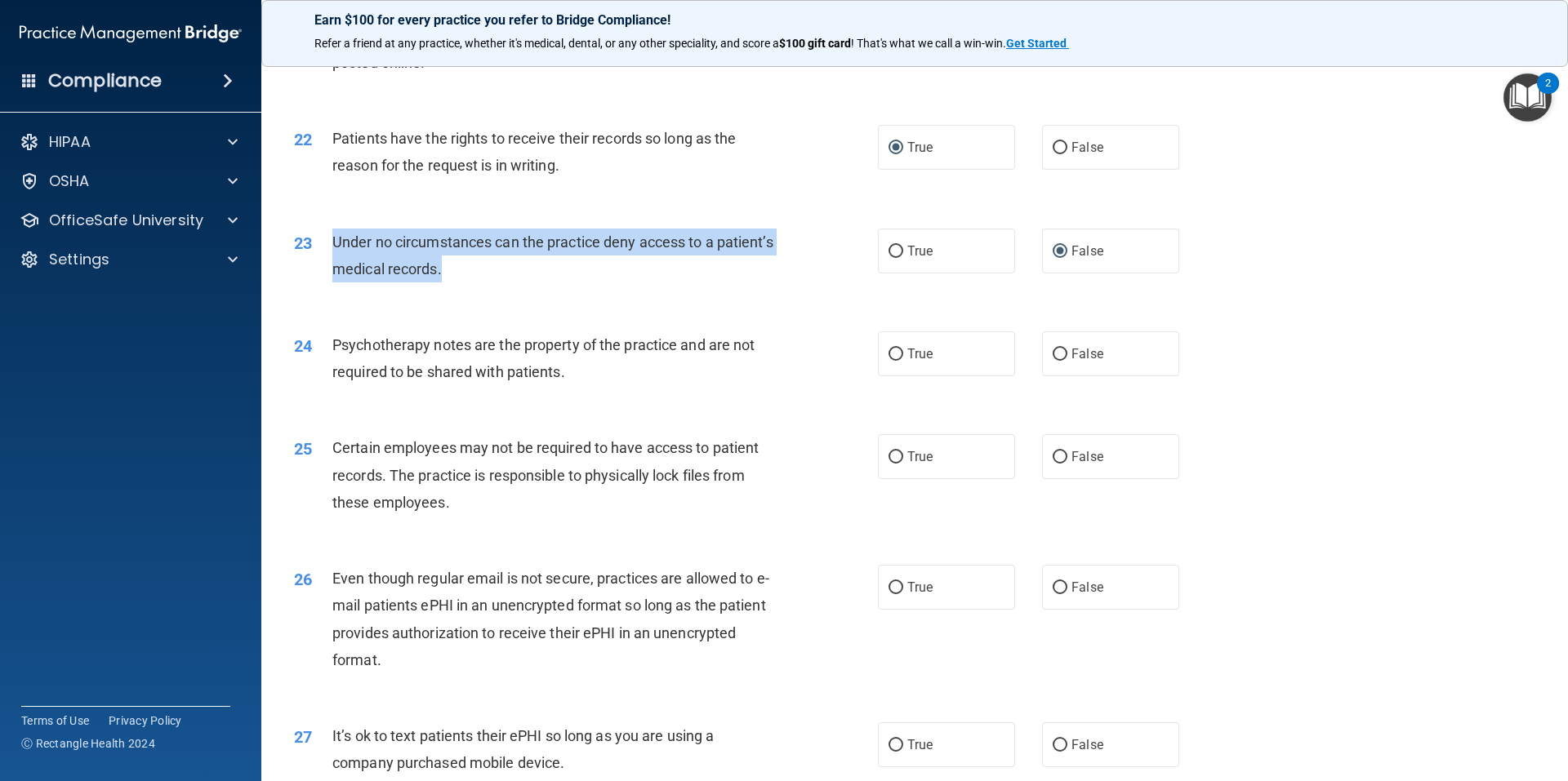
scroll to position [2720, 0]
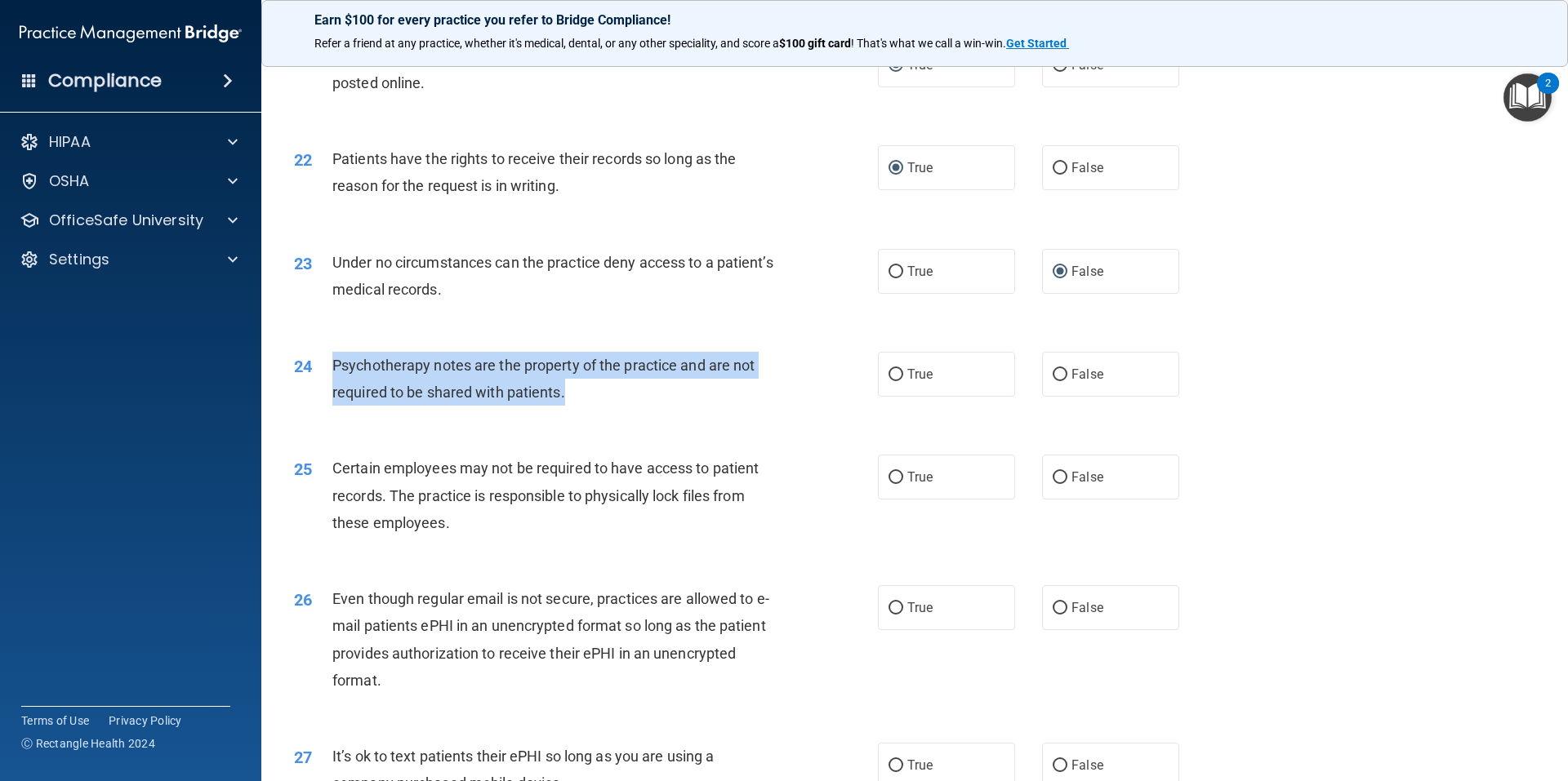
drag, startPoint x: 567, startPoint y: 430, endPoint x: 326, endPoint y: 398, distance: 243.1
click at [326, 398] on div "24 Psychotherapy notes are the property of the practice and are not required to…" at bounding box center [586, 383] width 633 height 62
click at [890, 381] on input "True" at bounding box center [895, 375] width 15 height 12
radio input "true"
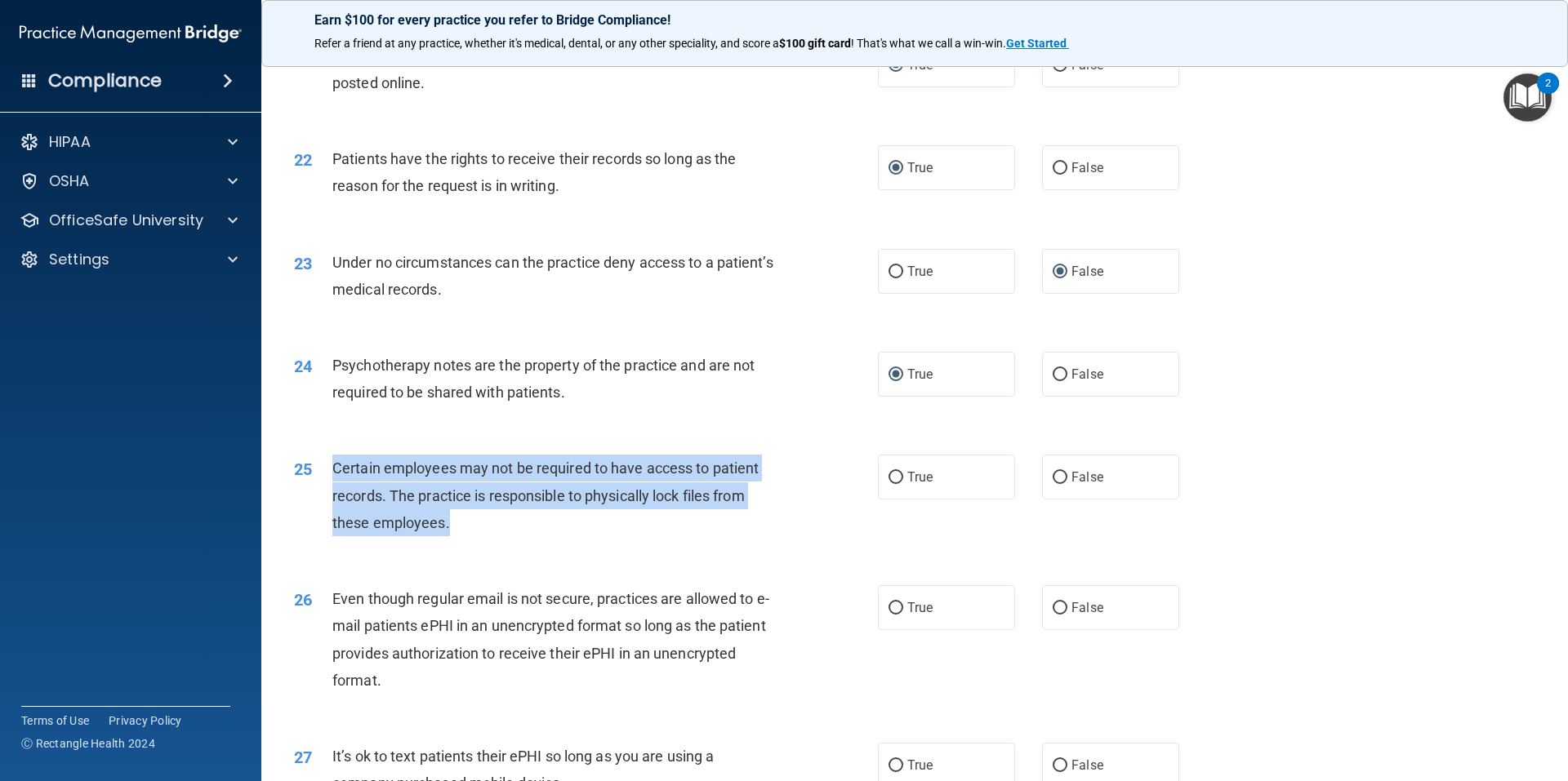
drag, startPoint x: 481, startPoint y: 561, endPoint x: 333, endPoint y: 498, distance: 160.9
click at [333, 498] on div "Certain employees may not be required to have access to patient records. The pr…" at bounding box center [561, 495] width 457 height 82
click at [888, 484] on input "True" at bounding box center [895, 478] width 15 height 12
radio input "true"
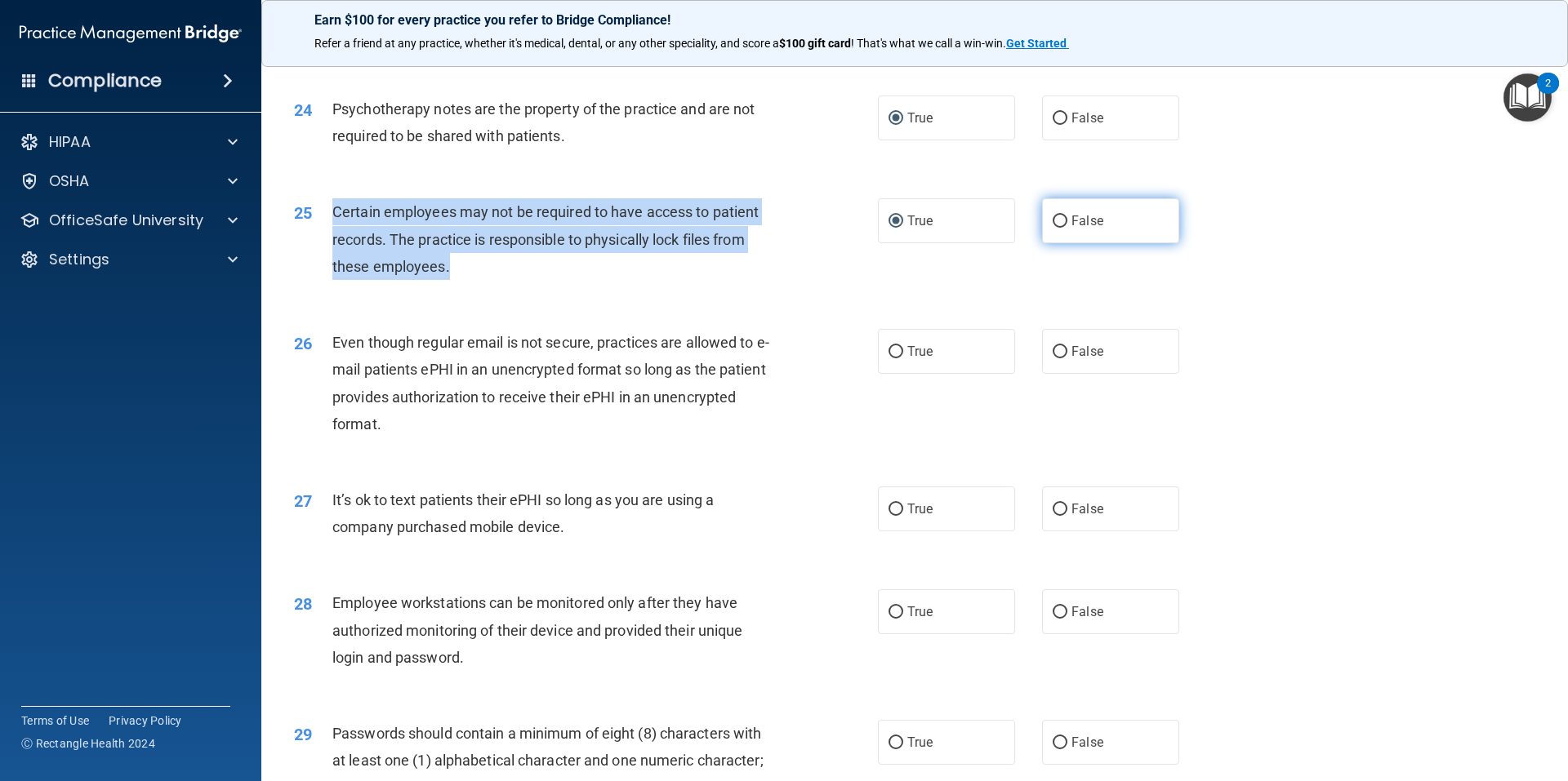
scroll to position [2993, 0]
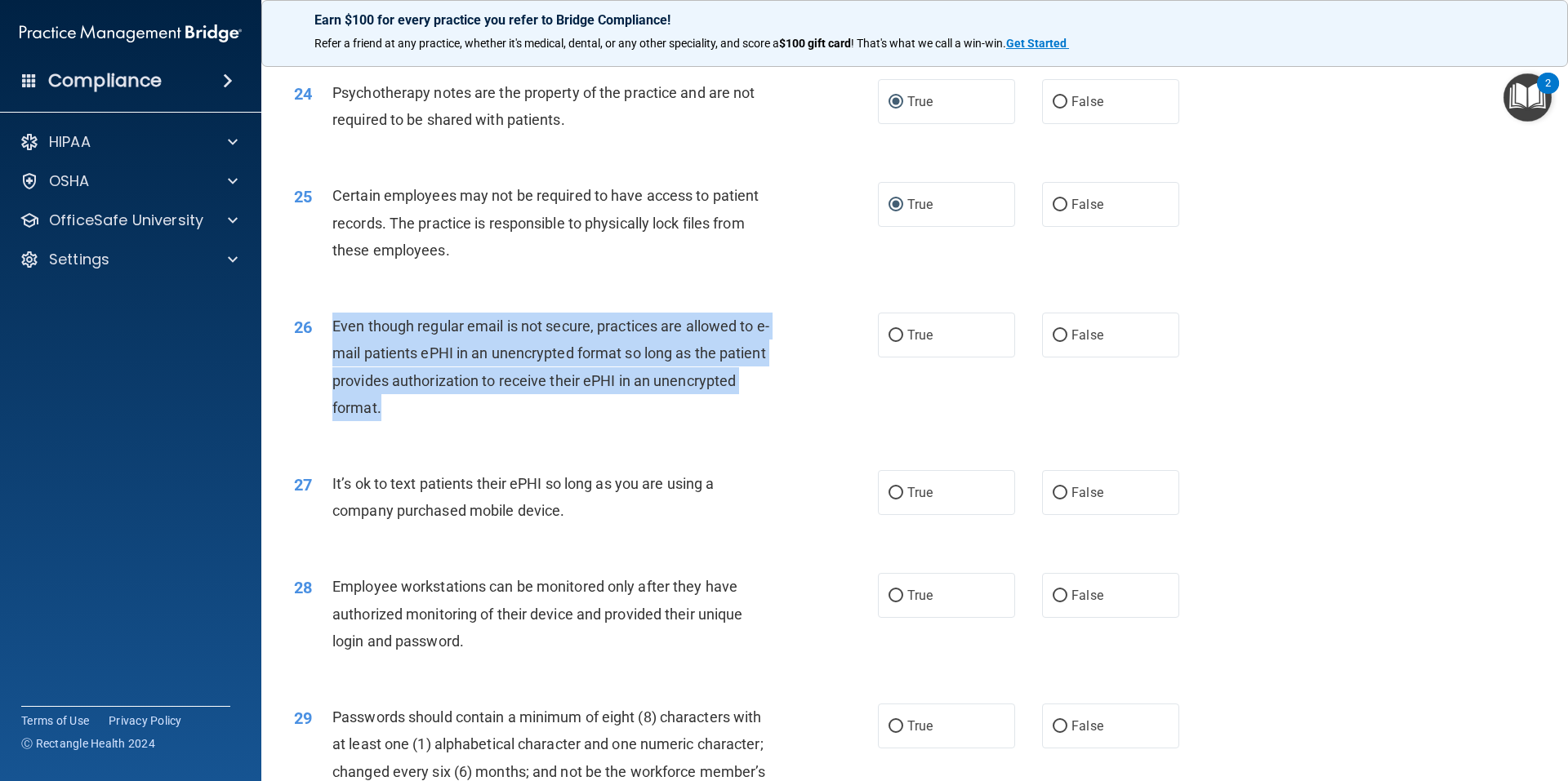
drag, startPoint x: 384, startPoint y: 437, endPoint x: 329, endPoint y: 362, distance: 93.0
click at [329, 362] on div "26 Even though regular email is not secure, practices are allowed to e-mail pat…" at bounding box center [586, 371] width 633 height 117
click at [889, 342] on input "True" at bounding box center [895, 336] width 15 height 12
radio input "true"
drag, startPoint x: 568, startPoint y: 538, endPoint x: 331, endPoint y: 507, distance: 239.0
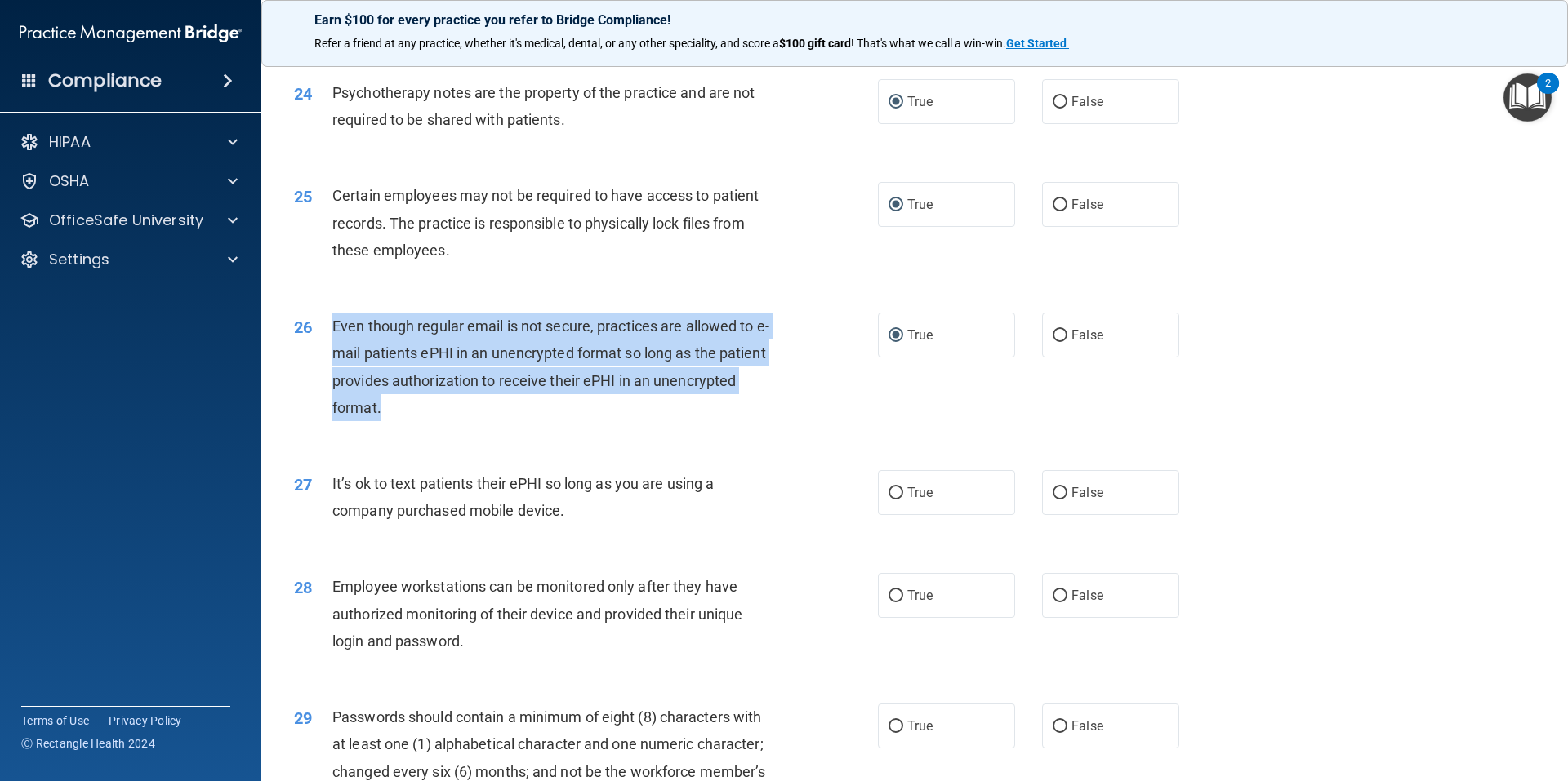
click at [331, 507] on div "27 It’s ok to text patients their ePHI so long as you are using a company purch…" at bounding box center [586, 501] width 633 height 62
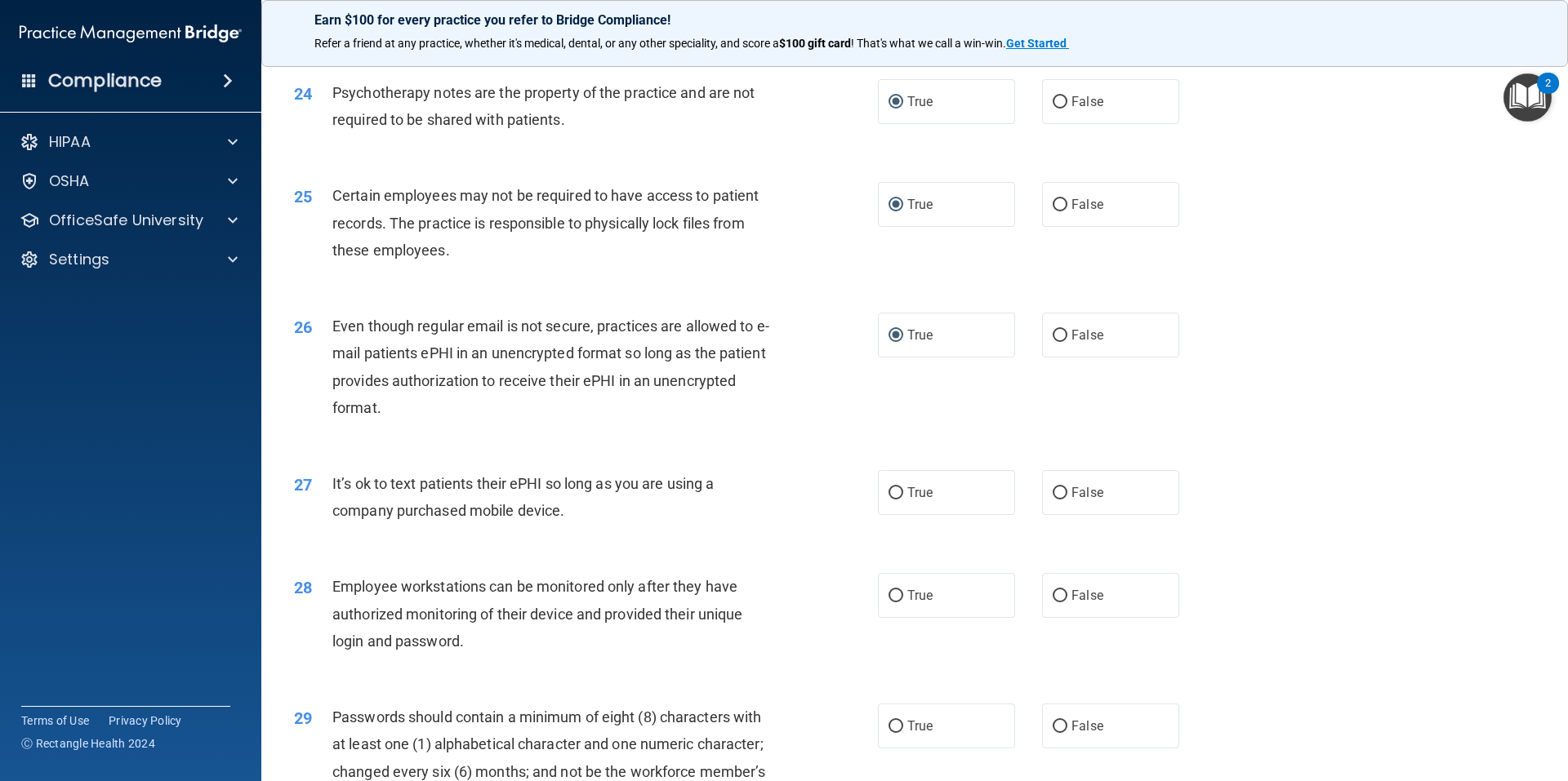
click at [1333, 239] on div "25 Certain employees may not be required to have access to patient records. The…" at bounding box center [914, 227] width 1266 height 131
click at [1053, 499] on input "False" at bounding box center [1060, 493] width 15 height 12
radio input "true"
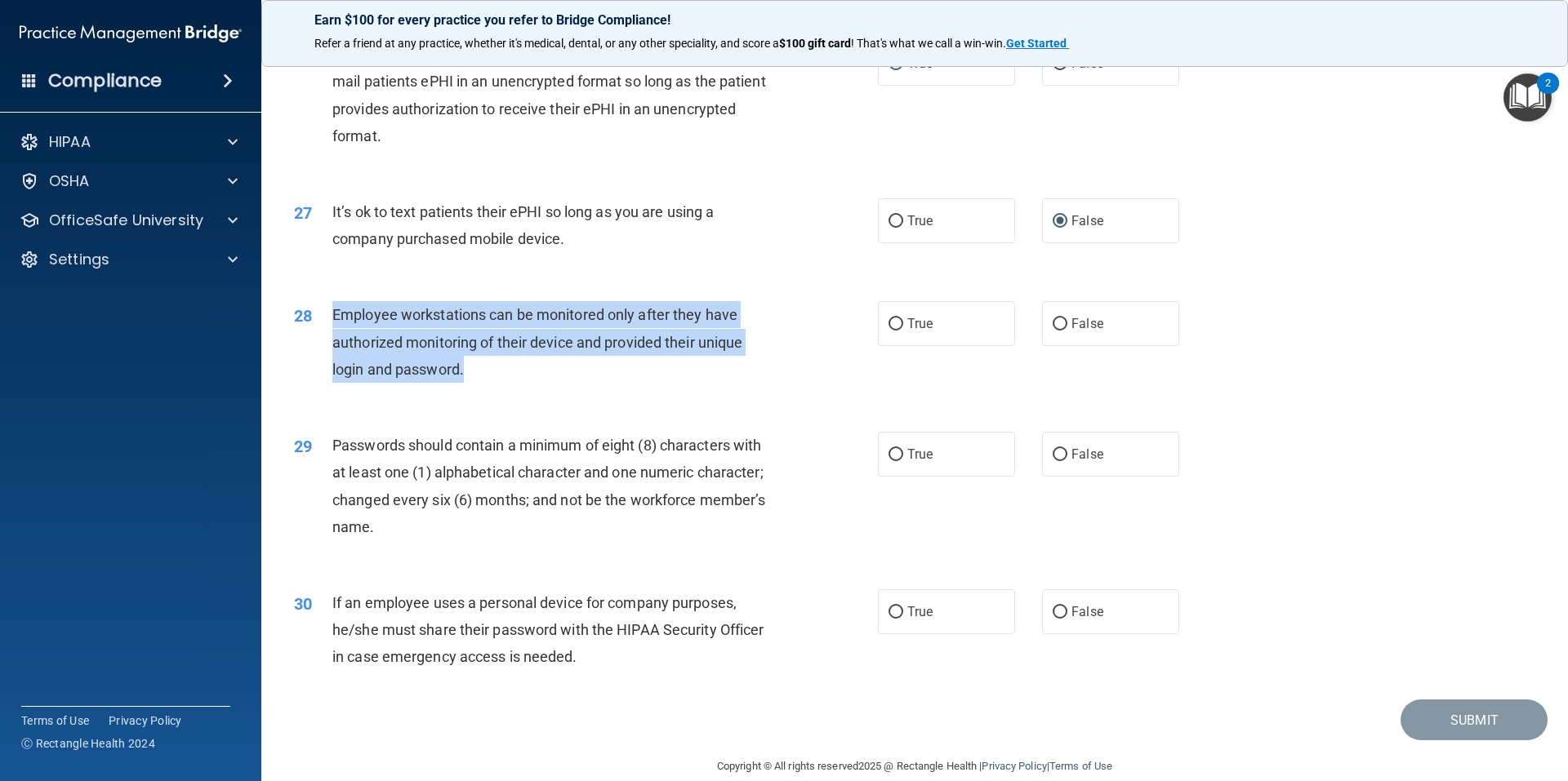
drag, startPoint x: 478, startPoint y: 401, endPoint x: 333, endPoint y: 350, distance: 153.7
click at [333, 350] on div "Employee workstations can be monitored only after they have authorized monitori…" at bounding box center [561, 342] width 457 height 82
click at [1053, 331] on input "False" at bounding box center [1060, 325] width 15 height 12
radio input "true"
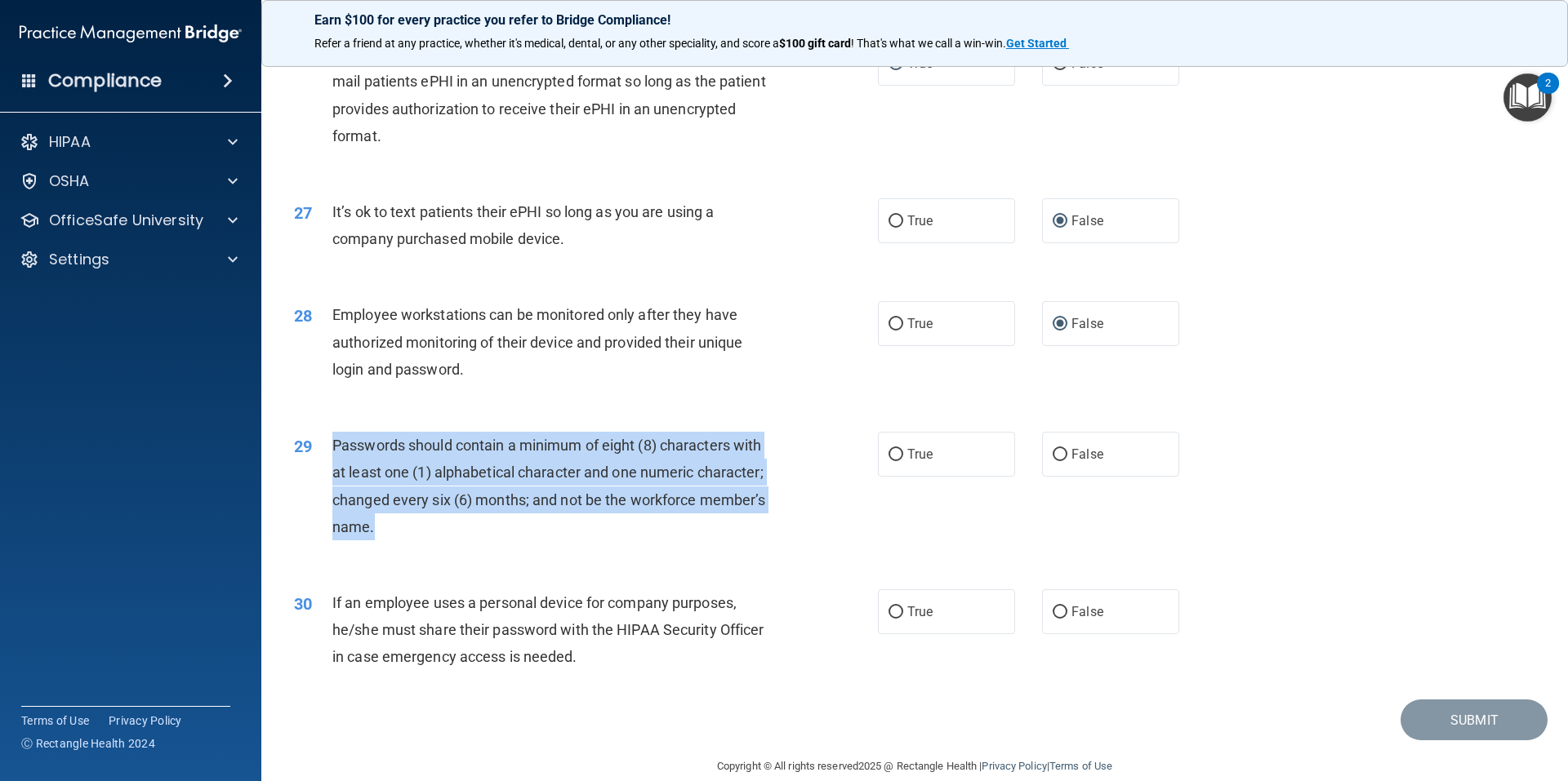
drag, startPoint x: 381, startPoint y: 555, endPoint x: 327, endPoint y: 468, distance: 102.4
click at [327, 468] on div "29 Passwords should contain a minimum of eight (8) characters with at least one…" at bounding box center [586, 490] width 633 height 117
click at [889, 462] on input "True" at bounding box center [895, 455] width 15 height 12
radio input "true"
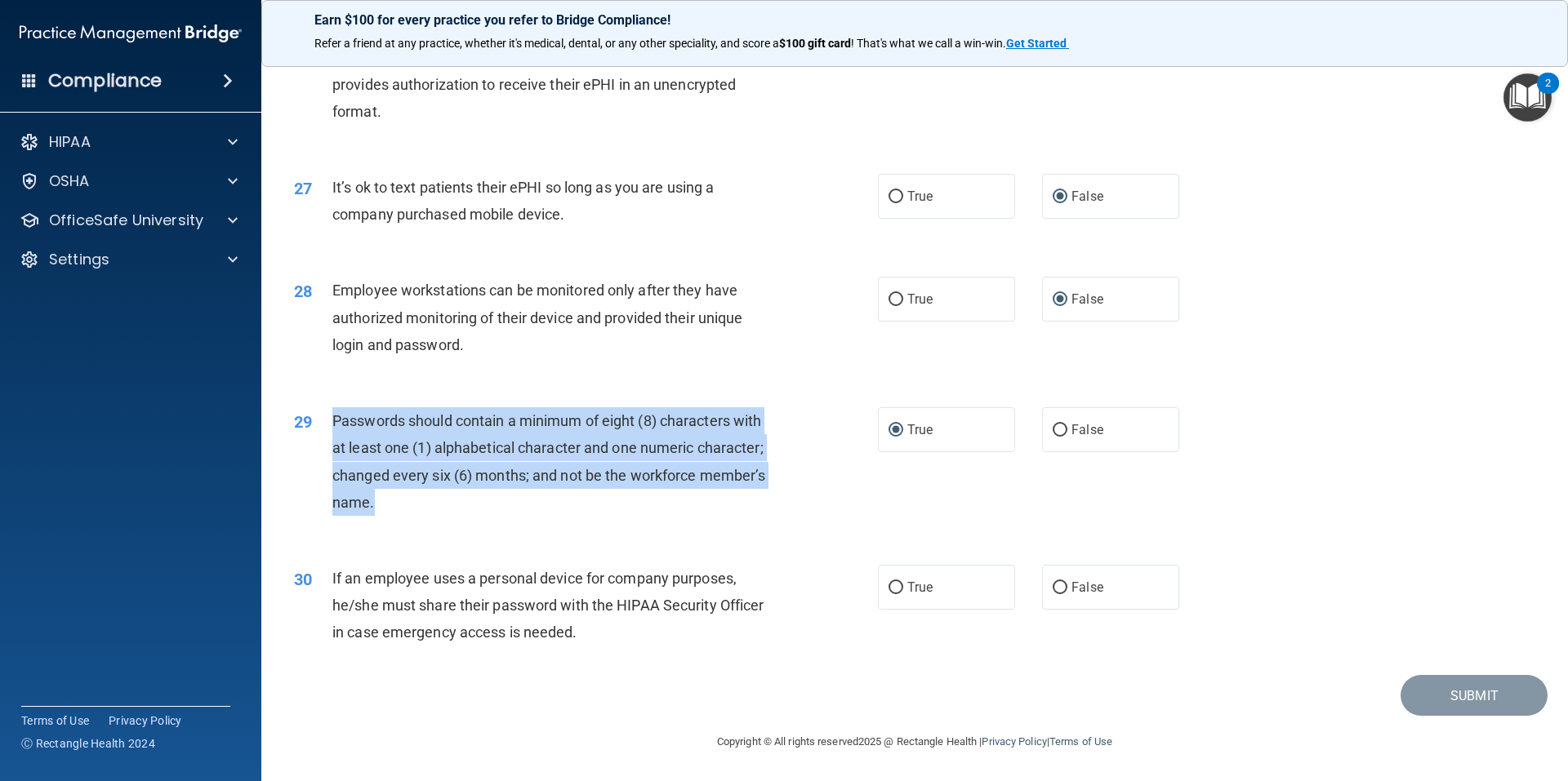
scroll to position [3316, 0]
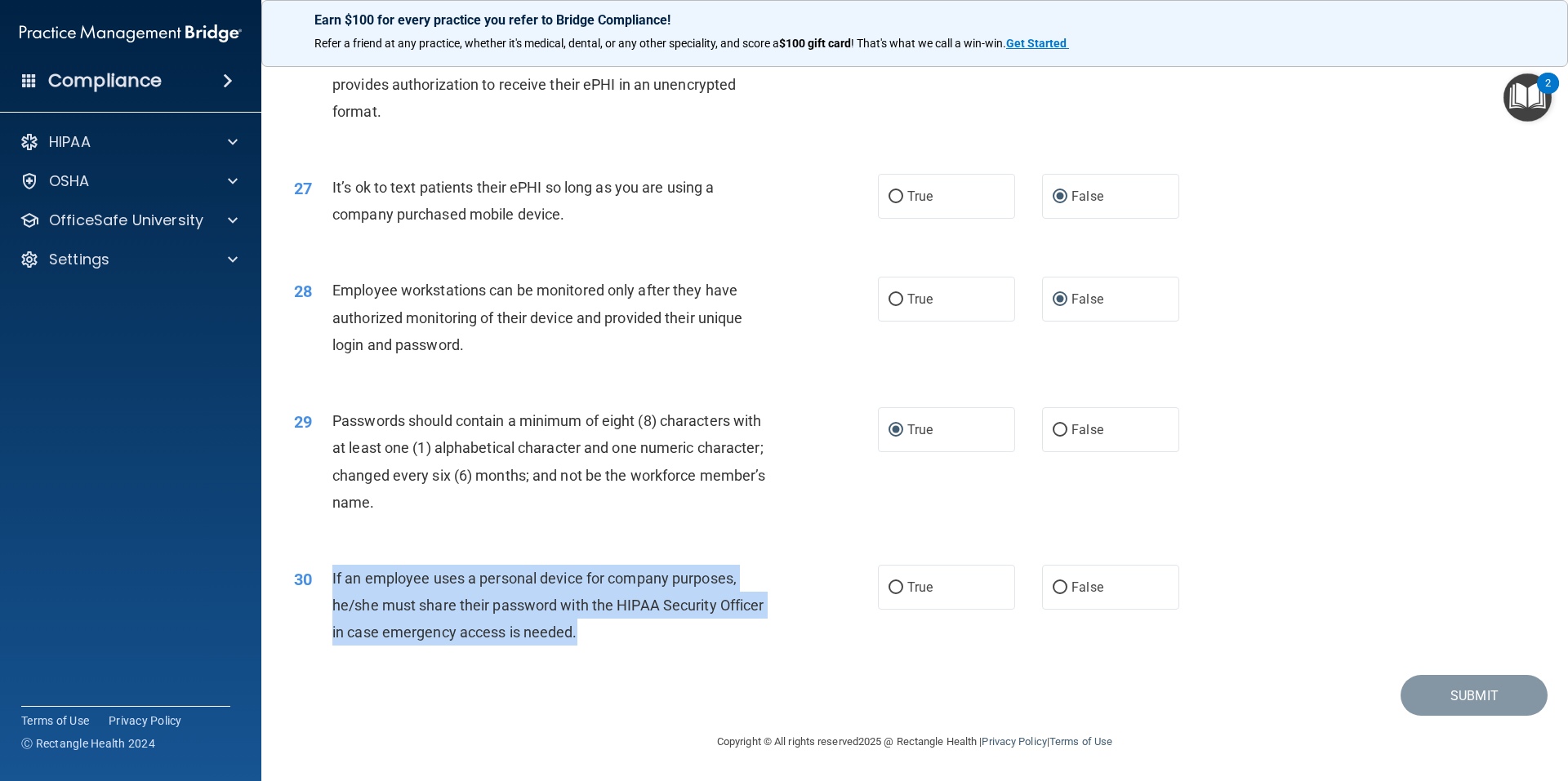
drag, startPoint x: 588, startPoint y: 637, endPoint x: 333, endPoint y: 580, distance: 261.3
click at [333, 580] on div "If an employee uses a personal device for company purposes, he/she must share t…" at bounding box center [561, 605] width 457 height 82
click at [1053, 586] on input "False" at bounding box center [1060, 588] width 15 height 12
radio input "true"
click at [1429, 700] on button "Submit" at bounding box center [1474, 696] width 147 height 41
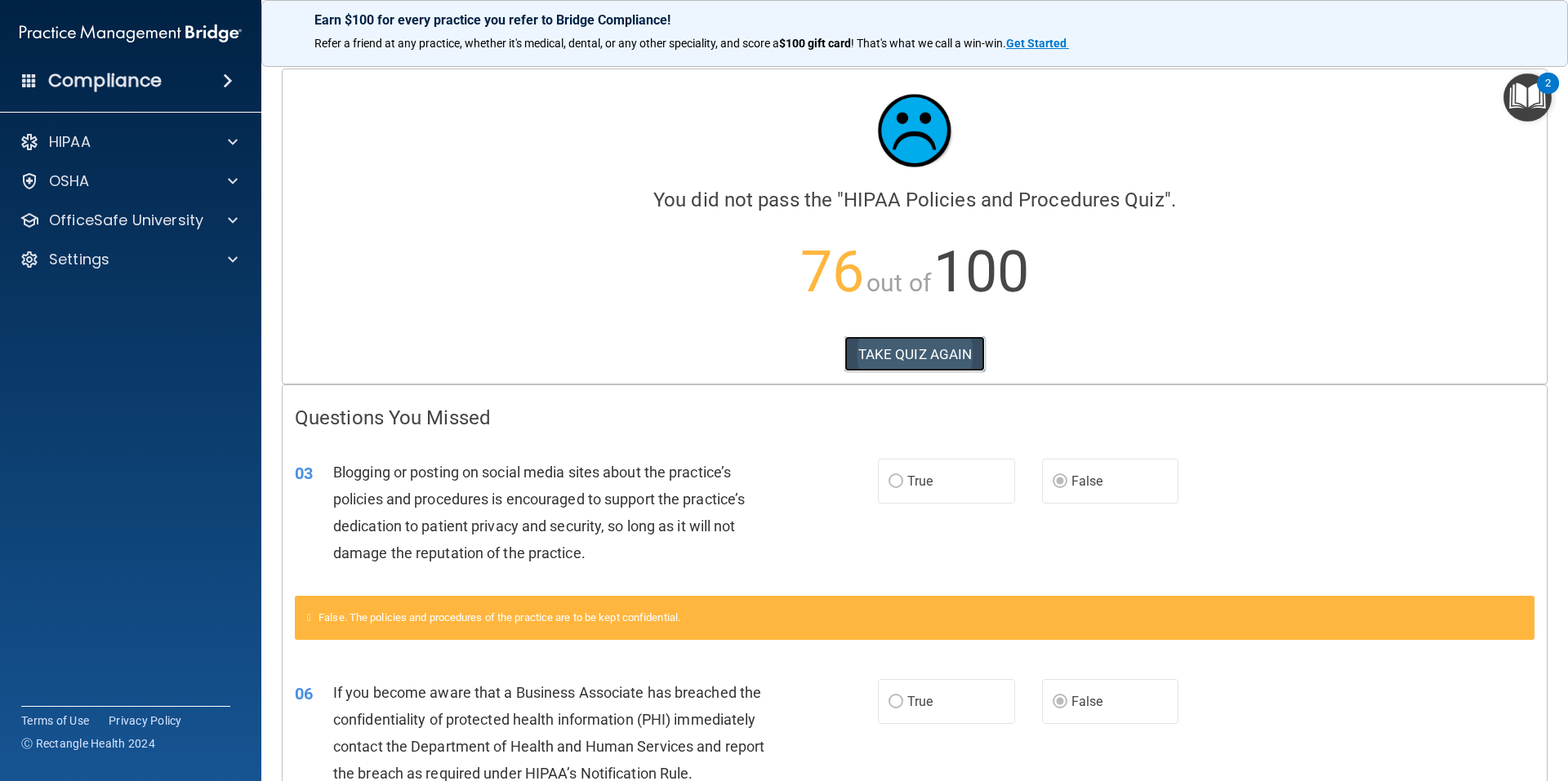
click at [915, 356] on button "TAKE QUIZ AGAIN" at bounding box center [915, 355] width 141 height 36
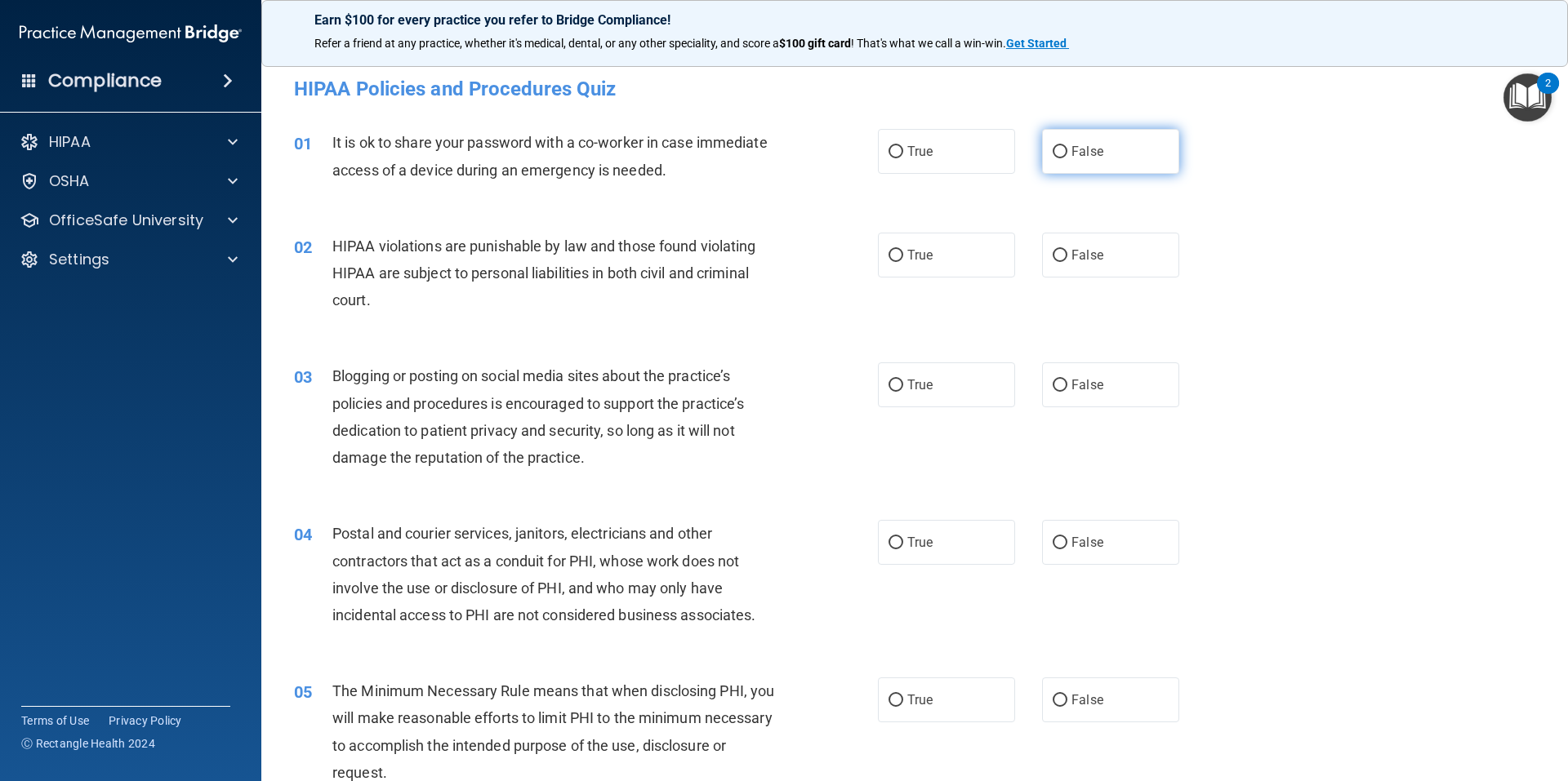
click at [1056, 149] on input "False" at bounding box center [1060, 152] width 15 height 12
radio input "true"
click at [896, 251] on input "True" at bounding box center [895, 256] width 15 height 12
radio input "true"
click at [1053, 384] on input "False" at bounding box center [1060, 386] width 15 height 12
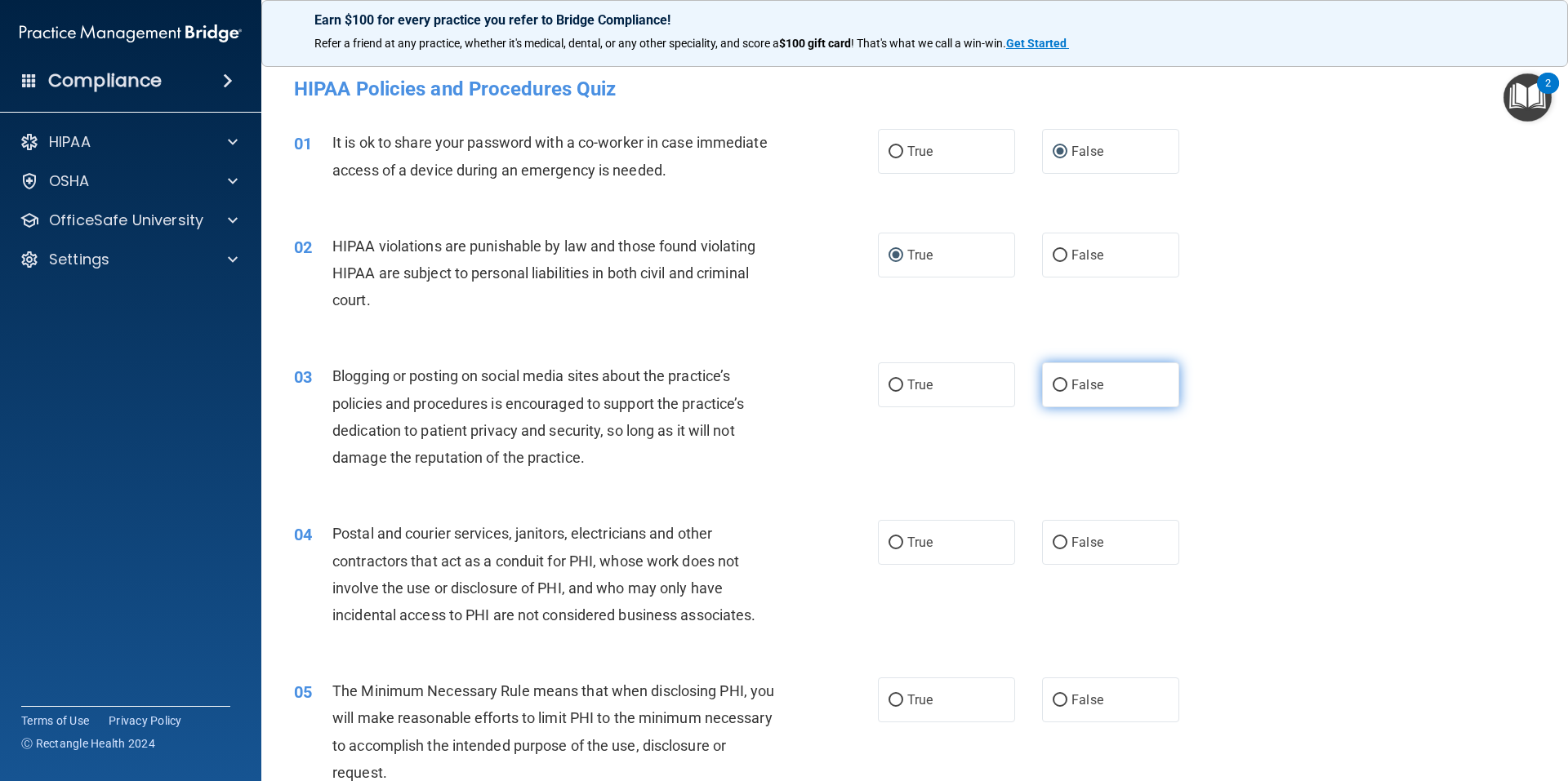
radio input "true"
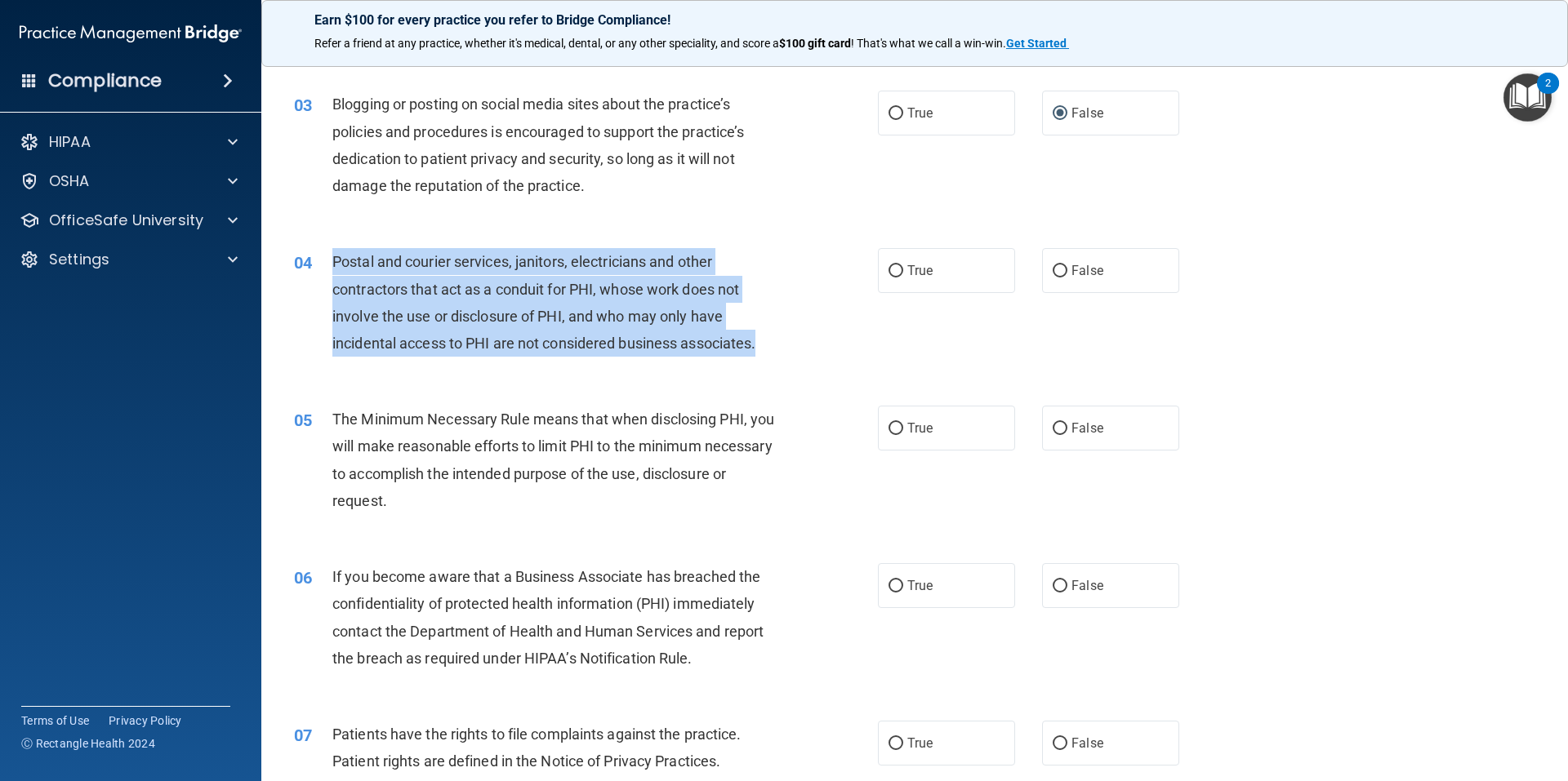
drag, startPoint x: 760, startPoint y: 343, endPoint x: 333, endPoint y: 254, distance: 436.2
click at [333, 254] on span "Postal and courier services, janitors, electricians and other contractors that …" at bounding box center [544, 302] width 423 height 99
click at [888, 273] on input "True" at bounding box center [895, 271] width 15 height 12
radio input "true"
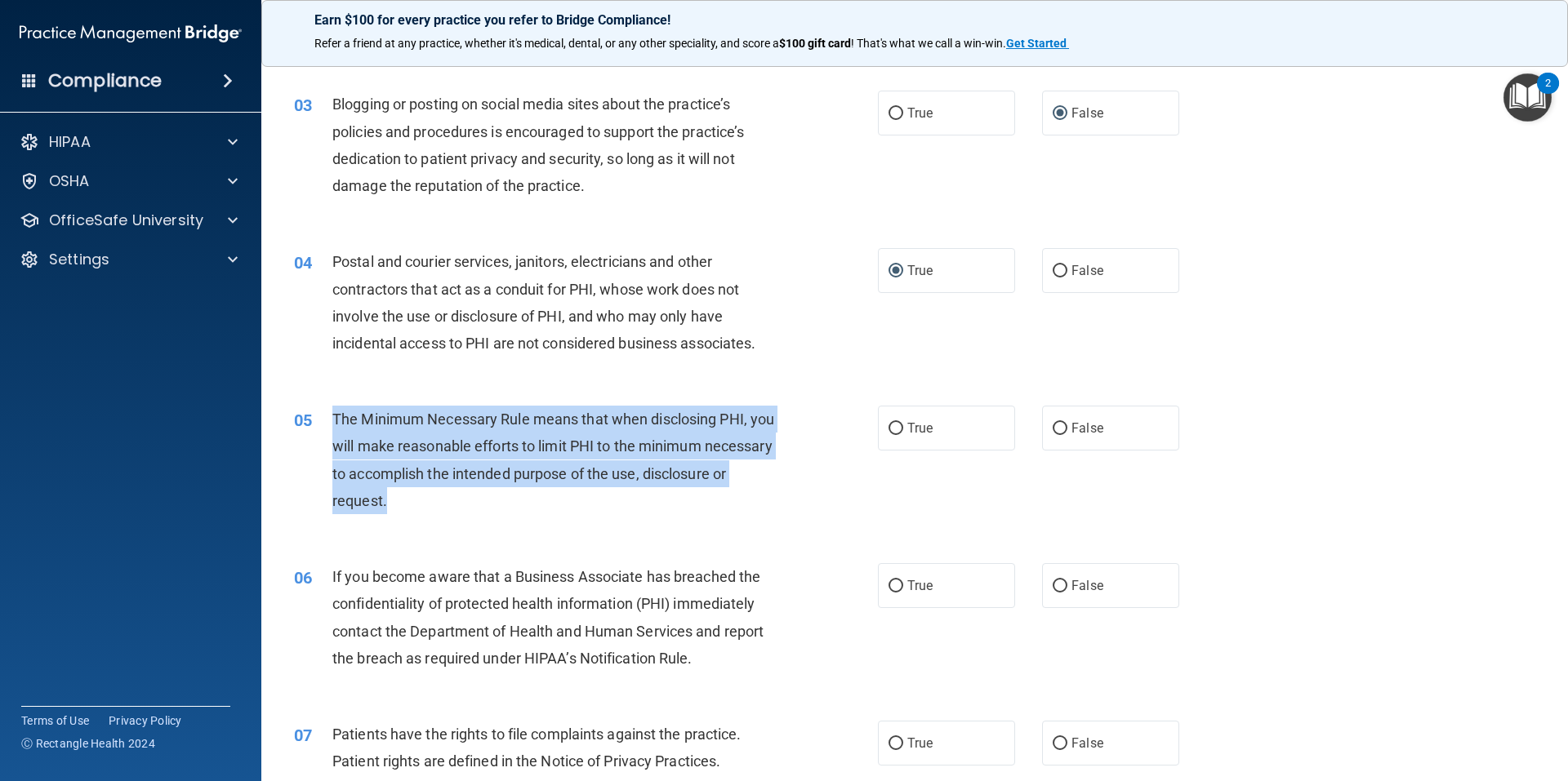
drag, startPoint x: 488, startPoint y: 501, endPoint x: 335, endPoint y: 412, distance: 177.0
click at [335, 412] on div "The Minimum Necessary Rule means that when disclosing PHI, you will make reason…" at bounding box center [561, 460] width 457 height 108
click at [892, 428] on input "True" at bounding box center [895, 429] width 15 height 12
radio input "true"
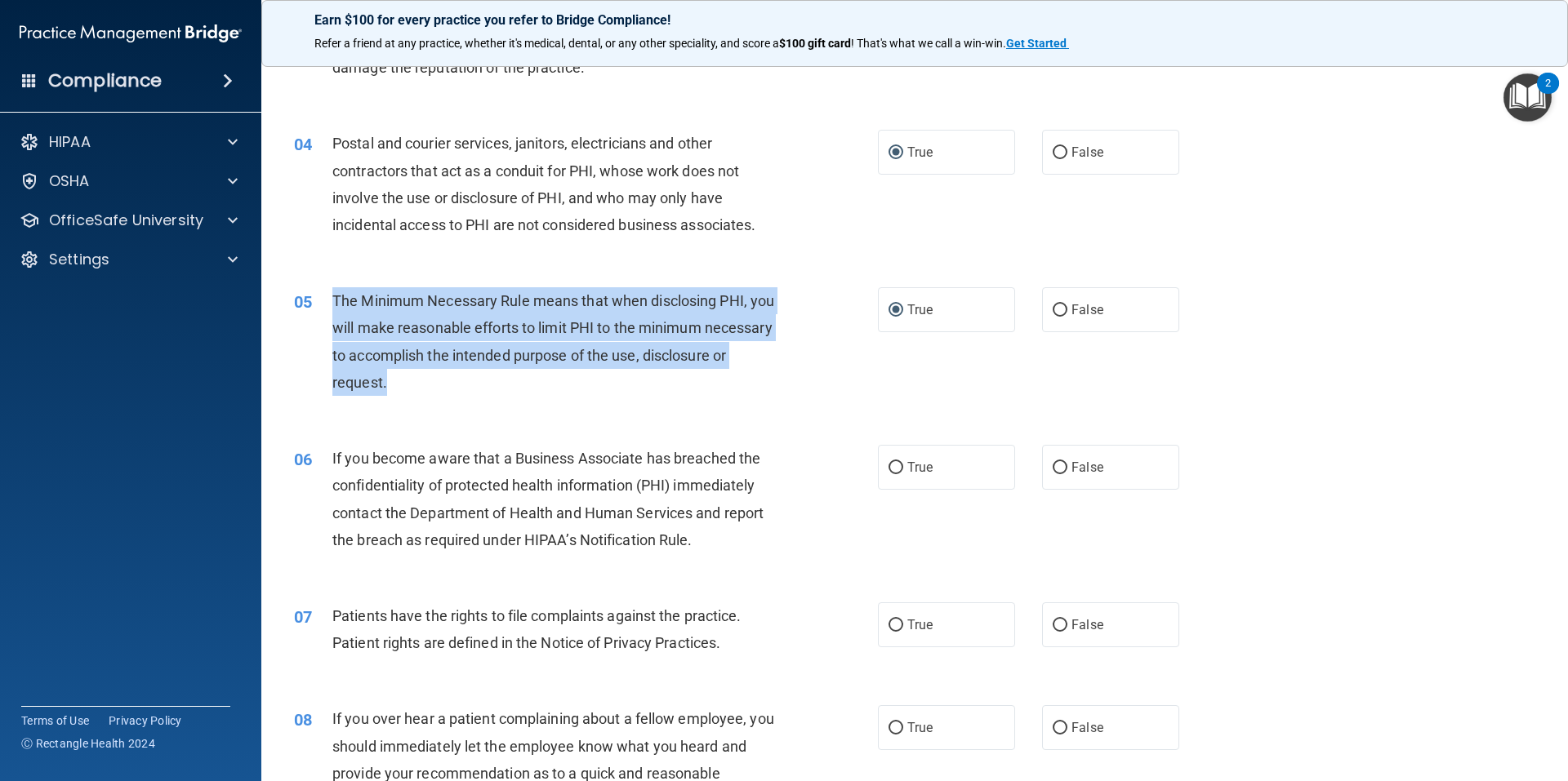
scroll to position [544, 0]
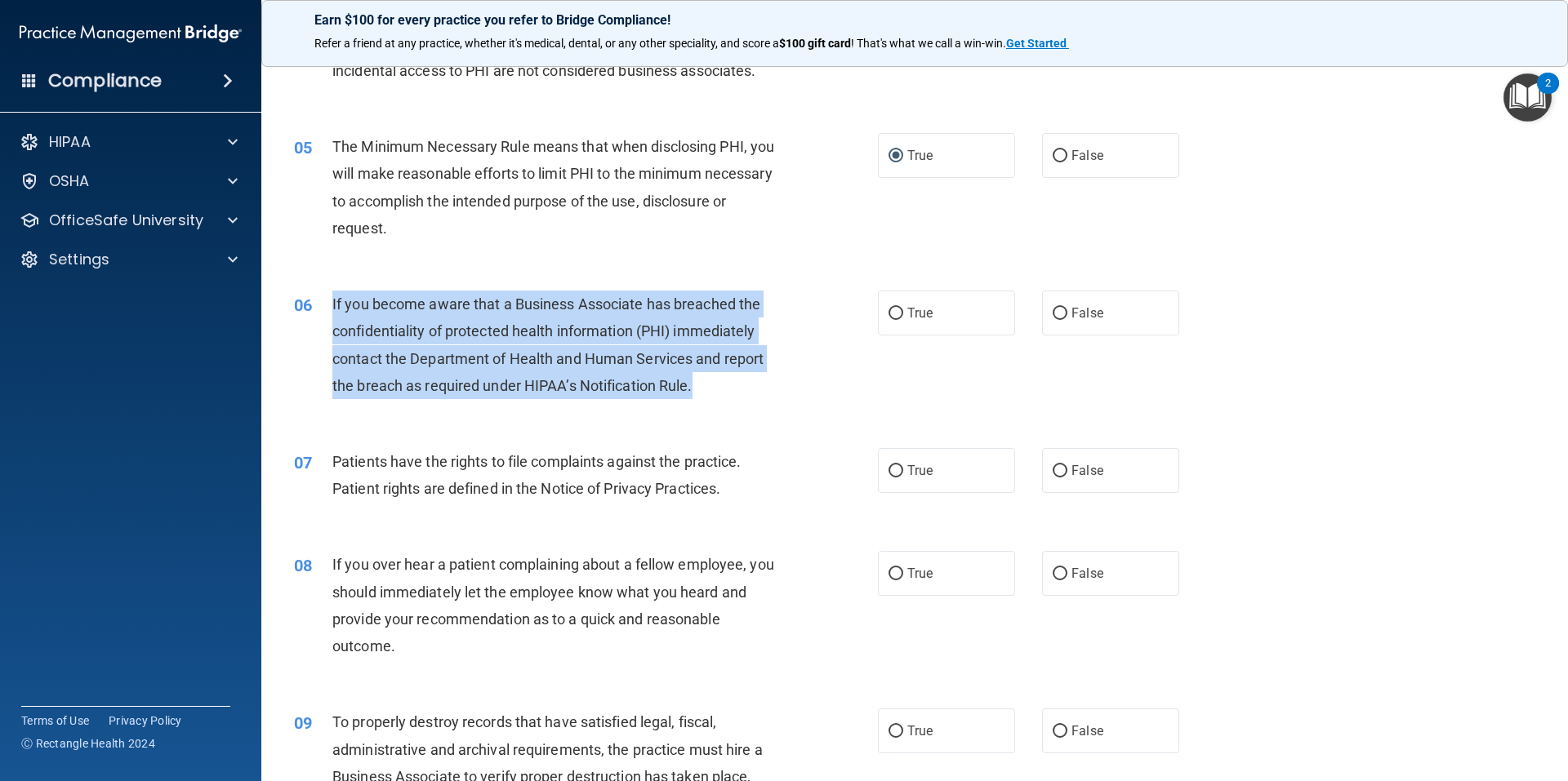
drag, startPoint x: 710, startPoint y: 389, endPoint x: 332, endPoint y: 310, distance: 386.2
click at [333, 310] on div "If you become aware that a Business Associate has breached the confidentiality …" at bounding box center [561, 344] width 457 height 108
drag, startPoint x: 886, startPoint y: 313, endPoint x: 853, endPoint y: 329, distance: 36.7
click at [888, 313] on input "True" at bounding box center [895, 313] width 15 height 12
radio input "true"
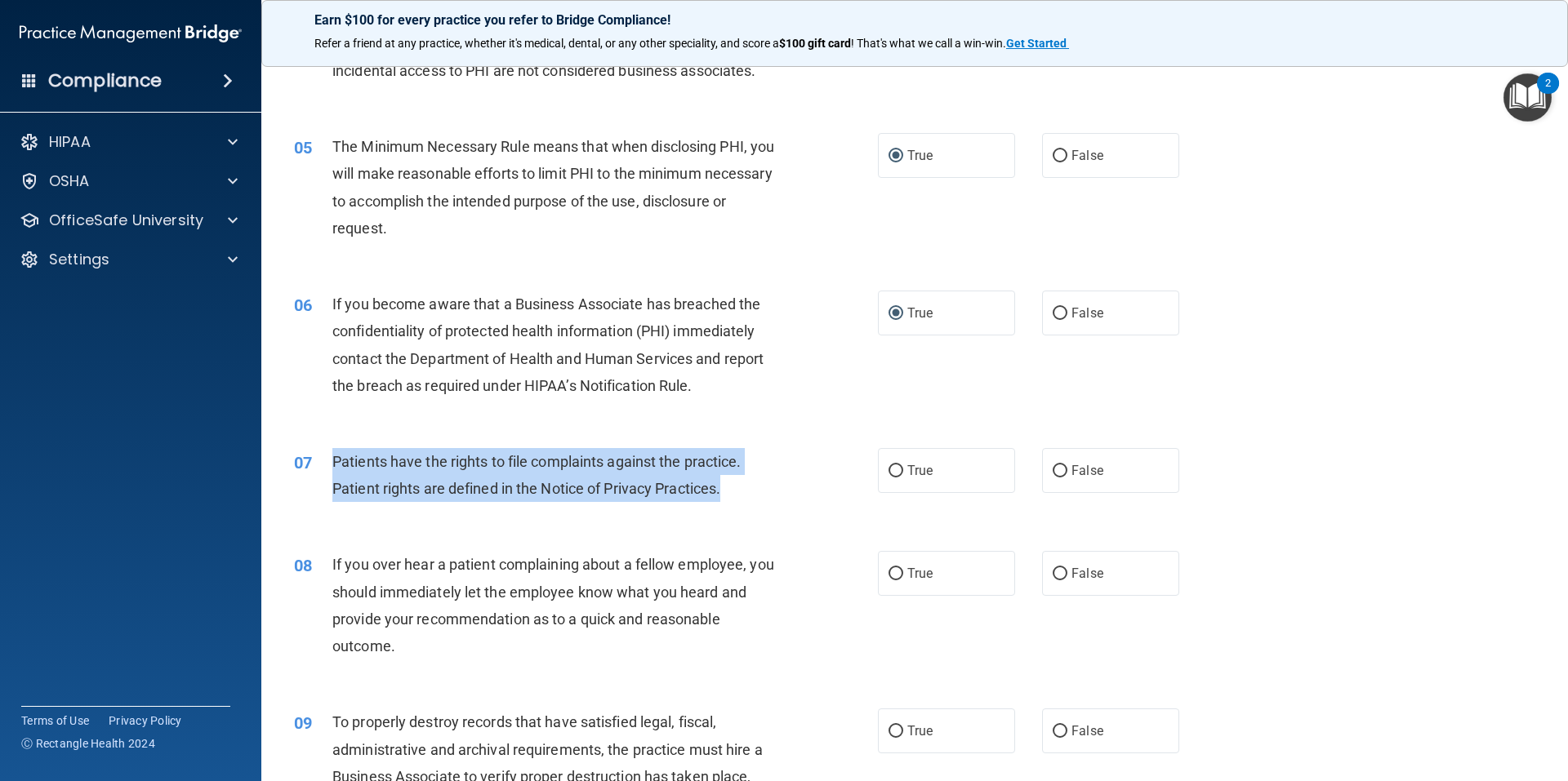
drag, startPoint x: 737, startPoint y: 484, endPoint x: 329, endPoint y: 461, distance: 408.6
click at [329, 461] on div "07 Patients have the rights to file complaints against the practice. Patient ri…" at bounding box center [586, 479] width 633 height 62
click at [888, 474] on input "True" at bounding box center [895, 471] width 15 height 12
radio input "true"
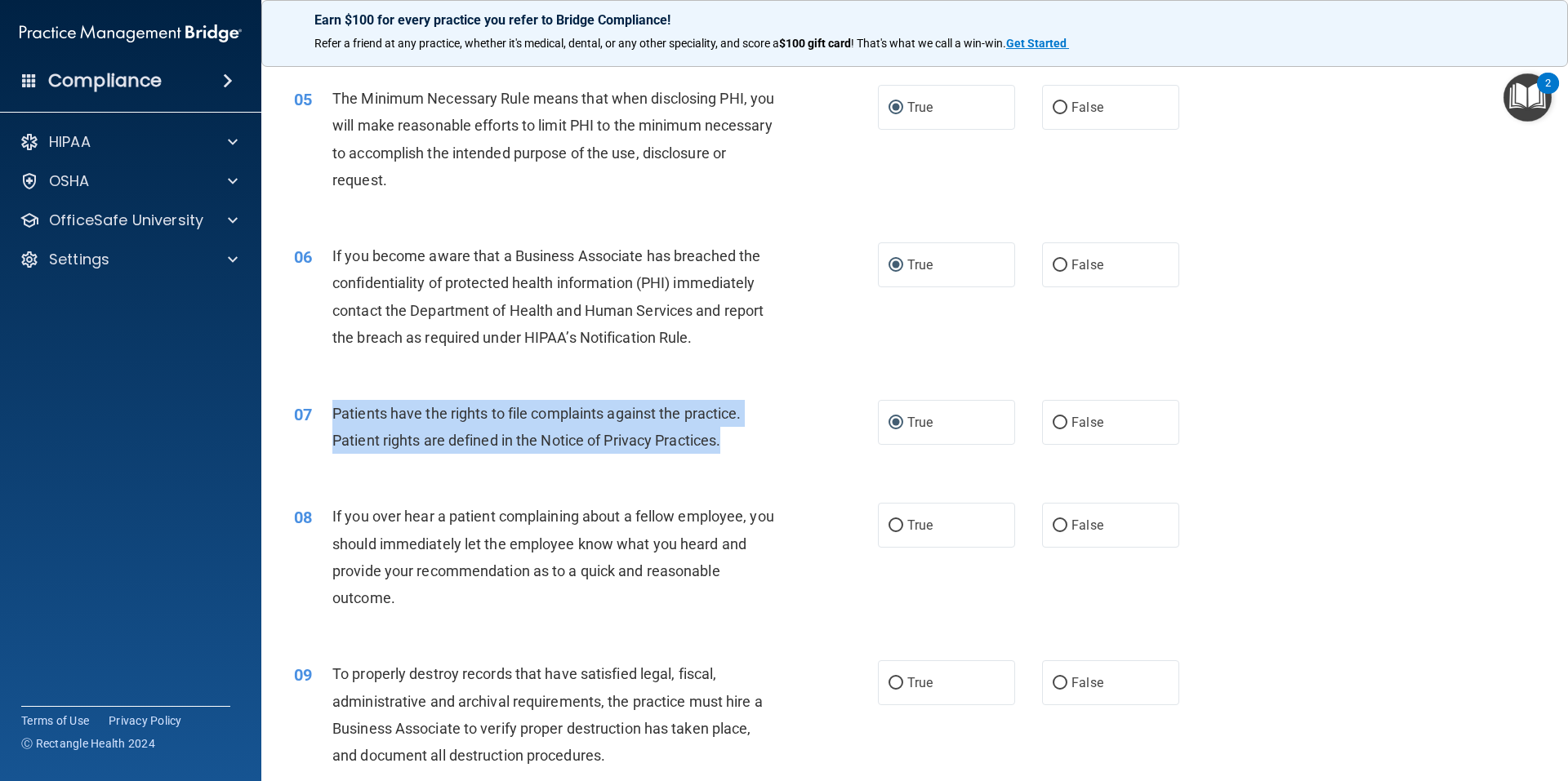
scroll to position [816, 0]
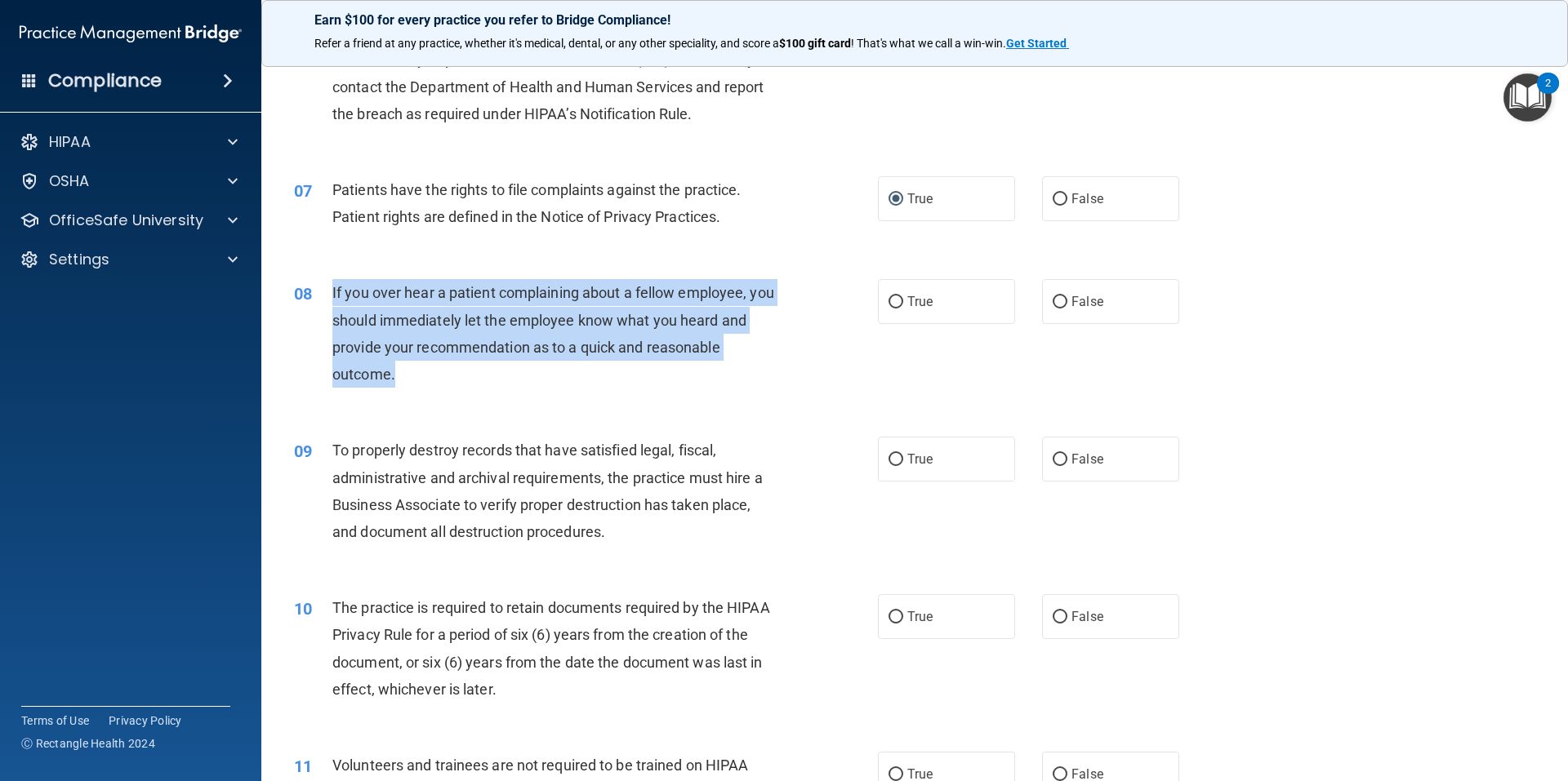
drag, startPoint x: 408, startPoint y: 382, endPoint x: 328, endPoint y: 300, distance: 114.6
click at [328, 300] on div "08 If you over hear a patient complaining about a fellow employee, you should i…" at bounding box center [586, 338] width 633 height 117
click at [1055, 298] on input "False" at bounding box center [1060, 302] width 15 height 12
radio input "true"
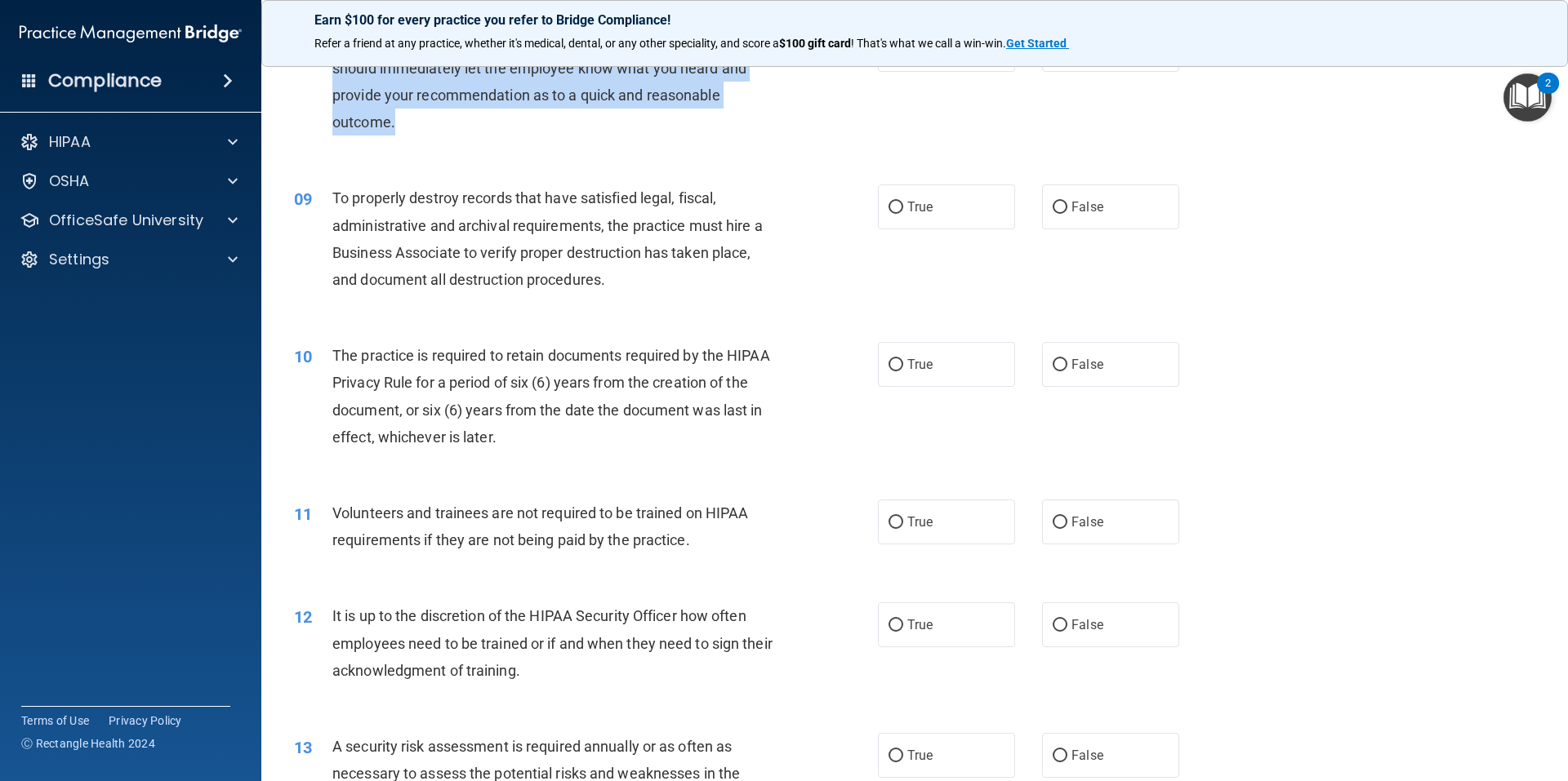
scroll to position [1088, 0]
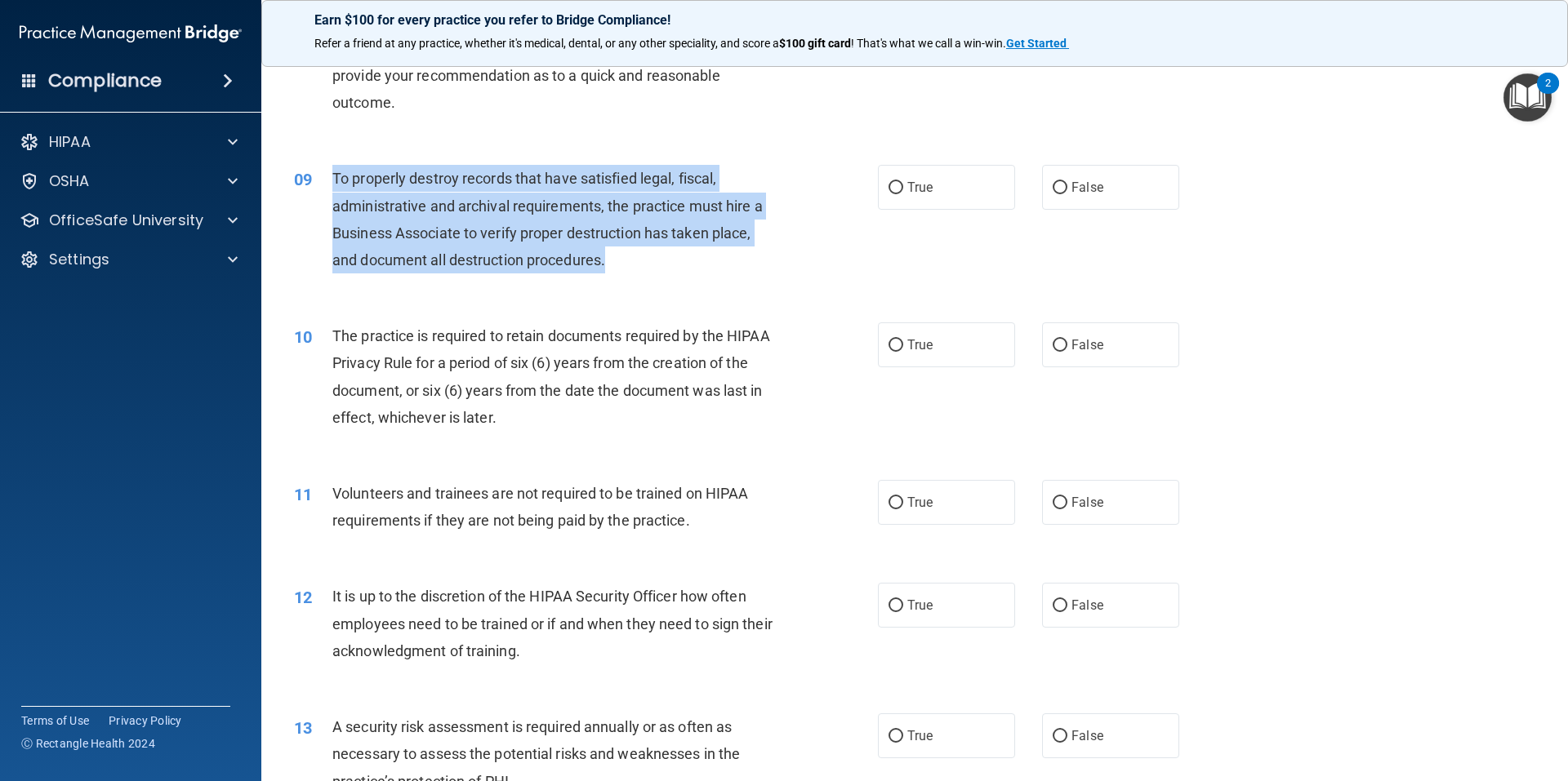
drag, startPoint x: 627, startPoint y: 257, endPoint x: 335, endPoint y: 176, distance: 303.0
click at [335, 176] on div "To properly destroy records that have satisfied legal, fiscal, administrative a…" at bounding box center [561, 219] width 457 height 108
click at [1053, 182] on input "False" at bounding box center [1060, 188] width 15 height 12
radio input "true"
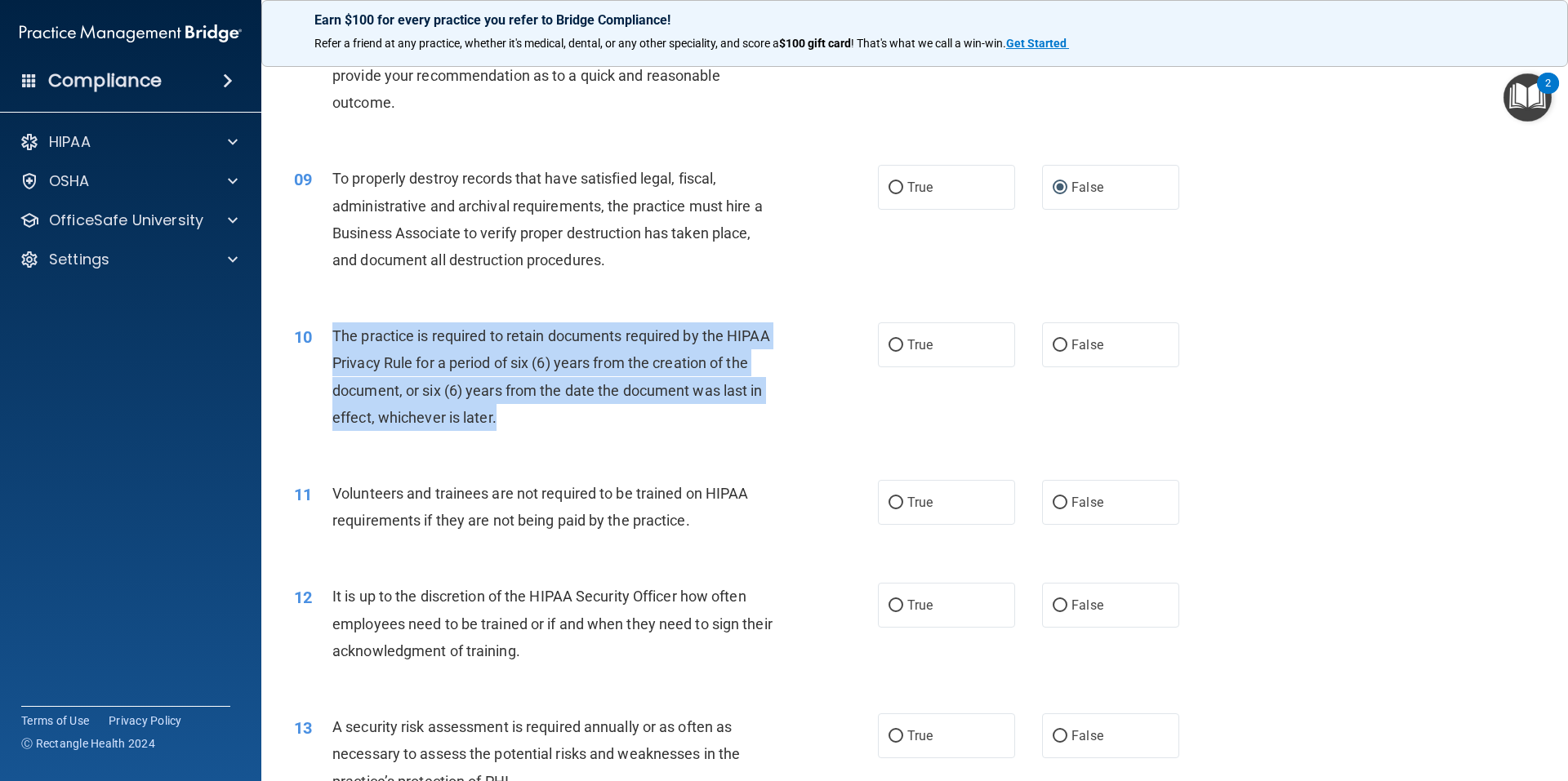
drag, startPoint x: 519, startPoint y: 421, endPoint x: 333, endPoint y: 335, distance: 204.9
click at [333, 335] on div "The practice is required to retain documents required by the HIPAA Privacy Rule…" at bounding box center [561, 376] width 457 height 108
click at [890, 344] on input "True" at bounding box center [895, 345] width 15 height 12
radio input "true"
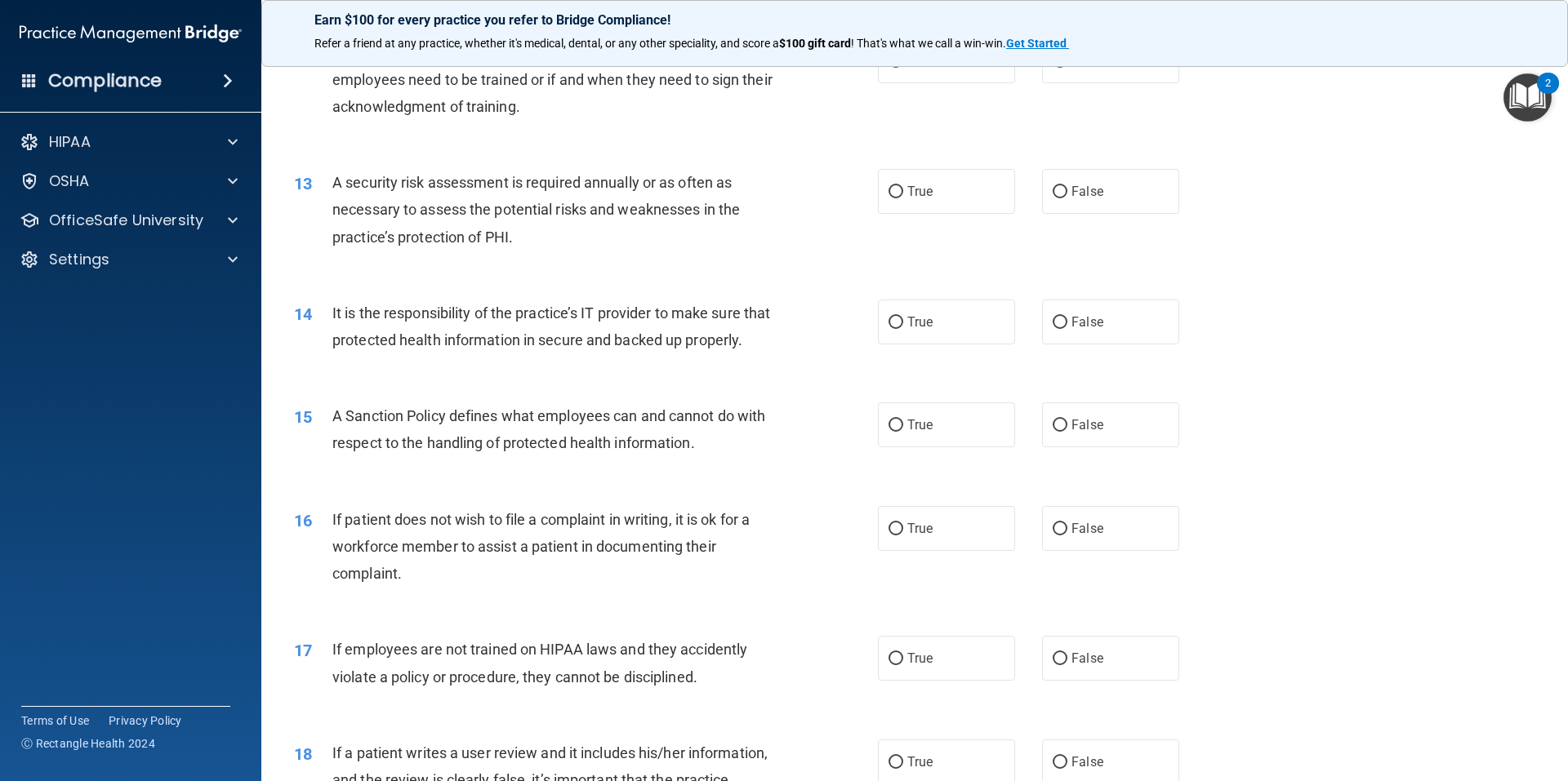
scroll to position [1361, 0]
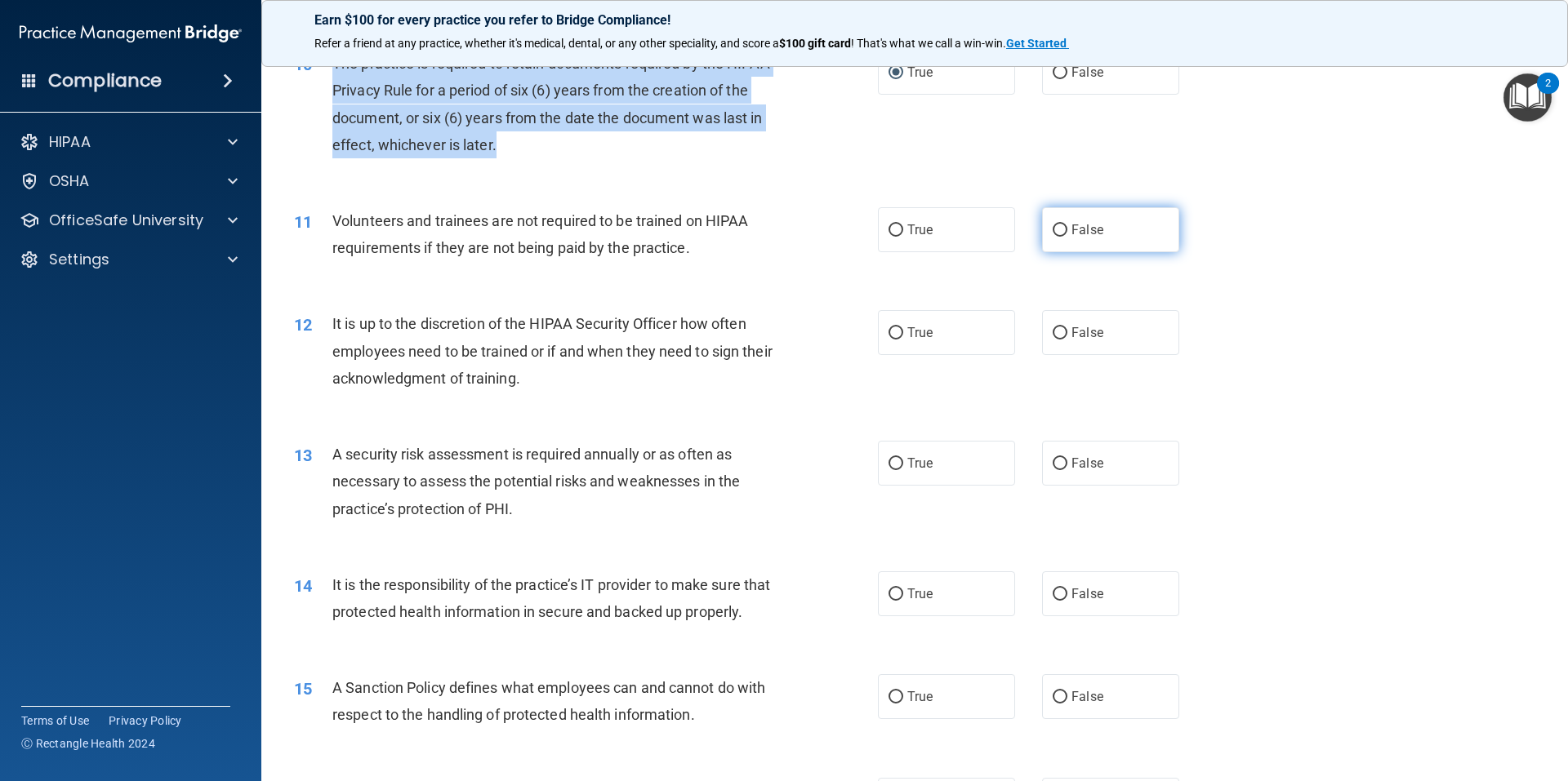
click at [1053, 225] on input "False" at bounding box center [1060, 231] width 15 height 12
radio input "true"
click at [888, 332] on input "True" at bounding box center [895, 333] width 15 height 12
radio input "true"
click at [888, 461] on input "True" at bounding box center [895, 464] width 15 height 12
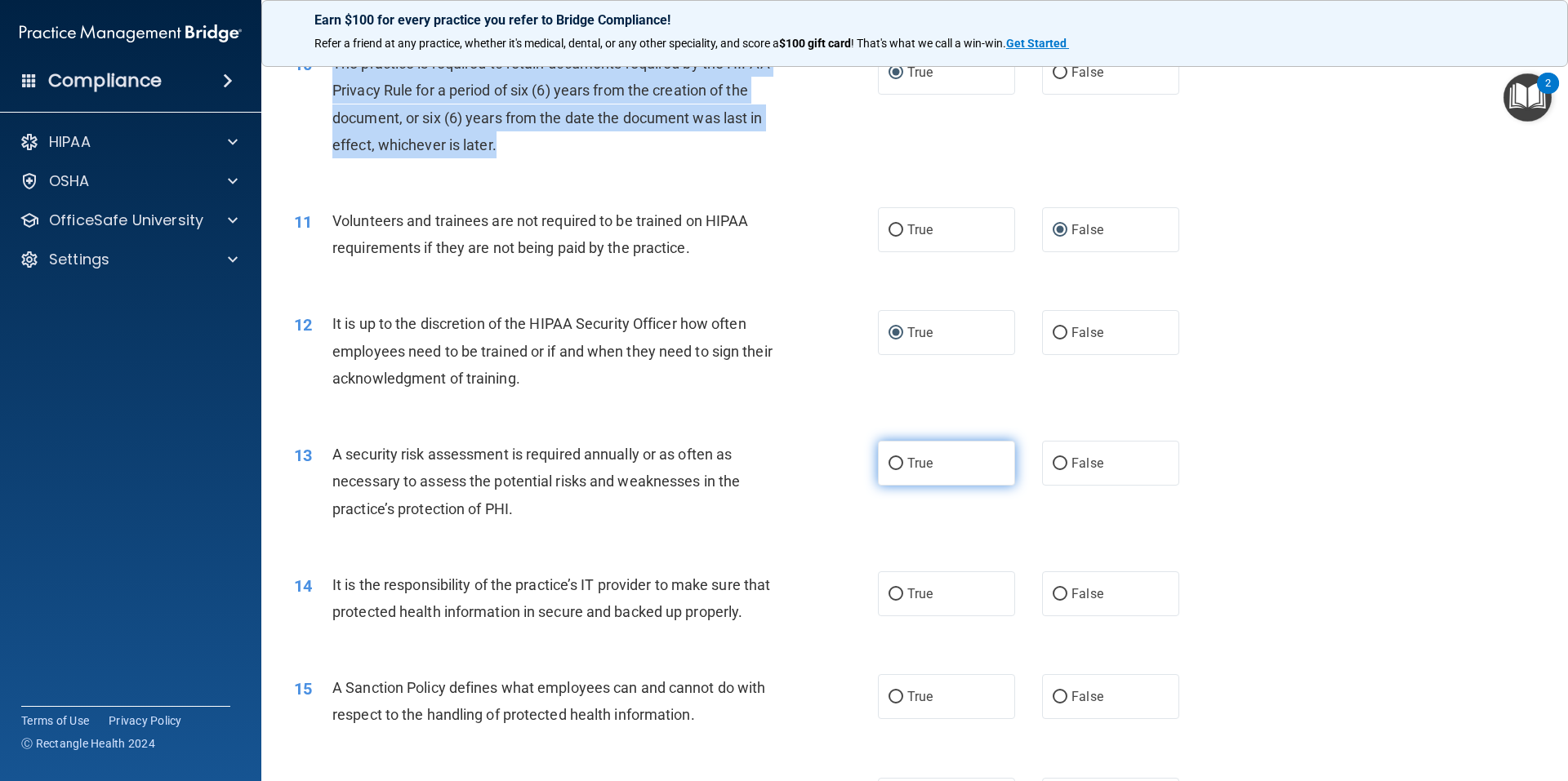
radio input "true"
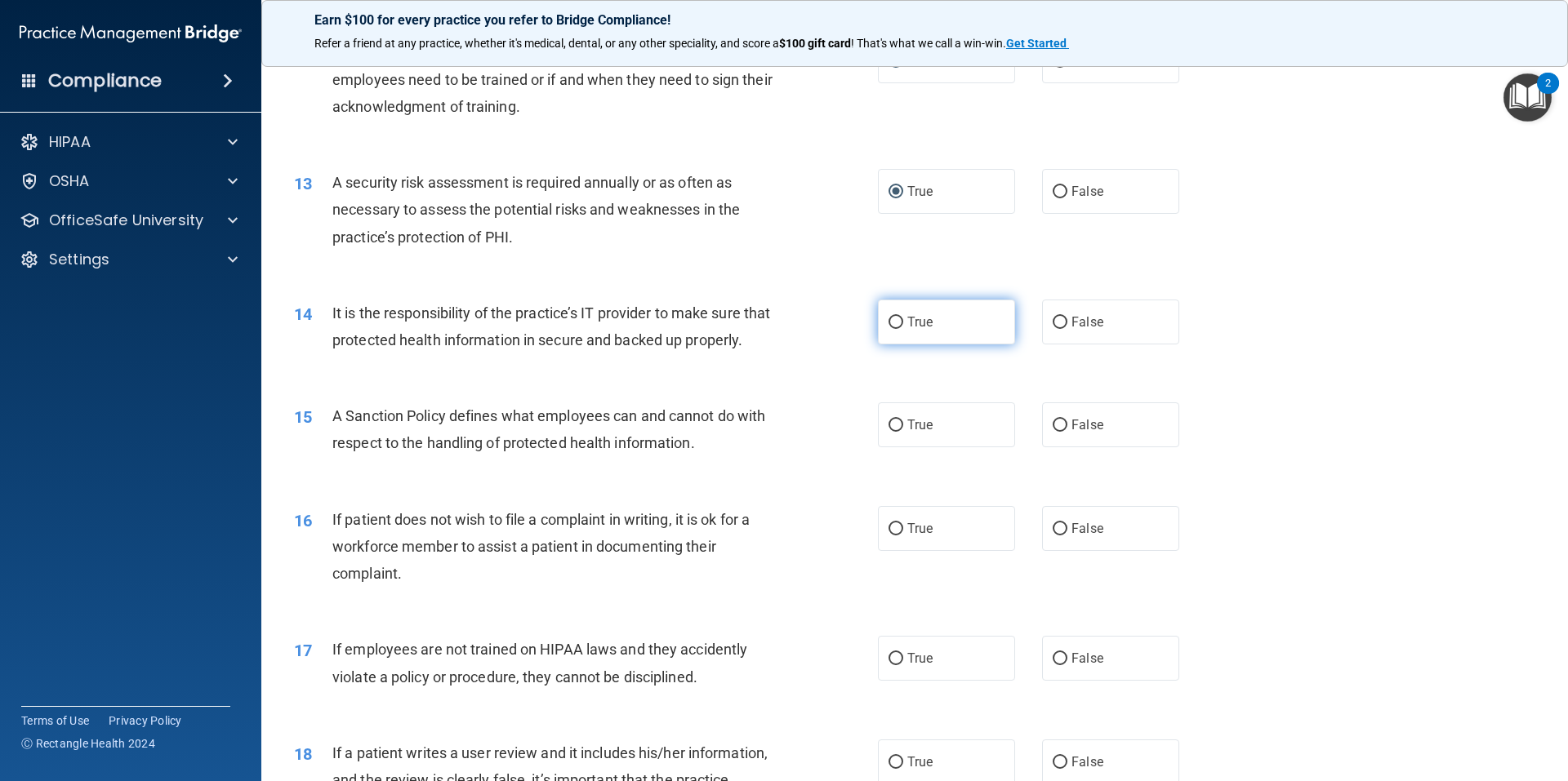
click at [888, 325] on input "True" at bounding box center [895, 323] width 15 height 12
radio input "true"
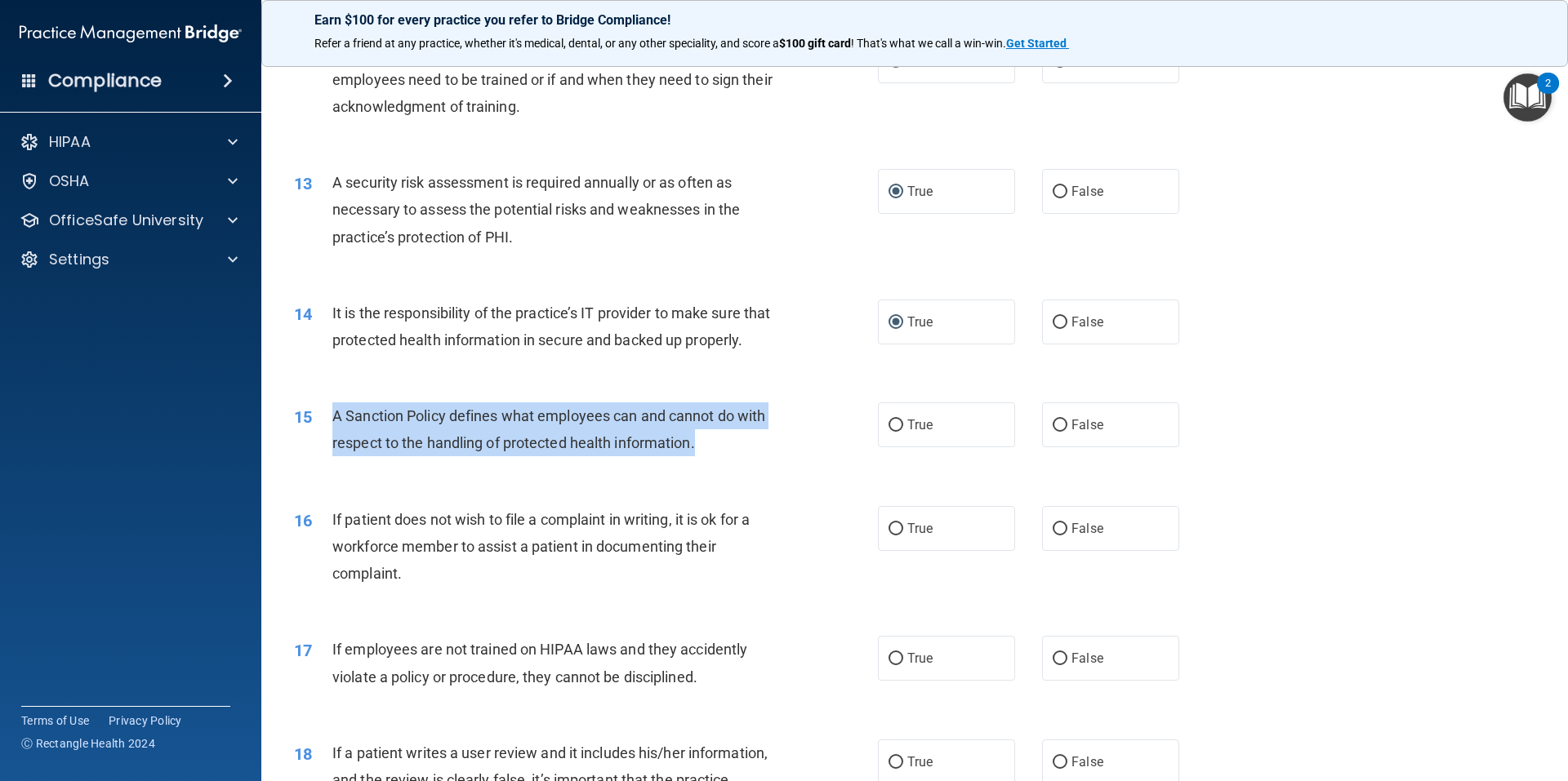
drag, startPoint x: 712, startPoint y: 477, endPoint x: 326, endPoint y: 434, distance: 388.4
click at [326, 434] on div "15 A Sanction Policy defines what employees can and cannot do with respect to t…" at bounding box center [586, 433] width 633 height 62
click at [890, 431] on input "True" at bounding box center [895, 425] width 15 height 12
radio input "true"
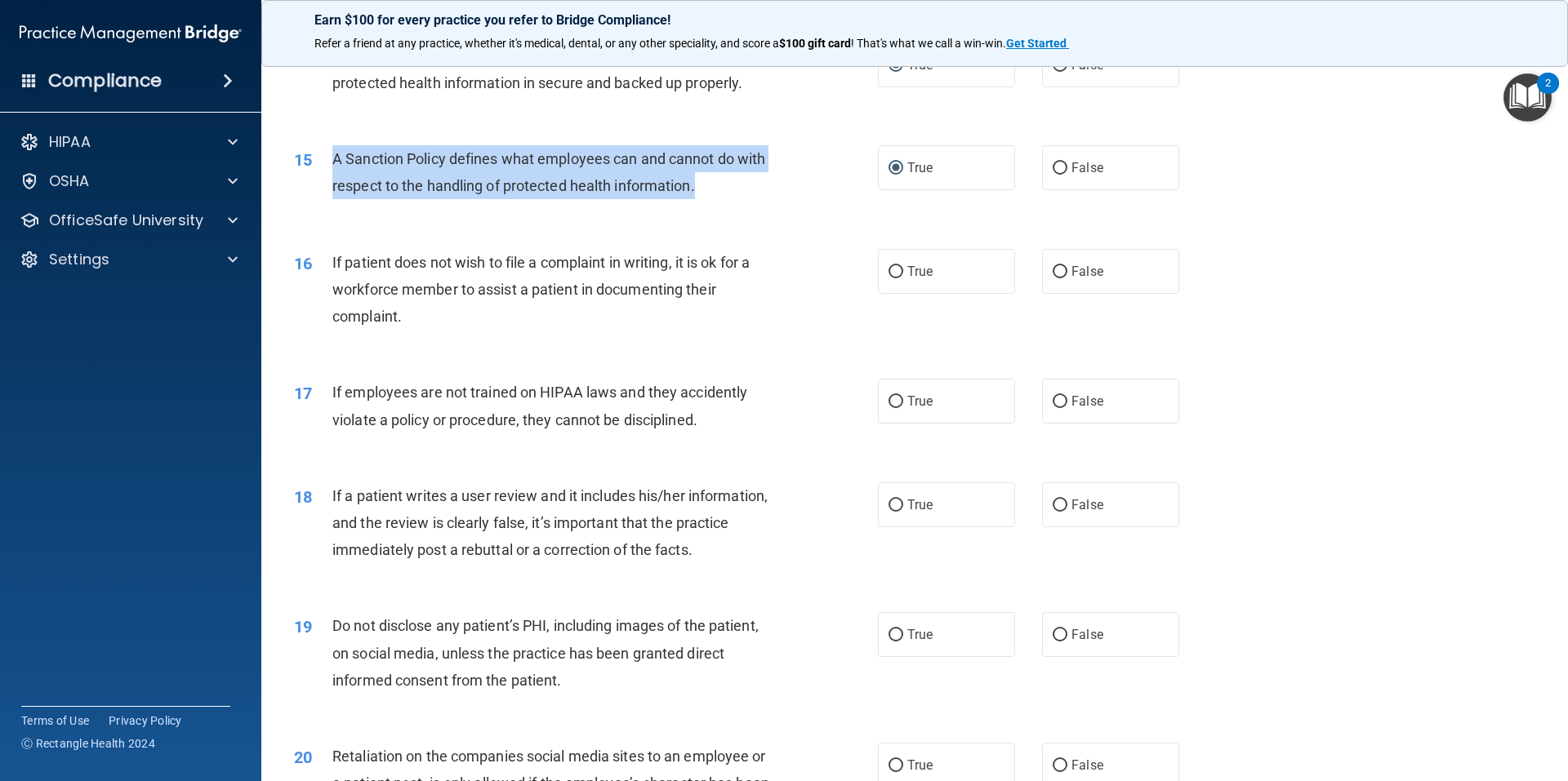
scroll to position [1904, 0]
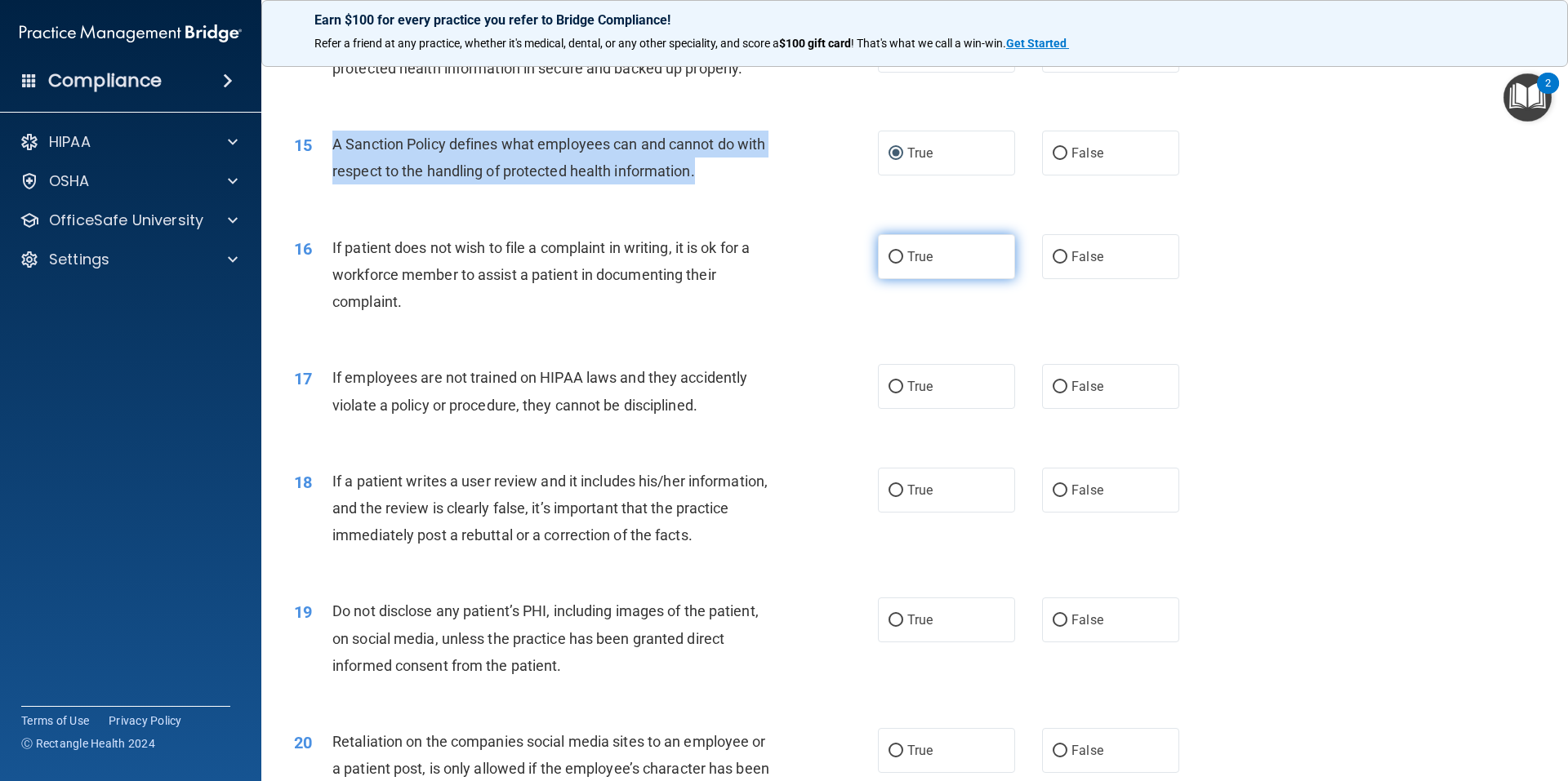
click at [888, 263] on input "True" at bounding box center [895, 257] width 15 height 12
radio input "true"
click at [1053, 394] on input "False" at bounding box center [1060, 387] width 15 height 12
radio input "true"
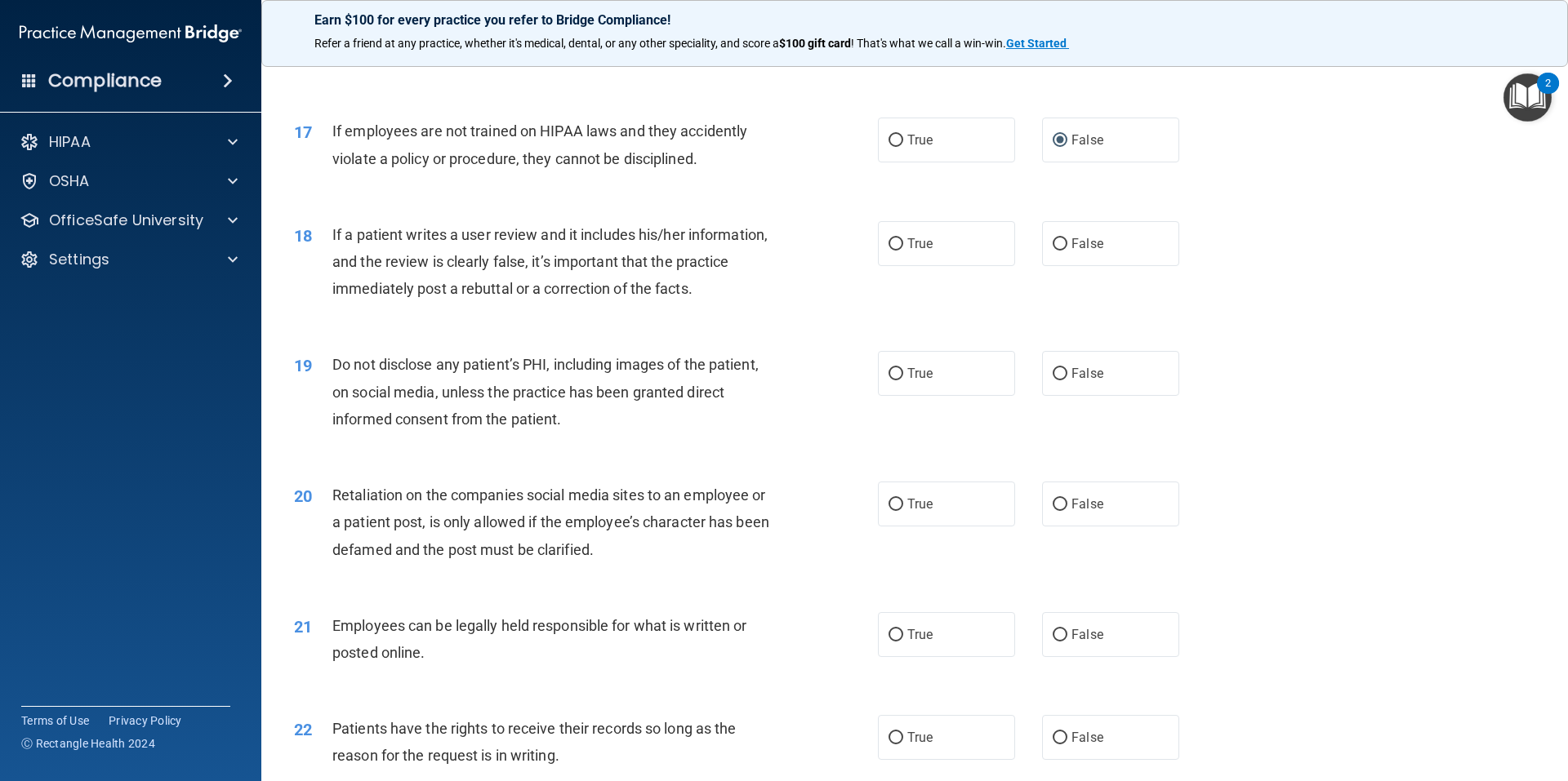
scroll to position [2177, 0]
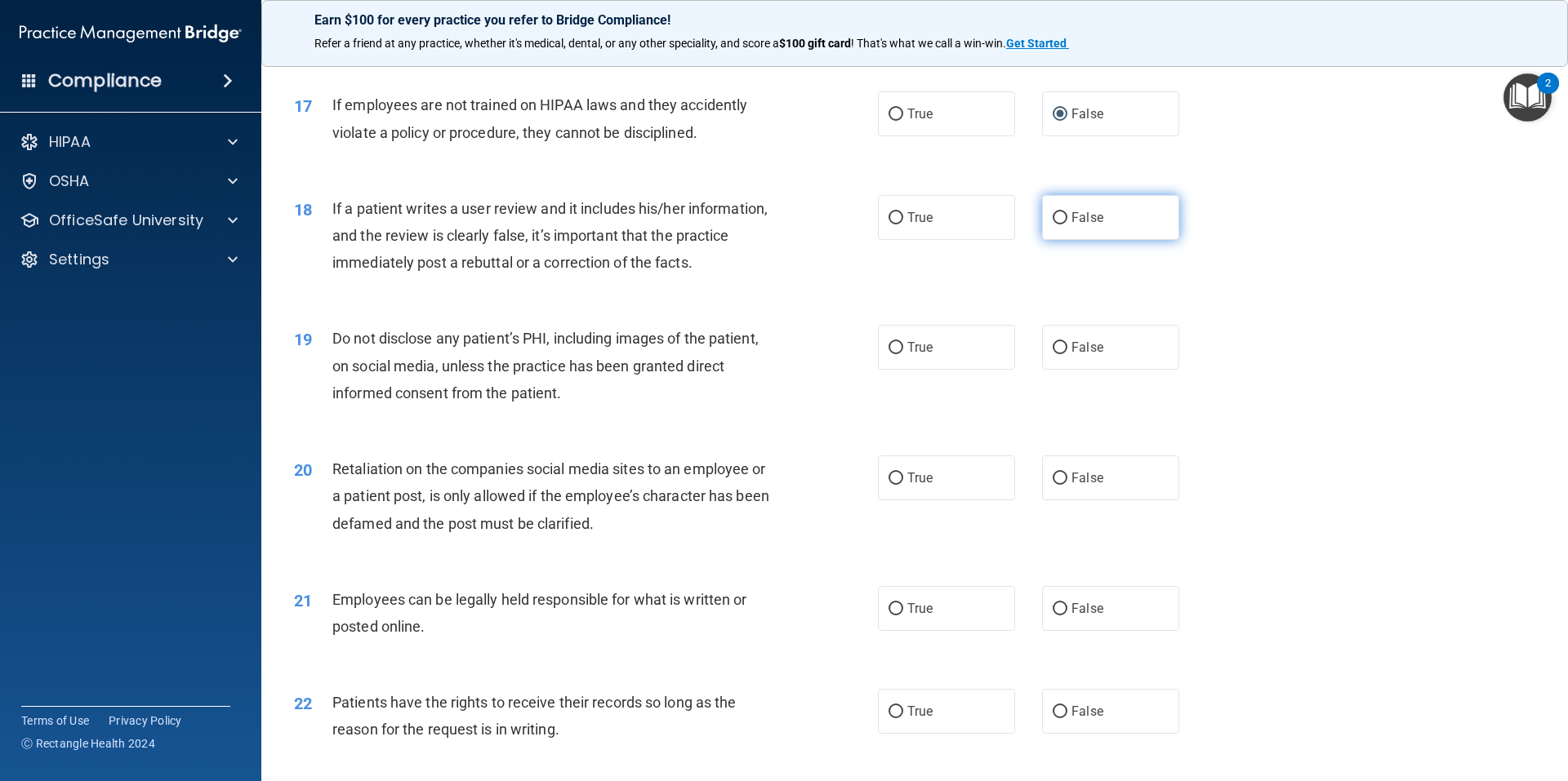
click at [1053, 225] on input "False" at bounding box center [1060, 218] width 15 height 12
radio input "true"
click at [1053, 354] on input "False" at bounding box center [1060, 348] width 15 height 12
radio input "true"
click at [1054, 485] on input "False" at bounding box center [1060, 479] width 15 height 12
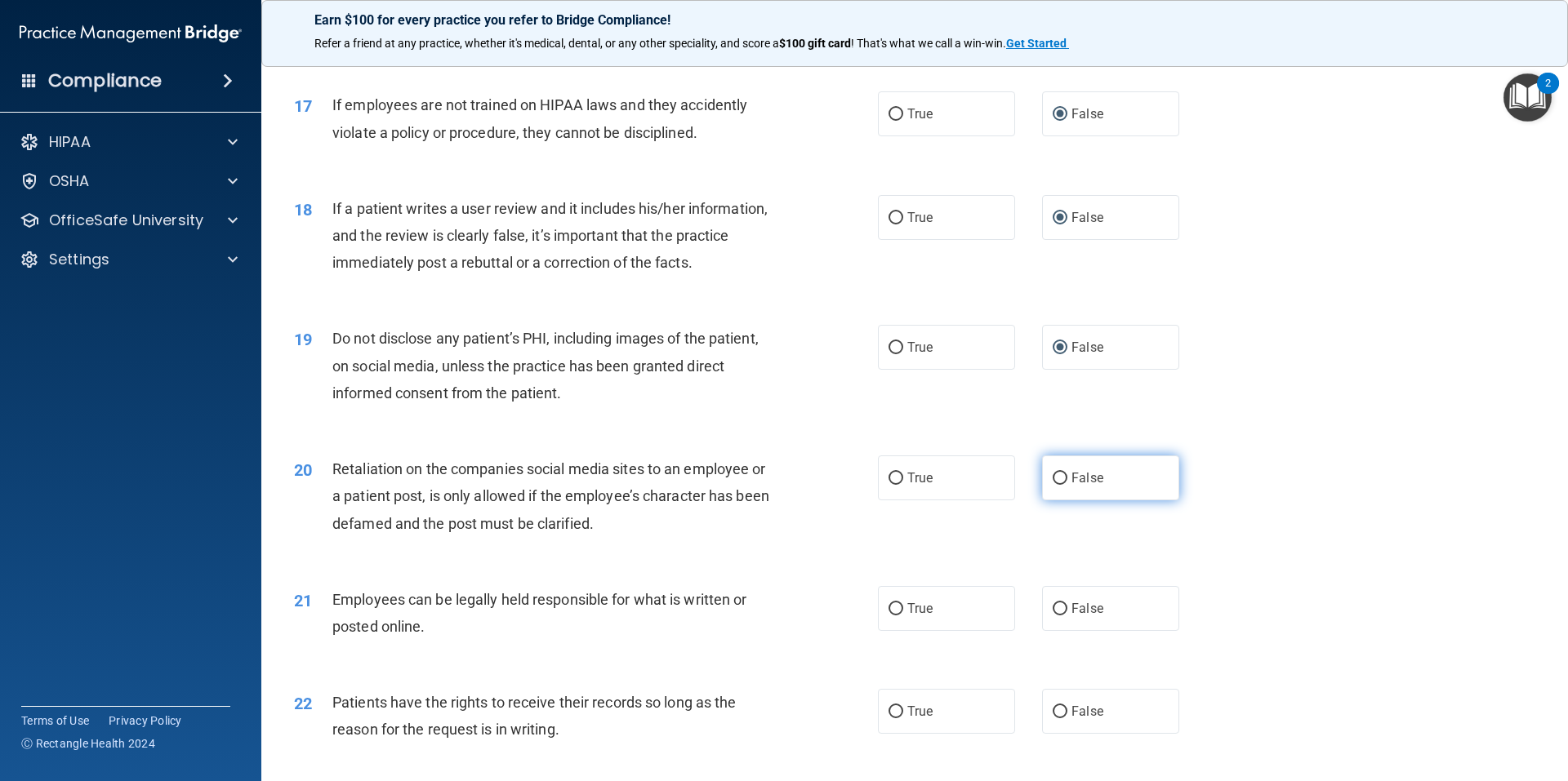
radio input "true"
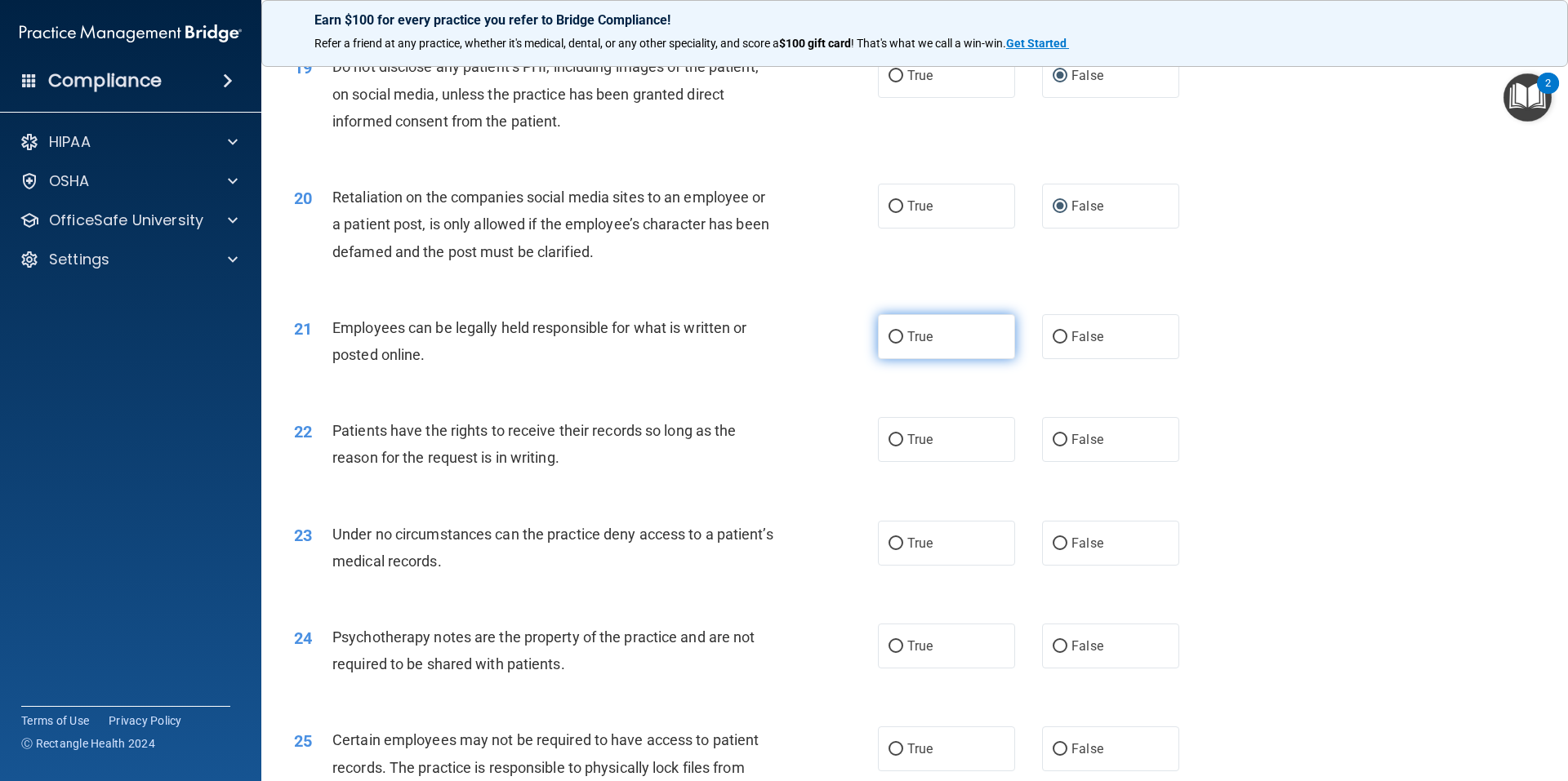
click at [890, 344] on input "True" at bounding box center [895, 338] width 15 height 12
radio input "true"
click at [1053, 446] on input "False" at bounding box center [1060, 440] width 15 height 12
radio input "true"
click at [1053, 550] on input "False" at bounding box center [1060, 544] width 15 height 12
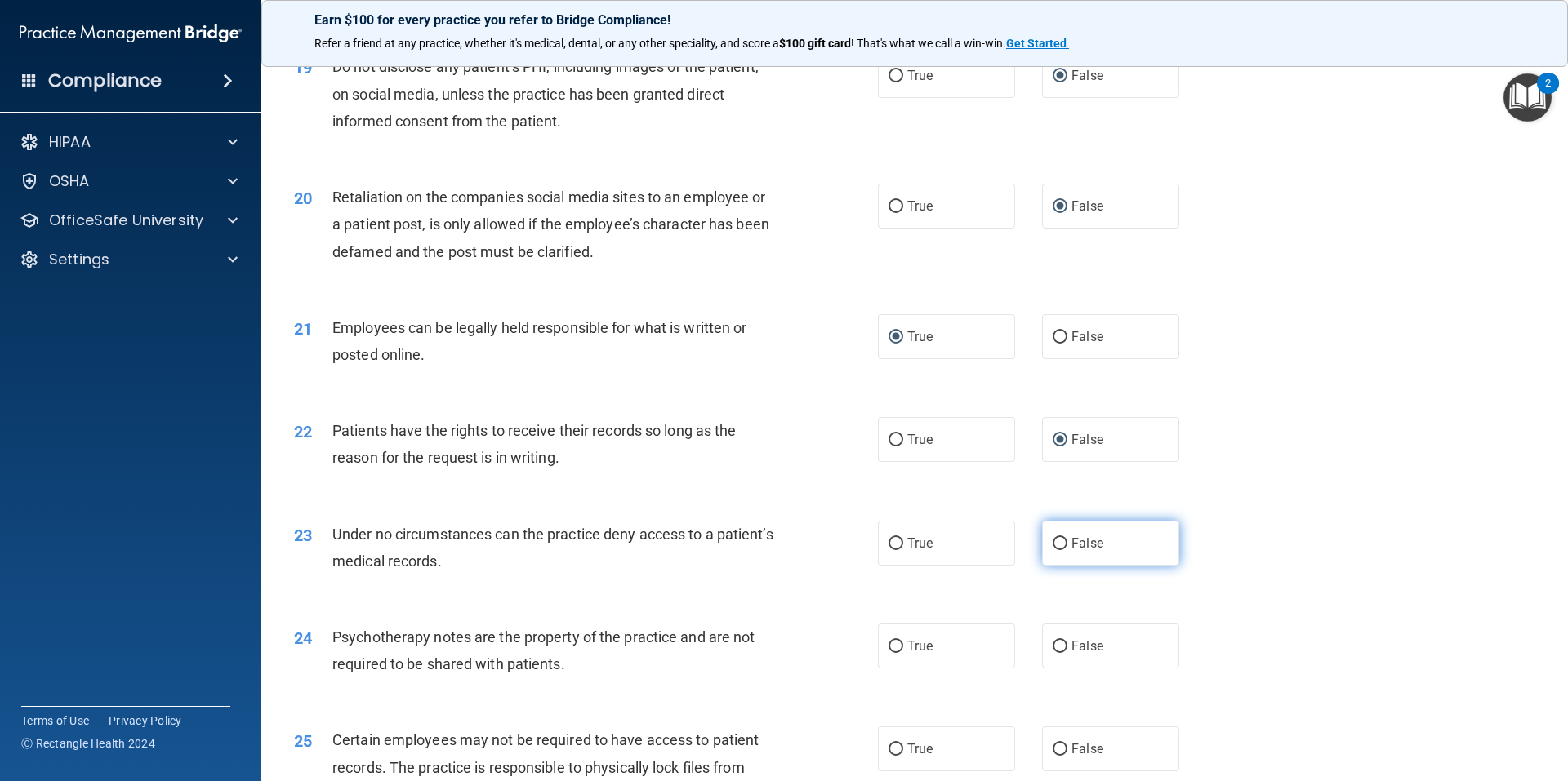
radio input "true"
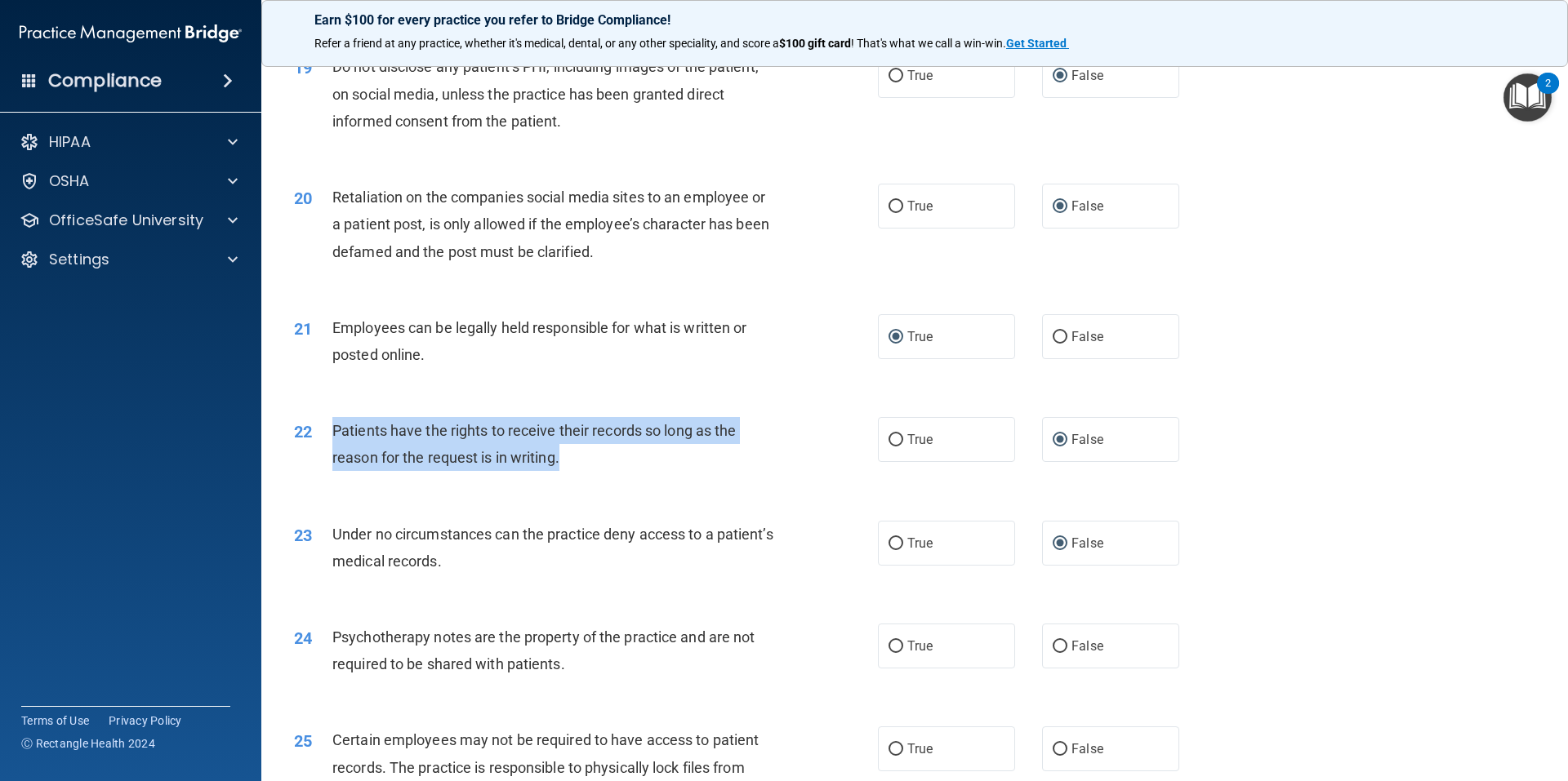
drag, startPoint x: 577, startPoint y: 484, endPoint x: 328, endPoint y: 458, distance: 250.4
click at [328, 458] on div "22 Patients have the rights to receive their records so long as the reason for …" at bounding box center [586, 448] width 633 height 62
click at [888, 446] on input "True" at bounding box center [895, 440] width 15 height 12
radio input "true"
radio input "false"
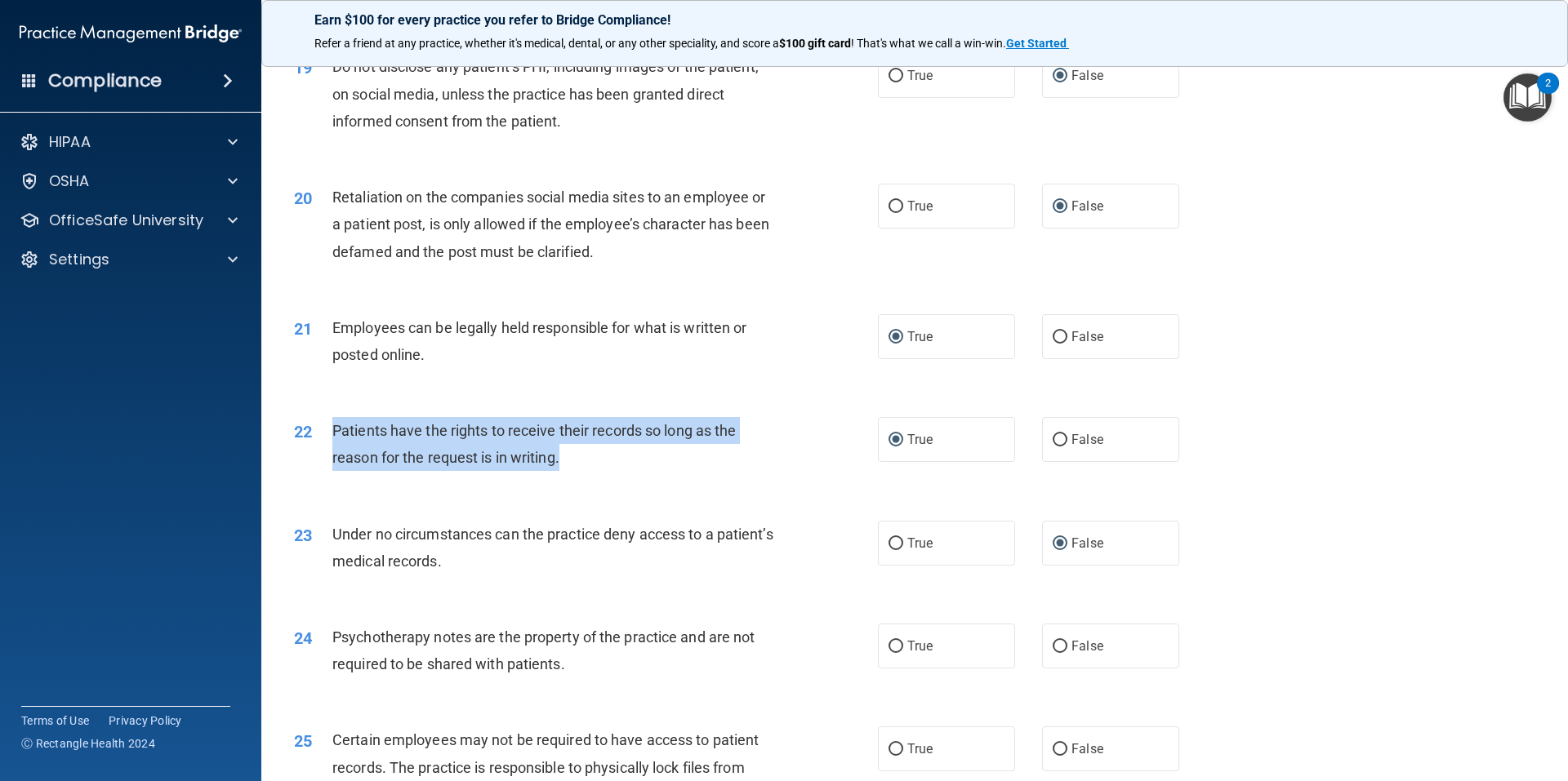
scroll to position [2720, 0]
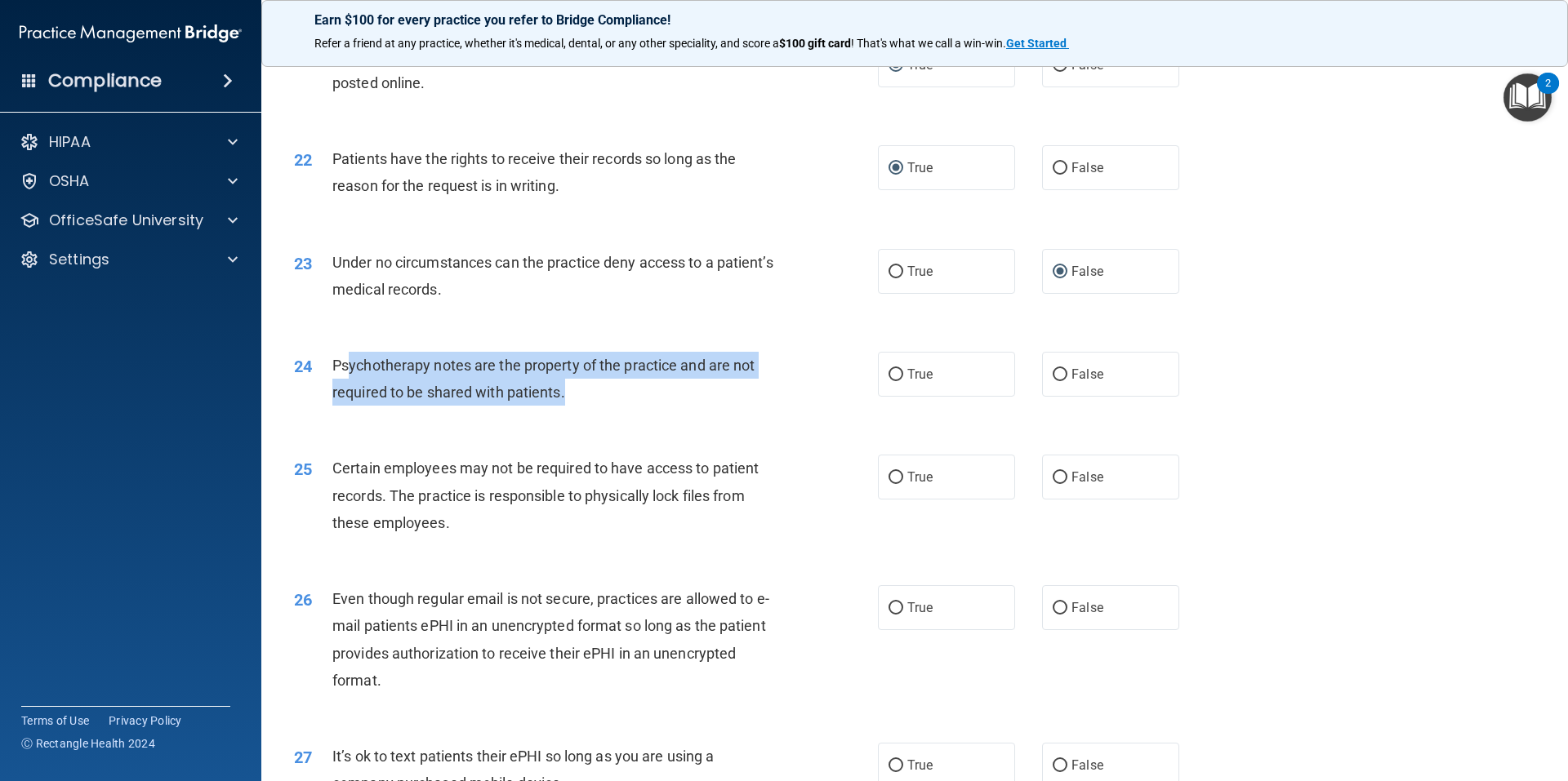
drag, startPoint x: 559, startPoint y: 419, endPoint x: 352, endPoint y: 399, distance: 208.0
click at [352, 399] on div "Psychotherapy notes are the property of the practice and are not required to be…" at bounding box center [561, 379] width 457 height 54
click at [888, 381] on input "True" at bounding box center [895, 375] width 15 height 12
radio input "true"
click at [891, 484] on input "True" at bounding box center [895, 478] width 15 height 12
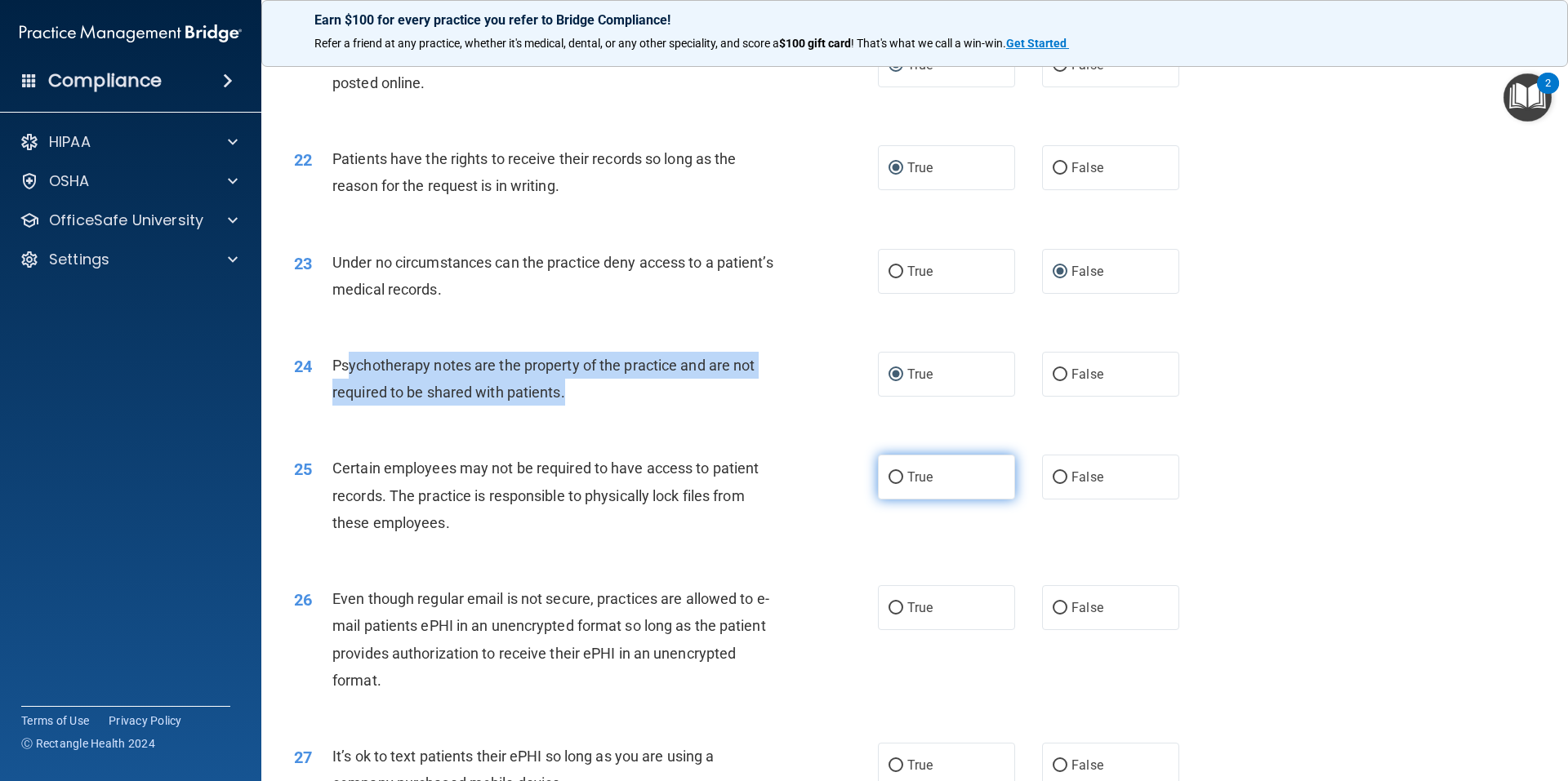
radio input "true"
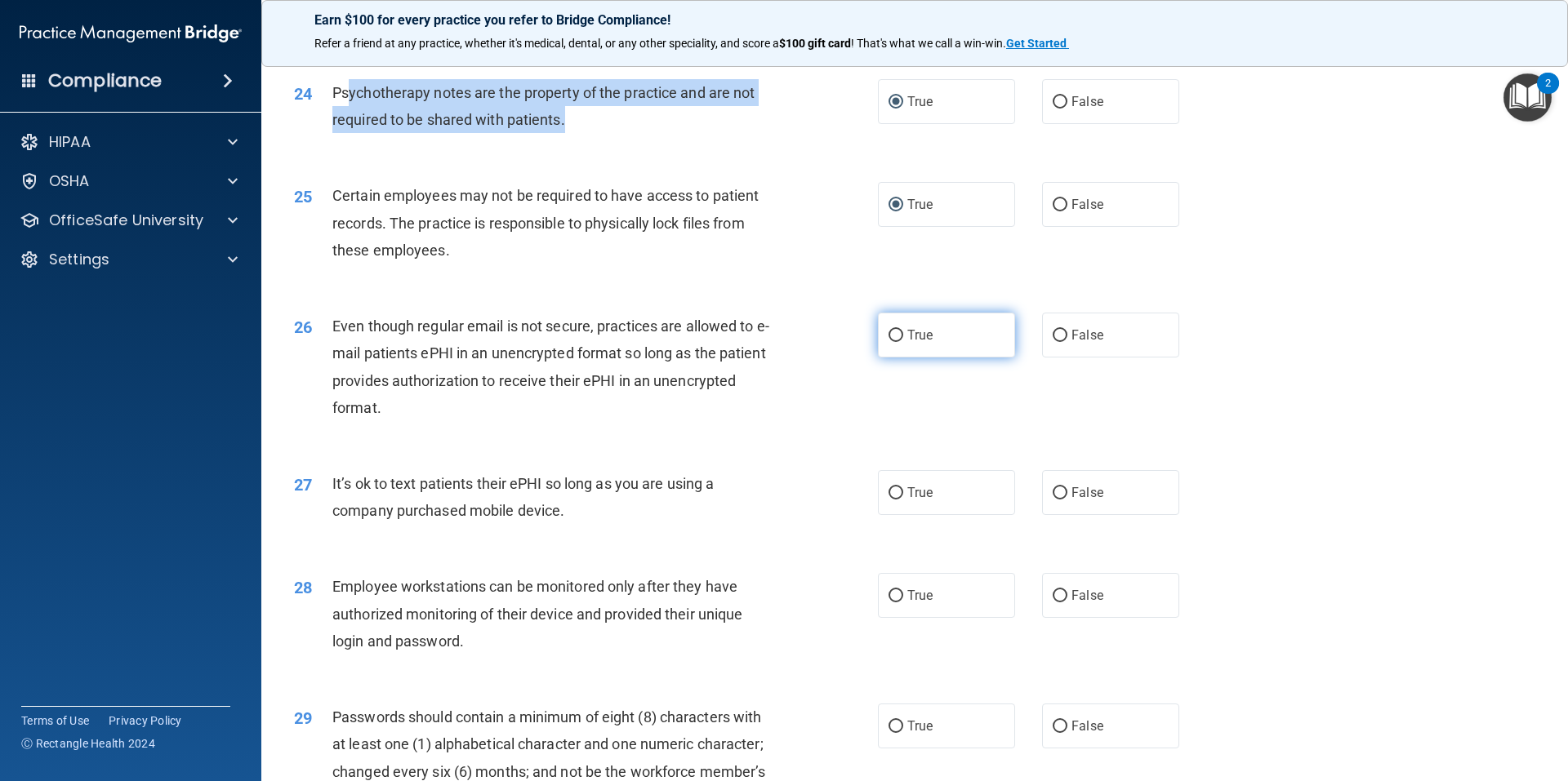
click at [888, 342] on input "True" at bounding box center [895, 336] width 15 height 12
radio input "true"
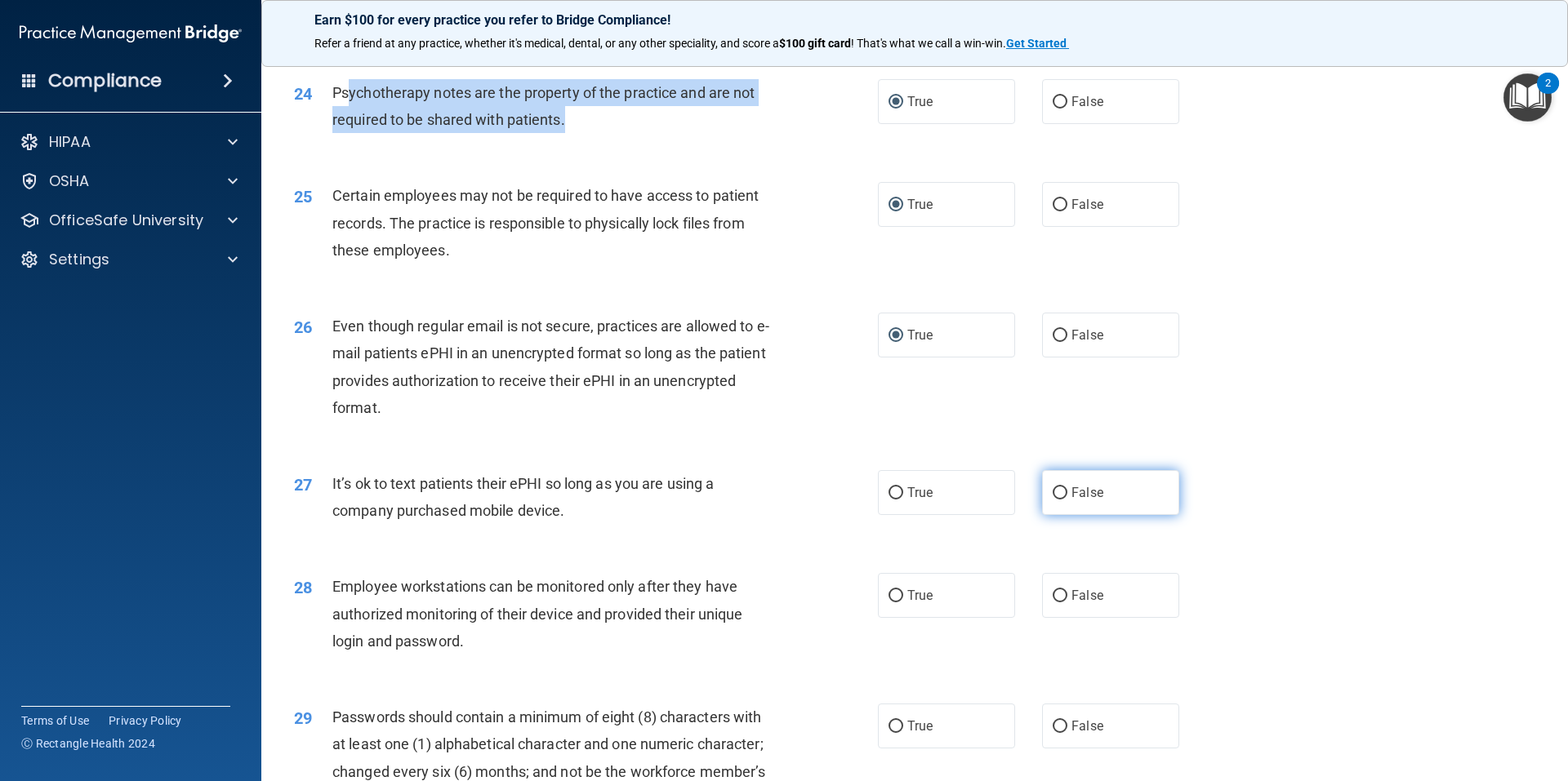
click at [1053, 499] on input "False" at bounding box center [1060, 493] width 15 height 12
radio input "true"
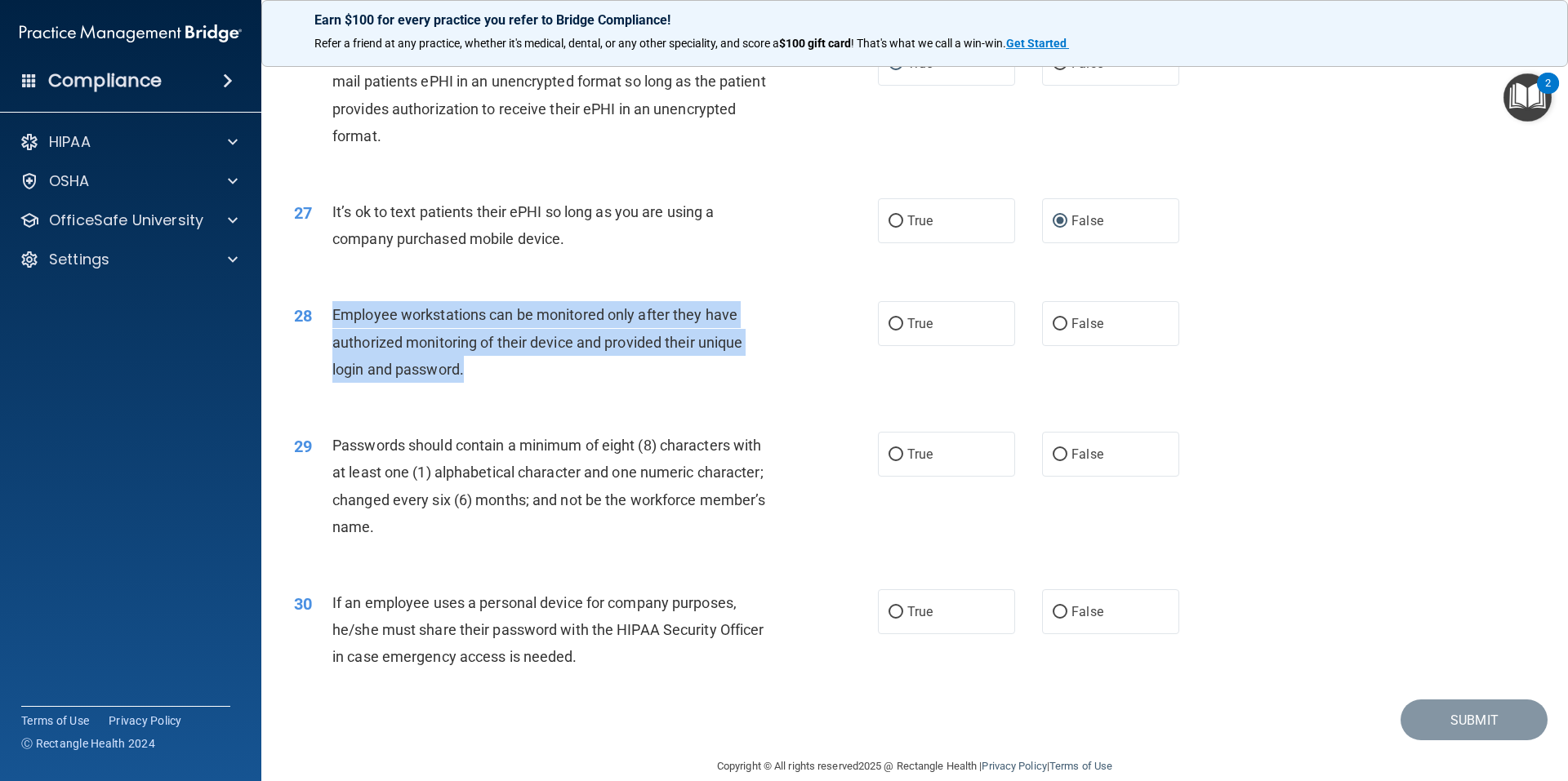
drag, startPoint x: 477, startPoint y: 395, endPoint x: 333, endPoint y: 341, distance: 153.8
click at [333, 341] on div "Employee workstations can be monitored only after they have authorized monitori…" at bounding box center [561, 342] width 457 height 82
click at [1053, 331] on input "False" at bounding box center [1060, 325] width 15 height 12
radio input "true"
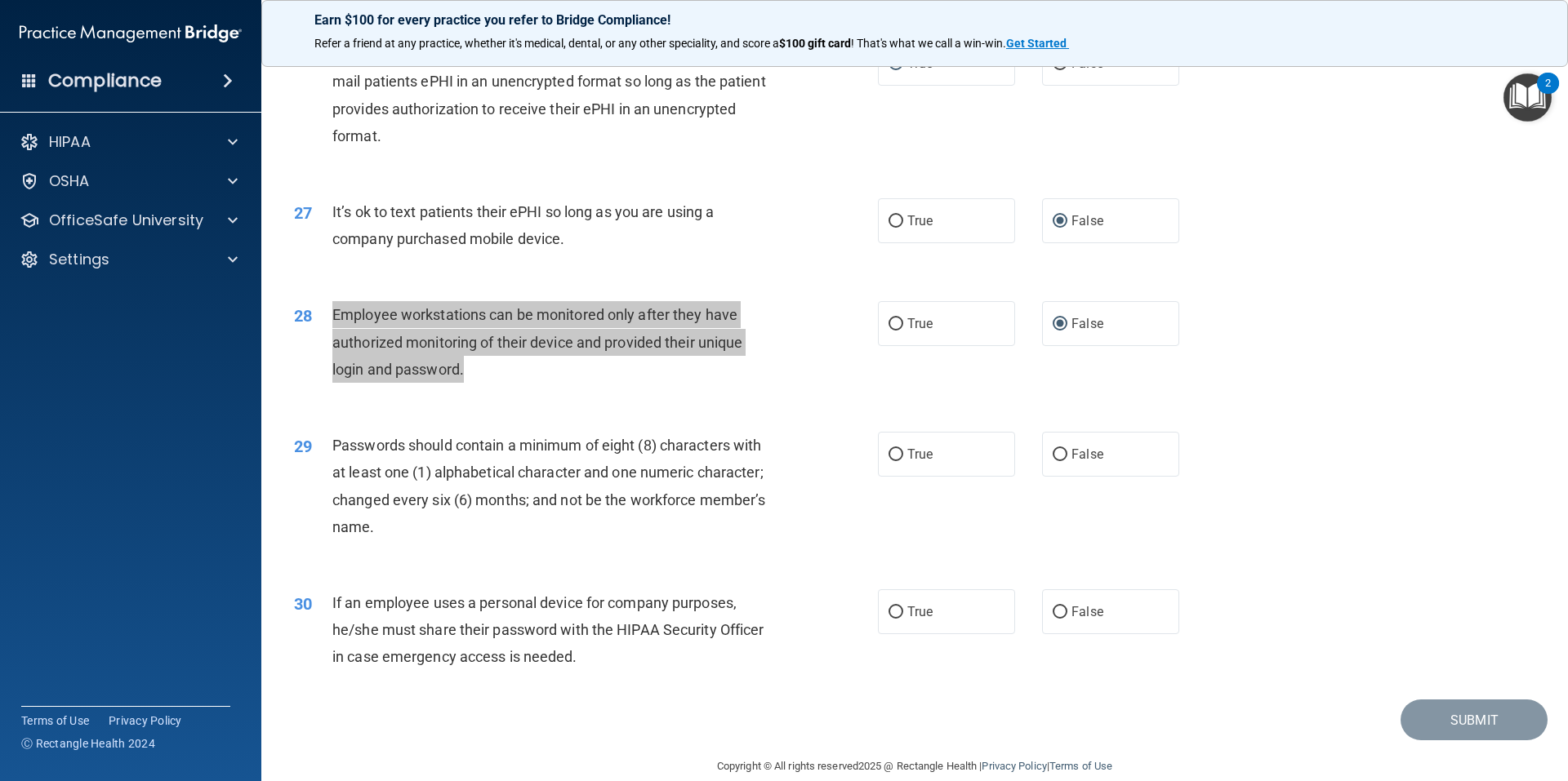
scroll to position [3316, 0]
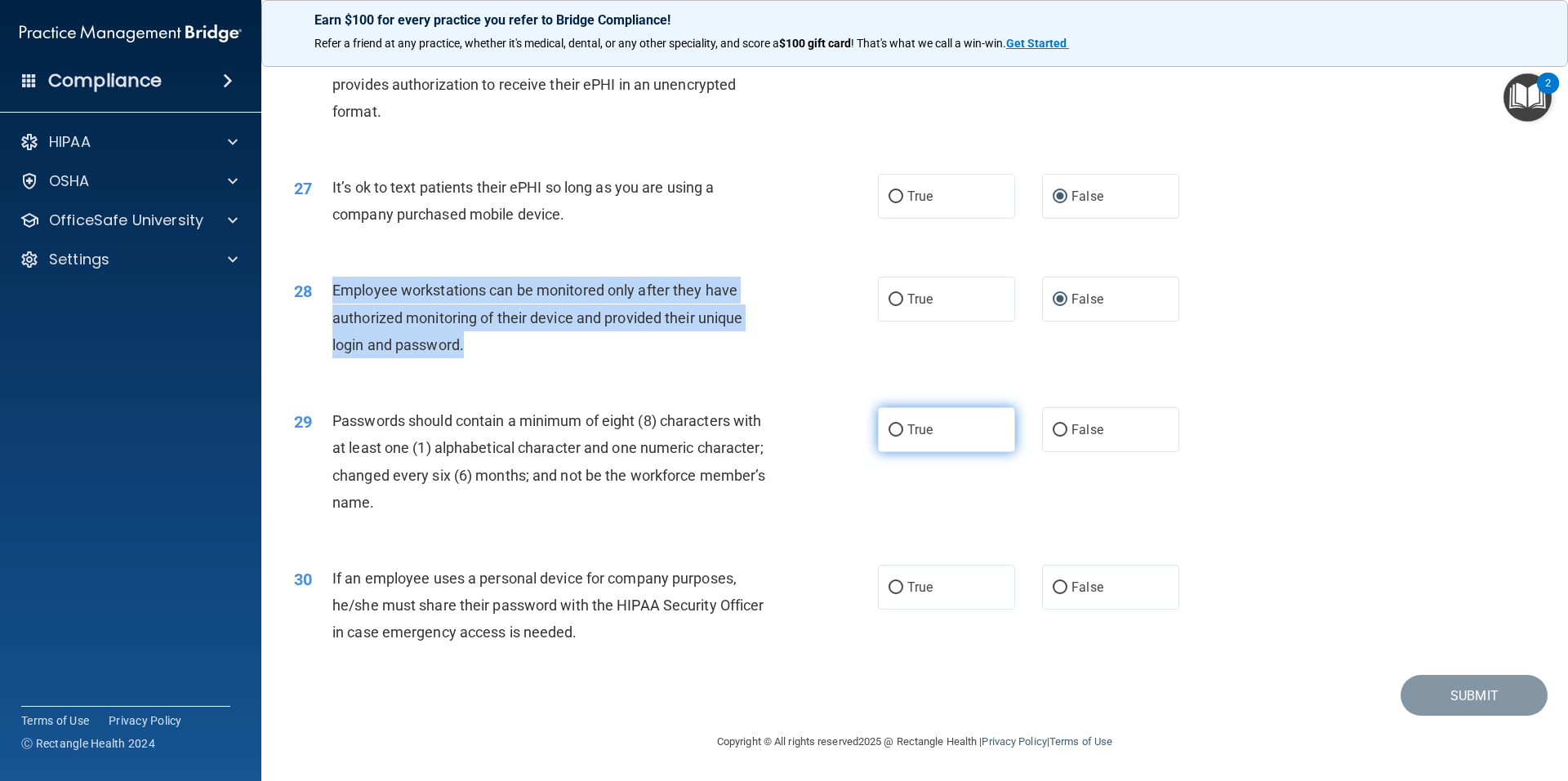
click at [888, 433] on input "True" at bounding box center [895, 431] width 15 height 12
radio input "true"
click at [1055, 586] on input "False" at bounding box center [1060, 588] width 15 height 12
radio input "true"
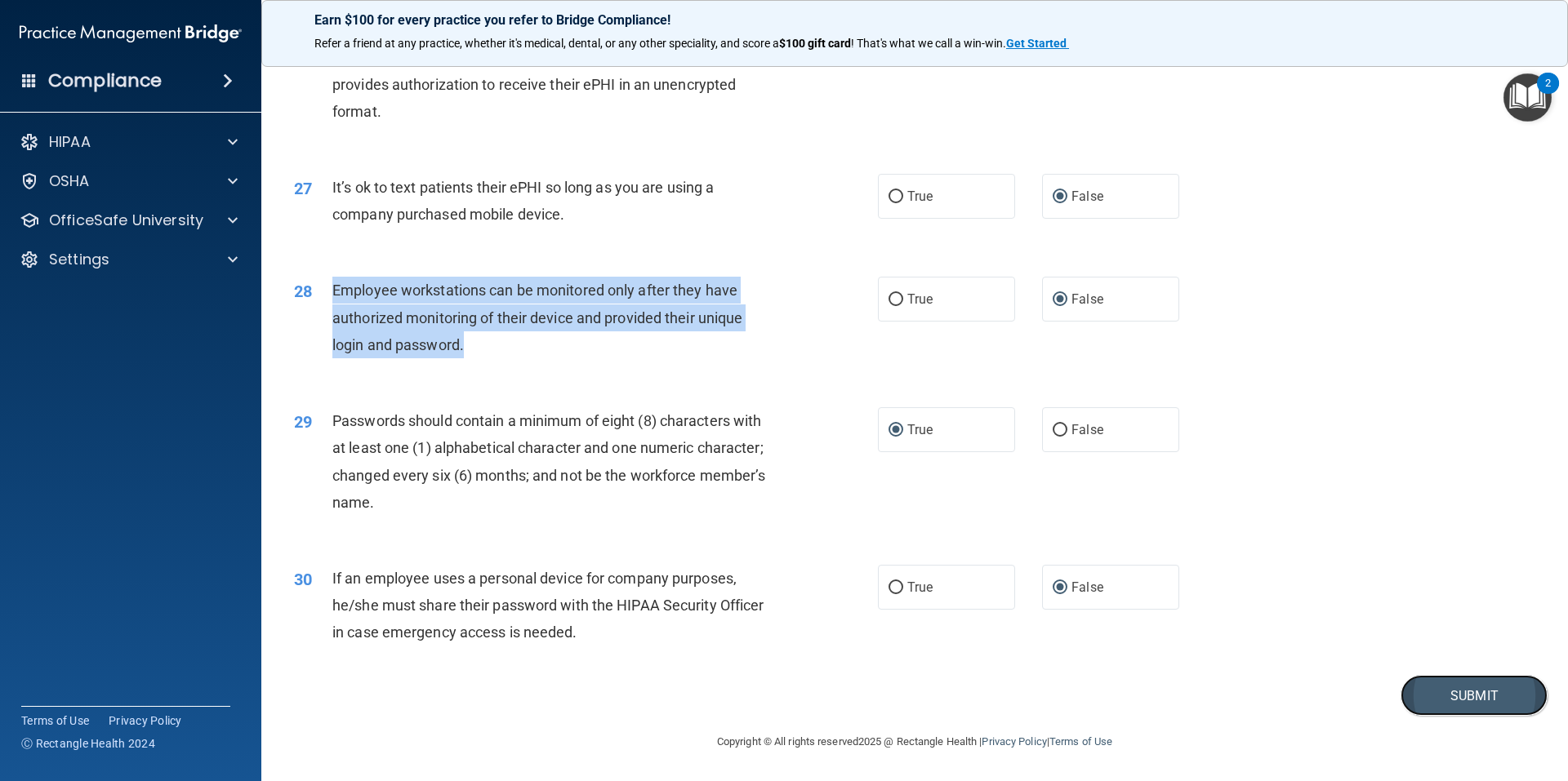
click at [1479, 701] on button "Submit" at bounding box center [1474, 696] width 147 height 41
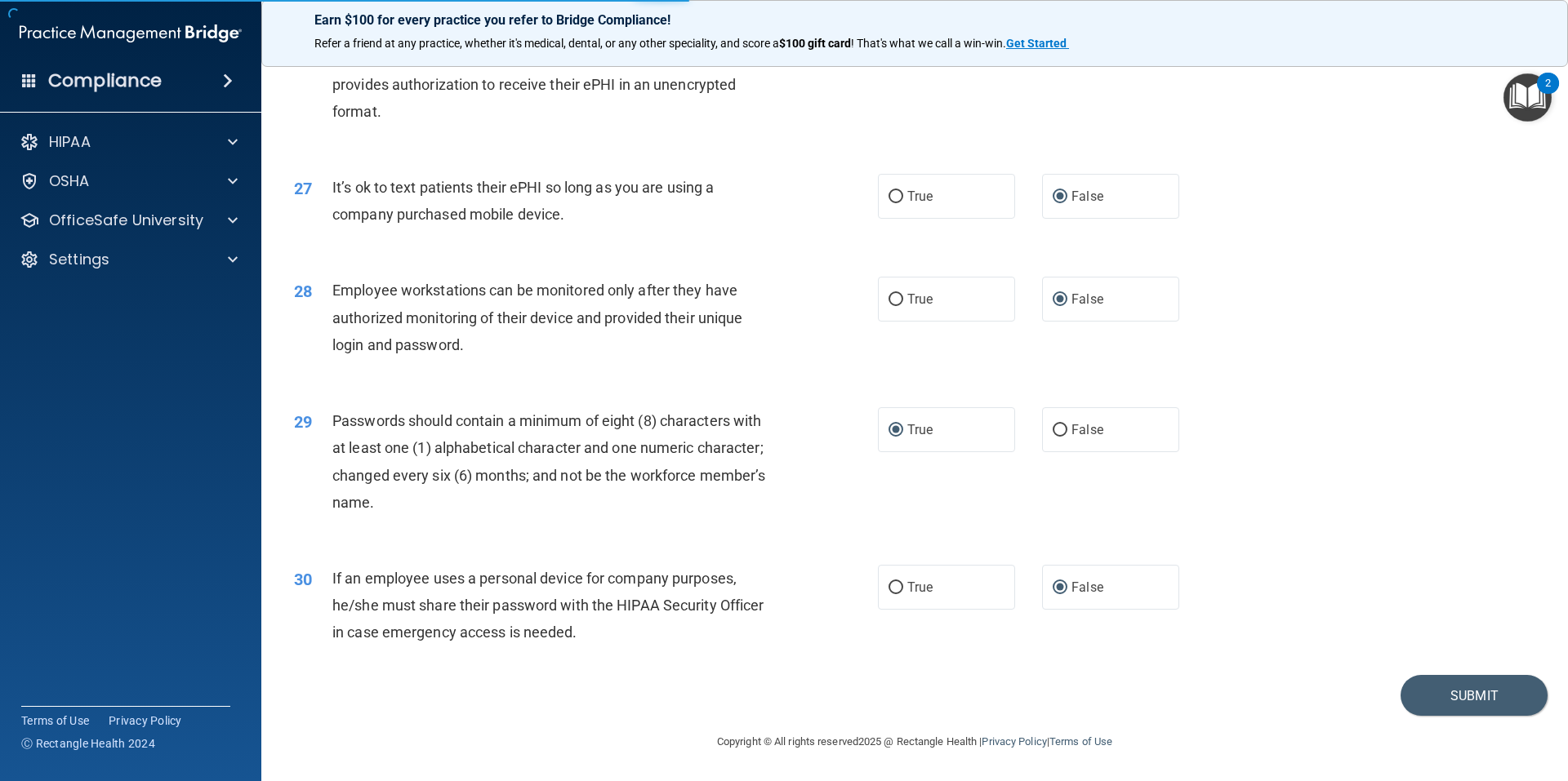
click at [1318, 501] on div "29 Passwords should contain a minimum of eight (8) characters with at least one…" at bounding box center [914, 465] width 1266 height 158
click at [1445, 691] on button "Submit" at bounding box center [1474, 696] width 147 height 41
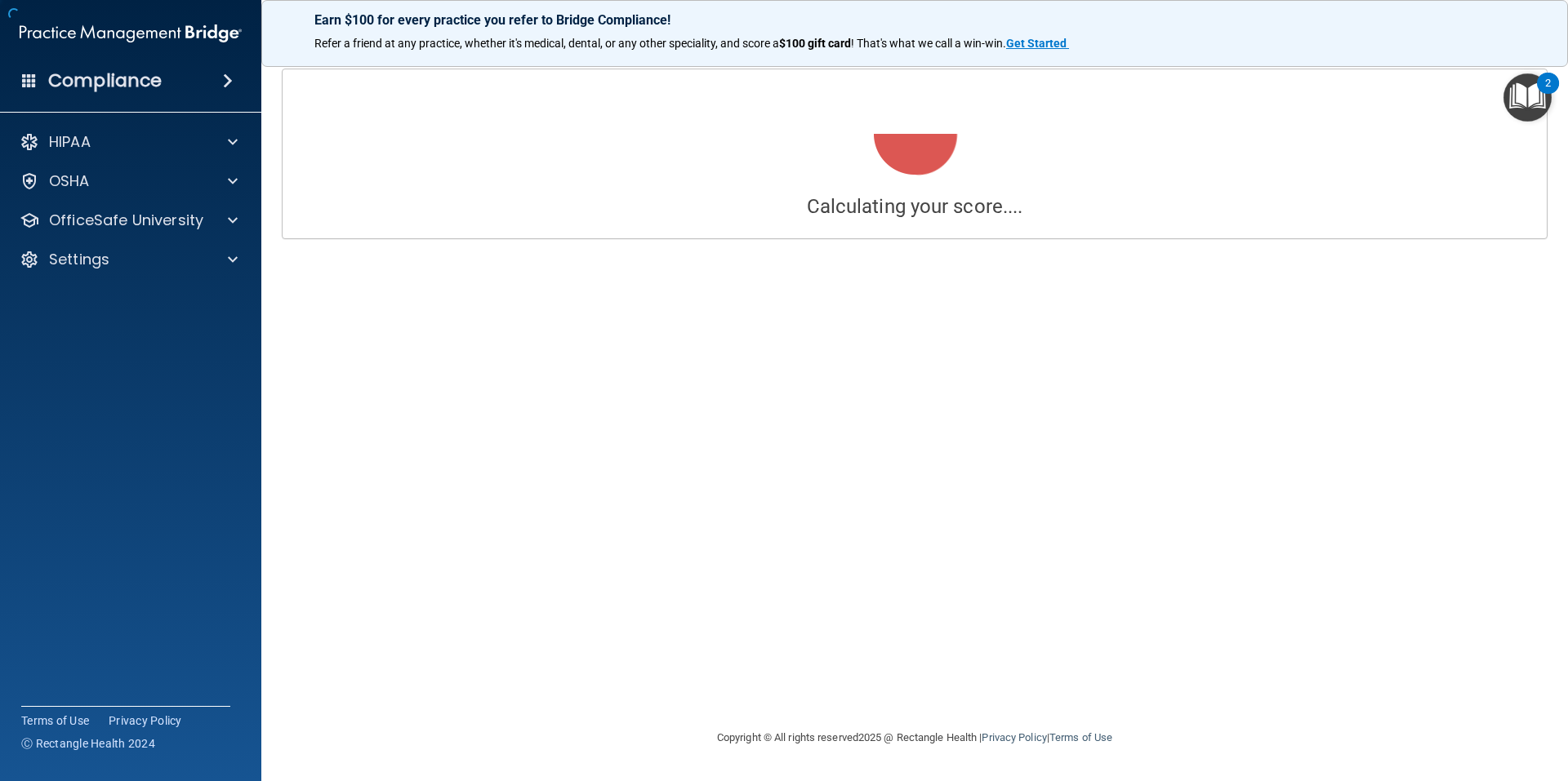
click at [880, 347] on div "Calculating your score.... Success! You've completed " HIPAA Policies and Proce…" at bounding box center [914, 390] width 1241 height 643
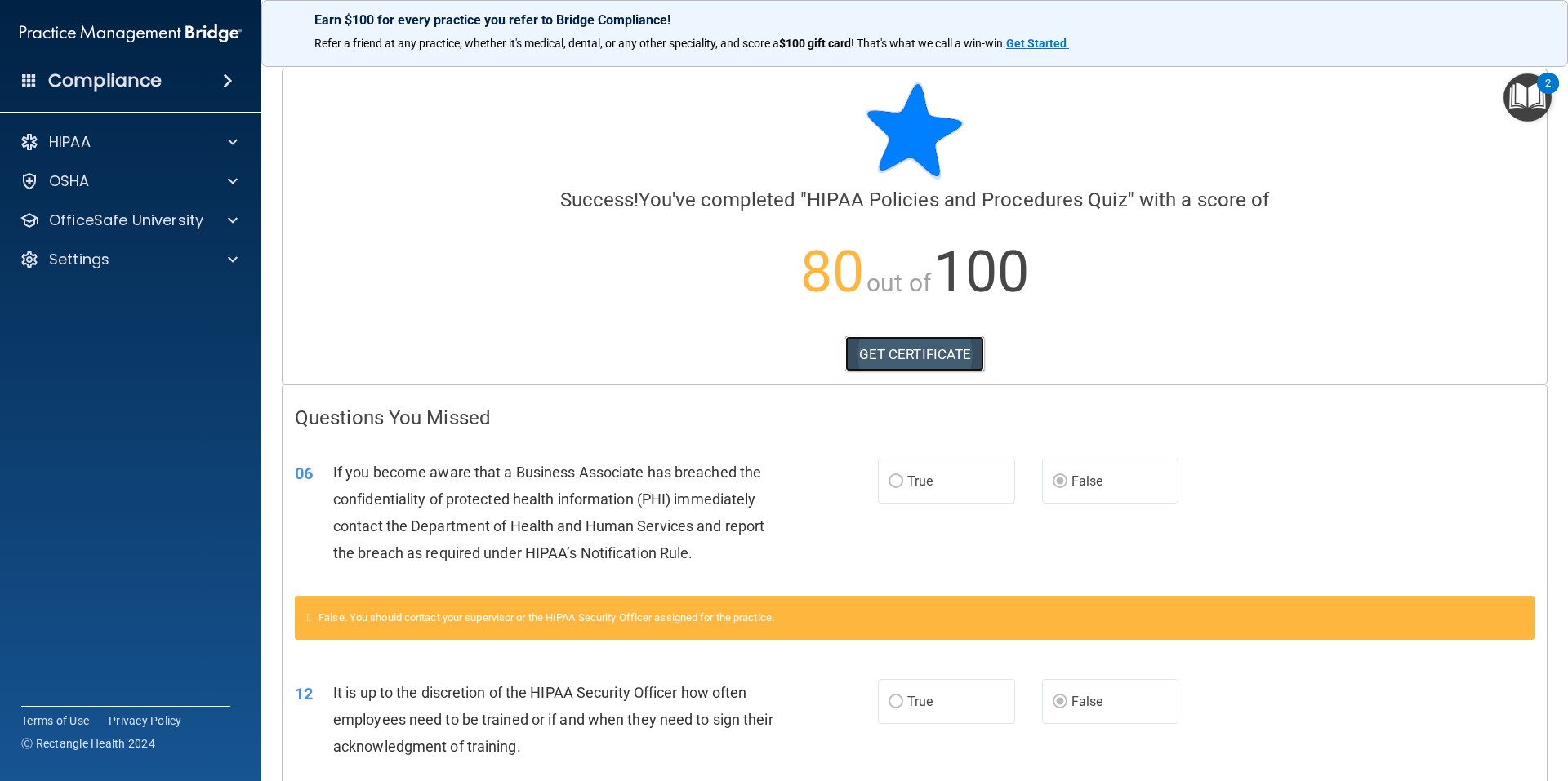
click at [915, 354] on link "GET CERTIFICATE" at bounding box center [915, 355] width 140 height 36
click at [165, 221] on p "OfficeSafe University" at bounding box center [126, 220] width 154 height 20
click at [136, 255] on p "HIPAA Training" at bounding box center [78, 259] width 134 height 16
